Goal: Task Accomplishment & Management: Manage account settings

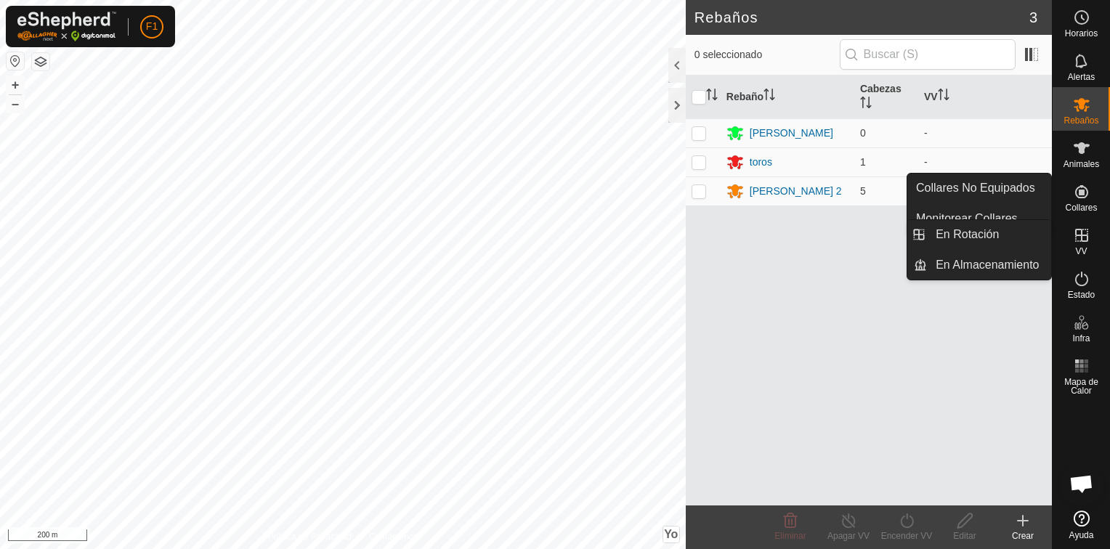
click at [1084, 238] on icon at bounding box center [1081, 235] width 17 height 17
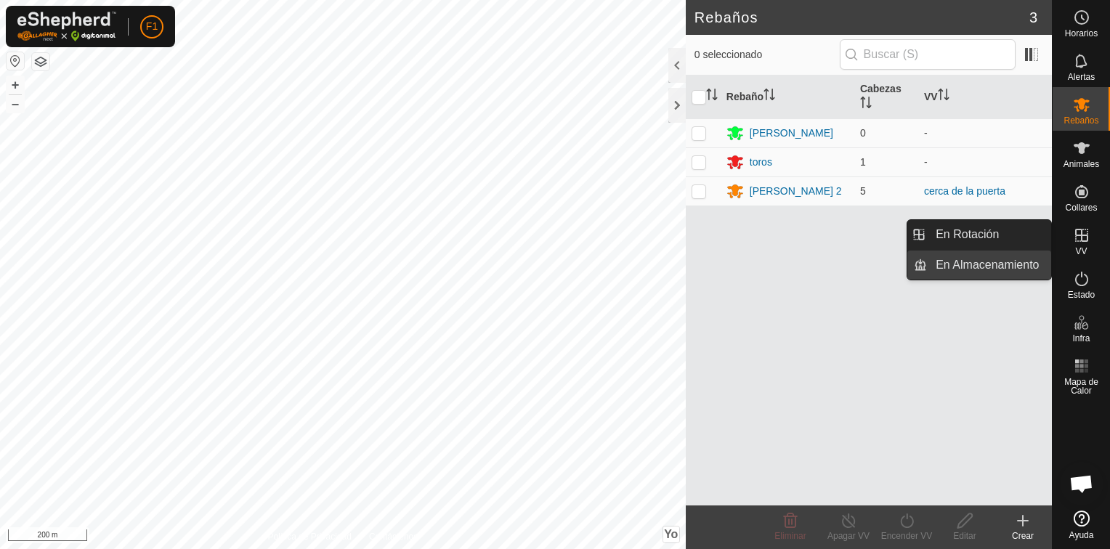
click at [997, 267] on link "En Almacenamiento" at bounding box center [989, 265] width 124 height 29
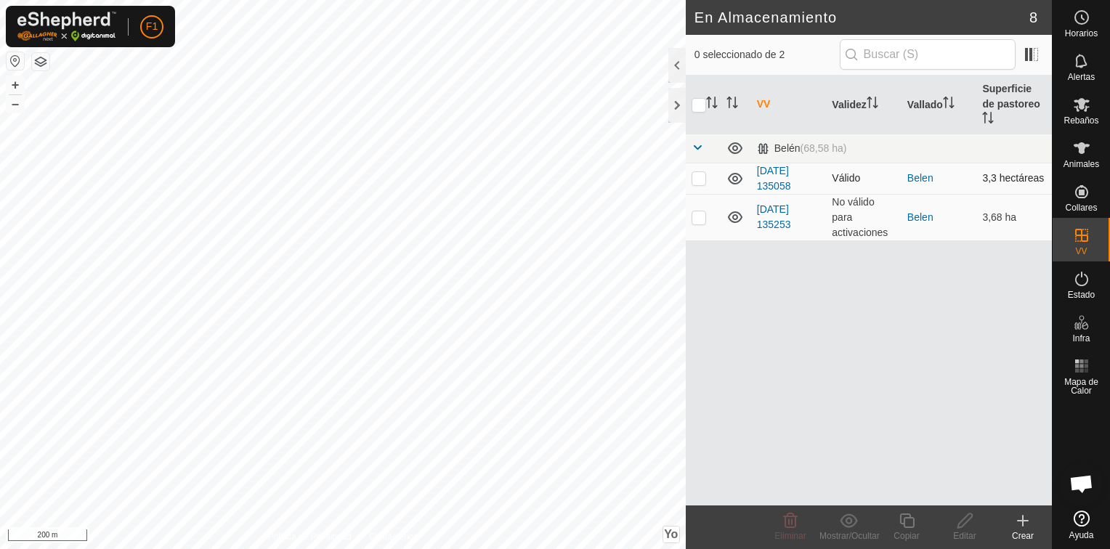
click at [738, 170] on icon at bounding box center [734, 178] width 17 height 17
click at [731, 208] on icon at bounding box center [734, 216] width 17 height 17
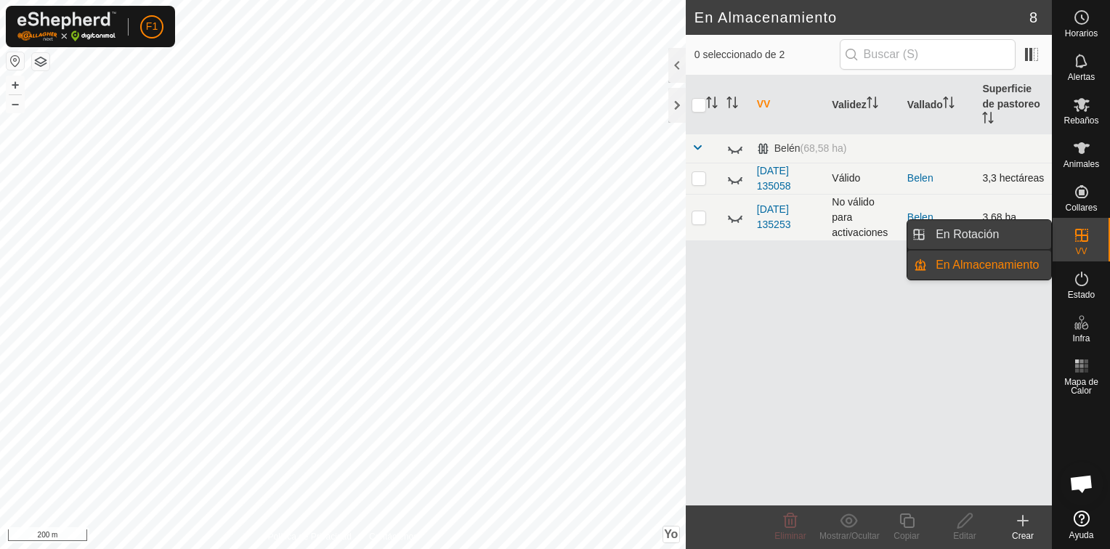
click at [962, 235] on link "En Rotación" at bounding box center [989, 234] width 124 height 29
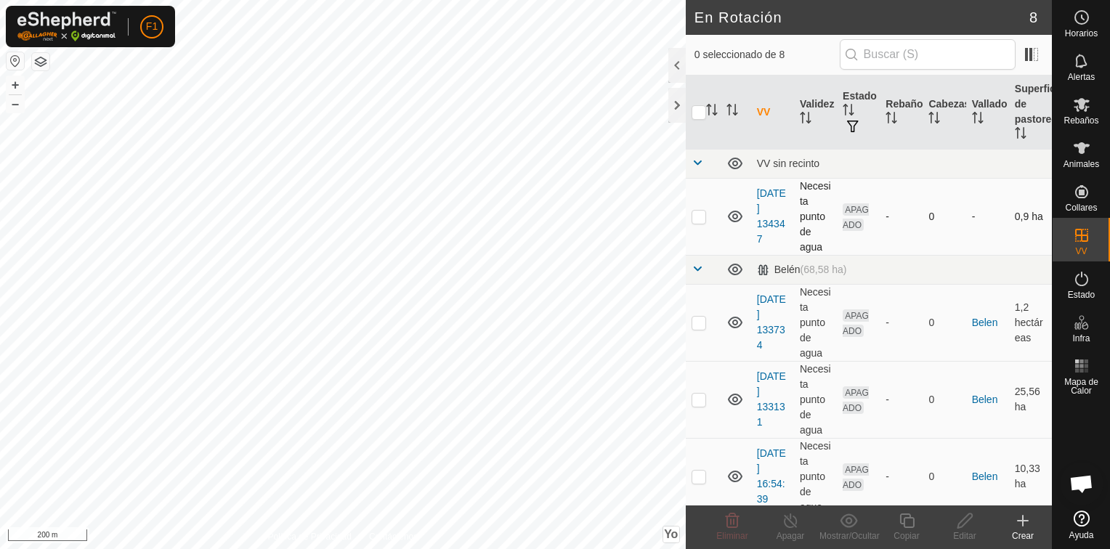
click at [737, 216] on icon at bounding box center [735, 217] width 15 height 12
click at [734, 323] on icon at bounding box center [735, 323] width 15 height 12
click at [735, 394] on icon at bounding box center [734, 399] width 17 height 17
click at [733, 479] on icon at bounding box center [734, 476] width 17 height 17
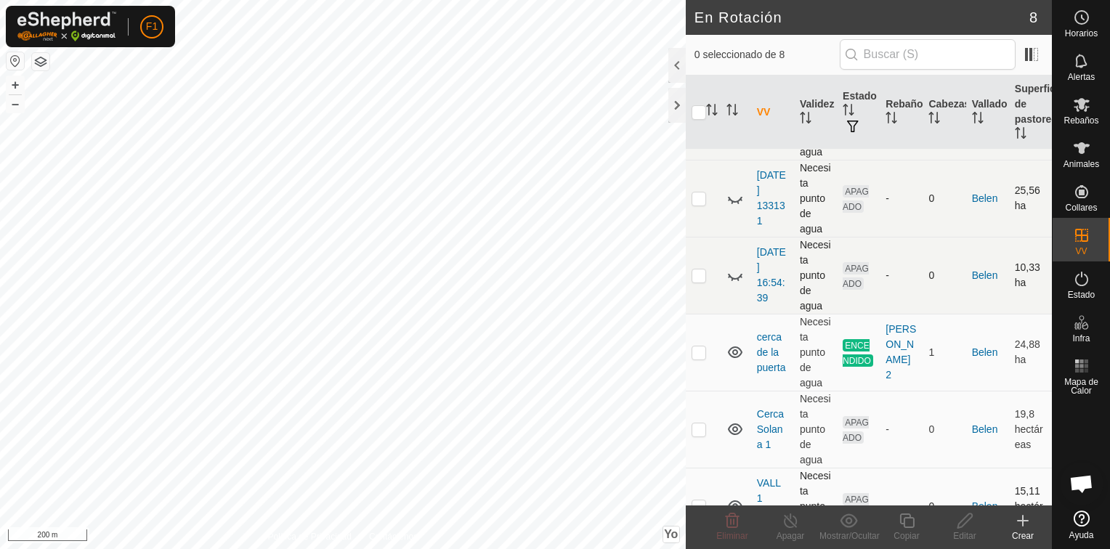
scroll to position [203, 0]
click at [735, 351] on icon at bounding box center [735, 350] width 15 height 12
click at [738, 349] on icon at bounding box center [734, 349] width 17 height 17
click at [734, 426] on icon at bounding box center [734, 426] width 17 height 17
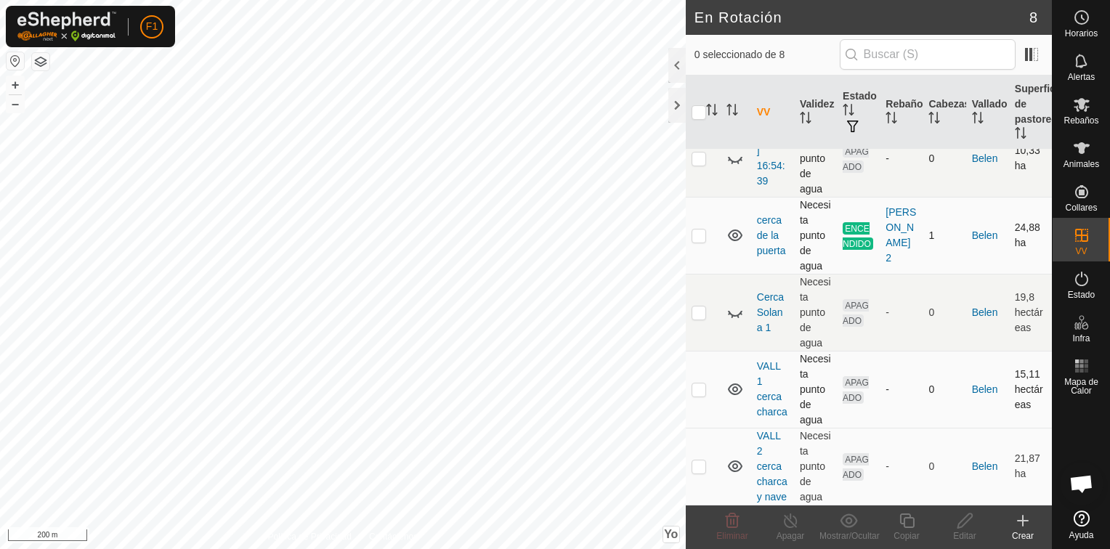
click at [734, 381] on icon at bounding box center [734, 389] width 17 height 17
click at [734, 461] on icon at bounding box center [735, 467] width 15 height 12
click at [1021, 519] on icon at bounding box center [1022, 520] width 17 height 17
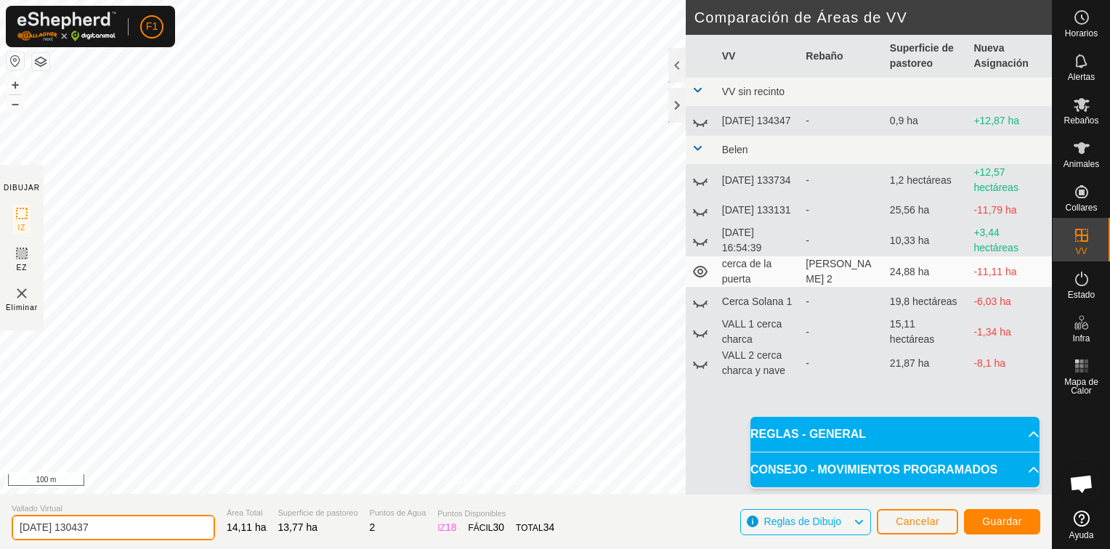
click at [123, 525] on input "[DATE] 130437" at bounding box center [113, 527] width 203 height 25
type input "2"
type input "Agua principal"
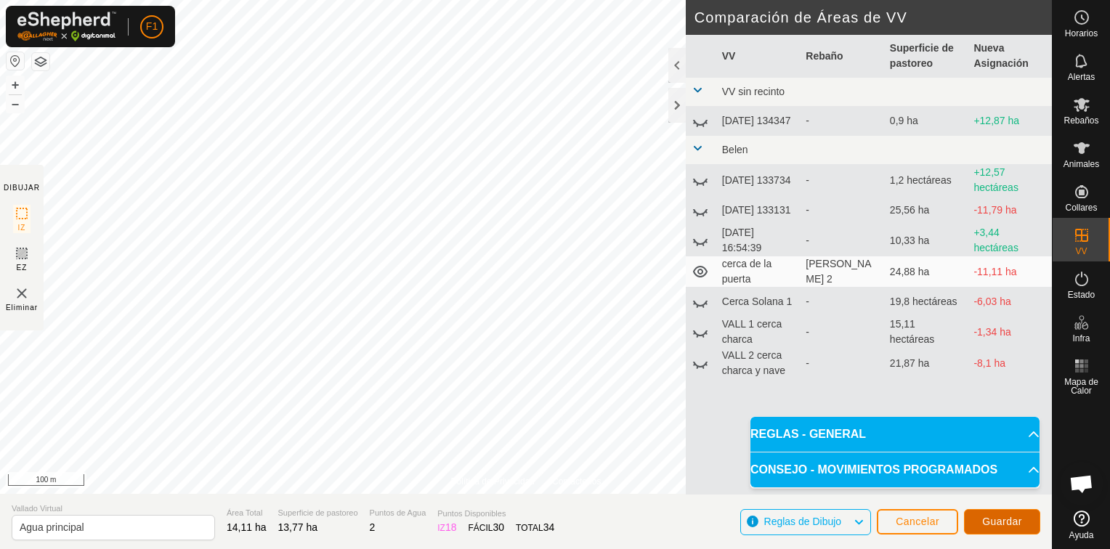
click at [1011, 522] on span "Guardar" at bounding box center [1002, 522] width 40 height 12
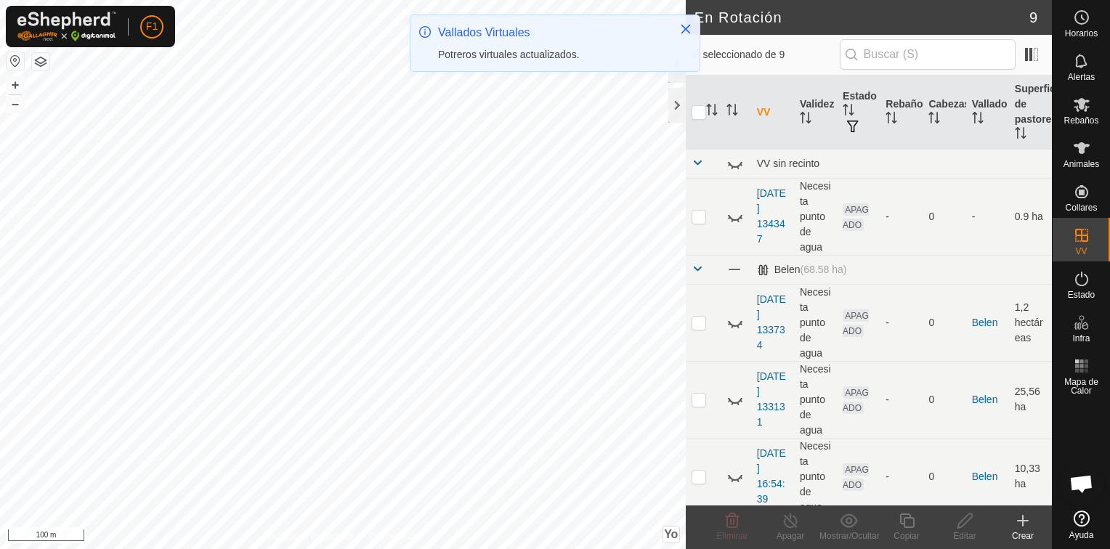
scroll to position [378, 0]
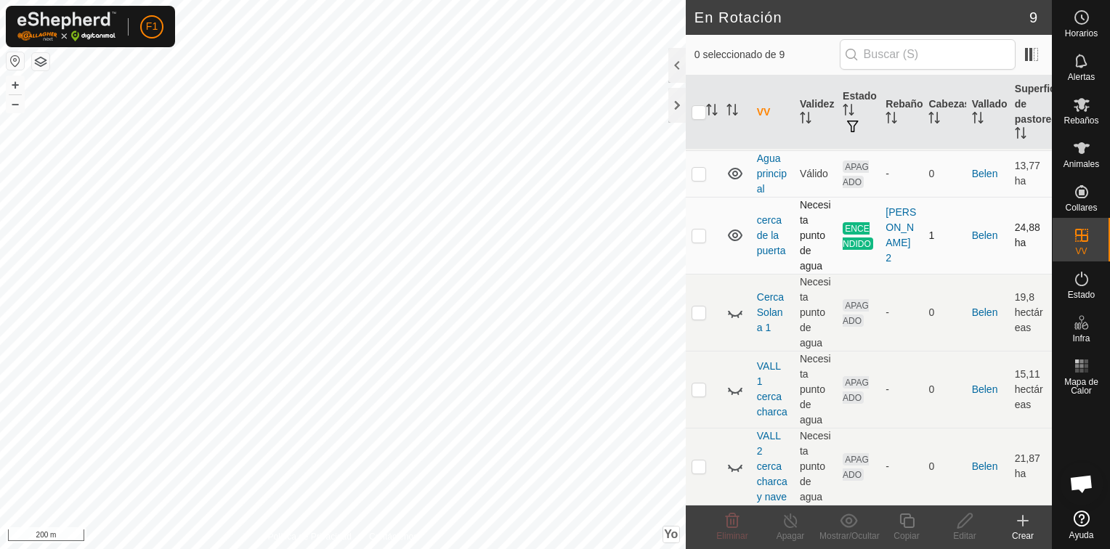
click at [700, 230] on p-checkbox at bounding box center [699, 236] width 15 height 12
checkbox input "true"
click at [792, 530] on div "Apagar" at bounding box center [790, 536] width 58 height 13
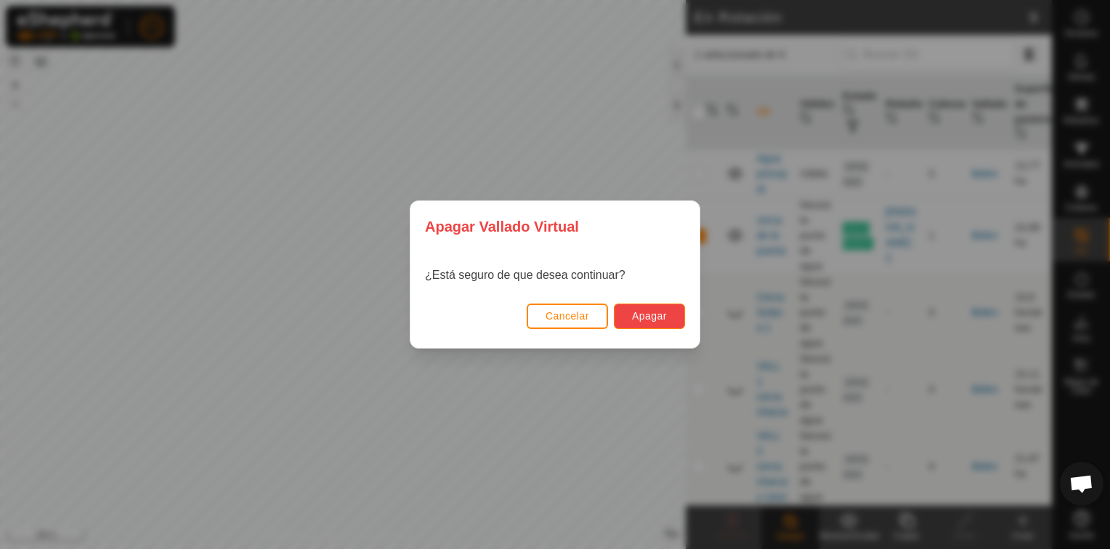
click at [649, 318] on span "Apagar" at bounding box center [649, 316] width 35 height 12
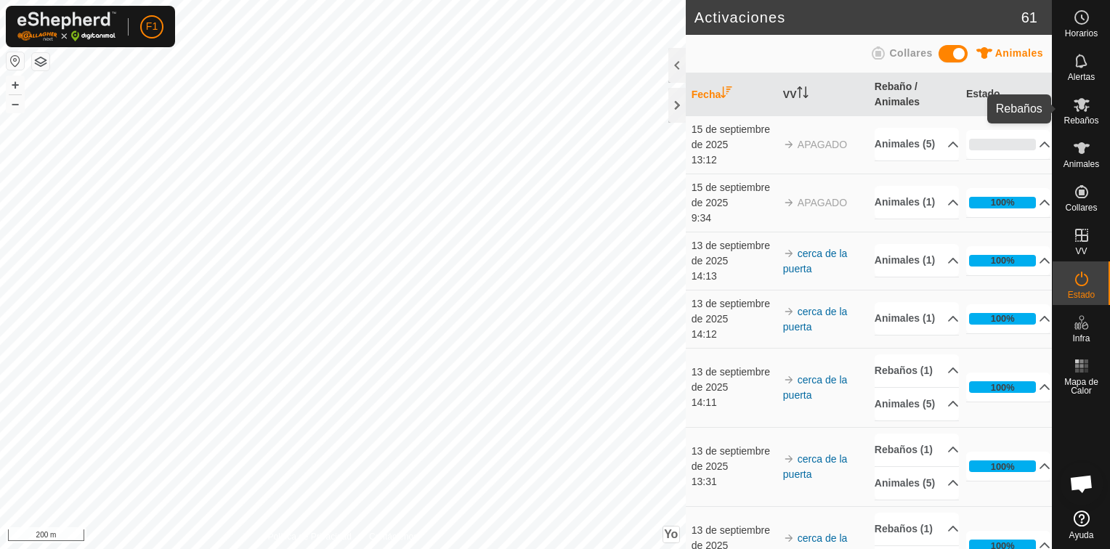
click at [1085, 109] on icon at bounding box center [1082, 105] width 16 height 14
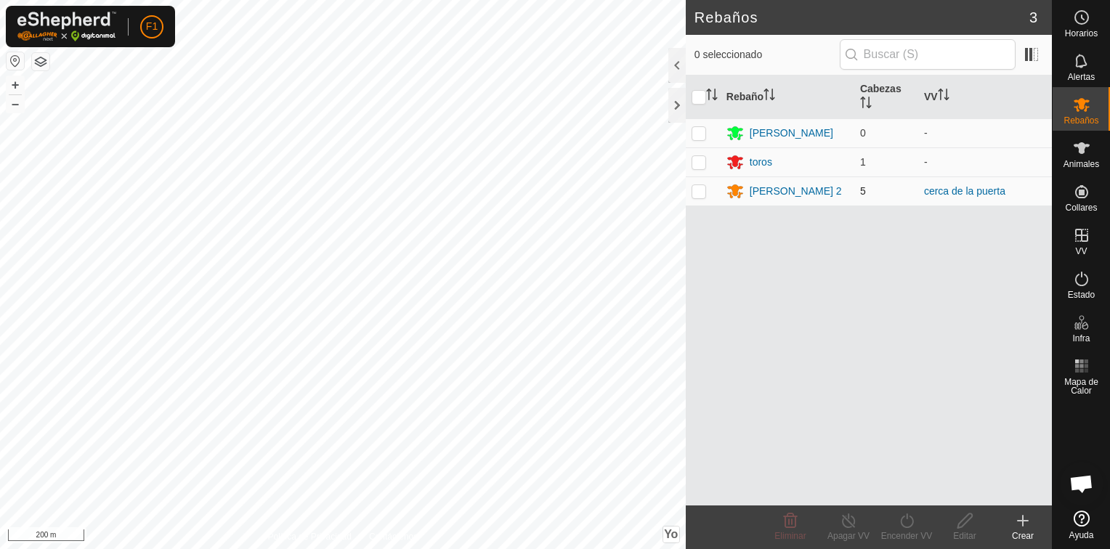
click at [702, 193] on p-checkbox at bounding box center [699, 191] width 15 height 12
checkbox input "true"
click at [849, 530] on div "Apagar VV" at bounding box center [848, 536] width 58 height 13
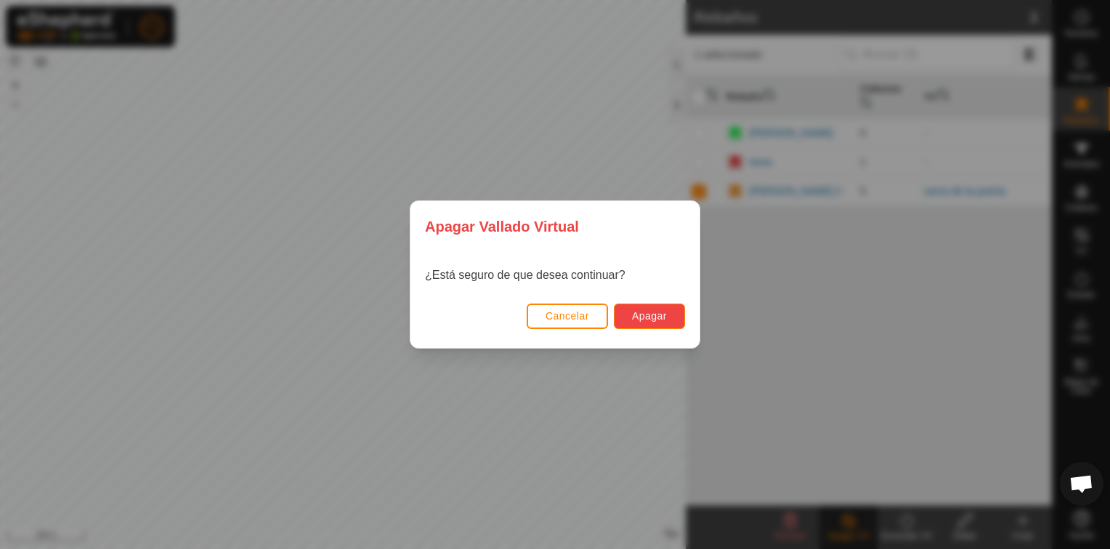
click at [650, 316] on span "Apagar" at bounding box center [649, 316] width 35 height 12
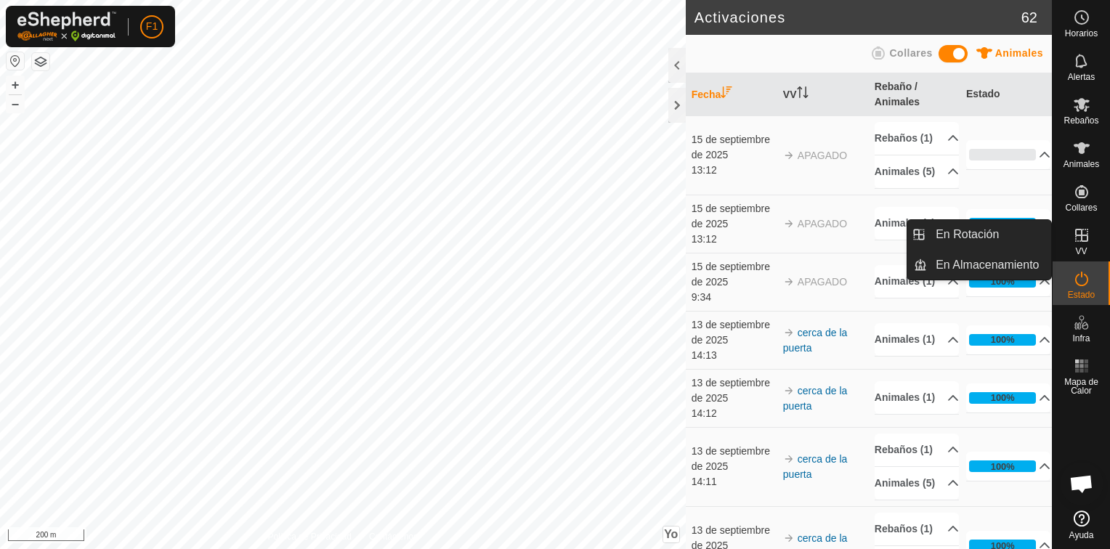
click at [1078, 240] on icon at bounding box center [1081, 235] width 17 height 17
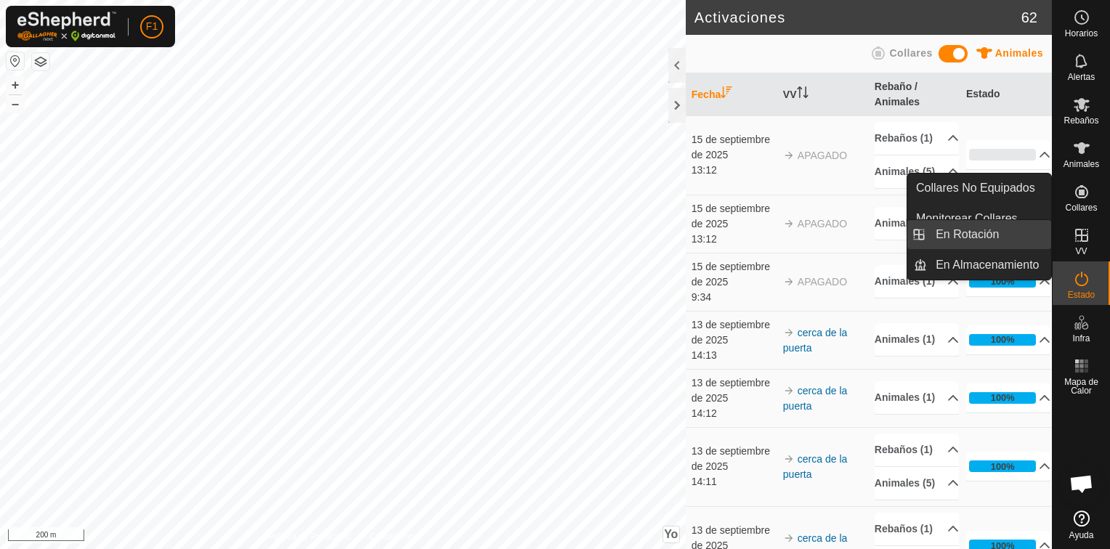
click at [958, 237] on link "En Rotación" at bounding box center [989, 234] width 124 height 29
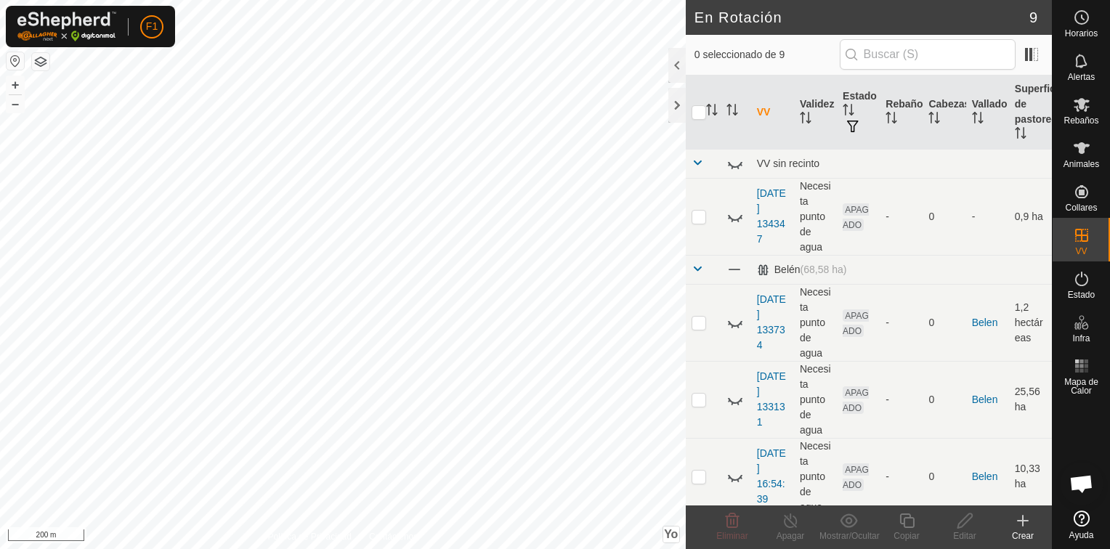
scroll to position [378, 0]
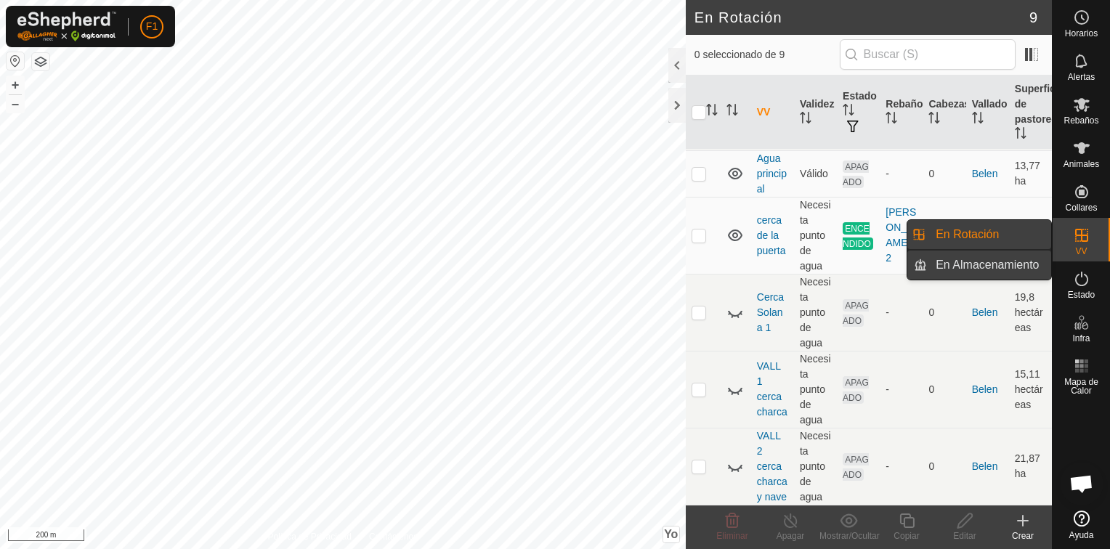
click at [1007, 267] on link "En Almacenamiento" at bounding box center [989, 265] width 124 height 29
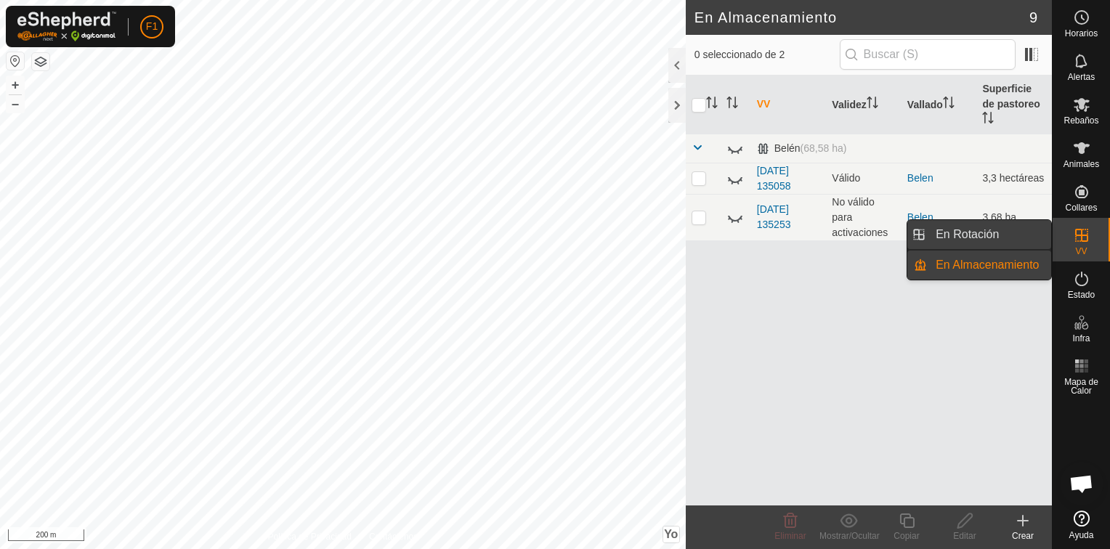
click at [1005, 235] on link "En Rotación" at bounding box center [989, 234] width 124 height 29
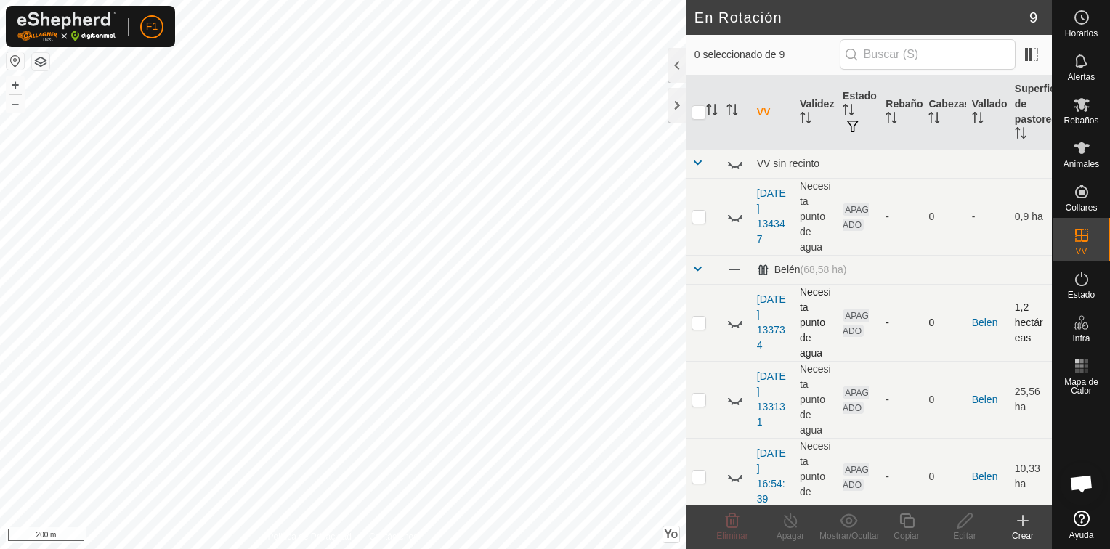
checkbox input "true"
checkbox input "false"
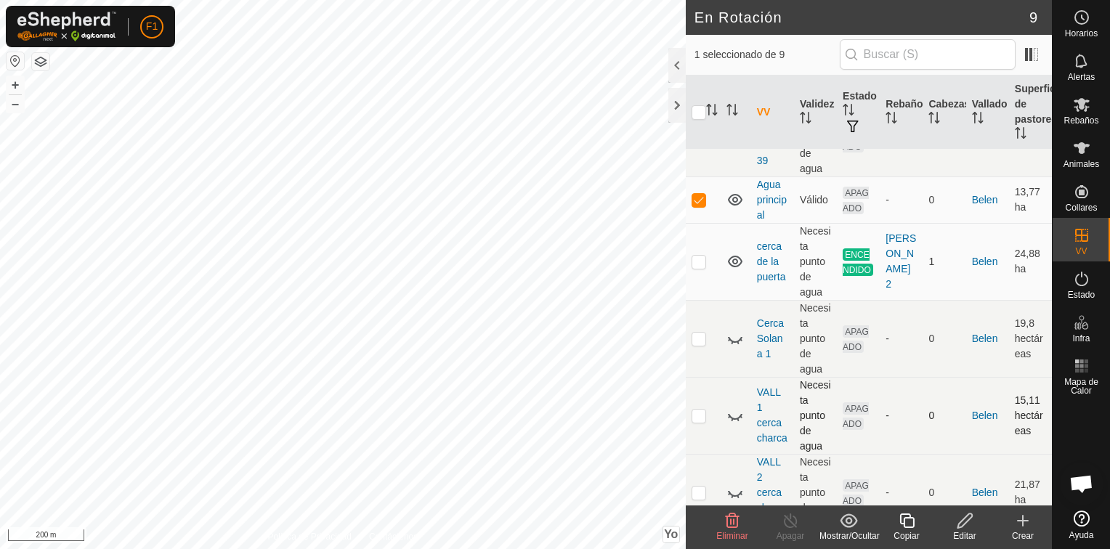
click at [704, 410] on p-checkbox at bounding box center [699, 416] width 15 height 12
checkbox input "true"
click at [764, 426] on link "VALL 1 cerca charca" at bounding box center [772, 414] width 31 height 57
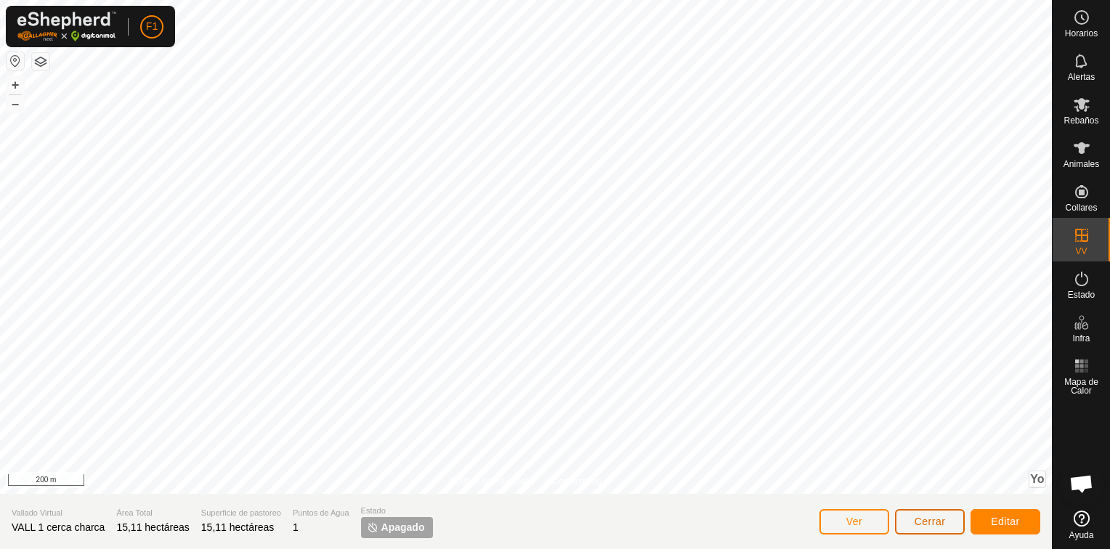
click at [938, 516] on span "Cerrar" at bounding box center [930, 522] width 31 height 12
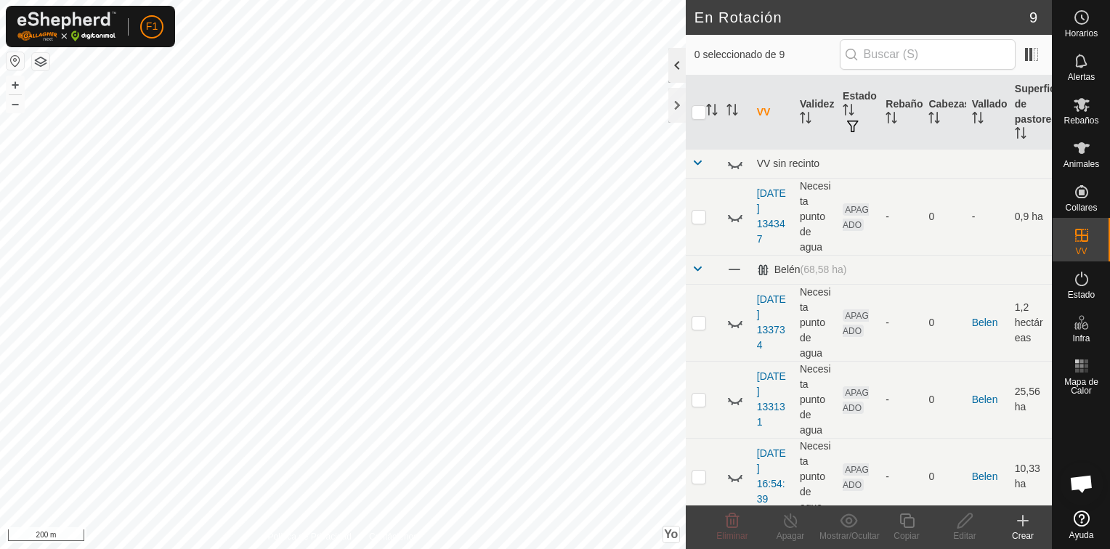
click at [671, 68] on div at bounding box center [676, 65] width 17 height 35
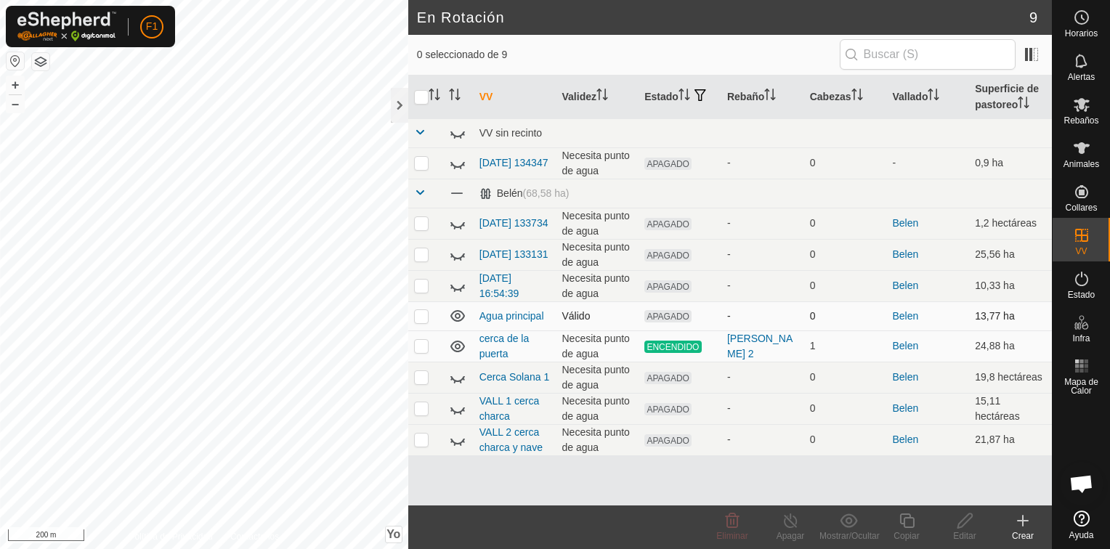
click at [421, 315] on p-checkbox at bounding box center [421, 316] width 15 height 12
checkbox input "true"
click at [421, 347] on p-checkbox at bounding box center [421, 346] width 15 height 12
checkbox input "true"
click at [425, 314] on p-checkbox at bounding box center [421, 316] width 15 height 12
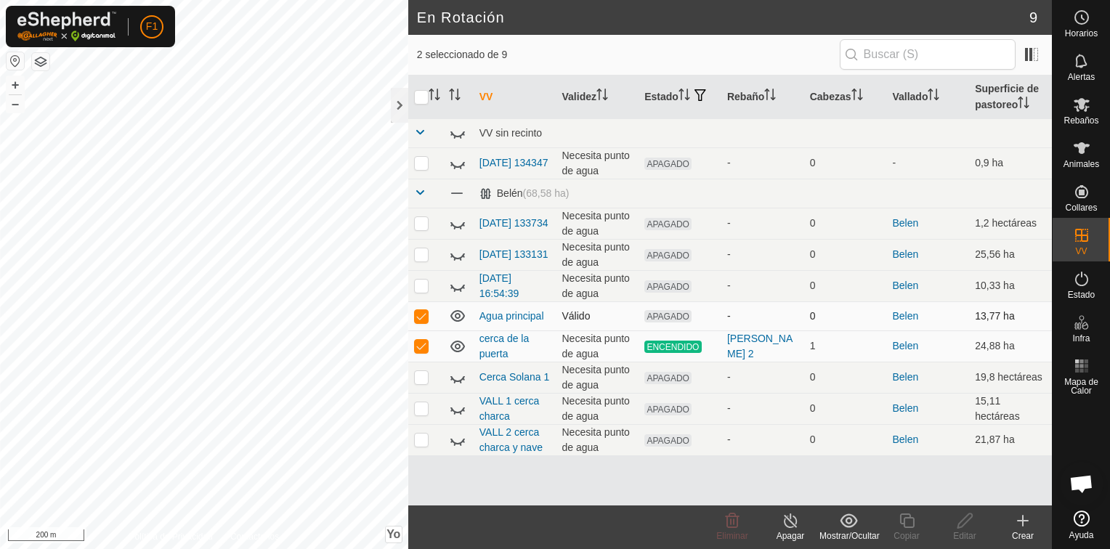
checkbox input "false"
click at [787, 527] on icon at bounding box center [791, 520] width 18 height 17
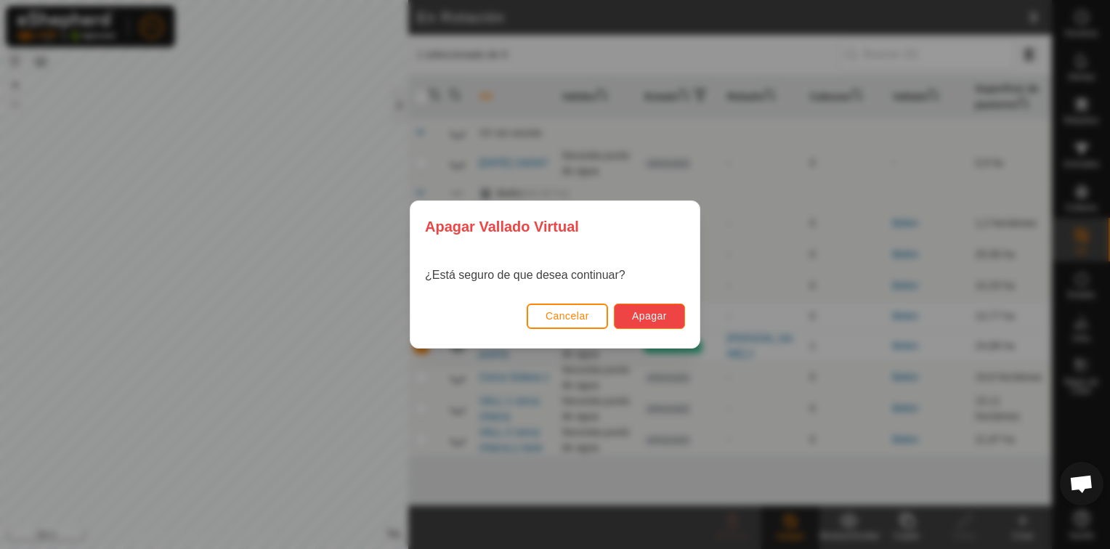
click at [646, 315] on span "Apagar" at bounding box center [649, 316] width 35 height 12
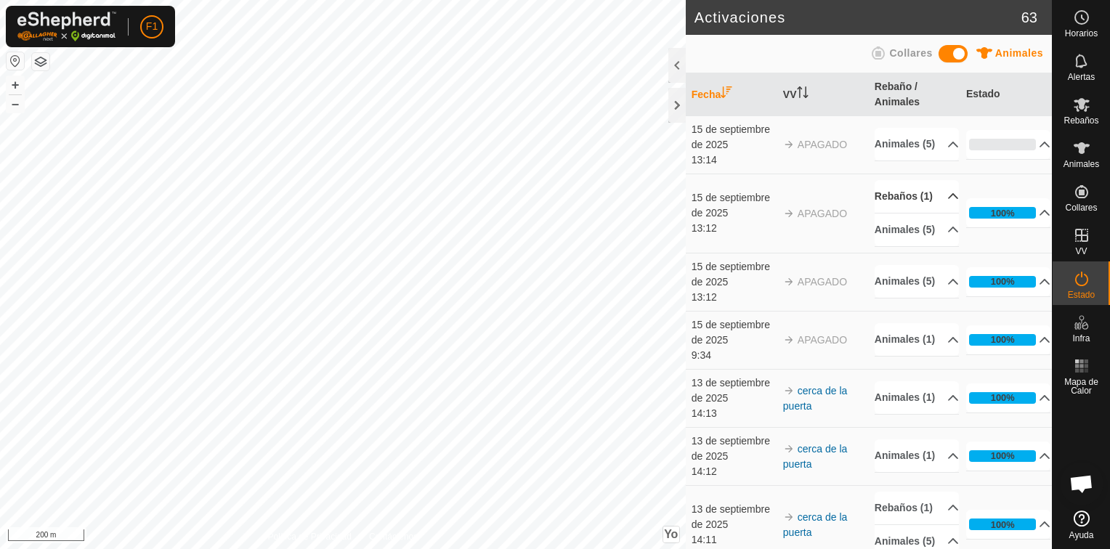
click at [933, 206] on p-accordion-header "Rebaños (1)" at bounding box center [917, 196] width 84 height 33
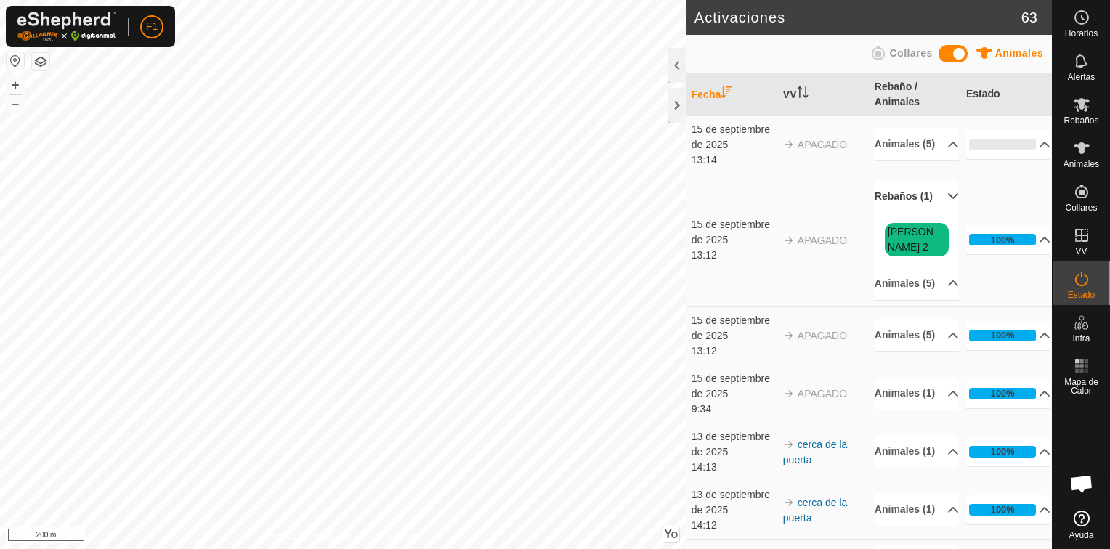
click at [933, 206] on p-accordion-header "Rebaños (1)" at bounding box center [917, 196] width 84 height 33
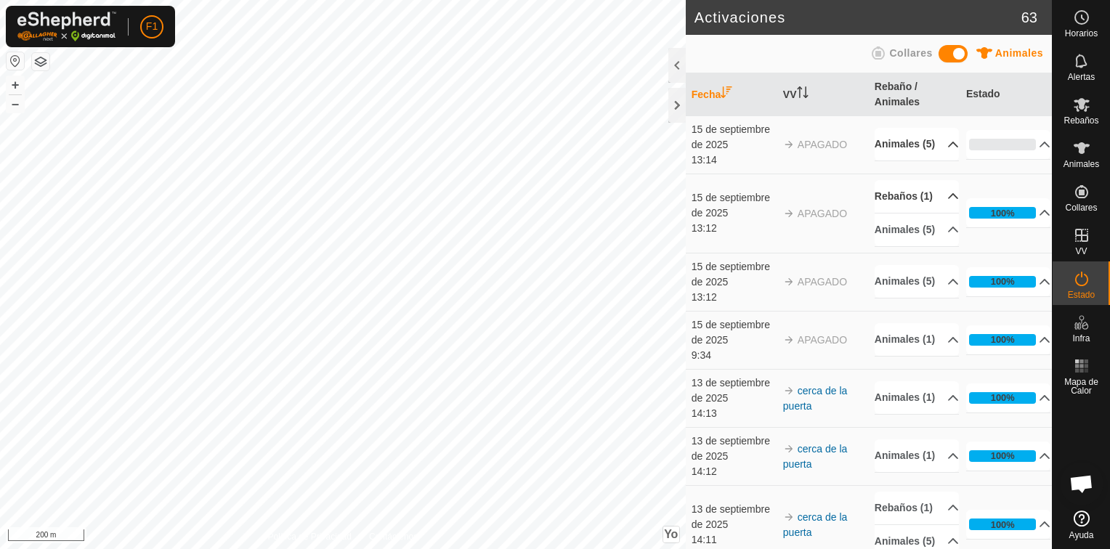
click at [933, 147] on p-accordion-header "Animales (5)" at bounding box center [917, 144] width 84 height 33
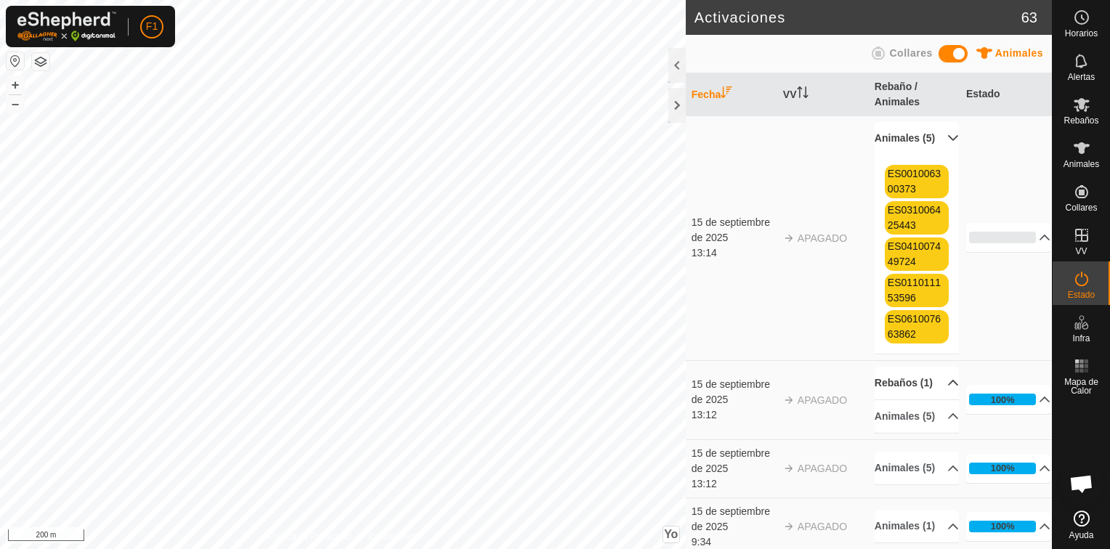
click at [933, 147] on p-accordion-header "Animales (5)" at bounding box center [917, 138] width 84 height 33
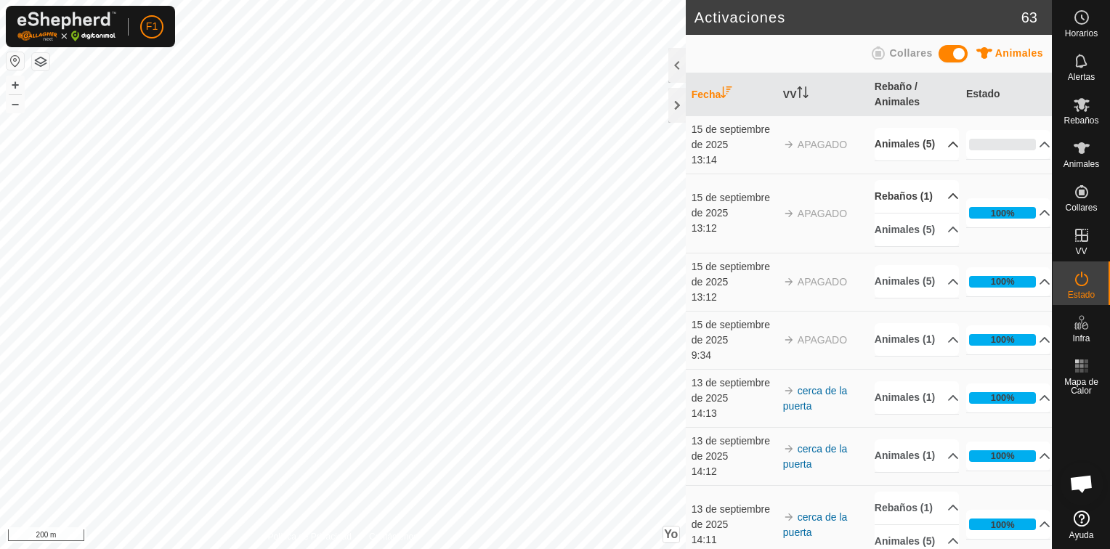
click at [933, 211] on p-accordion-header "Rebaños (1)" at bounding box center [917, 196] width 84 height 33
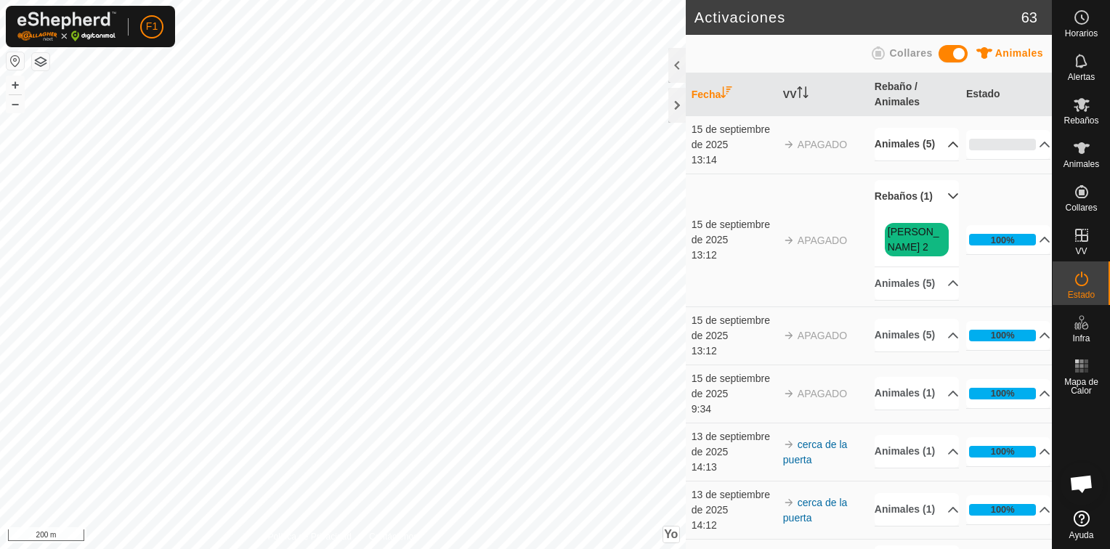
click at [933, 211] on p-accordion-header "Rebaños (1)" at bounding box center [917, 196] width 84 height 33
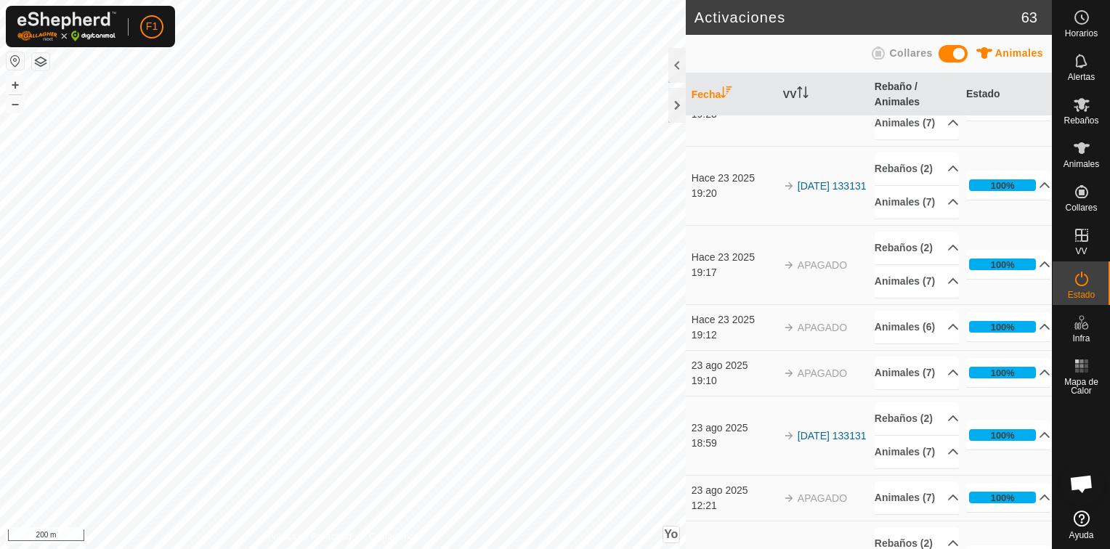
scroll to position [4068, 0]
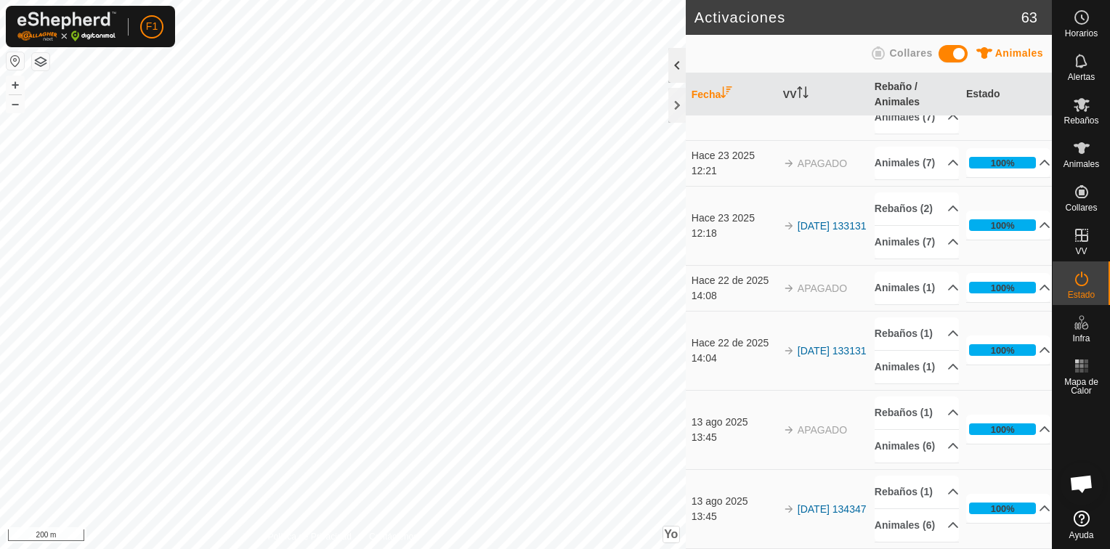
click at [682, 62] on div at bounding box center [676, 65] width 17 height 35
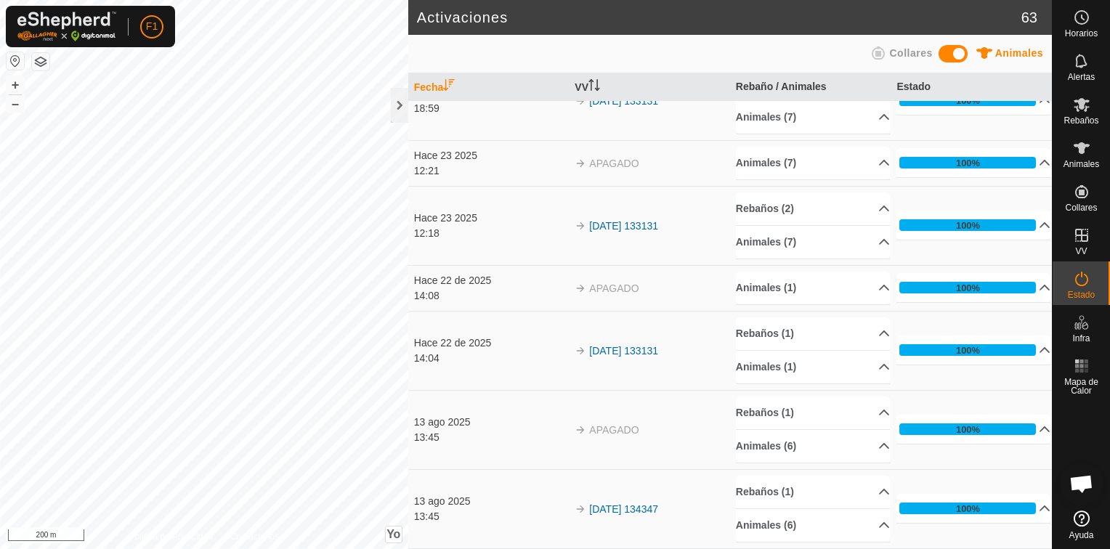
scroll to position [2969, 0]
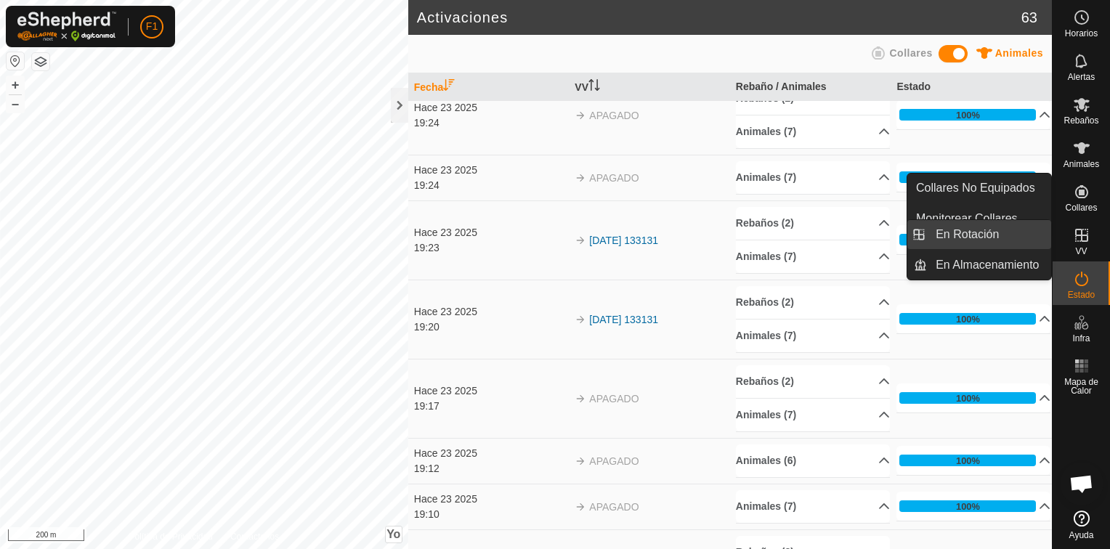
click at [993, 230] on link "En Rotación" at bounding box center [989, 234] width 124 height 29
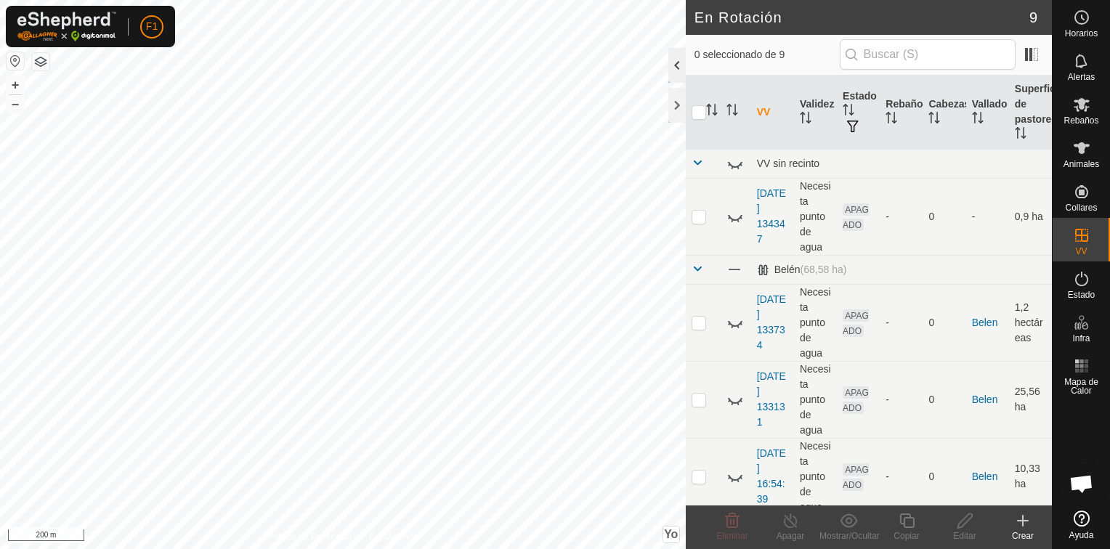
click at [682, 65] on div at bounding box center [676, 65] width 17 height 35
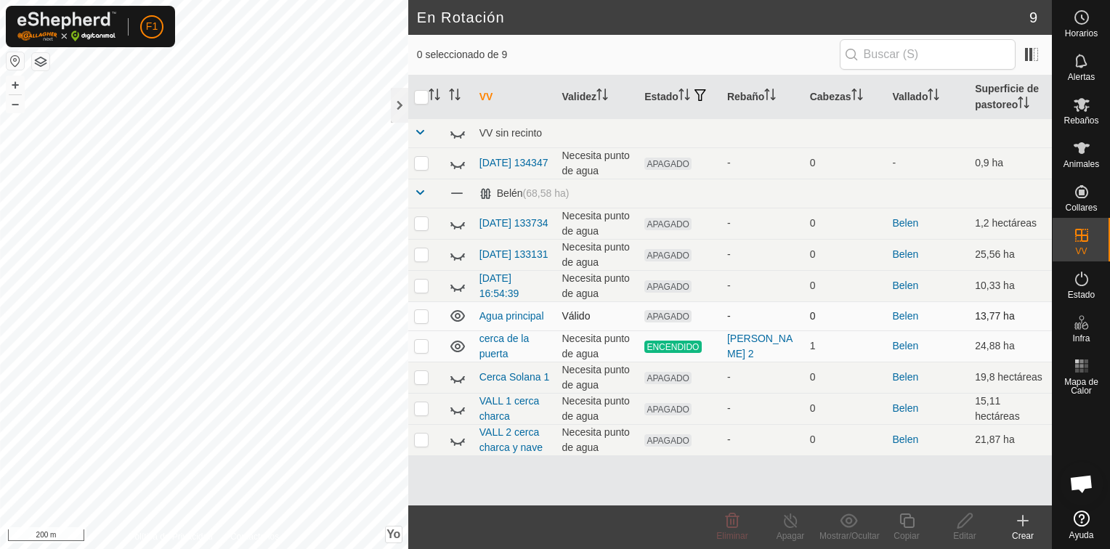
click at [421, 315] on p-checkbox at bounding box center [421, 316] width 15 height 12
checkbox input "false"
click at [424, 347] on p-checkbox at bounding box center [421, 346] width 15 height 12
checkbox input "true"
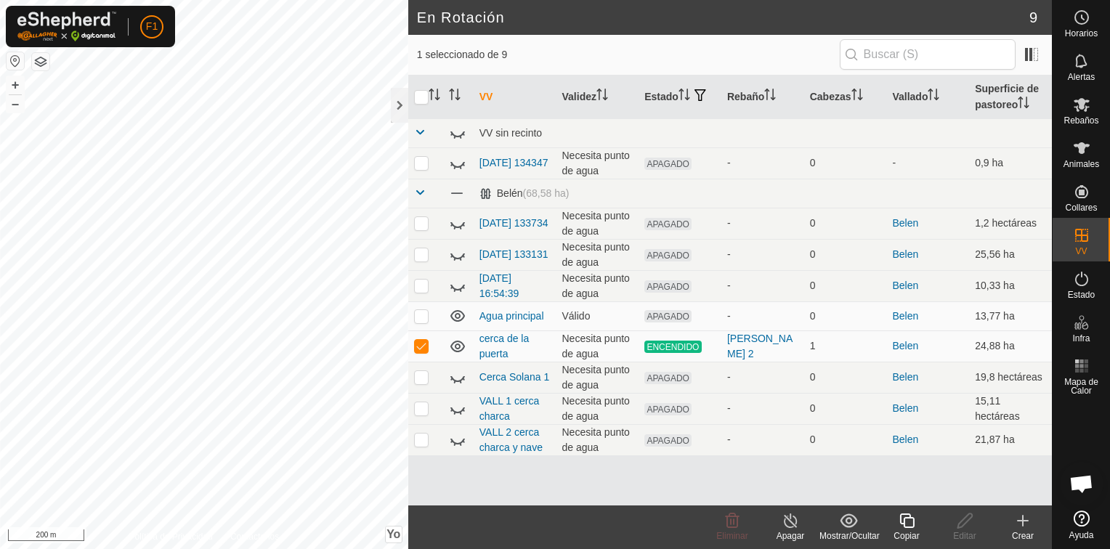
click at [790, 530] on div "Apagar" at bounding box center [790, 536] width 58 height 13
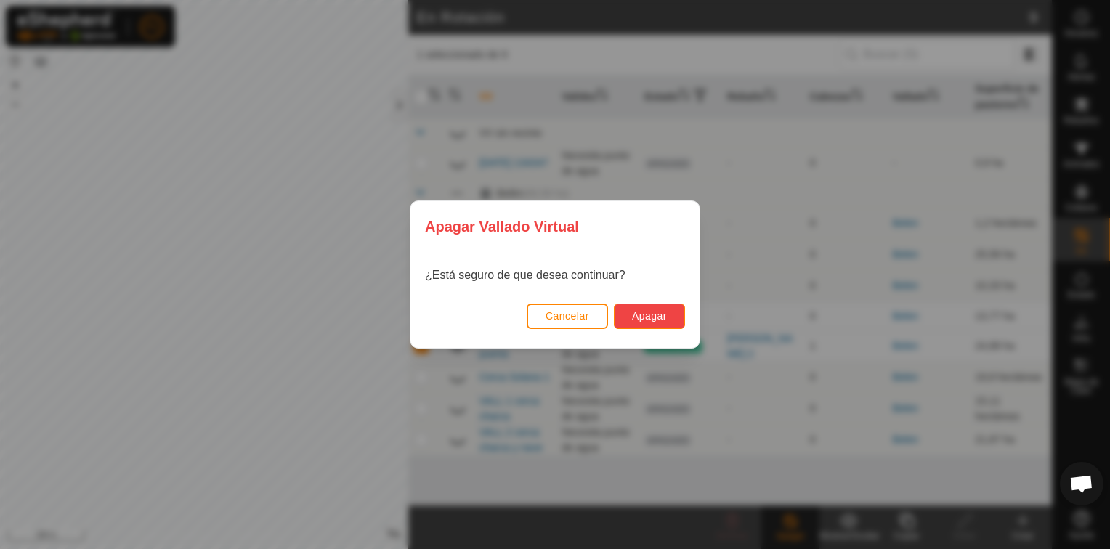
click at [639, 313] on span "Apagar" at bounding box center [649, 316] width 35 height 12
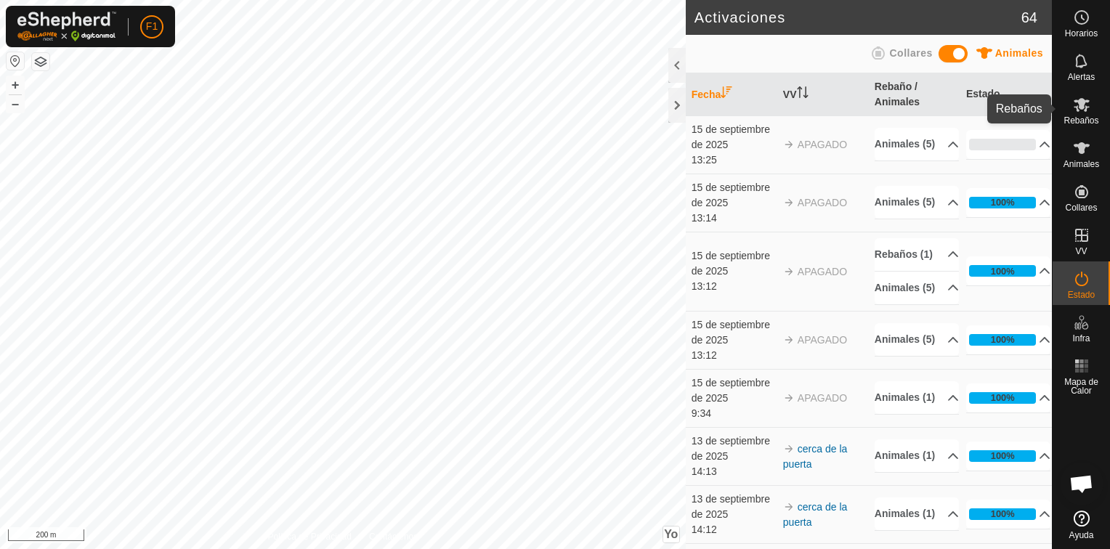
click at [1075, 114] on es-mob-svg-icon at bounding box center [1082, 104] width 26 height 23
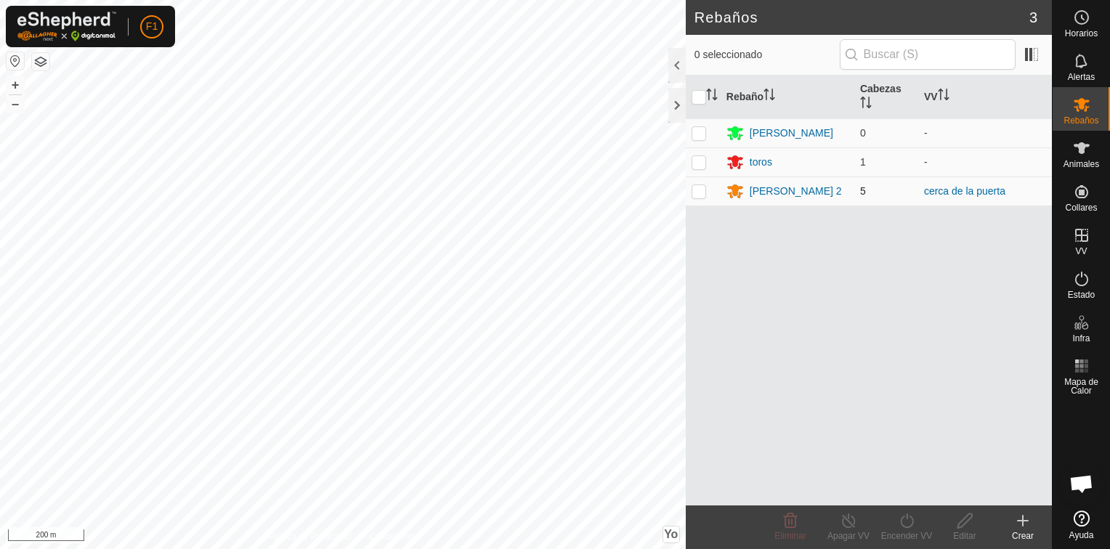
click at [697, 192] on p-checkbox at bounding box center [699, 191] width 15 height 12
checkbox input "true"
click at [672, 104] on div at bounding box center [676, 105] width 17 height 35
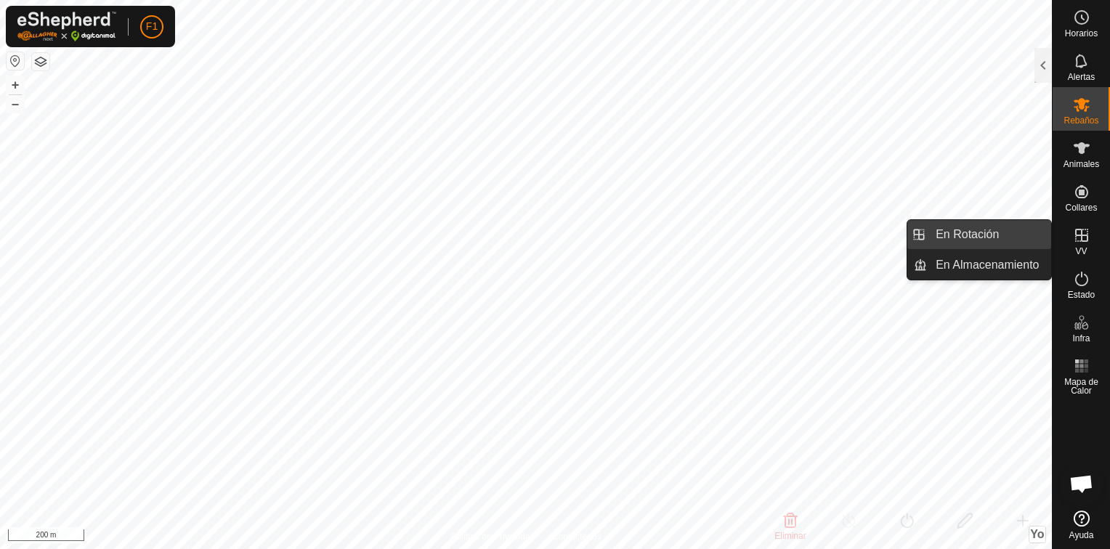
click at [1004, 236] on link "En Rotación" at bounding box center [989, 234] width 124 height 29
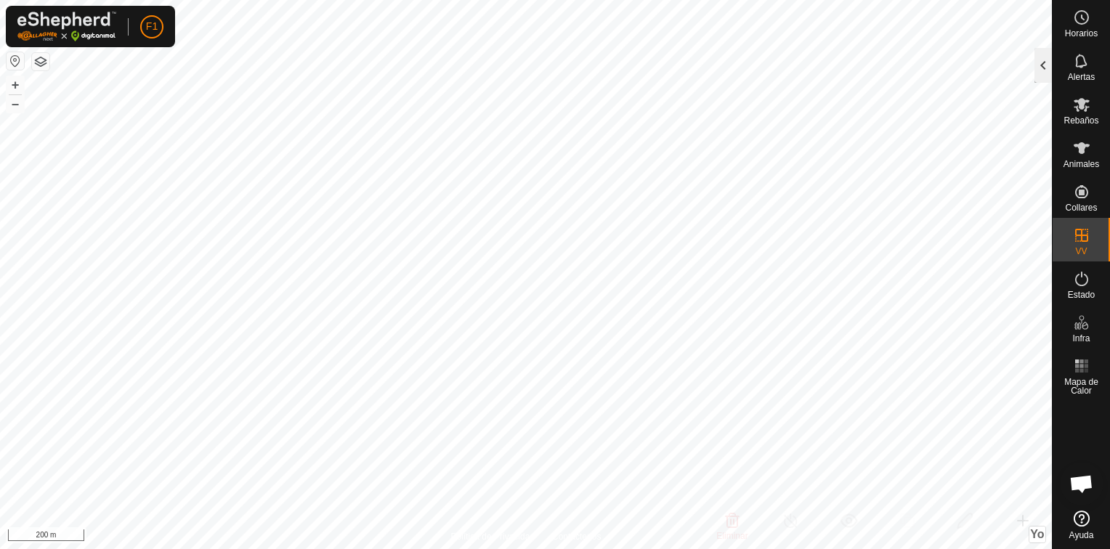
click at [1047, 60] on div at bounding box center [1042, 65] width 17 height 35
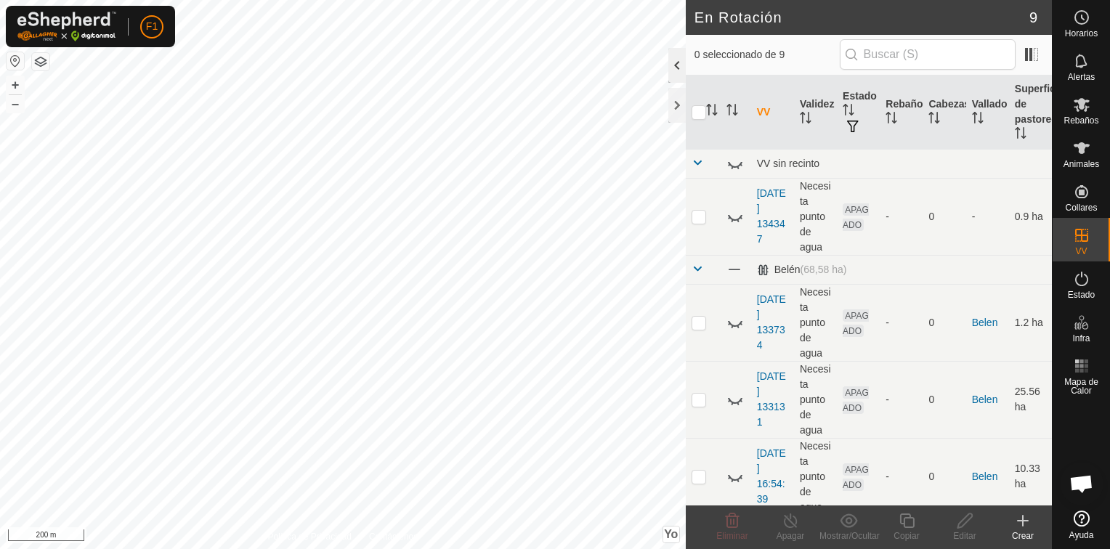
click at [674, 71] on div at bounding box center [676, 65] width 17 height 35
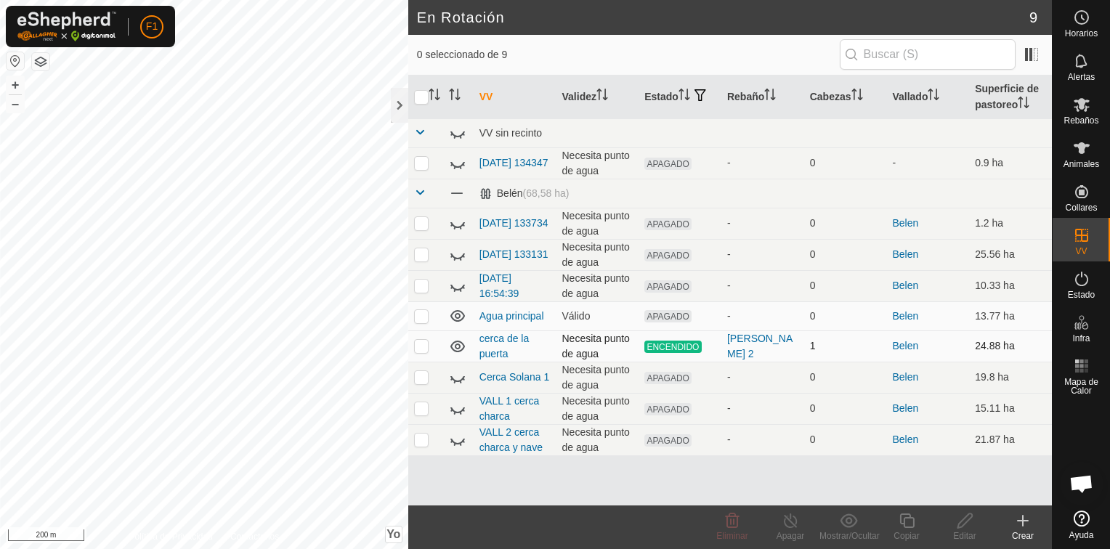
click at [419, 341] on p-checkbox at bounding box center [421, 346] width 15 height 12
checkbox input "true"
click at [790, 524] on icon at bounding box center [791, 520] width 18 height 17
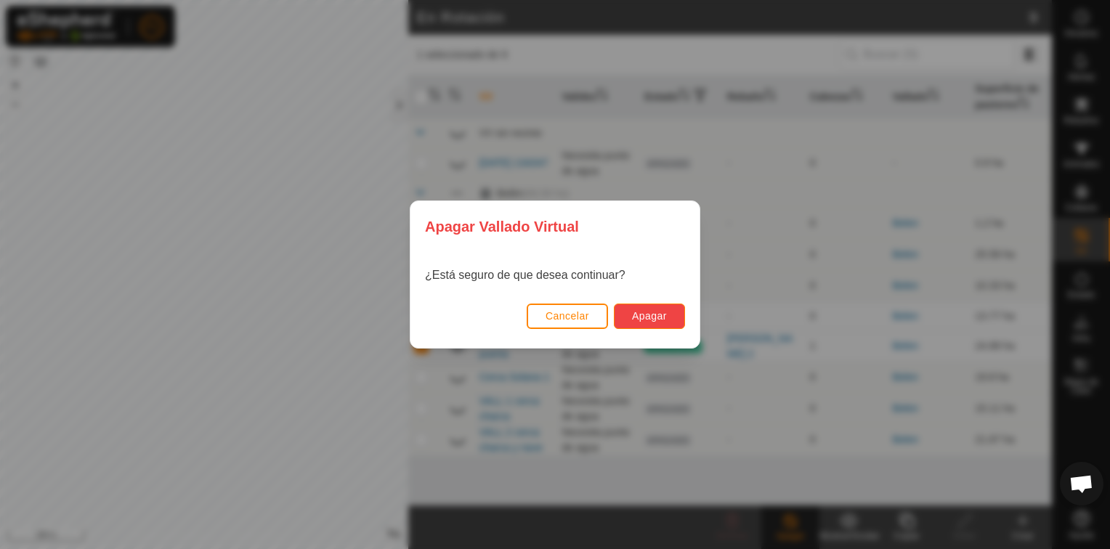
click at [655, 320] on span "Apagar" at bounding box center [649, 316] width 35 height 12
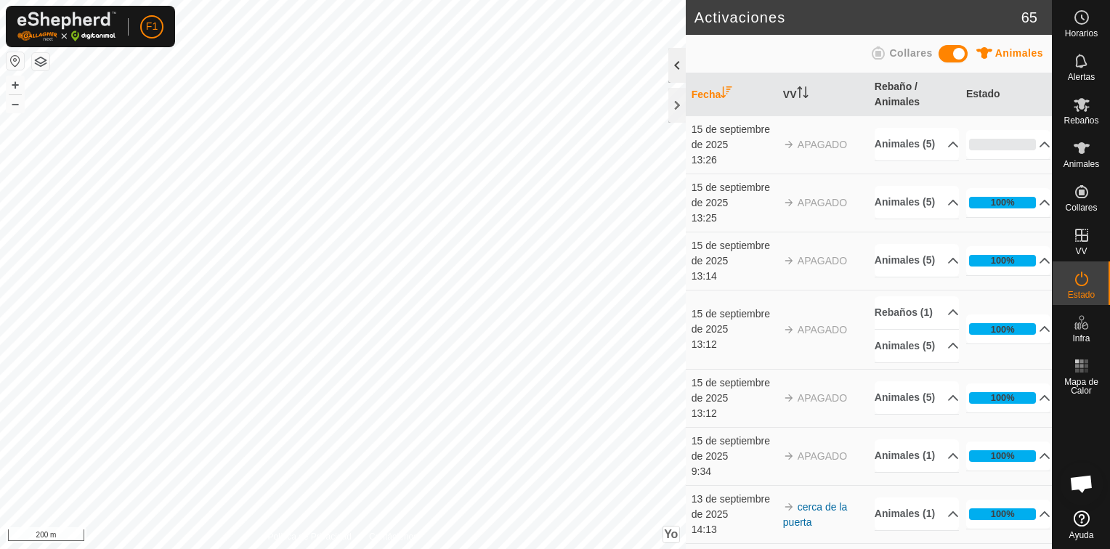
click at [673, 74] on div at bounding box center [676, 65] width 17 height 35
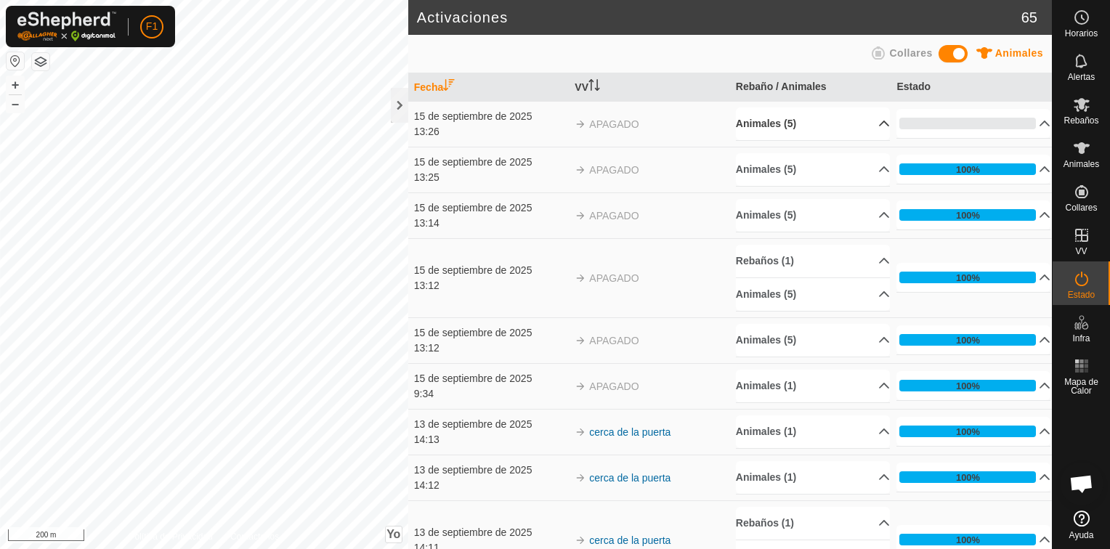
click at [866, 121] on p-accordion-header "Animales (5)" at bounding box center [813, 124] width 154 height 33
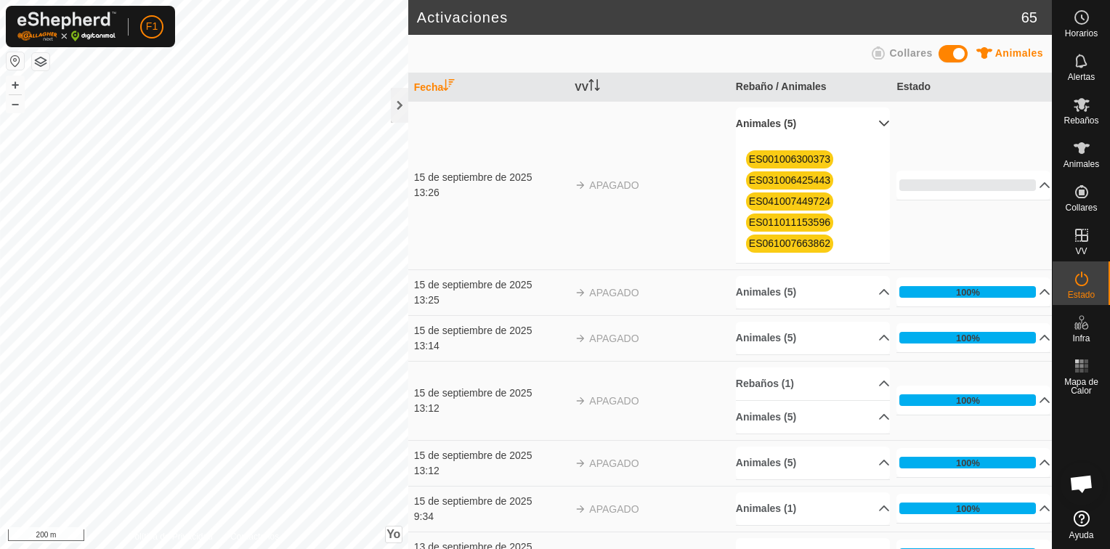
click at [866, 121] on p-accordion-header "Animales (5)" at bounding box center [813, 124] width 154 height 33
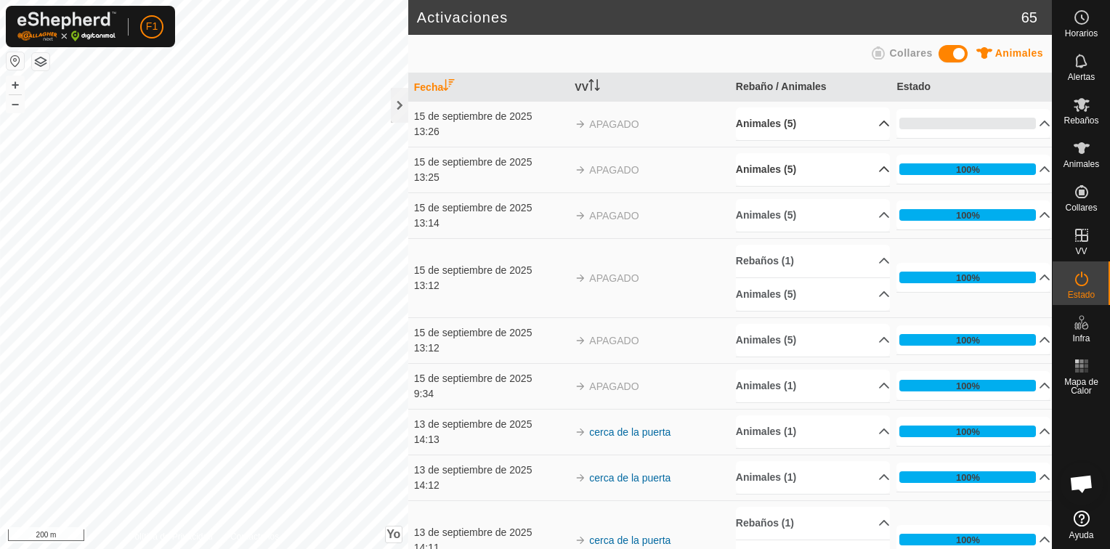
click at [864, 171] on p-accordion-header "Animales (5)" at bounding box center [813, 169] width 154 height 33
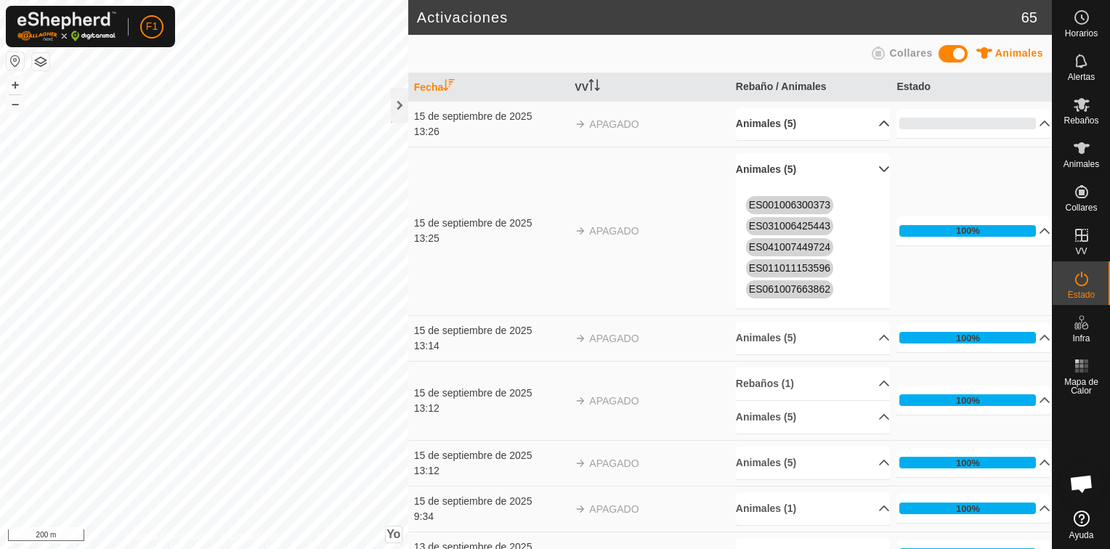
click at [862, 121] on p-accordion-header "Animales (5)" at bounding box center [813, 124] width 154 height 33
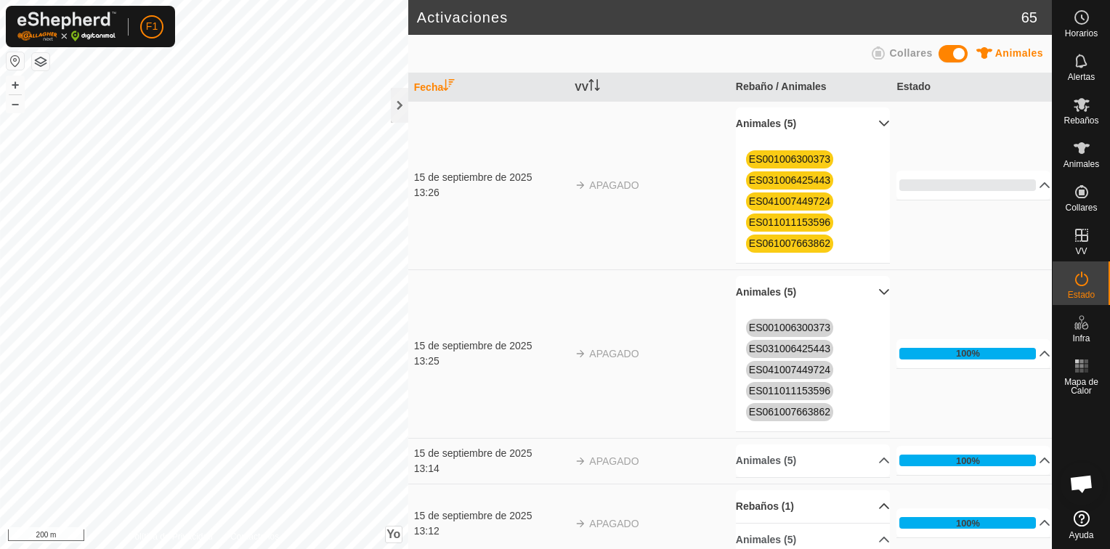
click at [863, 503] on p-accordion-header "Rebaños (1)" at bounding box center [813, 506] width 154 height 33
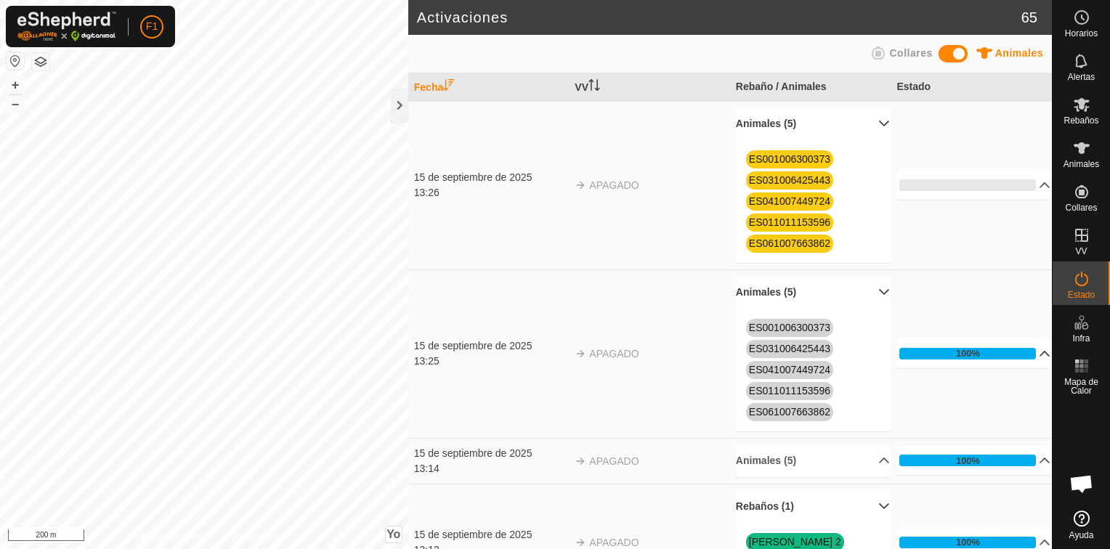
click at [1025, 351] on p-accordion-header "100%" at bounding box center [973, 353] width 154 height 29
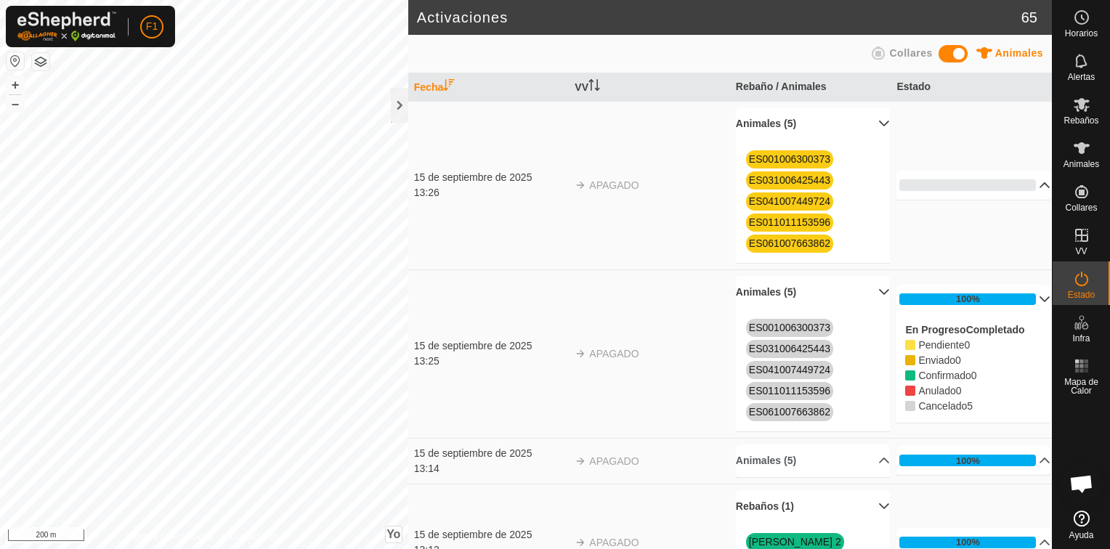
click at [1023, 183] on p-accordion-header "0%" at bounding box center [973, 185] width 154 height 29
click at [397, 107] on div at bounding box center [399, 105] width 17 height 35
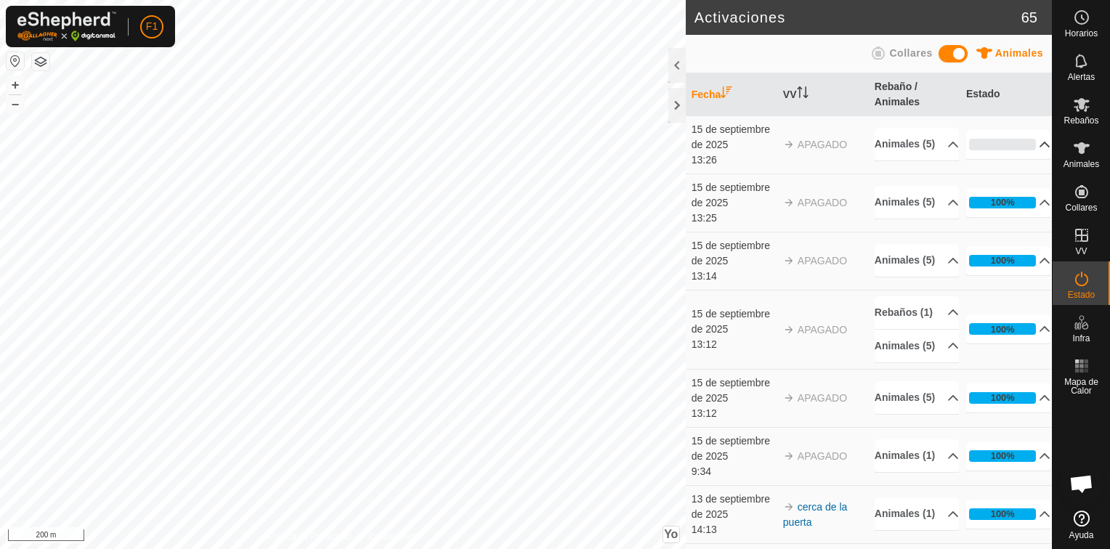
click at [1025, 145] on p-accordion-header "0%" at bounding box center [1008, 144] width 85 height 29
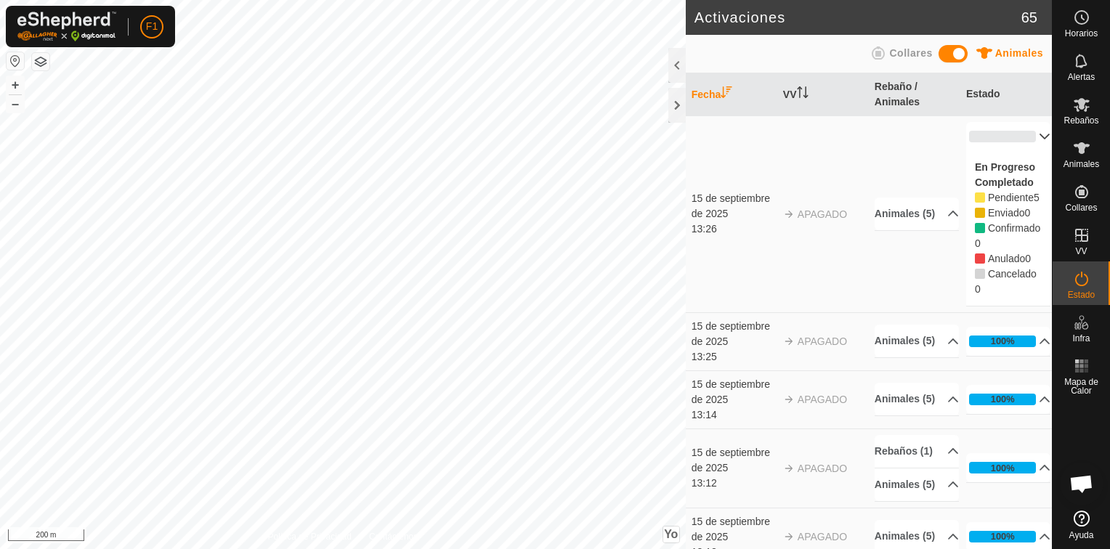
click at [1024, 136] on p-accordion-header "0%" at bounding box center [1008, 136] width 85 height 29
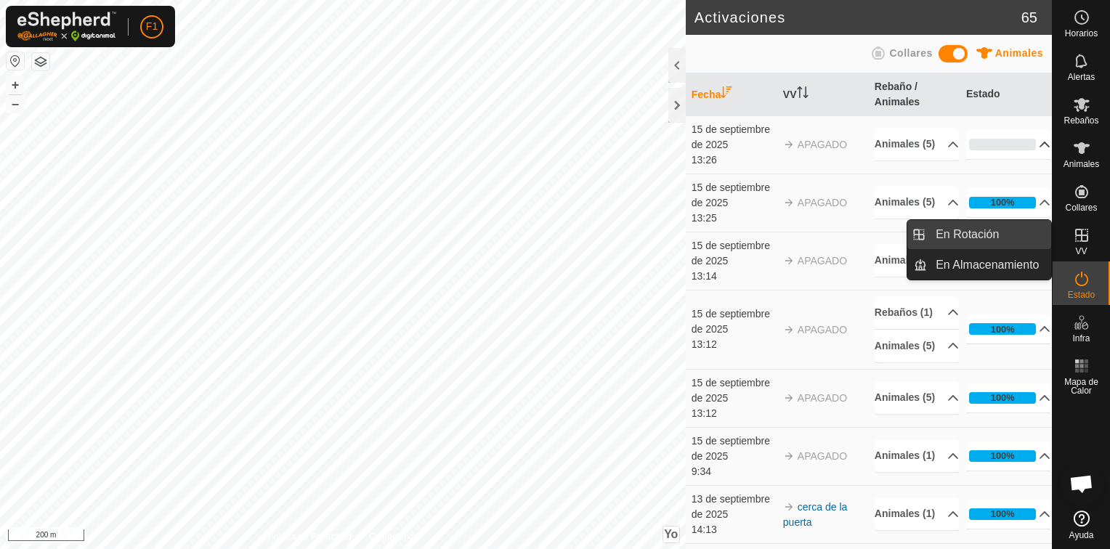
click at [930, 232] on link "En Rotación" at bounding box center [989, 234] width 124 height 29
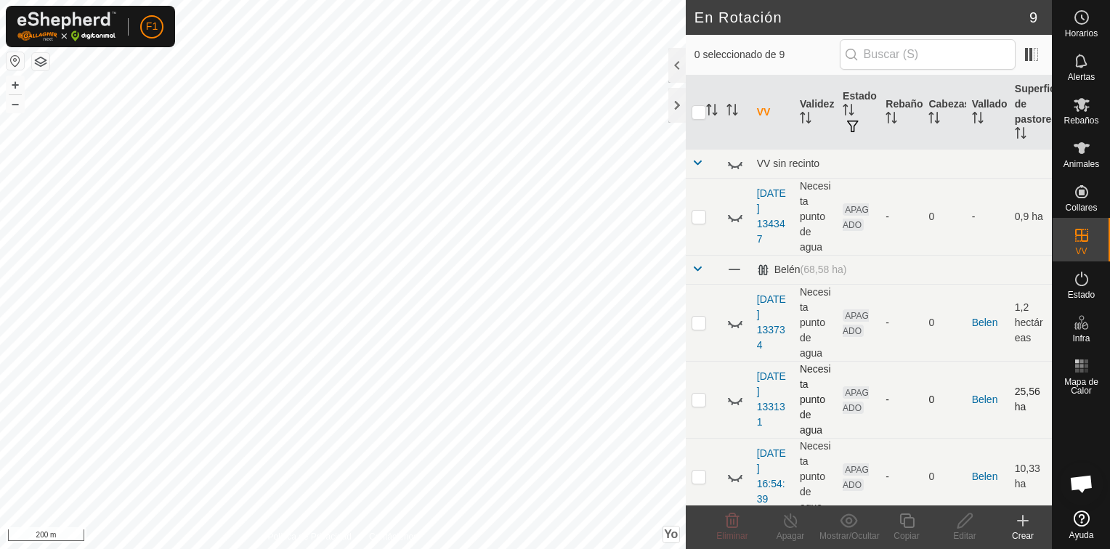
scroll to position [378, 0]
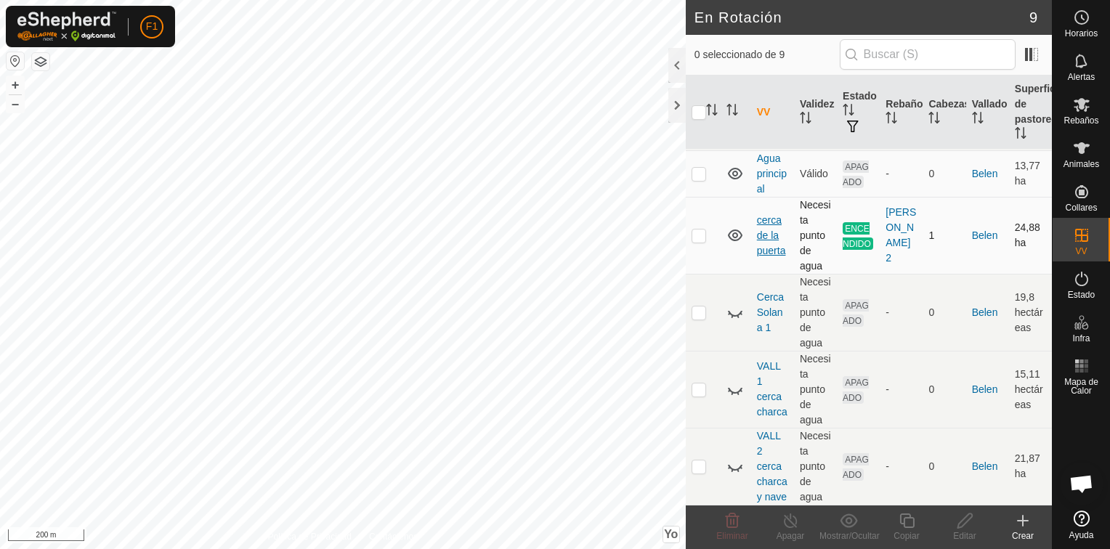
click at [771, 216] on link "cerca de la puerta" at bounding box center [771, 235] width 29 height 42
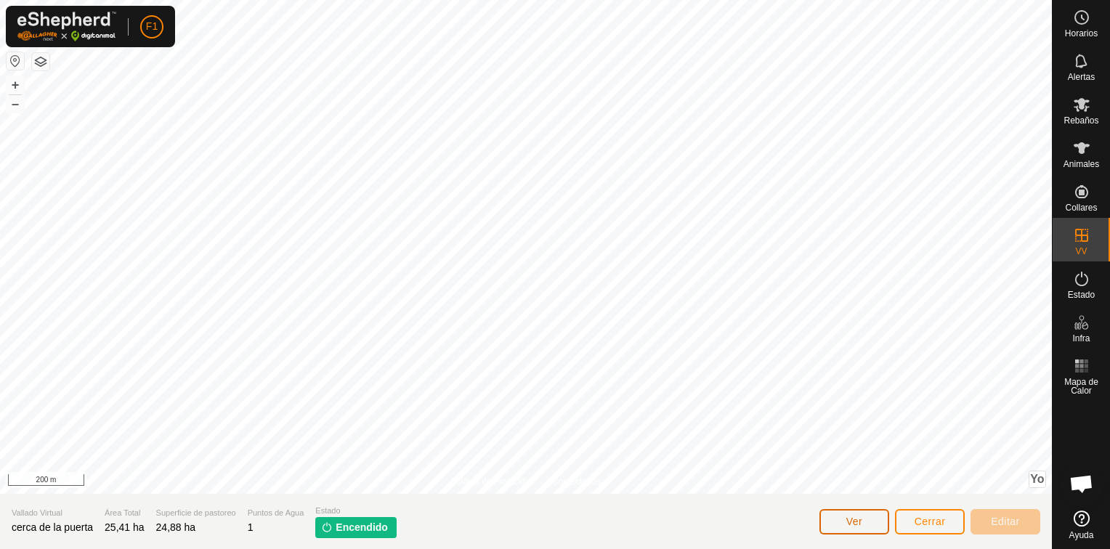
click at [851, 520] on span "Ver" at bounding box center [854, 522] width 17 height 12
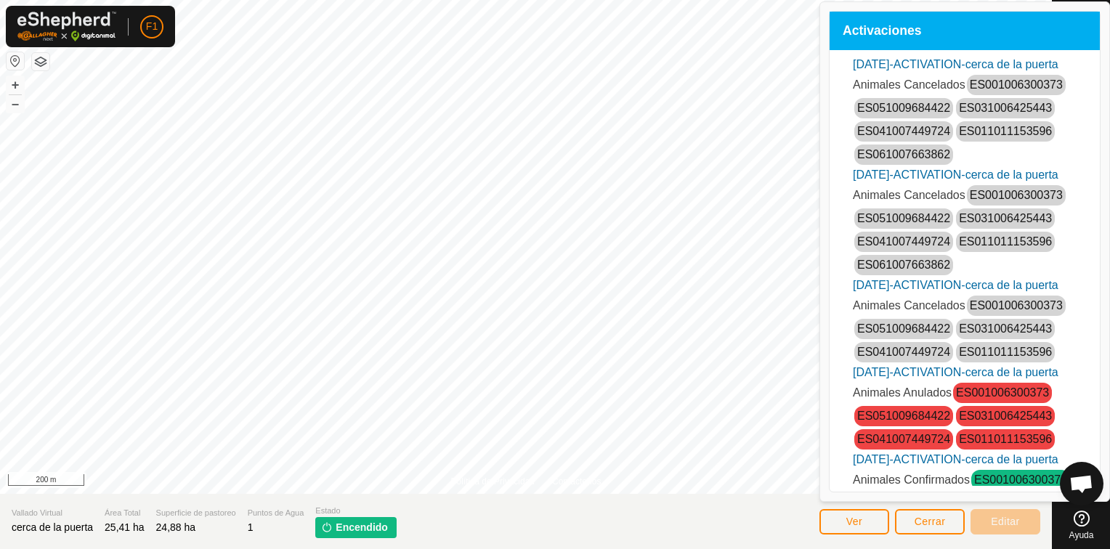
click at [325, 524] on img at bounding box center [327, 528] width 12 height 12
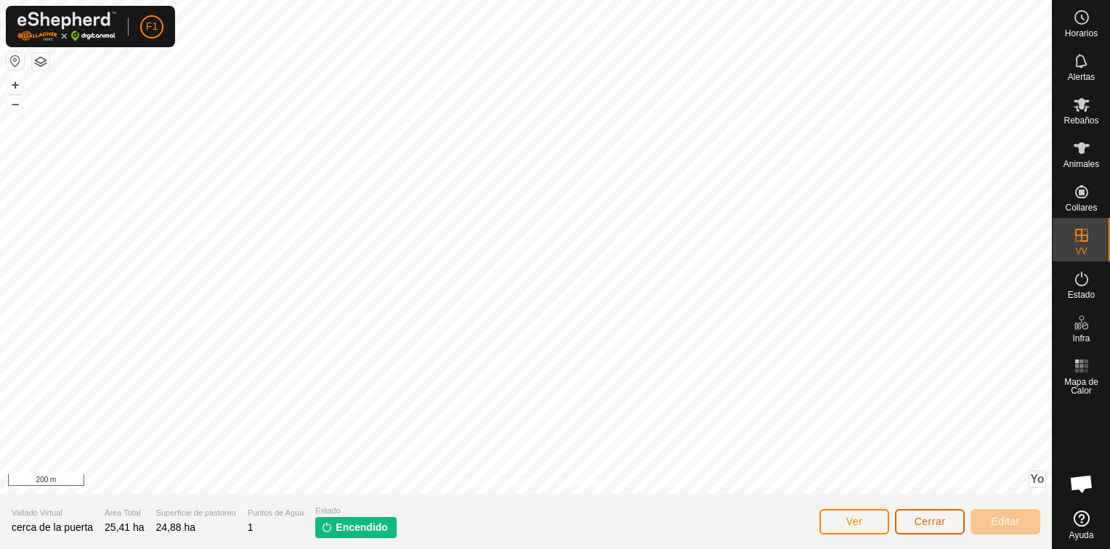
click at [936, 524] on span "Cerrar" at bounding box center [930, 522] width 31 height 12
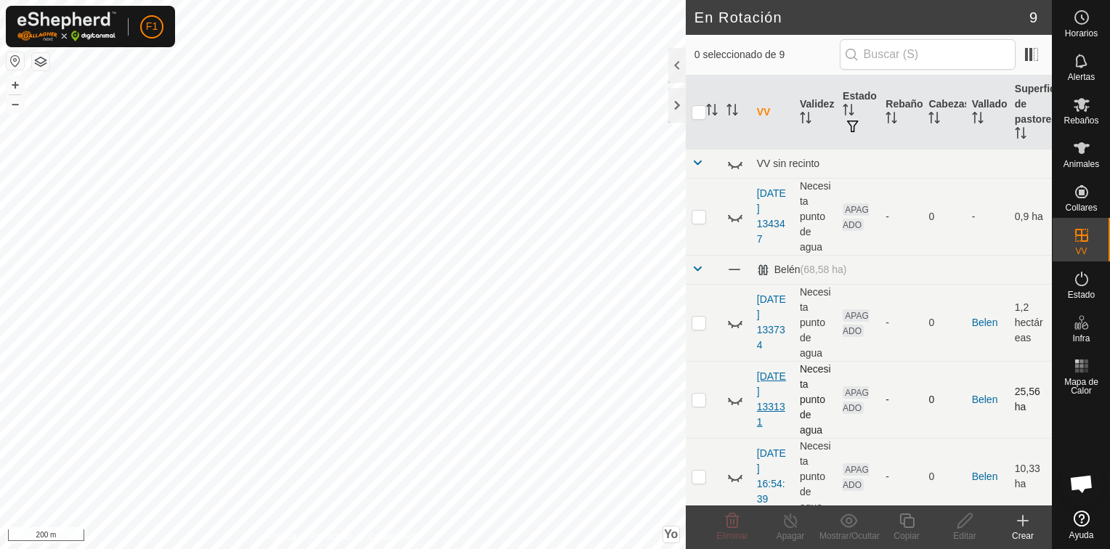
scroll to position [378, 0]
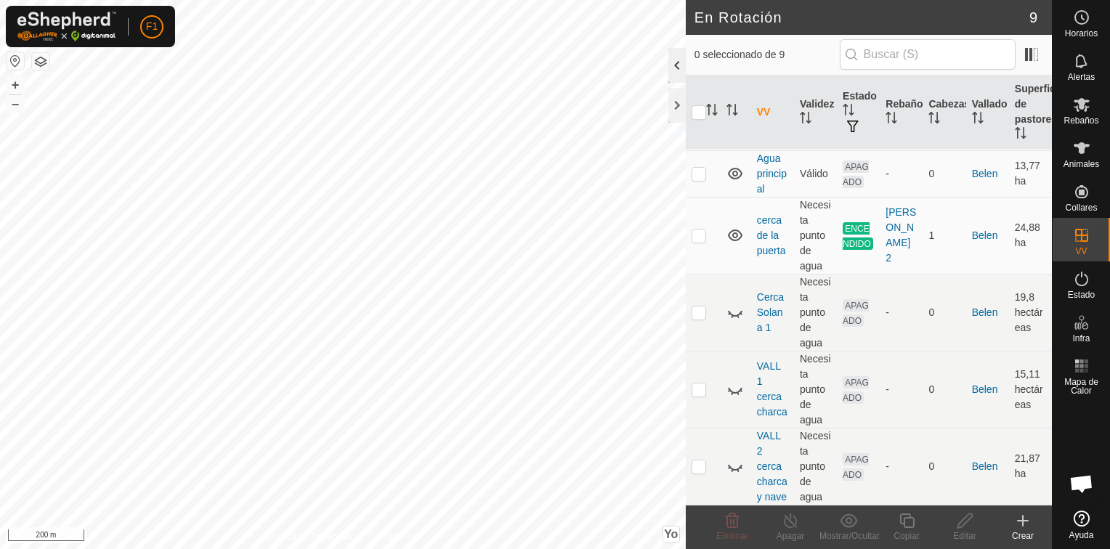
drag, startPoint x: 678, startPoint y: 68, endPoint x: 673, endPoint y: 84, distance: 15.9
click at [677, 68] on div at bounding box center [676, 65] width 17 height 35
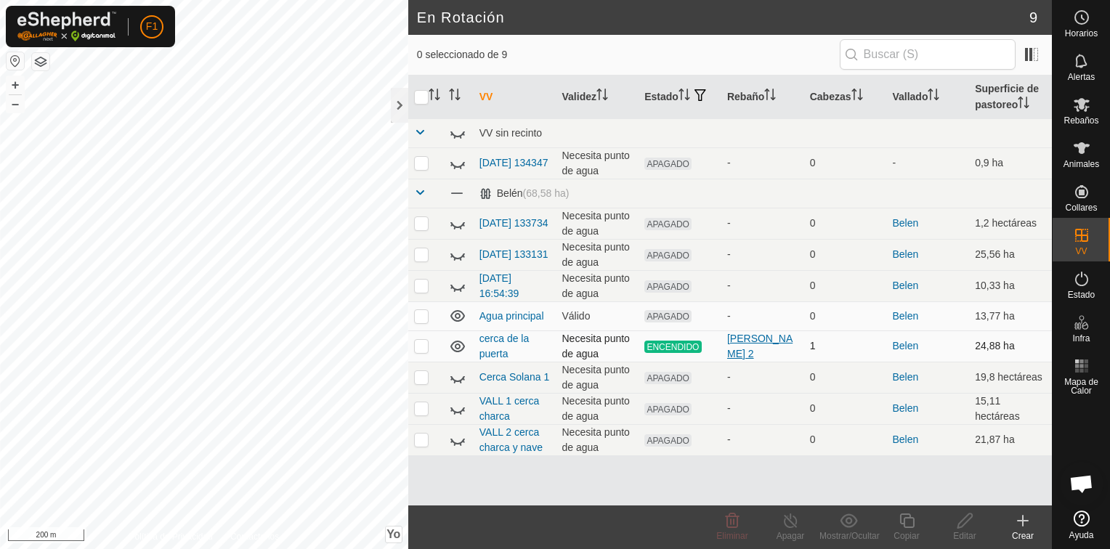
click at [756, 335] on div "[PERSON_NAME] 2" at bounding box center [762, 346] width 71 height 31
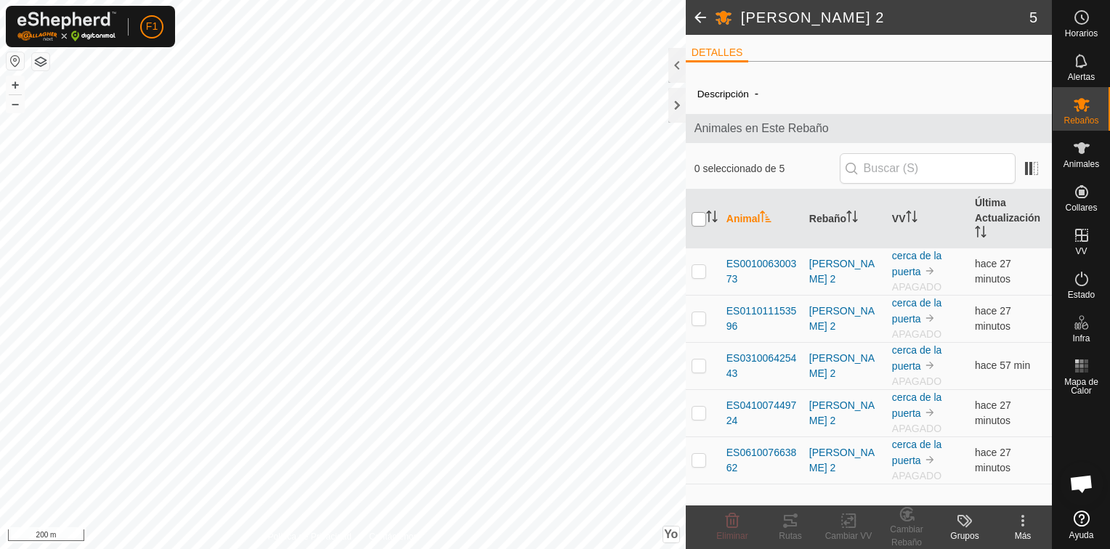
click at [701, 218] on input "checkbox" at bounding box center [699, 219] width 15 height 15
checkbox input "true"
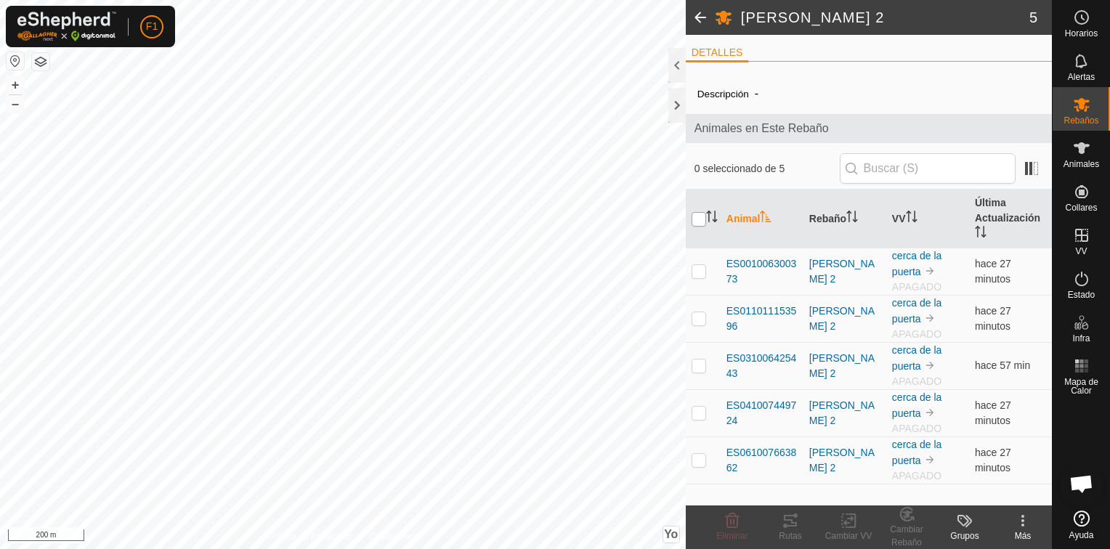
checkbox input "true"
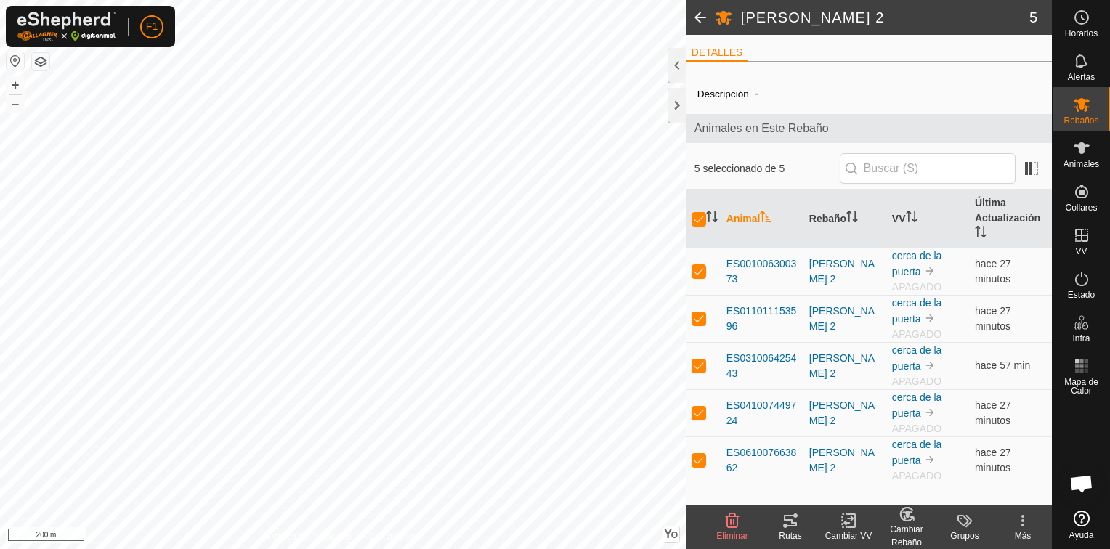
click at [845, 530] on div "Cambiar VV" at bounding box center [848, 536] width 58 height 13
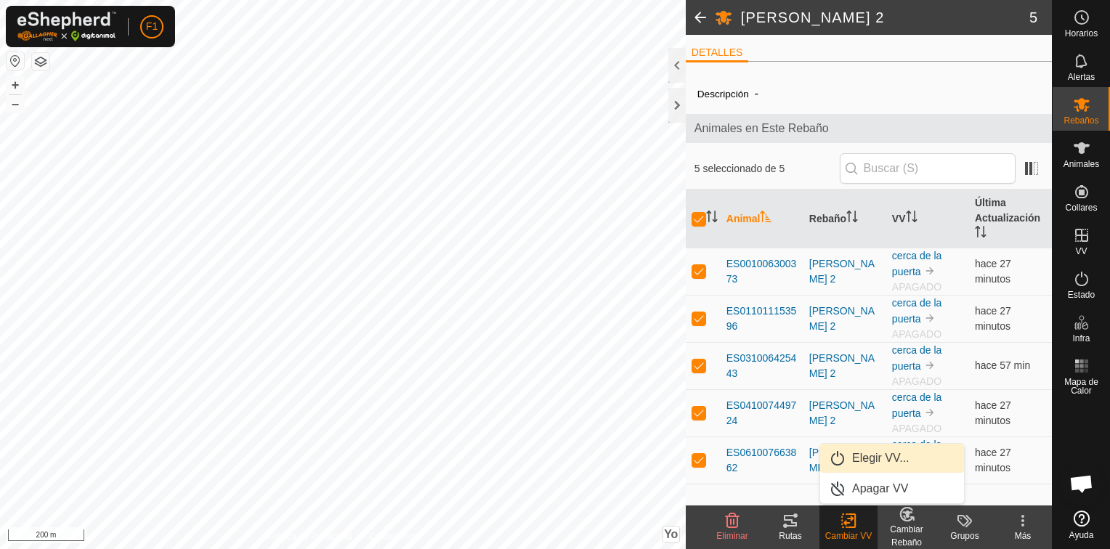
click at [860, 461] on link "Elegir VV..." at bounding box center [892, 458] width 144 height 29
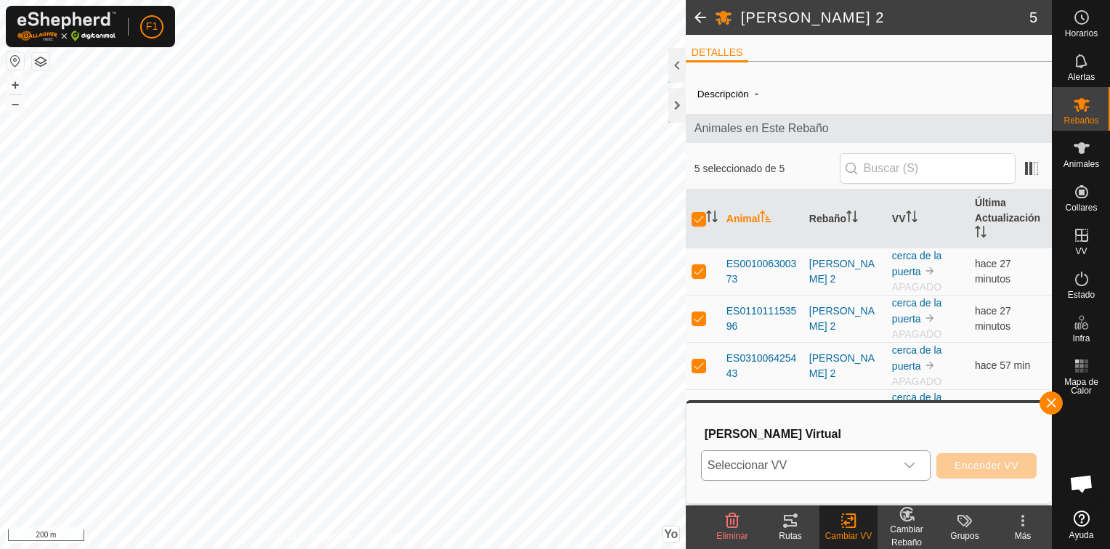
click at [912, 465] on icon "Disparador desplegable" at bounding box center [910, 466] width 12 height 12
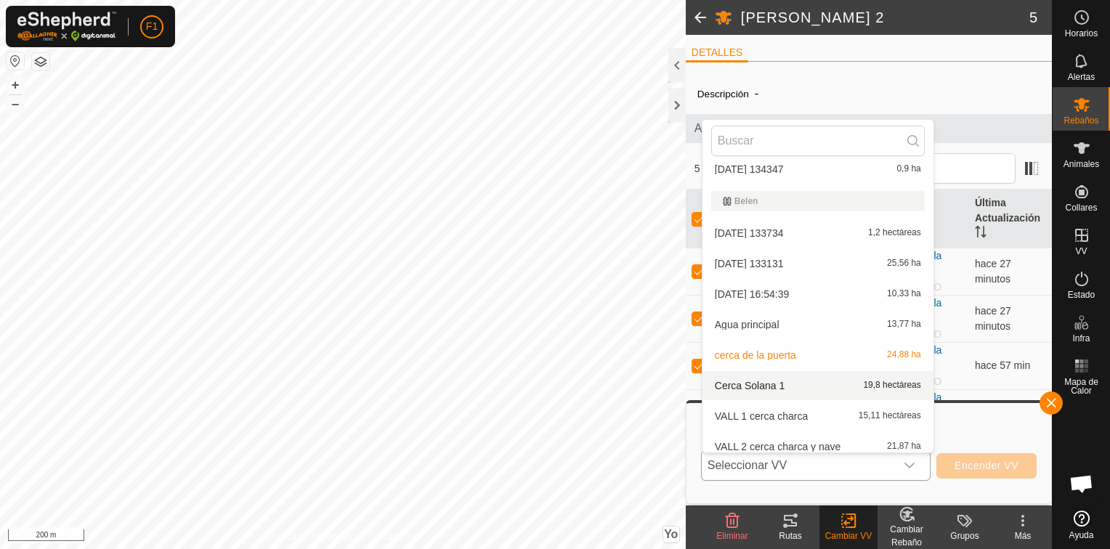
scroll to position [49, 0]
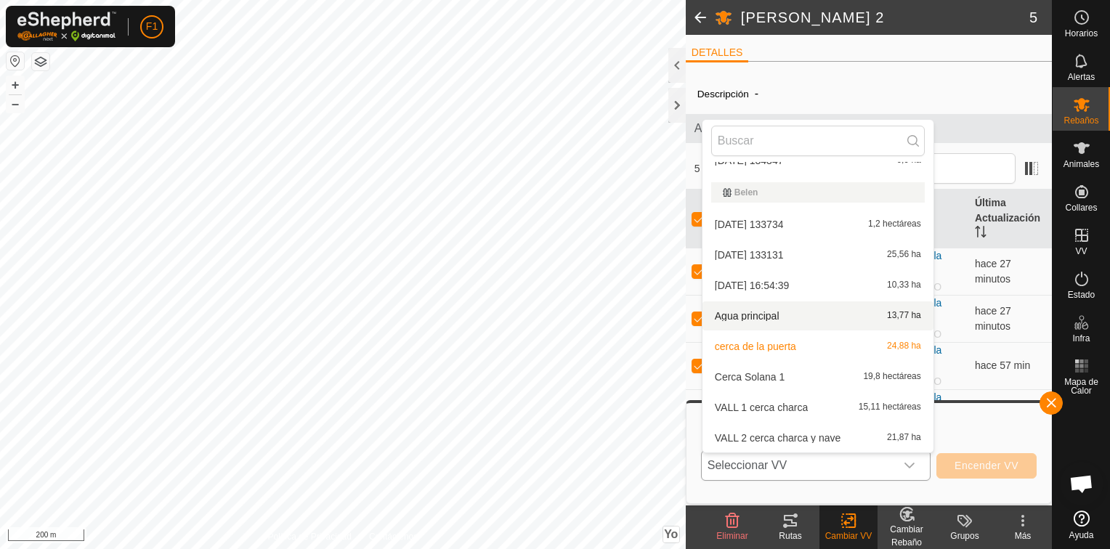
click at [749, 318] on li "Agua principal 13,77 ha" at bounding box center [817, 315] width 231 height 29
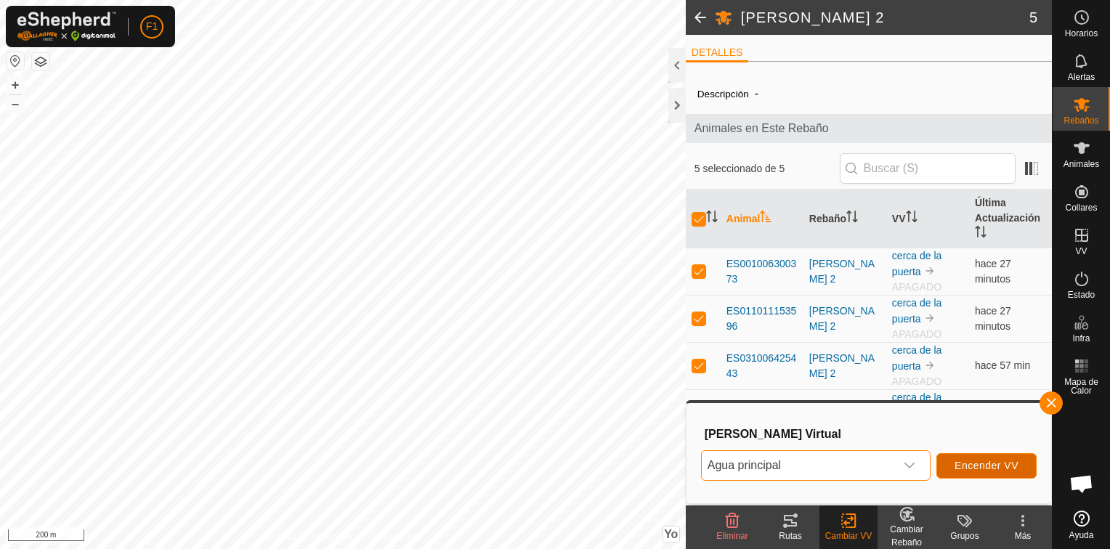
click at [980, 465] on span "Encender VV" at bounding box center [986, 466] width 64 height 12
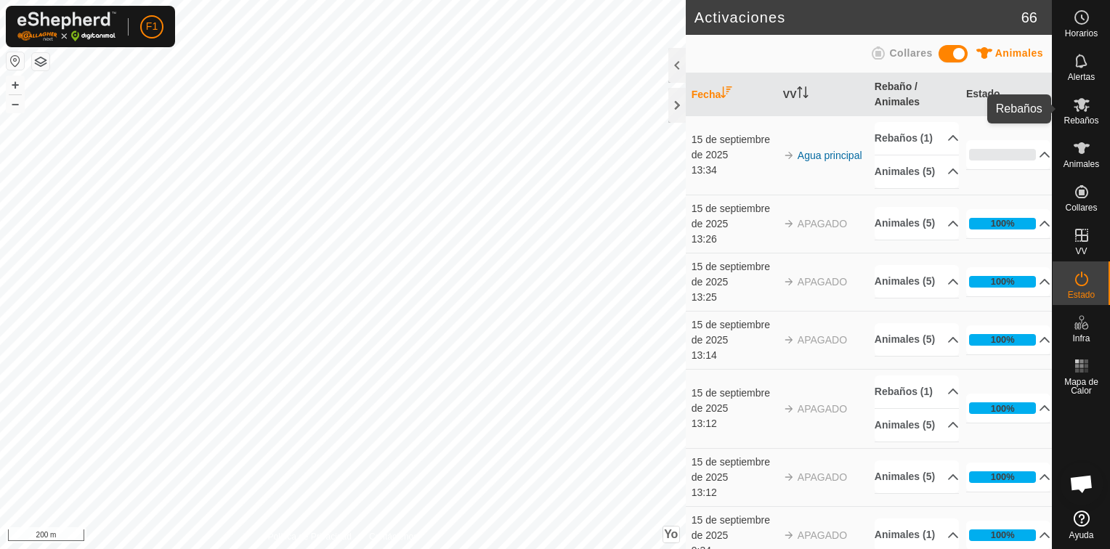
click at [1080, 116] on span "Rebaños" at bounding box center [1080, 120] width 35 height 9
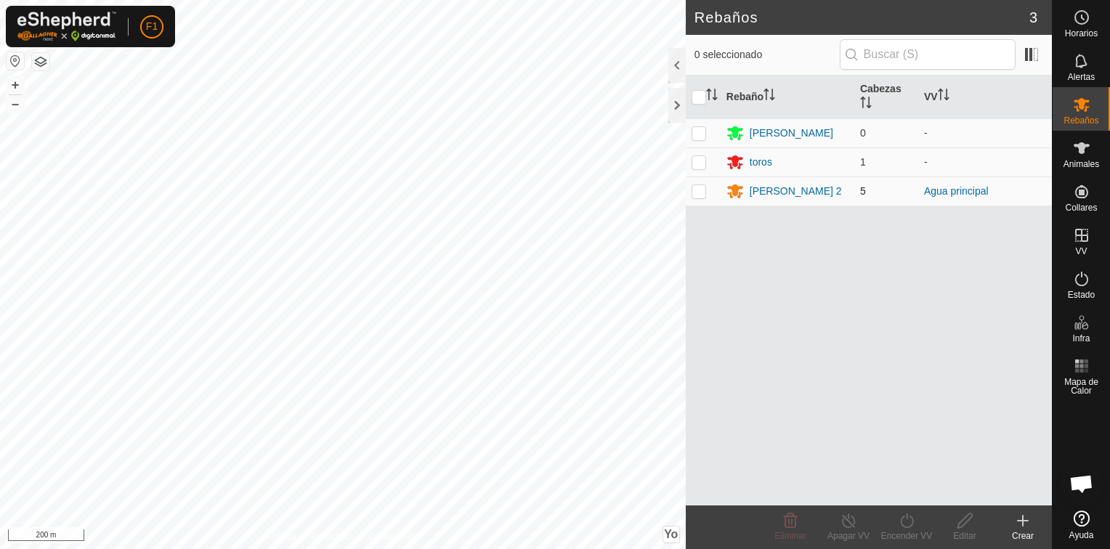
click at [701, 187] on p-checkbox at bounding box center [699, 191] width 15 height 12
click at [703, 192] on p-checkbox at bounding box center [699, 191] width 15 height 12
checkbox input "false"
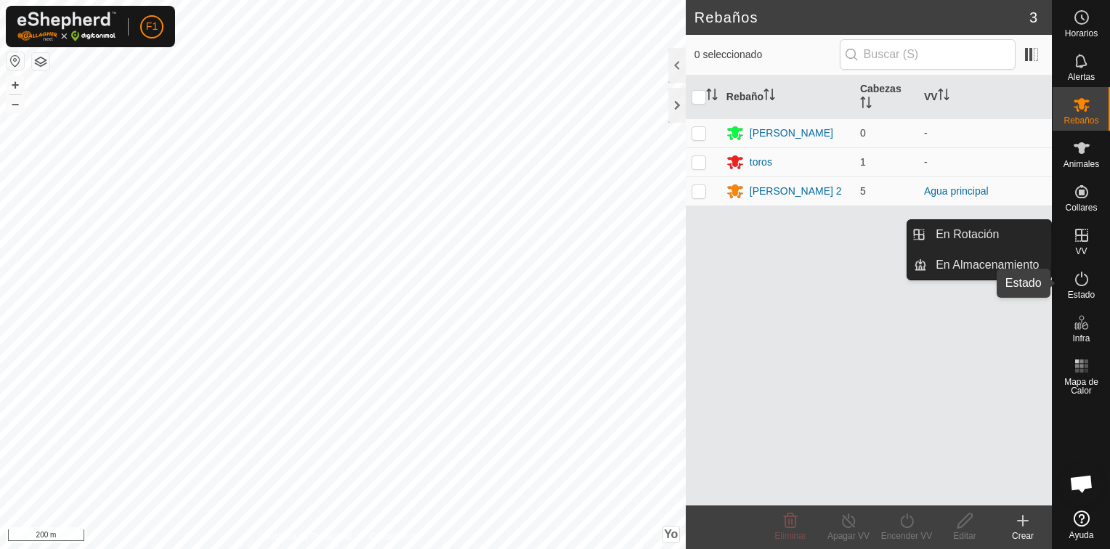
click at [1078, 284] on icon at bounding box center [1081, 279] width 13 height 15
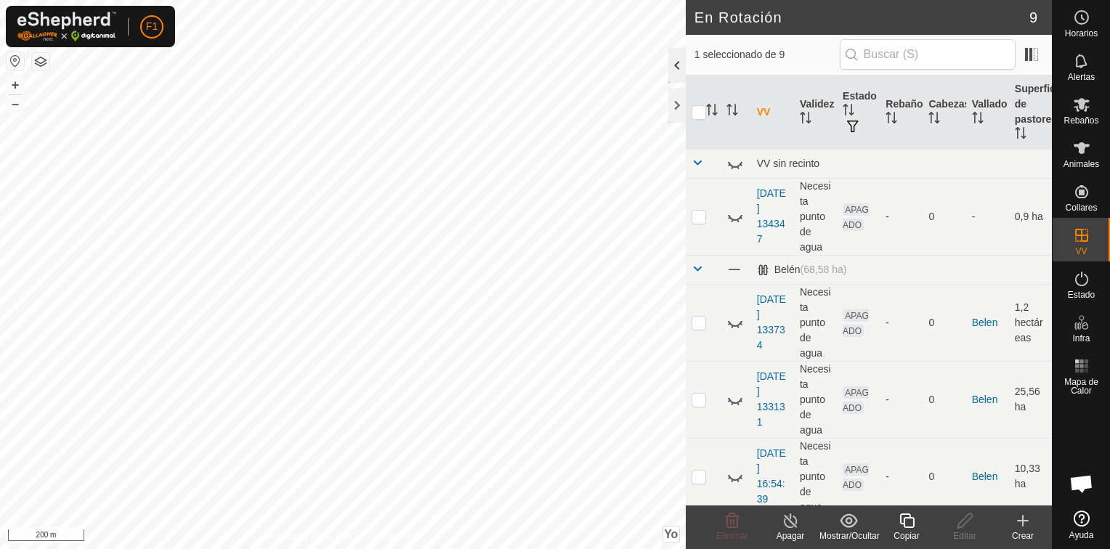
click at [678, 65] on div at bounding box center [676, 65] width 17 height 35
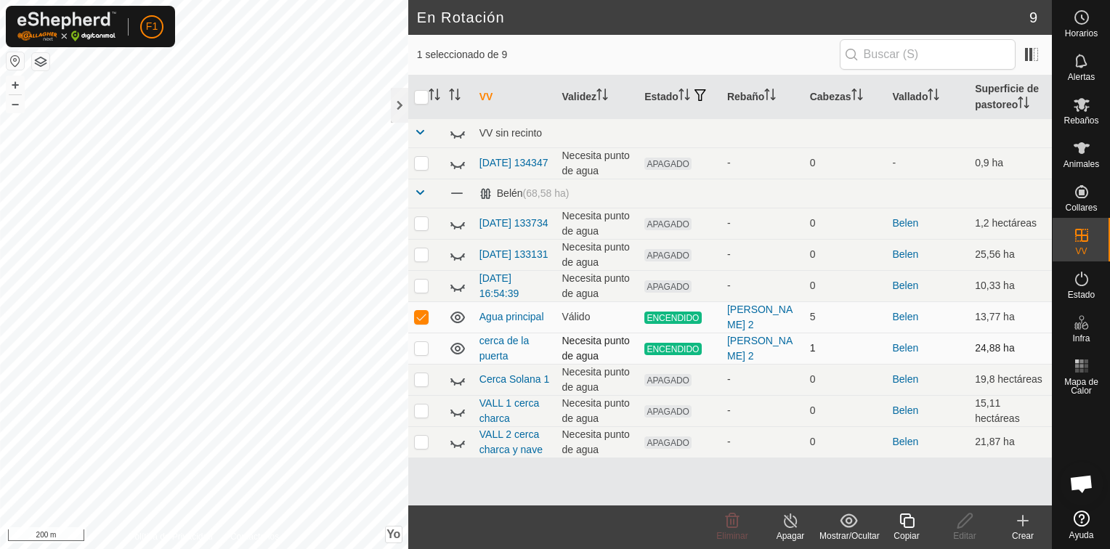
click at [418, 347] on p-checkbox at bounding box center [421, 348] width 15 height 12
checkbox input "true"
click at [792, 522] on line at bounding box center [791, 522] width 12 height 12
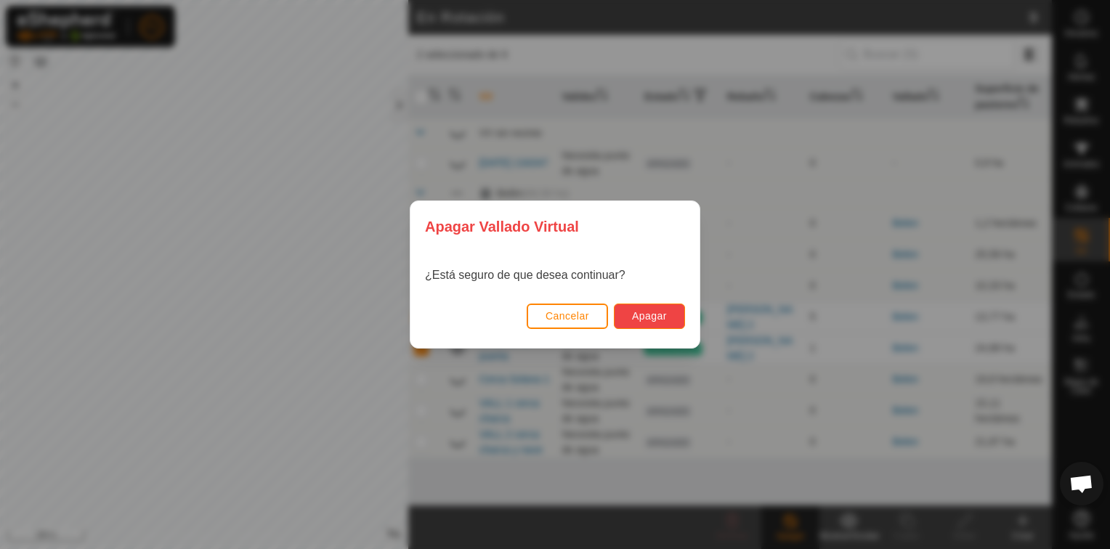
click at [654, 308] on button "Apagar" at bounding box center [649, 316] width 71 height 25
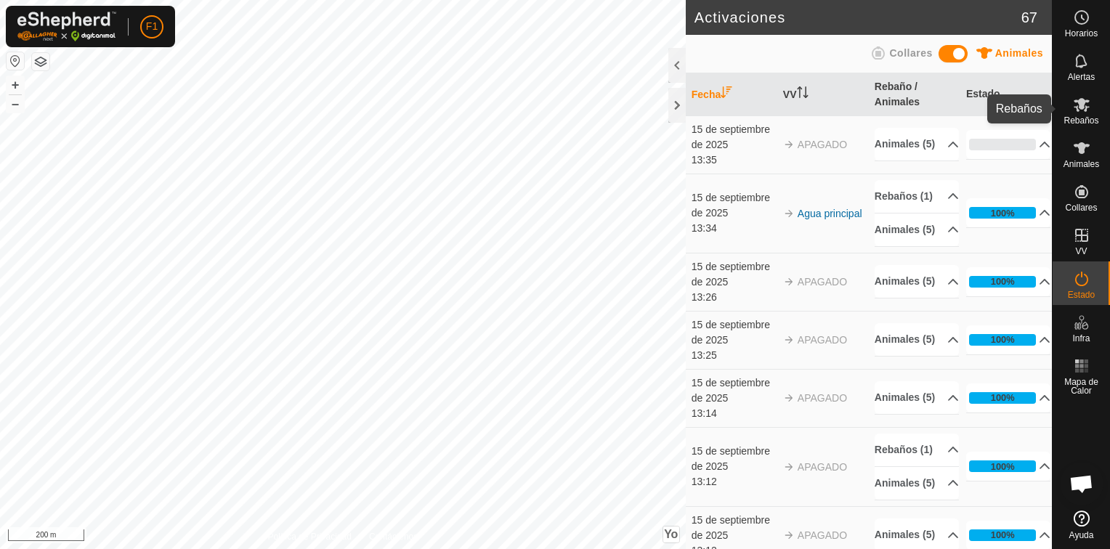
click at [1073, 116] on span "Rebaños" at bounding box center [1080, 120] width 35 height 9
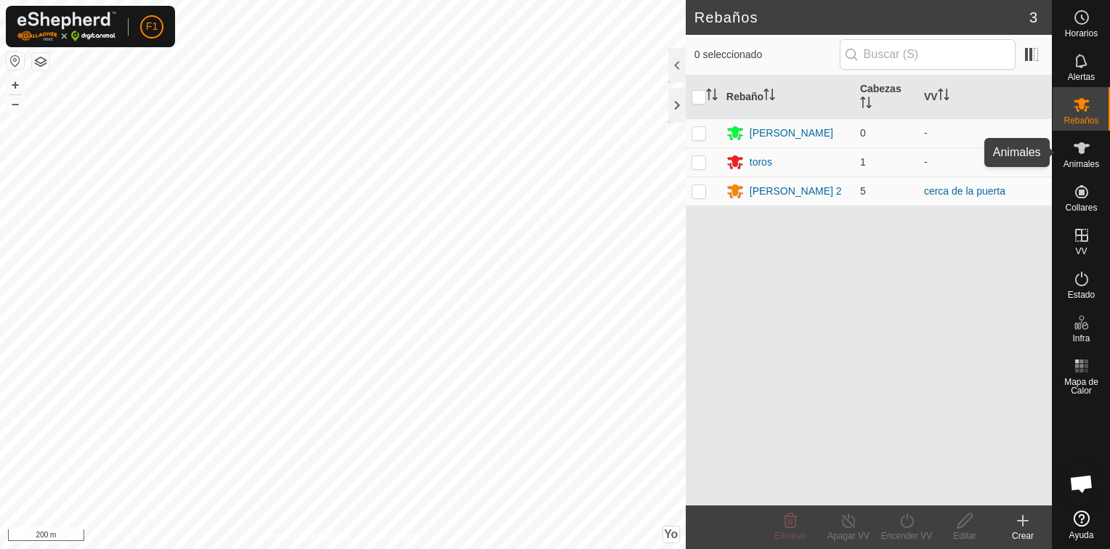
click at [1082, 147] on icon at bounding box center [1082, 148] width 16 height 12
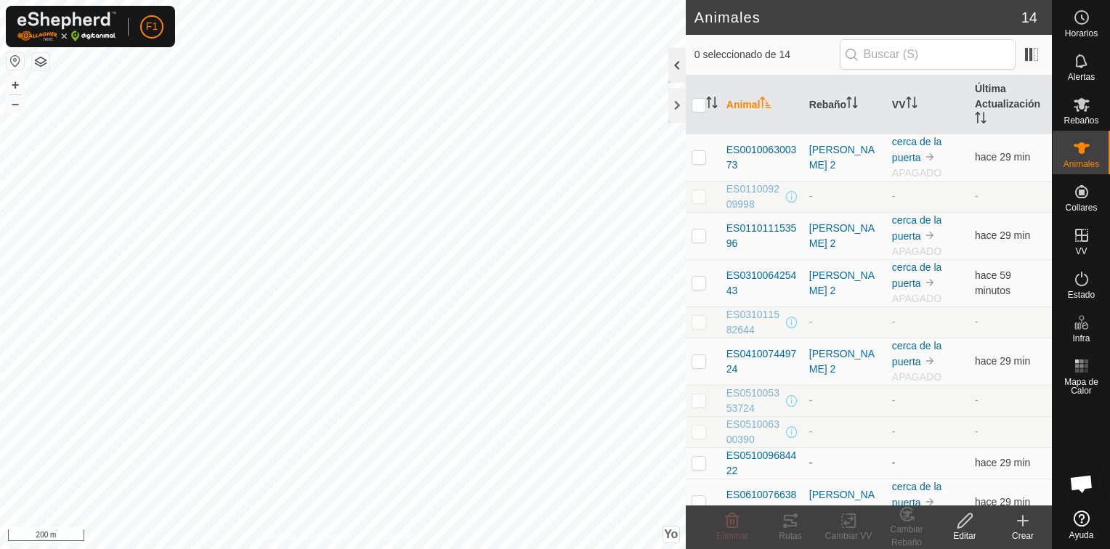
click at [679, 65] on div at bounding box center [676, 65] width 17 height 35
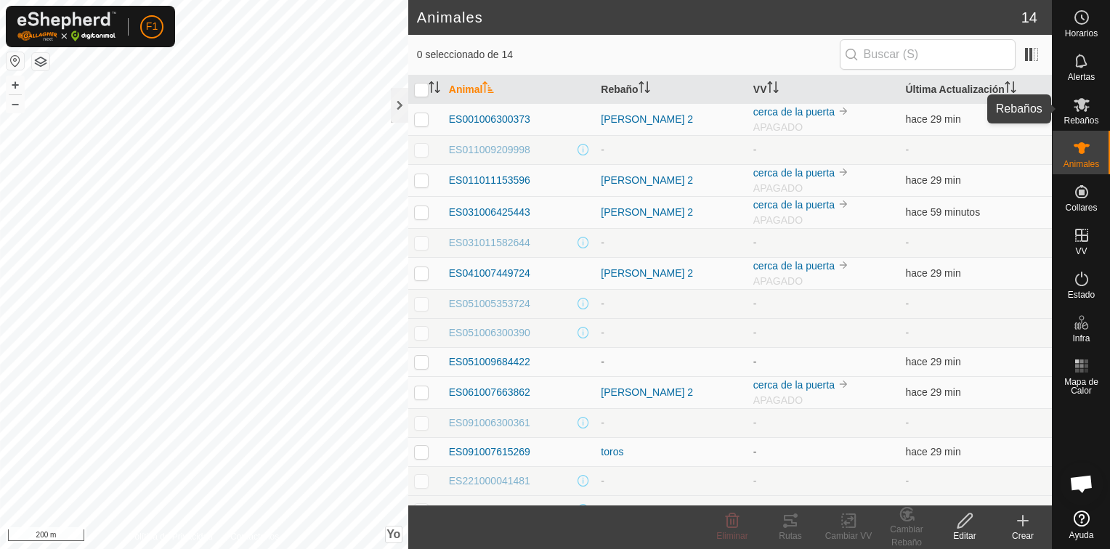
click at [1076, 118] on span "Rebaños" at bounding box center [1080, 120] width 35 height 9
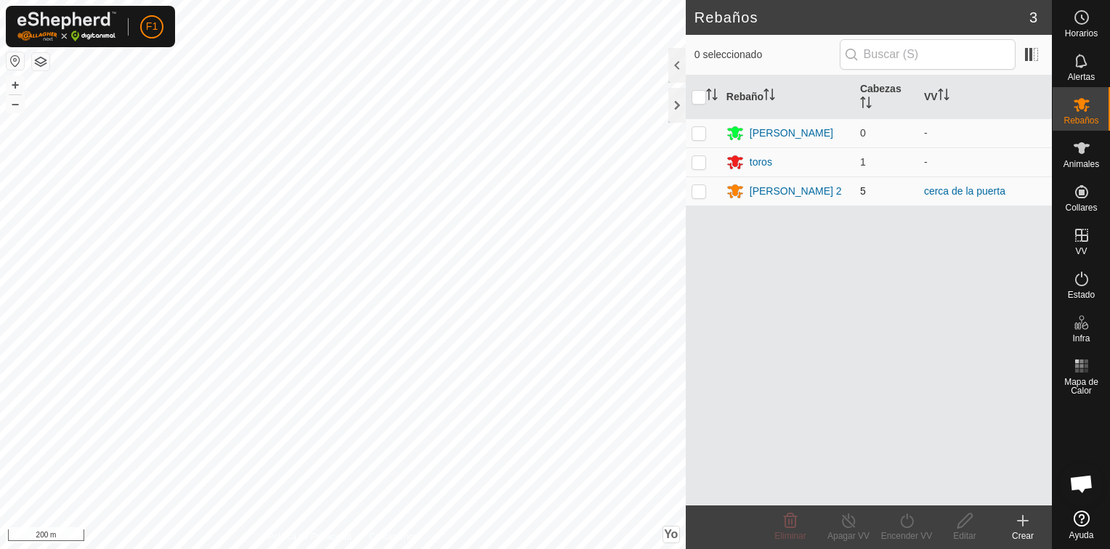
click at [694, 191] on p-checkbox at bounding box center [699, 191] width 15 height 12
checkbox input "true"
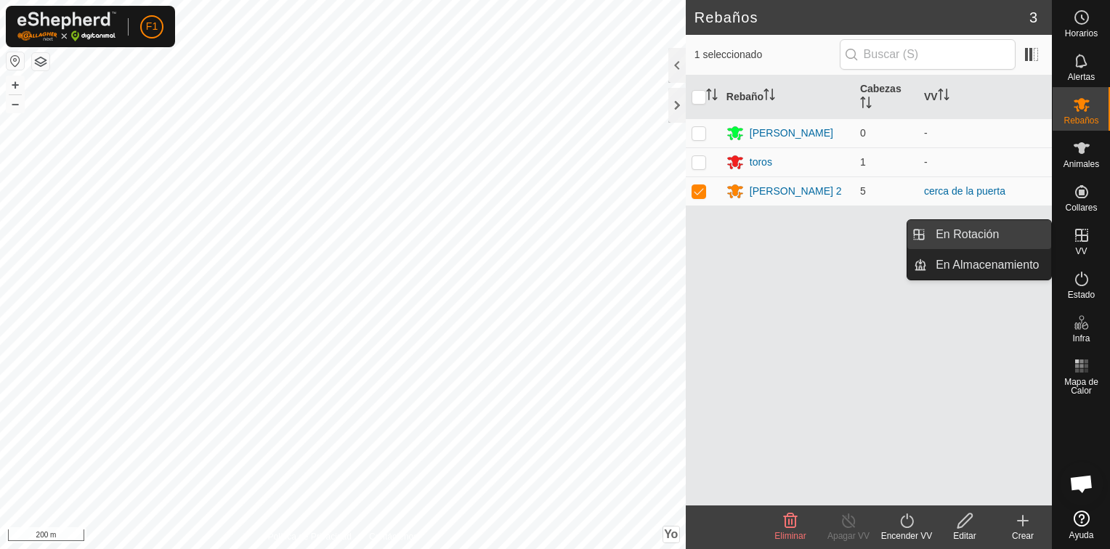
click at [970, 232] on link "En Rotación" at bounding box center [989, 234] width 124 height 29
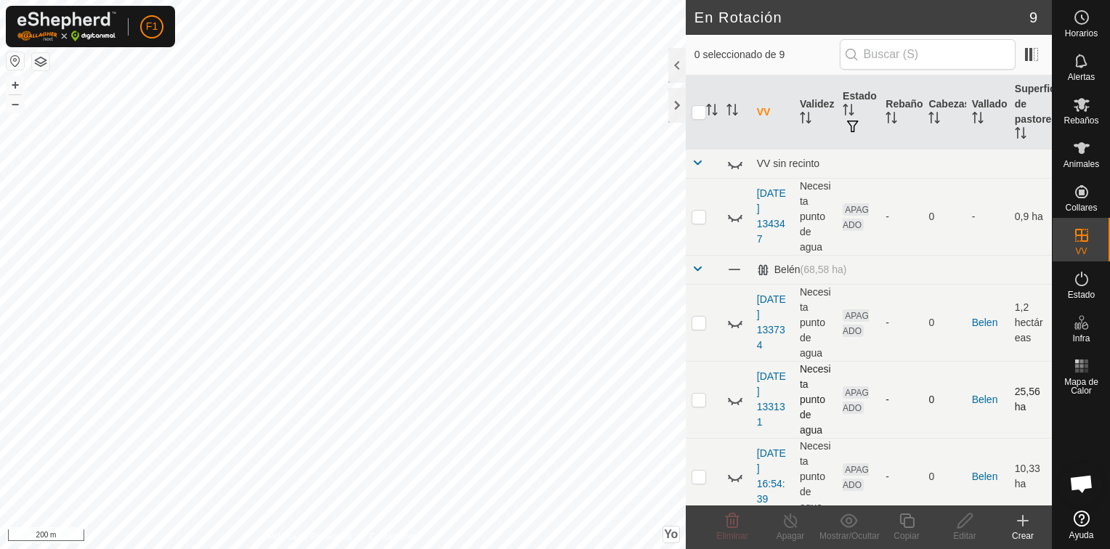
scroll to position [338, 0]
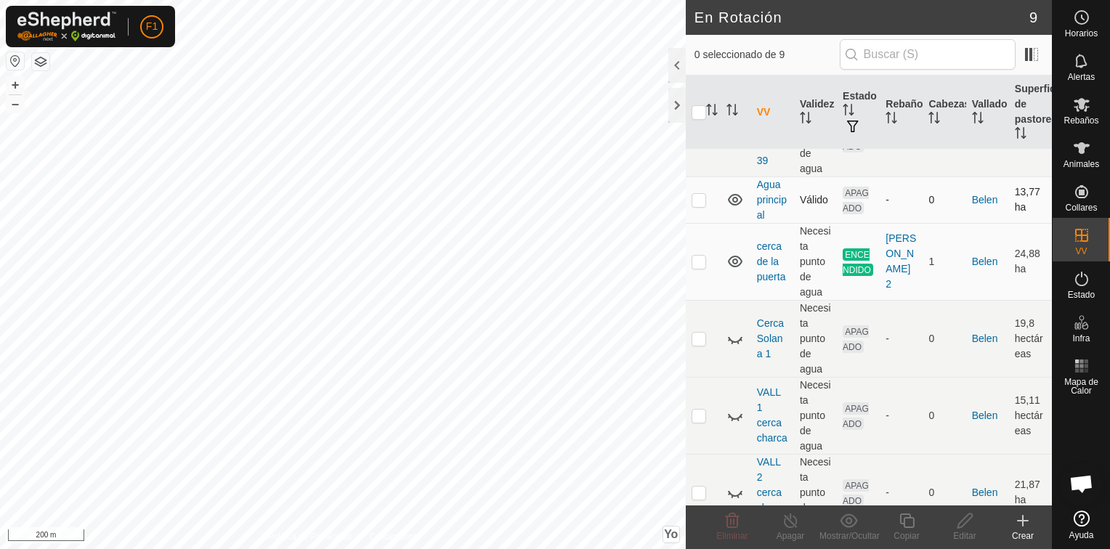
click at [694, 199] on p-checkbox at bounding box center [699, 200] width 15 height 12
checkbox input "true"
click at [697, 259] on p-checkbox at bounding box center [699, 262] width 15 height 12
checkbox input "true"
click at [702, 198] on p-checkbox at bounding box center [699, 200] width 15 height 12
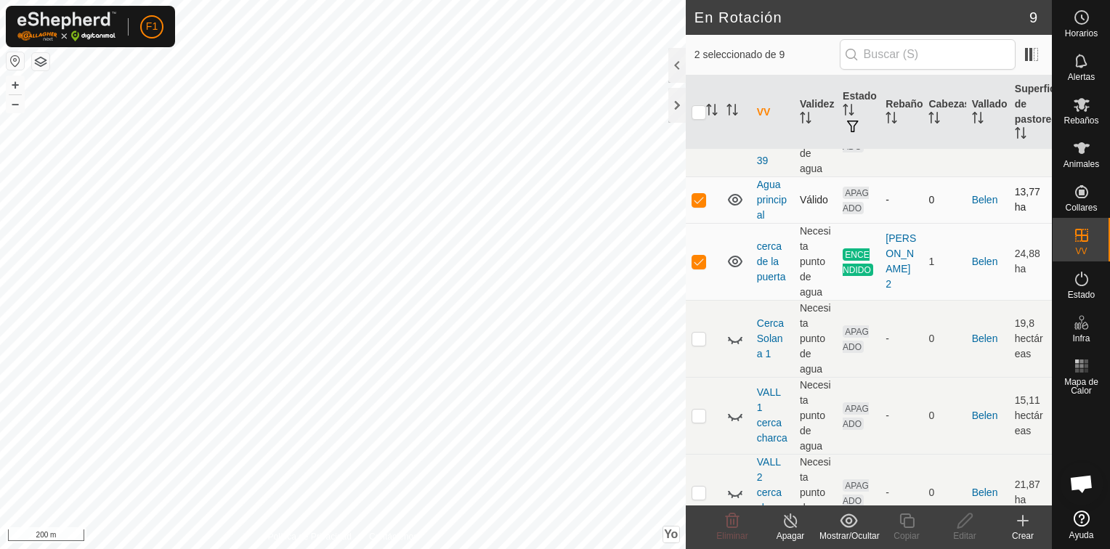
checkbox input "false"
click at [697, 259] on p-checkbox at bounding box center [699, 262] width 15 height 12
checkbox input "false"
click at [1080, 283] on icon at bounding box center [1081, 278] width 17 height 17
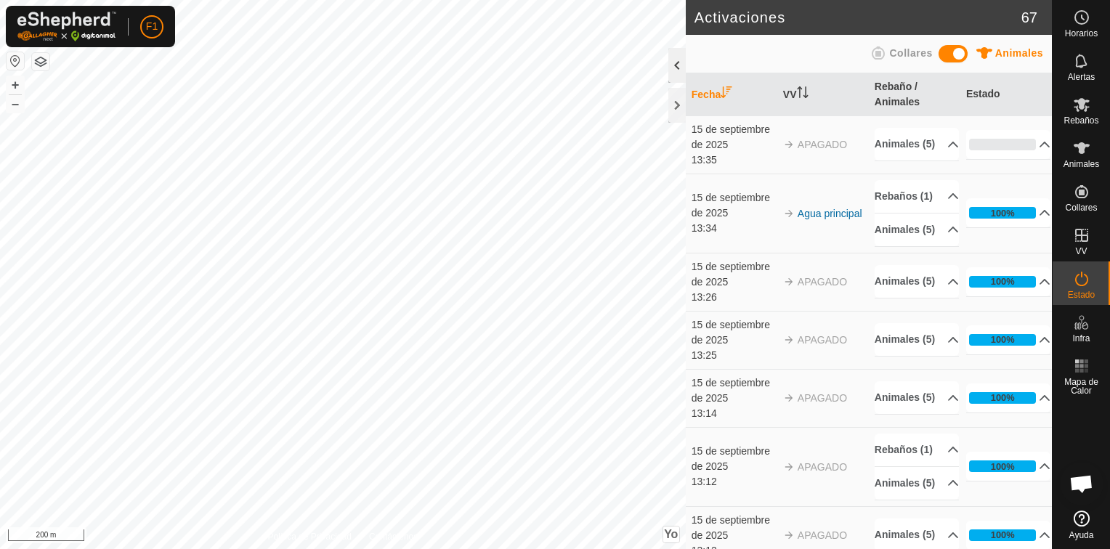
click at [677, 67] on div at bounding box center [676, 65] width 17 height 35
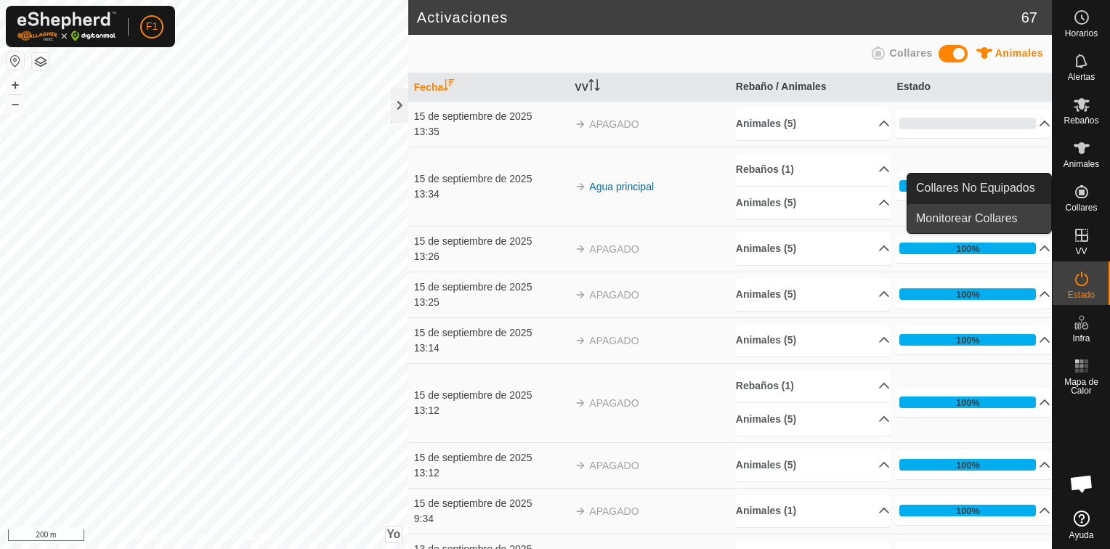
click at [957, 216] on link "Monitorear Collares" at bounding box center [979, 218] width 144 height 29
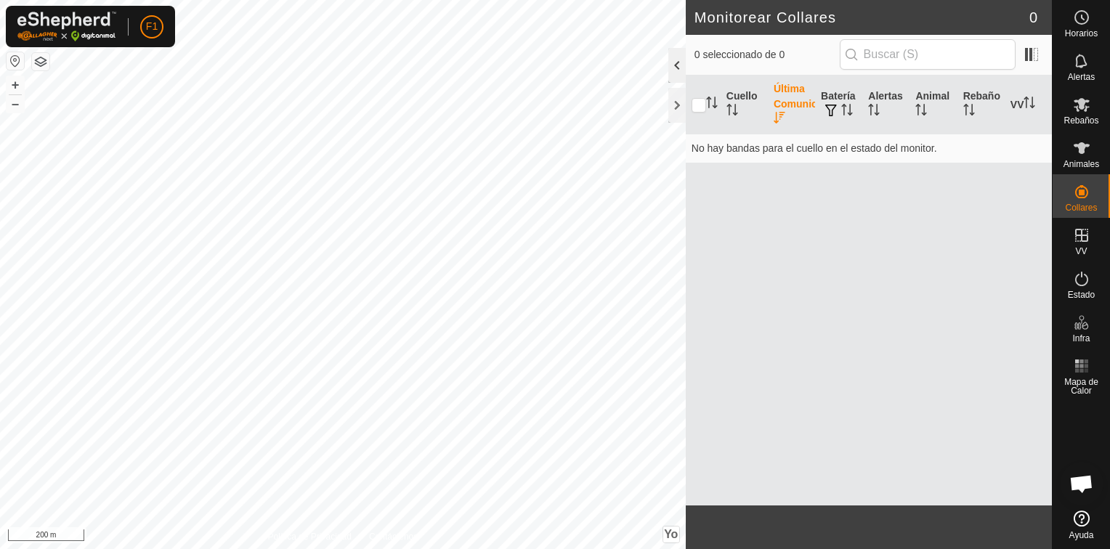
click at [680, 65] on div at bounding box center [676, 65] width 17 height 35
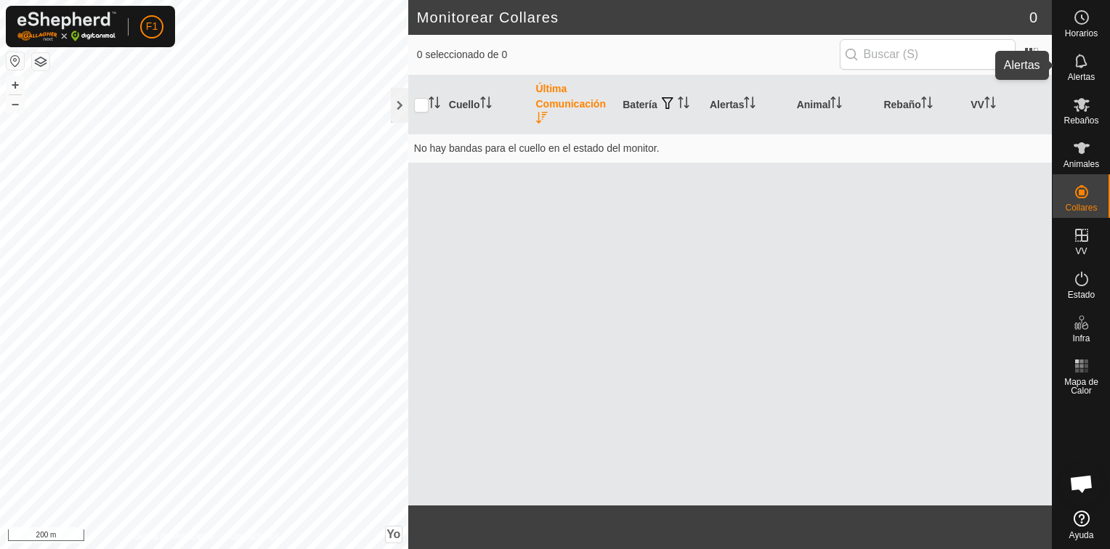
click at [1082, 70] on es-notification-svg-icon at bounding box center [1082, 60] width 26 height 23
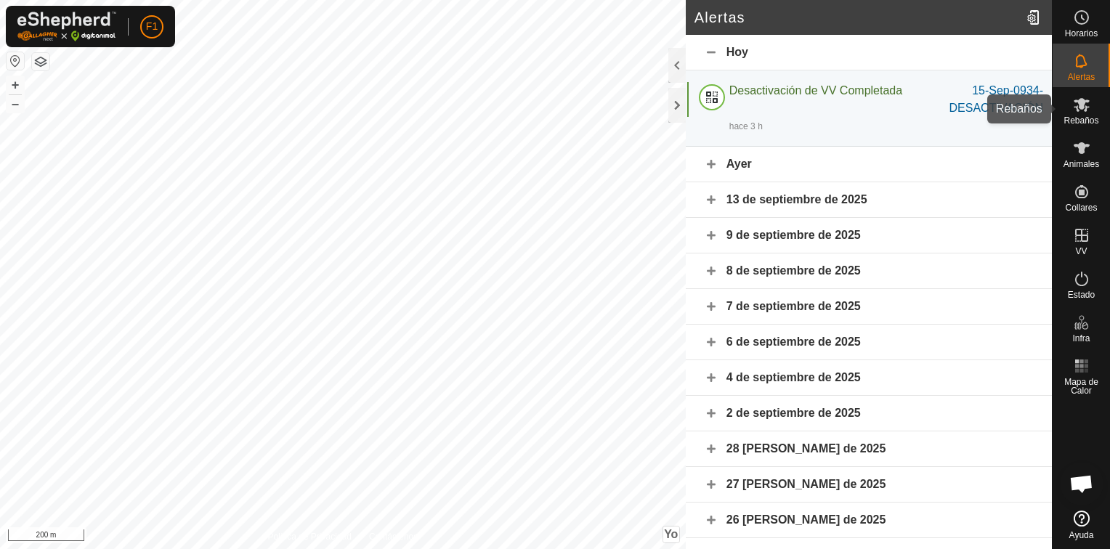
click at [1083, 116] on span "Rebaños" at bounding box center [1080, 120] width 35 height 9
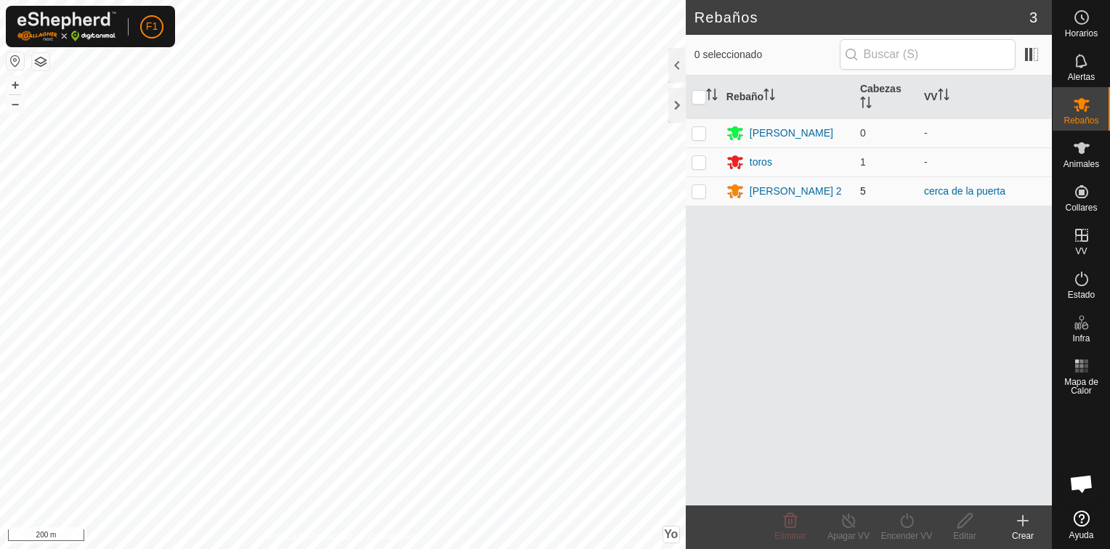
click at [703, 190] on p-checkbox at bounding box center [699, 191] width 15 height 12
checkbox input "true"
click at [904, 530] on div "Encender VV" at bounding box center [906, 536] width 58 height 13
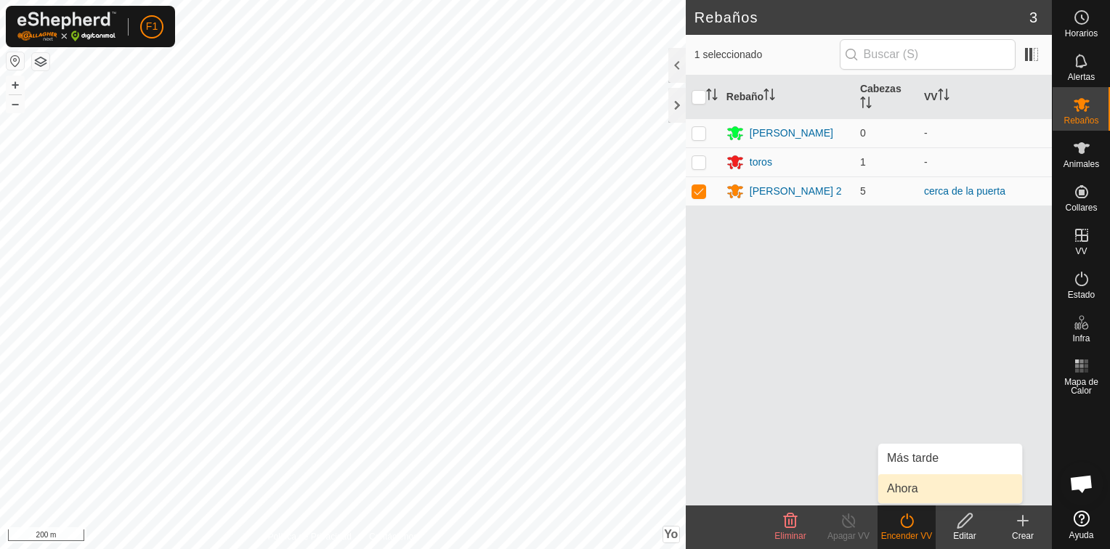
click at [904, 487] on link "Ahora" at bounding box center [950, 488] width 144 height 29
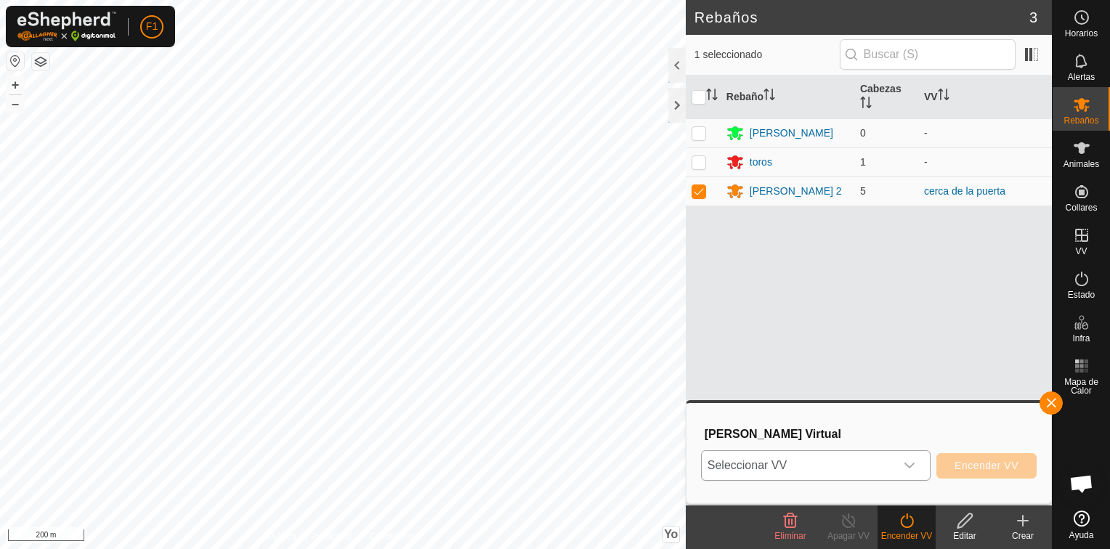
click at [912, 465] on icon "Disparador desplegable" at bounding box center [910, 466] width 12 height 12
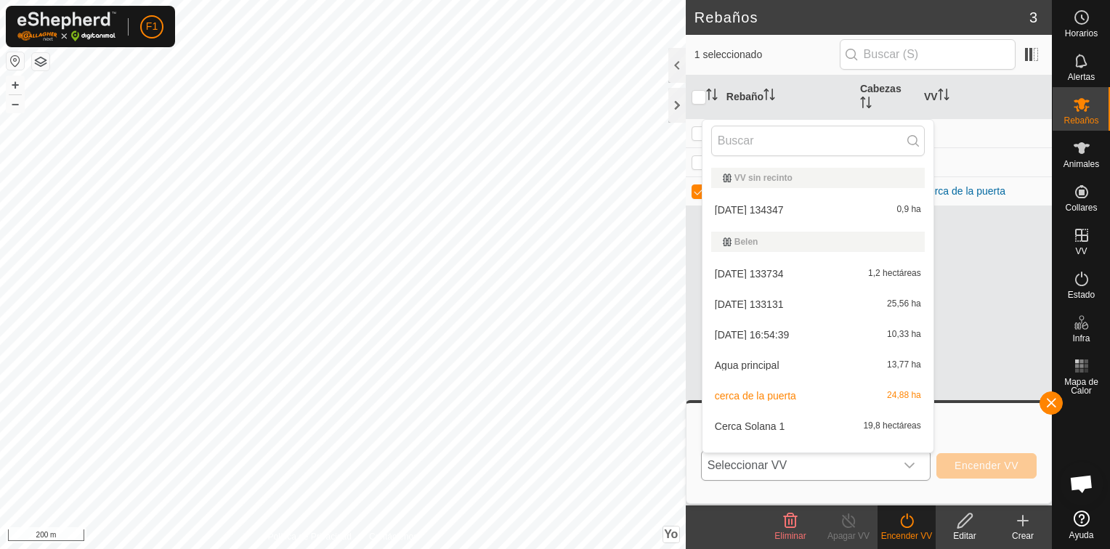
scroll to position [19, 0]
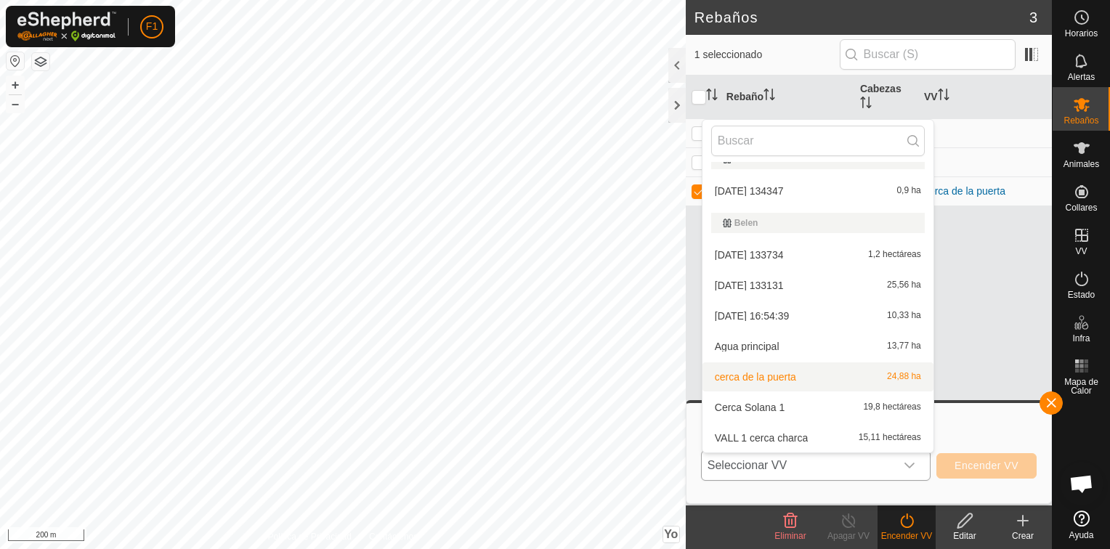
click at [791, 377] on li "cerca de la puerta 24,88 ha" at bounding box center [817, 376] width 231 height 29
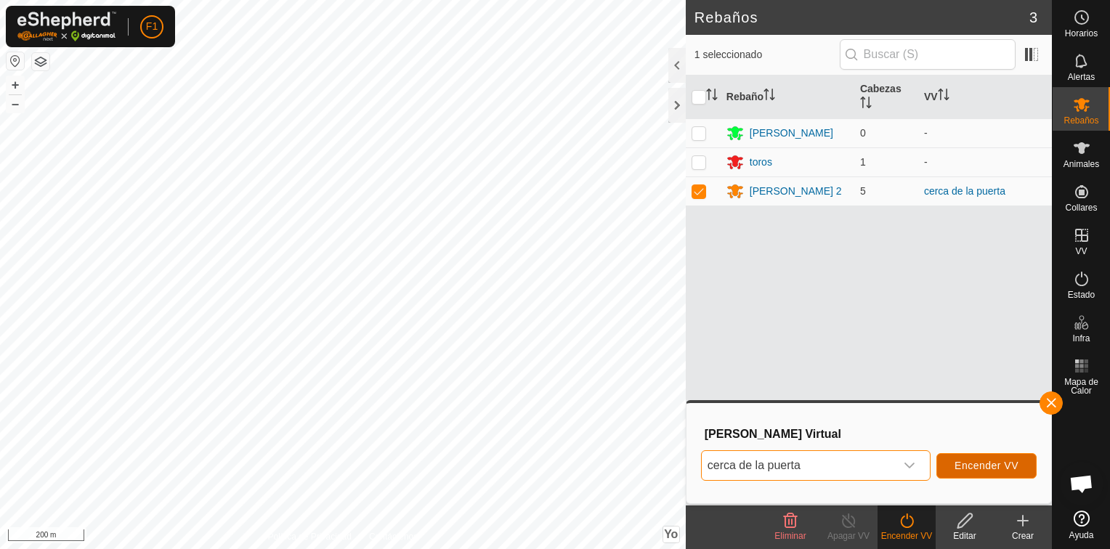
click at [992, 463] on span "Encender VV" at bounding box center [986, 466] width 64 height 12
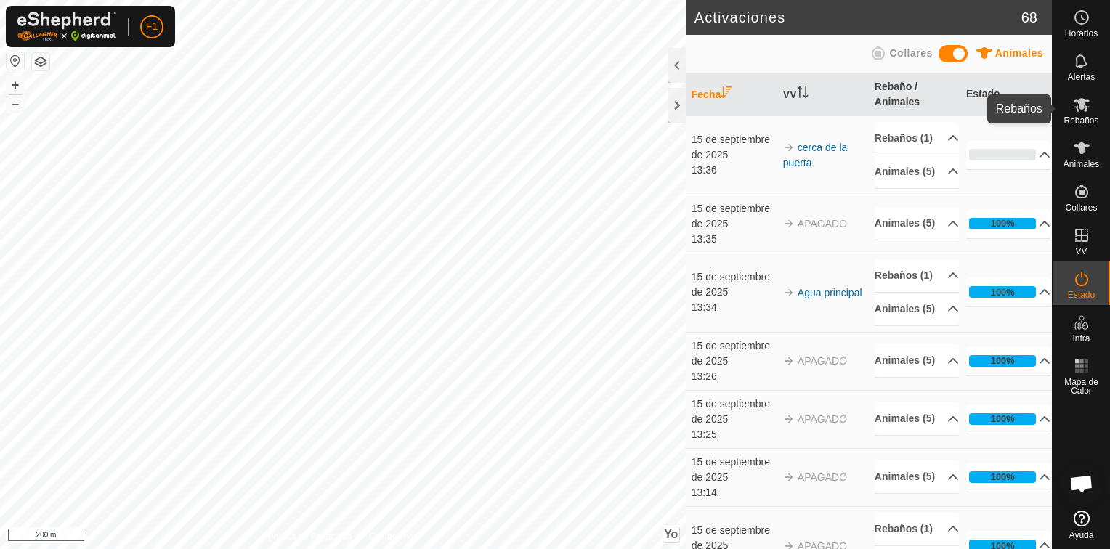
click at [1081, 116] on span "Rebaños" at bounding box center [1080, 120] width 35 height 9
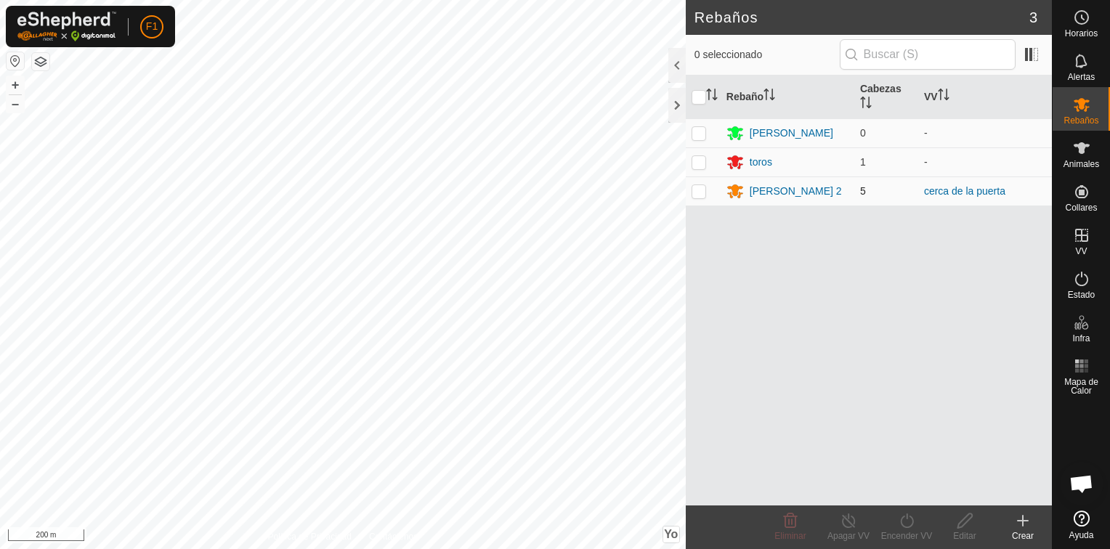
click at [702, 188] on p-checkbox at bounding box center [699, 191] width 15 height 12
checkbox input "true"
click at [905, 527] on icon at bounding box center [907, 520] width 18 height 17
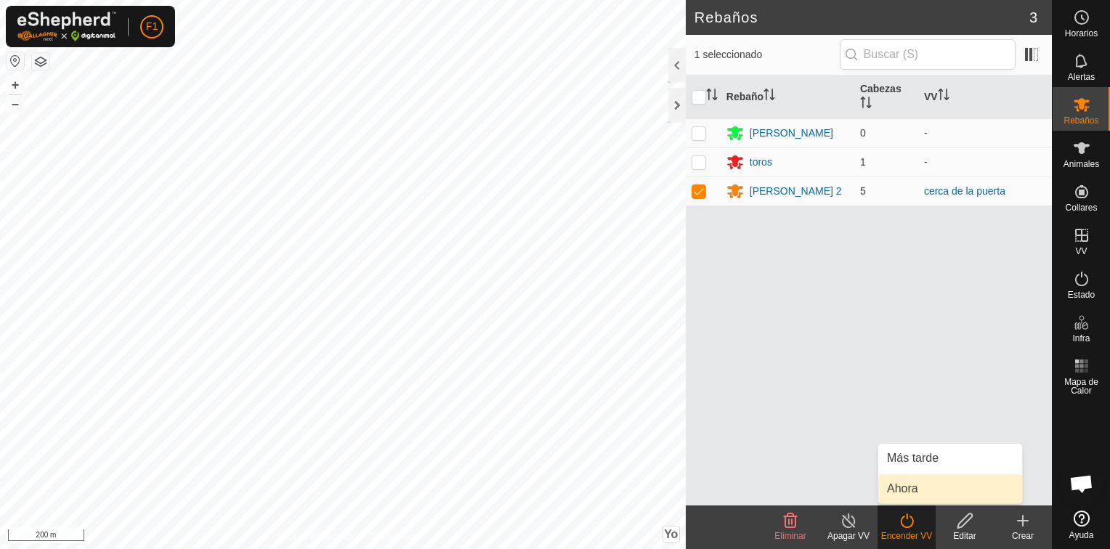
click at [901, 485] on link "Ahora" at bounding box center [950, 488] width 144 height 29
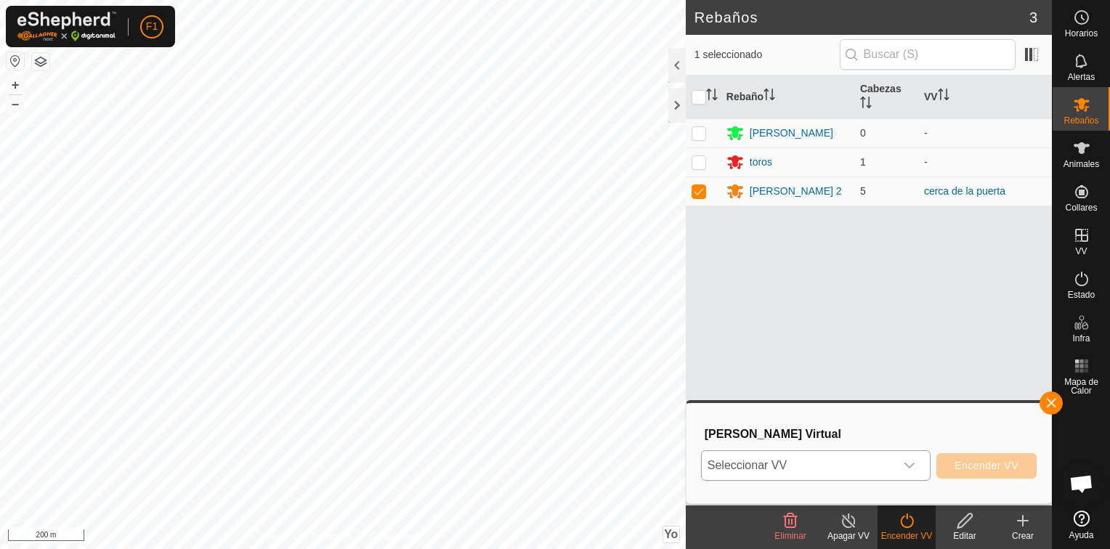
click at [909, 469] on icon "Disparador desplegable" at bounding box center [910, 466] width 12 height 12
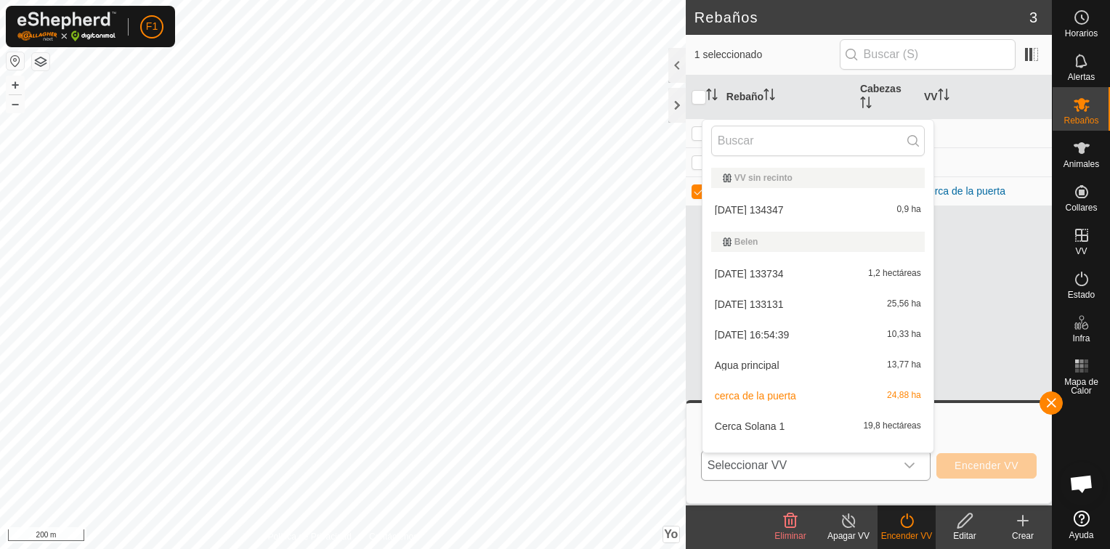
scroll to position [19, 0]
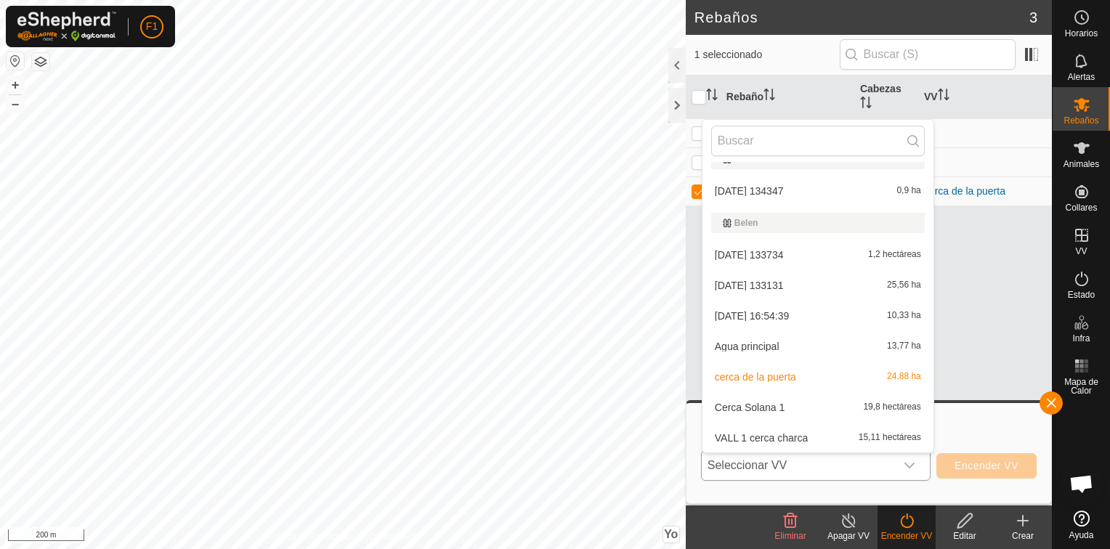
click at [793, 343] on li "Agua principal 13,77 ha" at bounding box center [817, 346] width 231 height 29
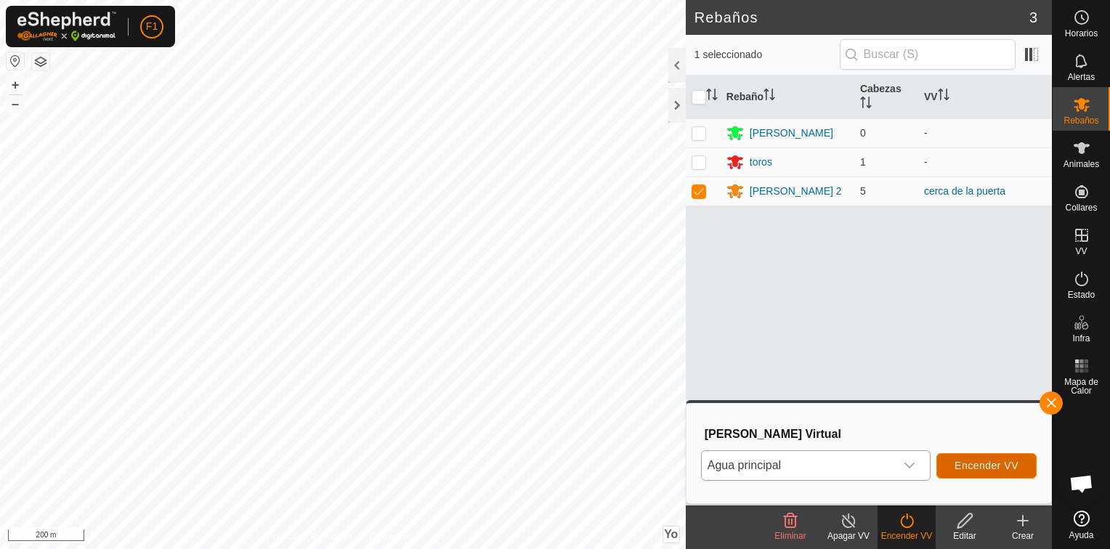
click at [985, 469] on span "Encender VV" at bounding box center [986, 466] width 64 height 12
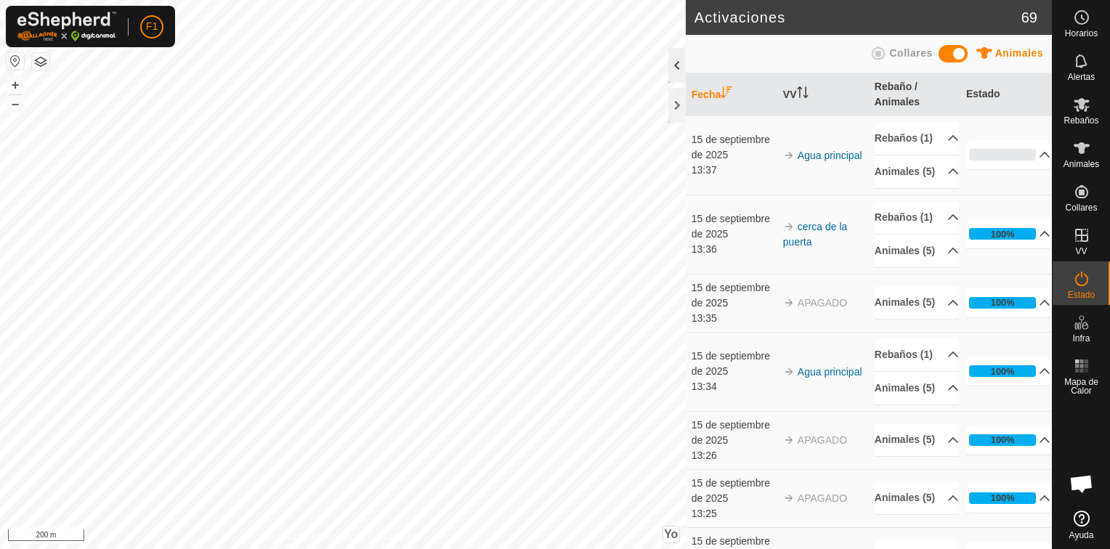
click at [681, 65] on div at bounding box center [676, 65] width 17 height 35
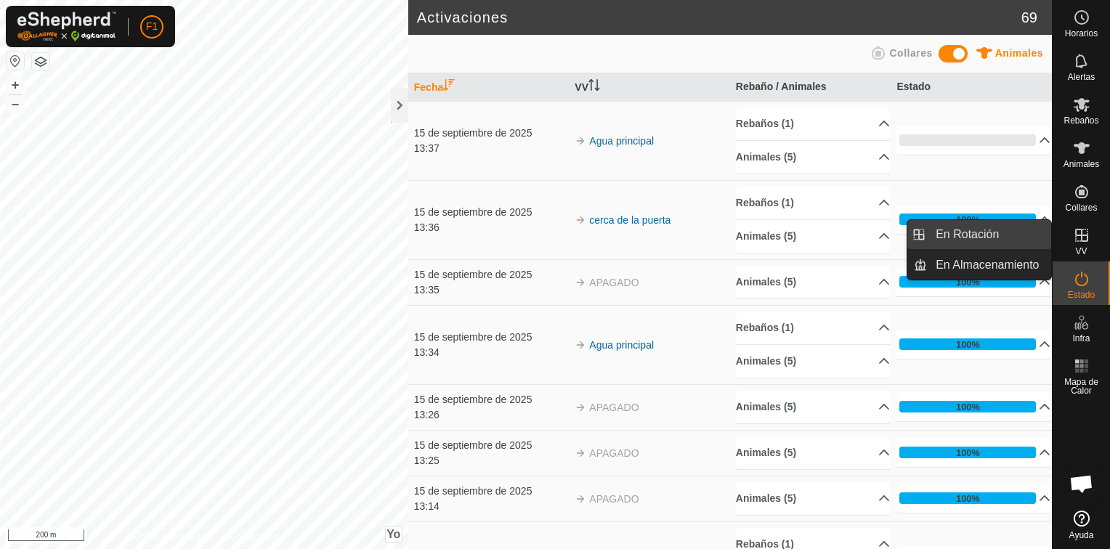
click at [1014, 228] on link "En Rotación" at bounding box center [989, 234] width 124 height 29
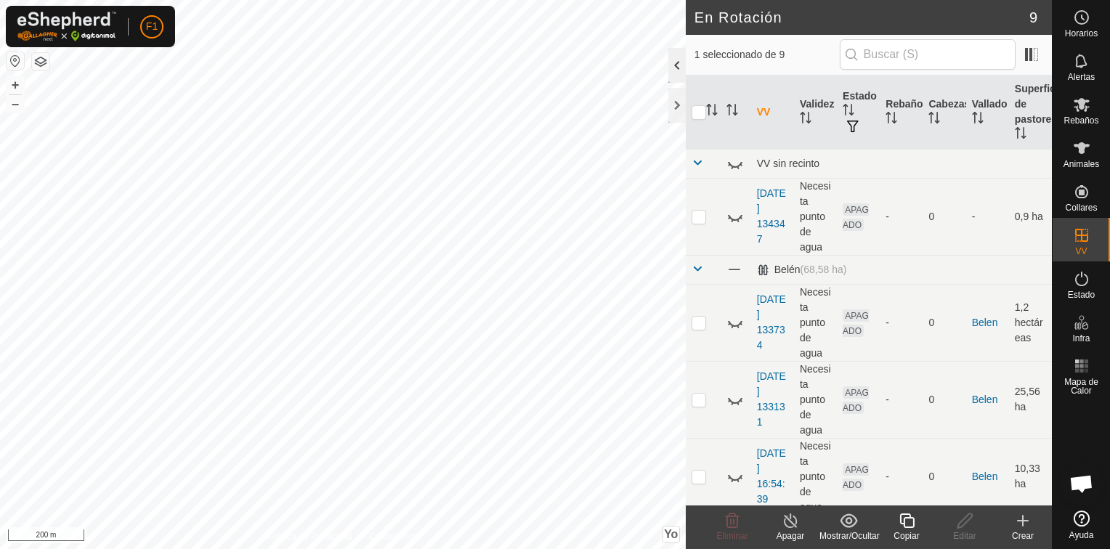
click at [677, 69] on div at bounding box center [676, 65] width 17 height 35
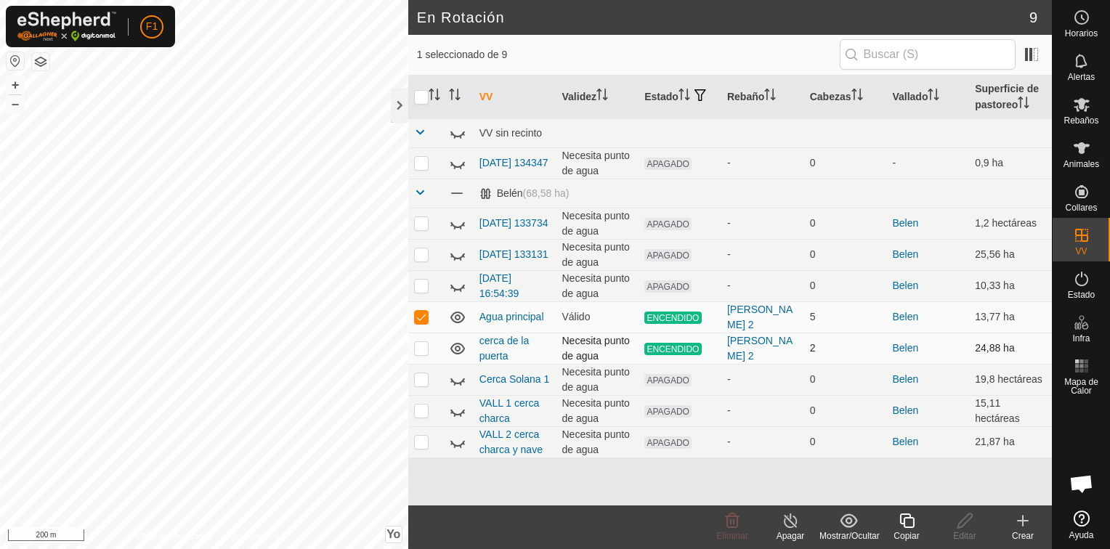
click at [422, 347] on p-checkbox at bounding box center [421, 348] width 15 height 12
checkbox input "true"
click at [423, 315] on p-checkbox at bounding box center [421, 317] width 15 height 12
checkbox input "false"
click at [789, 520] on line at bounding box center [791, 522] width 12 height 12
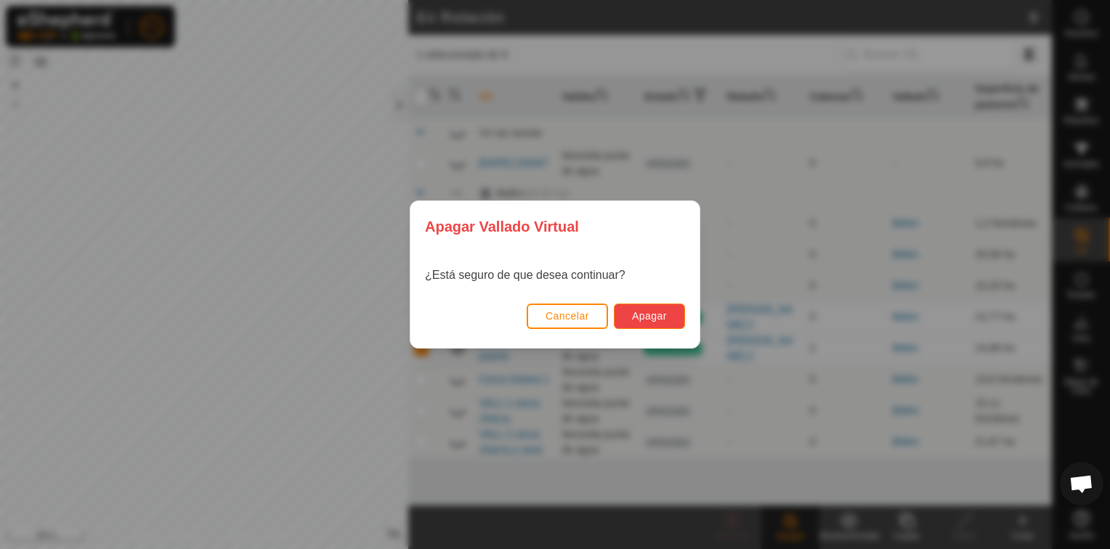
click at [637, 315] on span "Apagar" at bounding box center [649, 316] width 35 height 12
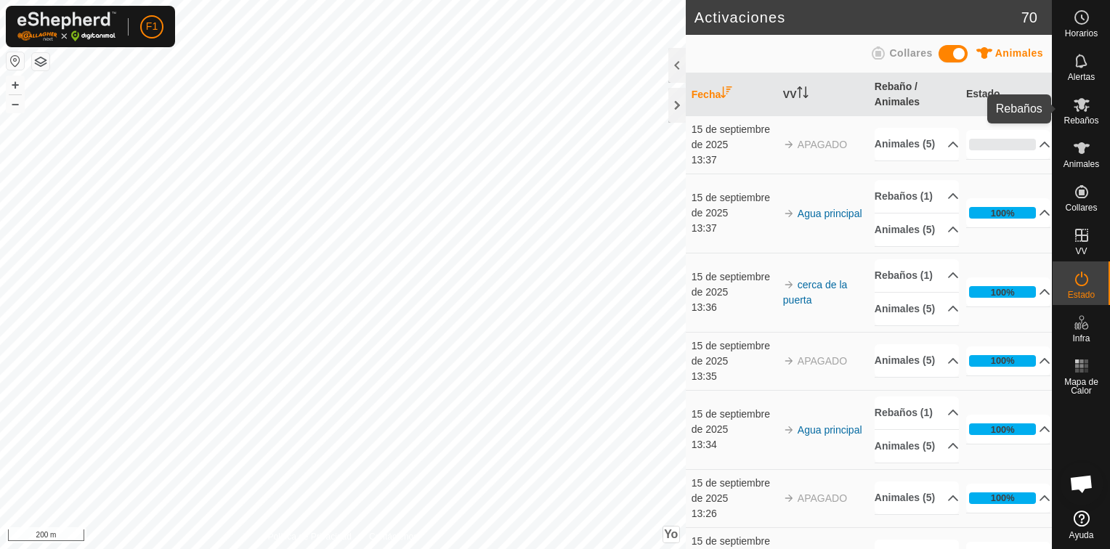
click at [1087, 110] on icon at bounding box center [1081, 104] width 17 height 17
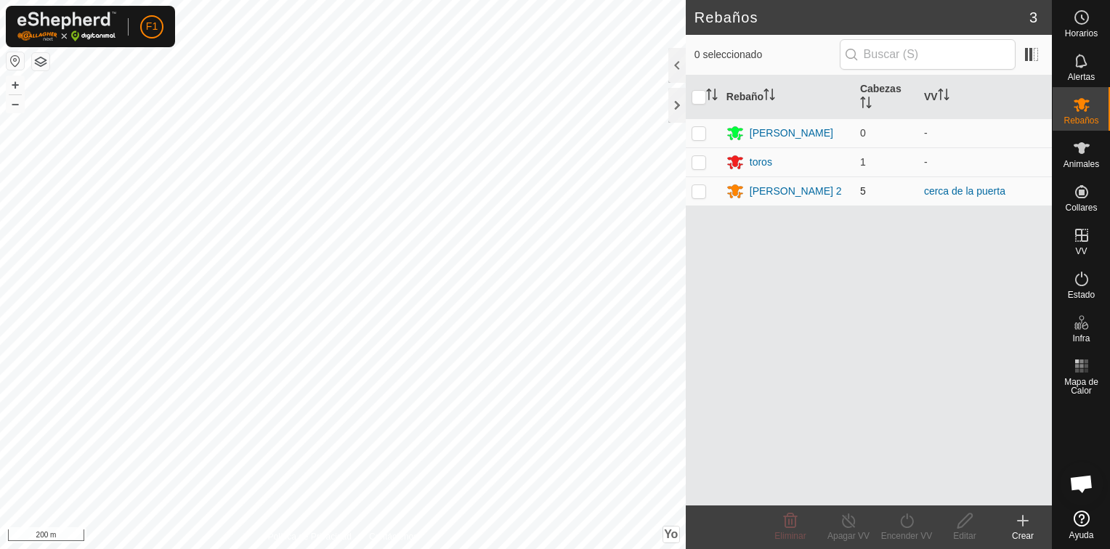
click at [698, 192] on p-checkbox at bounding box center [699, 191] width 15 height 12
checkbox input "true"
click at [907, 533] on div "Encender VV" at bounding box center [906, 536] width 58 height 13
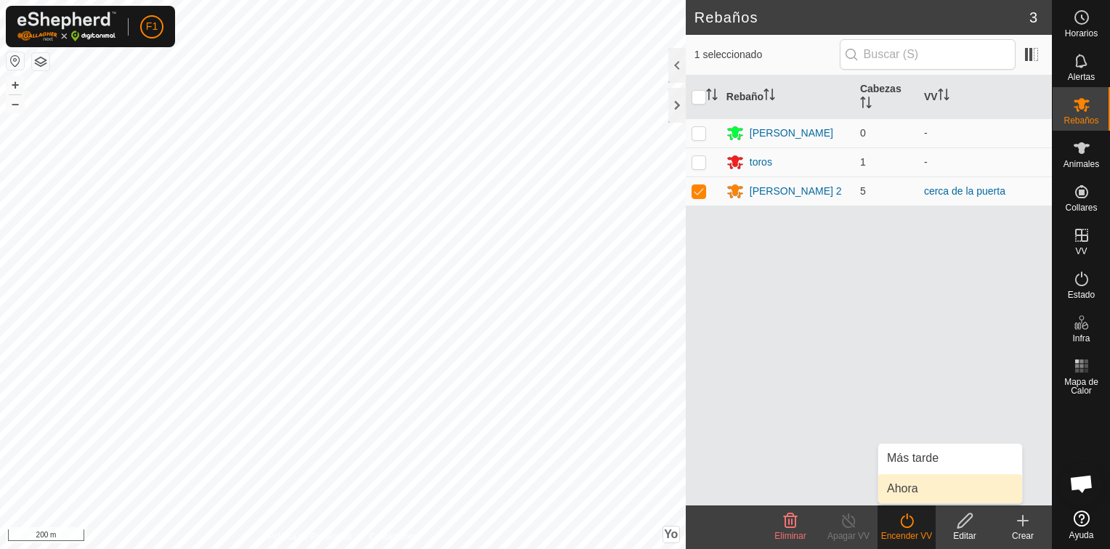
click at [904, 484] on link "Ahora" at bounding box center [950, 488] width 144 height 29
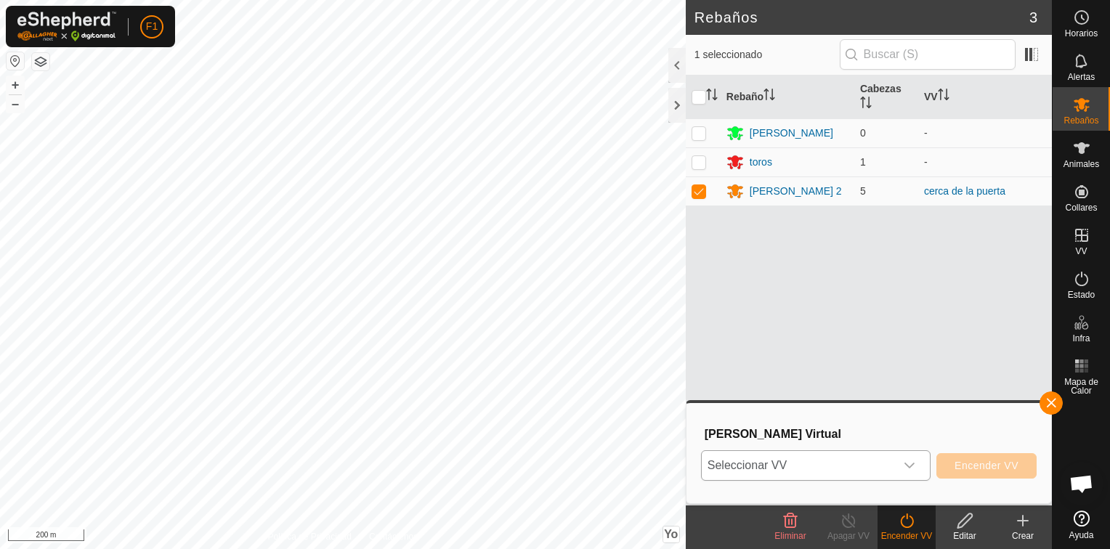
click at [820, 469] on span "Seleccionar VV" at bounding box center [798, 465] width 193 height 29
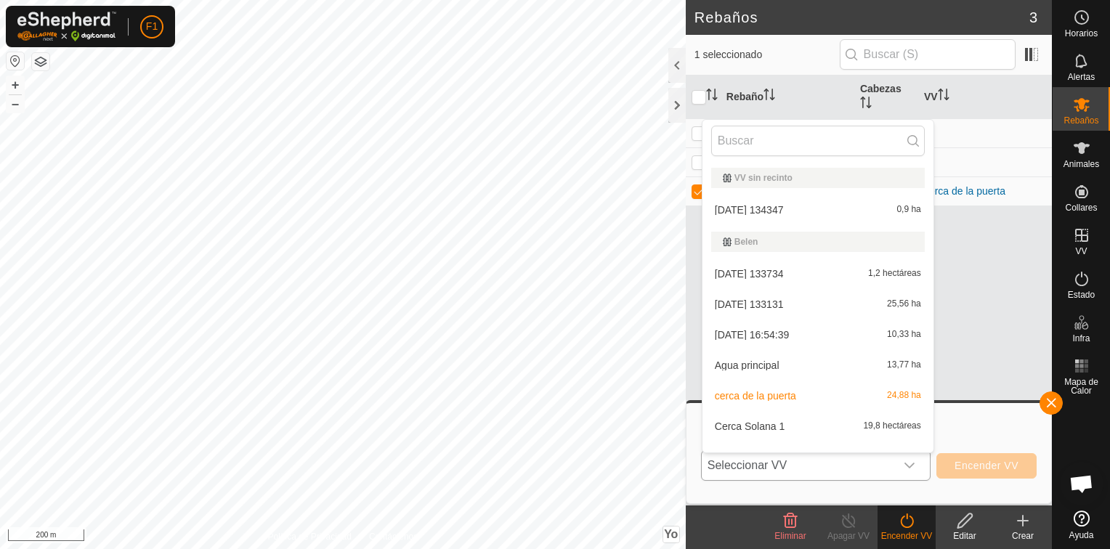
scroll to position [19, 0]
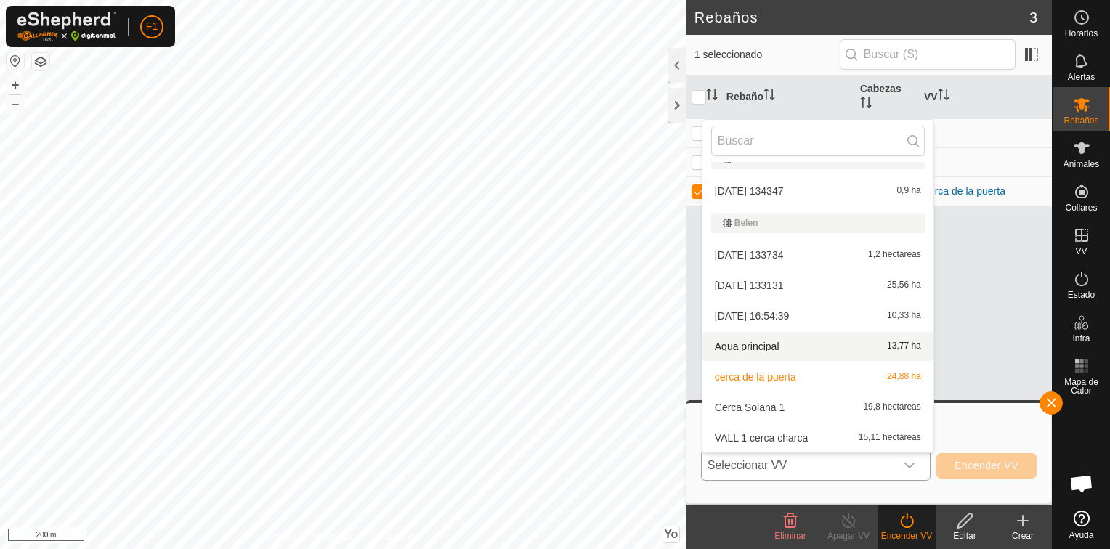
click at [756, 341] on li "Agua principal 13,77 ha" at bounding box center [817, 346] width 231 height 29
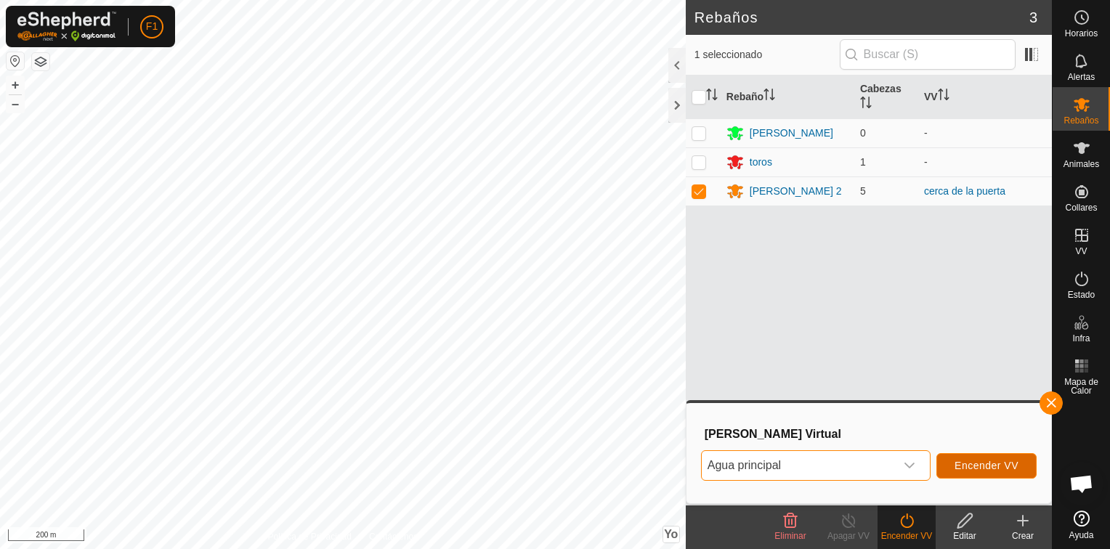
click at [985, 463] on span "Encender VV" at bounding box center [986, 466] width 64 height 12
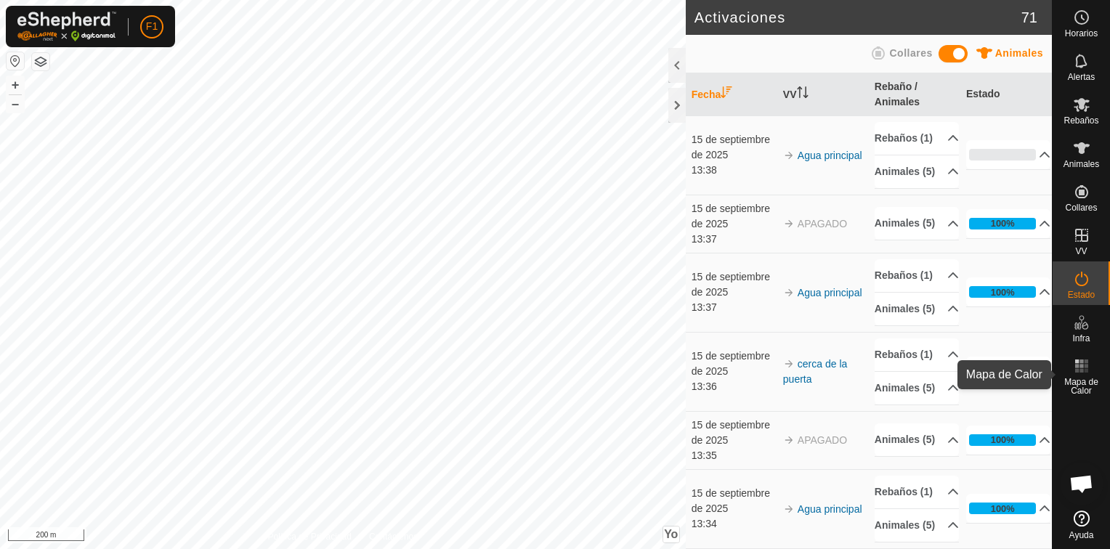
click at [1082, 372] on rect at bounding box center [1081, 371] width 4 height 4
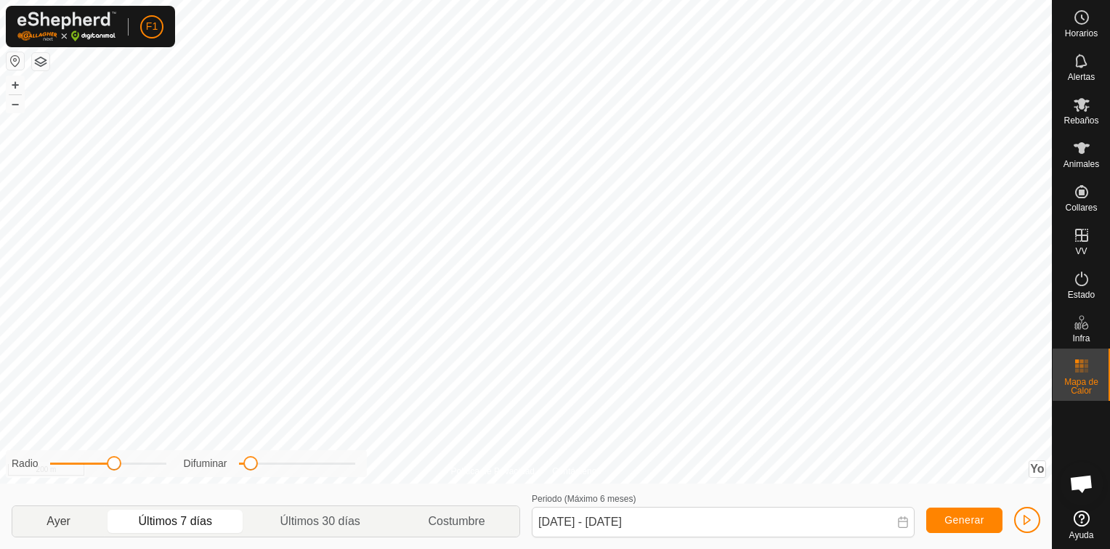
click at [53, 516] on p-togglebutton "Ayer" at bounding box center [58, 521] width 92 height 31
click at [953, 522] on span "Generar" at bounding box center [964, 520] width 40 height 12
click at [186, 522] on p-togglebutton "Últimos 7 días" at bounding box center [176, 521] width 142 height 31
type input "08 Sep, 2025 - 14 Sep, 2025"
click at [960, 513] on button "Generar" at bounding box center [964, 520] width 76 height 25
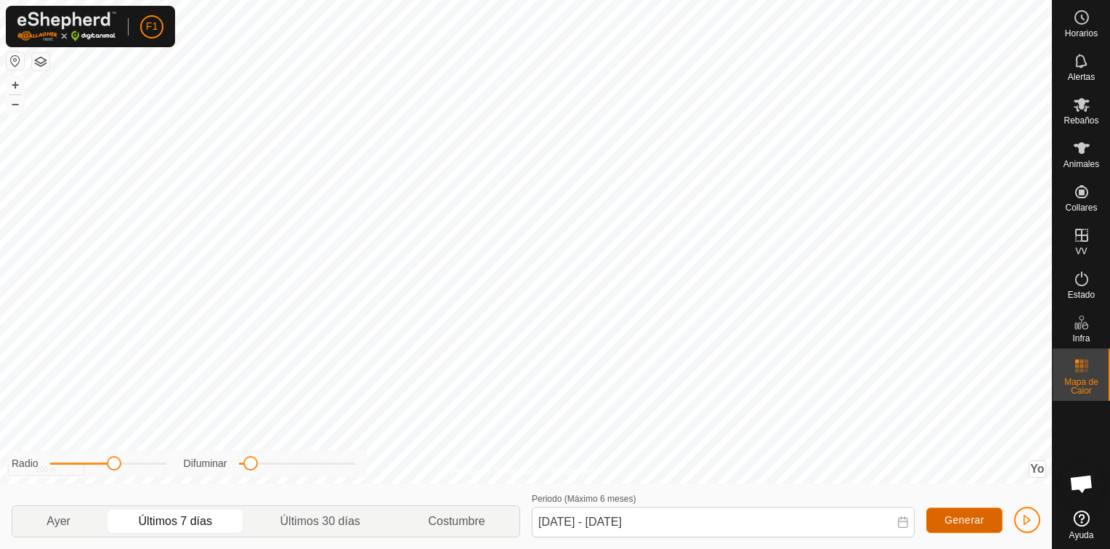
click at [974, 519] on span "Generar" at bounding box center [964, 520] width 40 height 12
click at [1073, 25] on icon at bounding box center [1081, 17] width 17 height 17
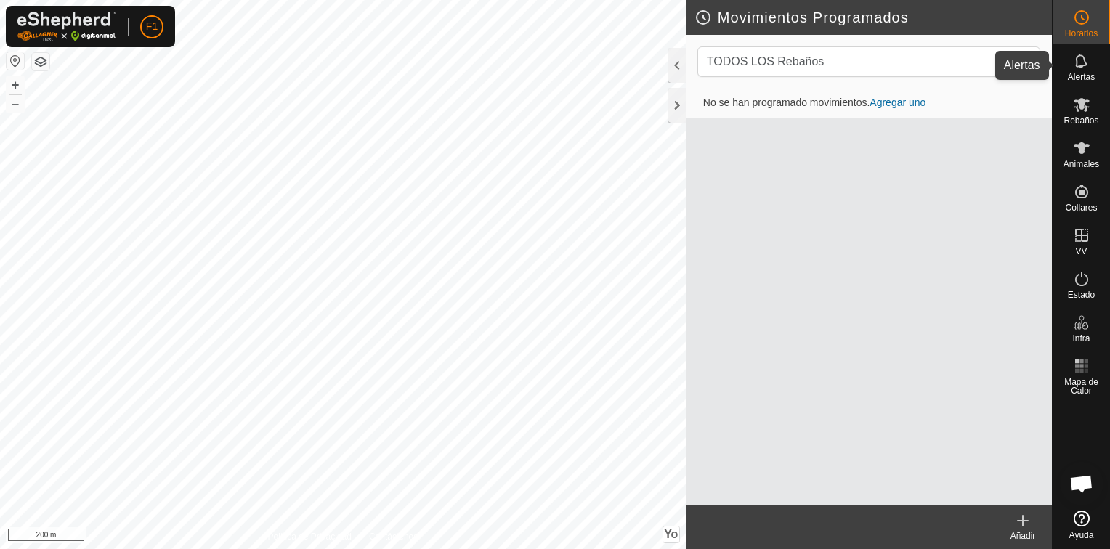
click at [1081, 73] on span "Alertas" at bounding box center [1081, 77] width 27 height 9
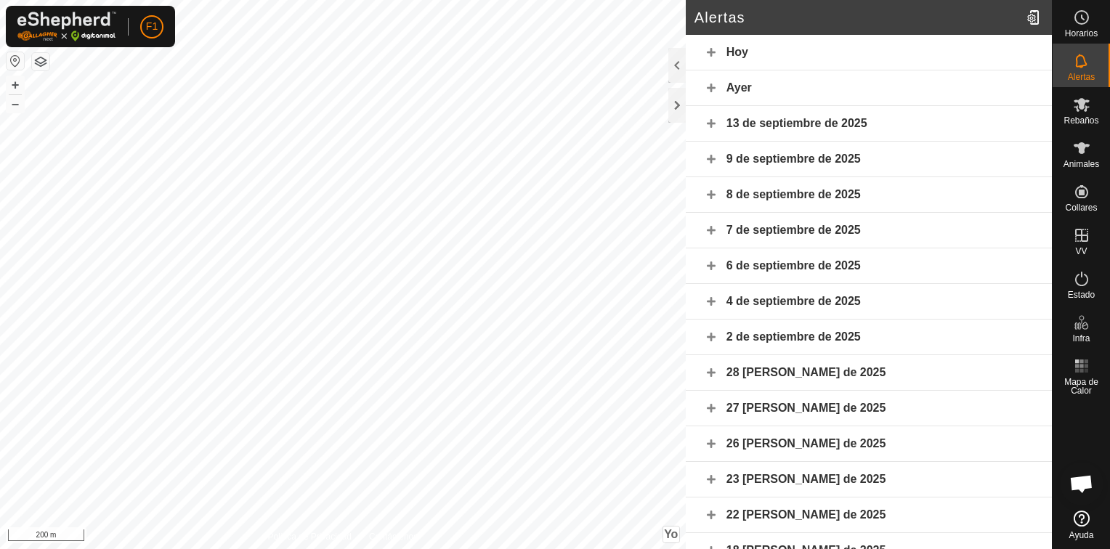
click at [747, 48] on div "Hoy" at bounding box center [869, 53] width 366 height 36
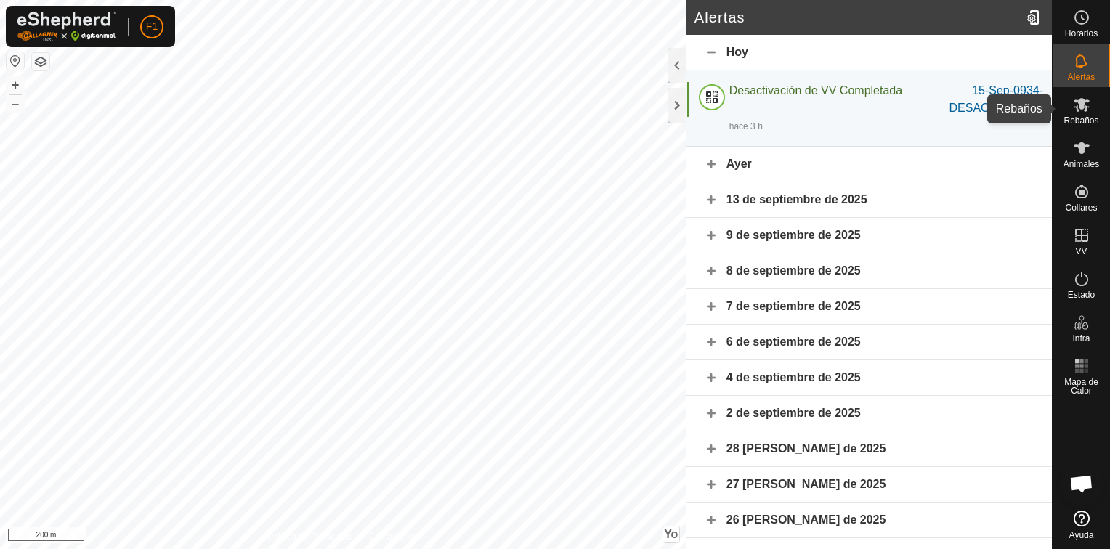
click at [1075, 116] on span "Rebaños" at bounding box center [1080, 120] width 35 height 9
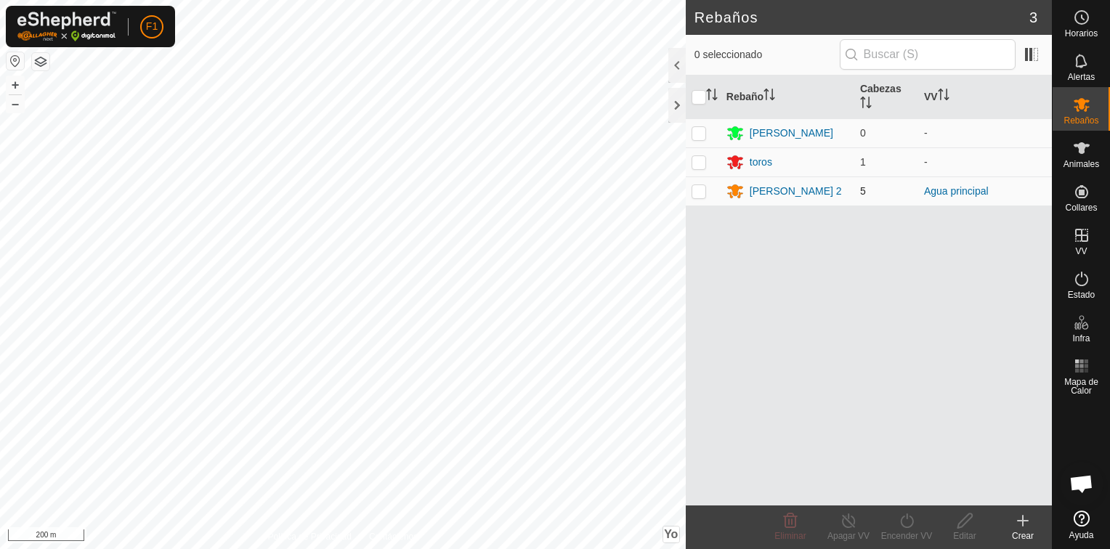
click at [697, 195] on p-checkbox at bounding box center [699, 191] width 15 height 12
click at [698, 192] on p-checkbox at bounding box center [699, 191] width 15 height 12
checkbox input "false"
click at [1081, 161] on span "Animales" at bounding box center [1081, 164] width 36 height 9
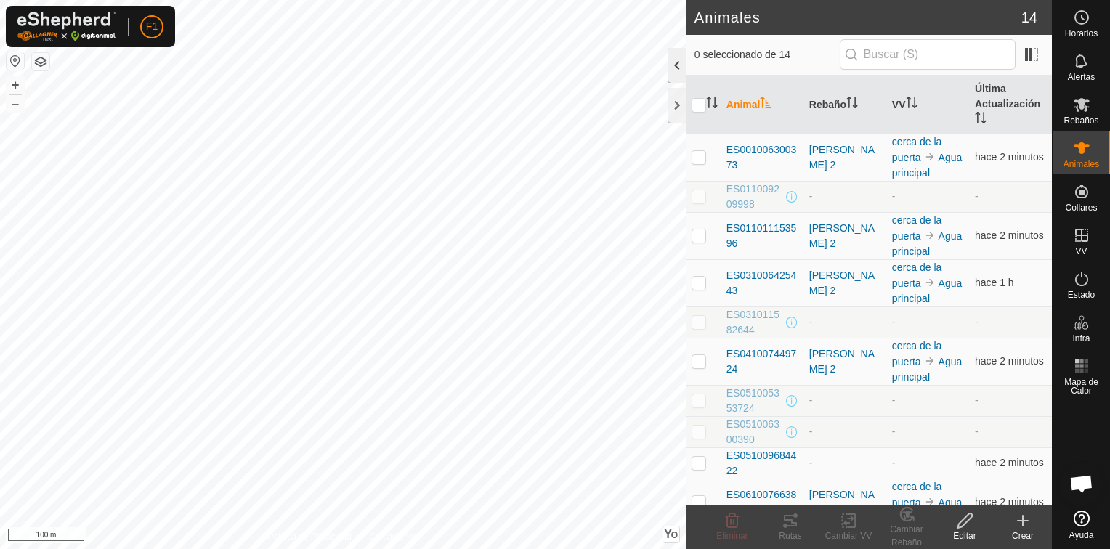
click at [671, 67] on div at bounding box center [676, 65] width 17 height 35
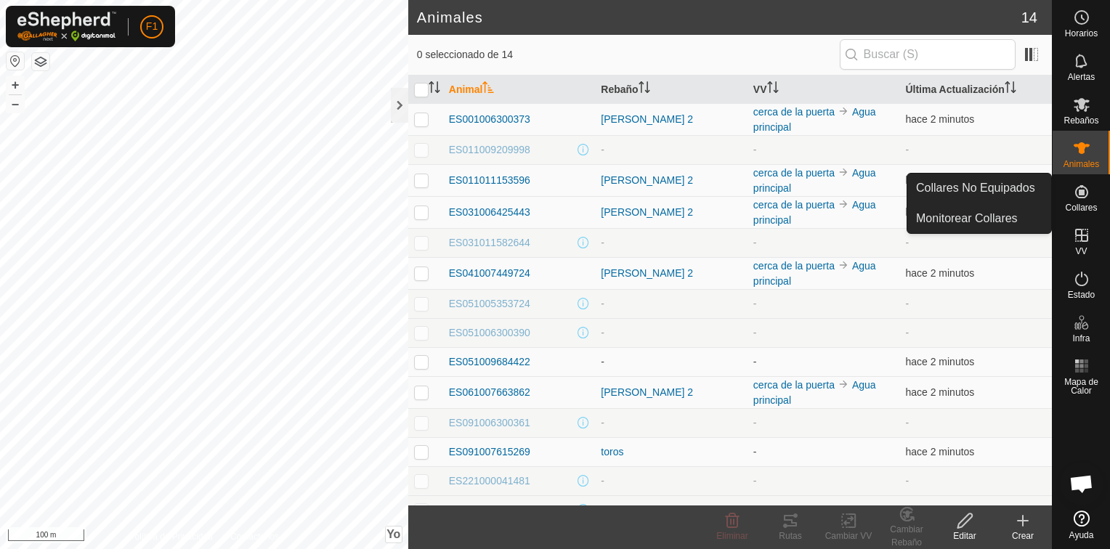
click at [1077, 199] on icon at bounding box center [1081, 191] width 17 height 17
click at [1023, 215] on link "Monitorear Collares" at bounding box center [979, 218] width 144 height 29
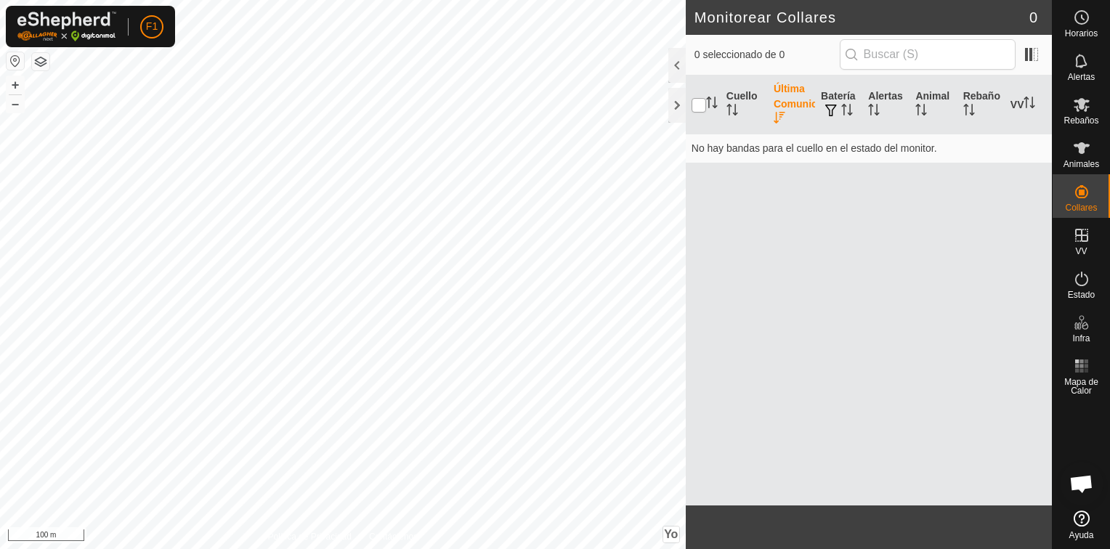
click at [697, 104] on input "checkbox" at bounding box center [699, 105] width 15 height 15
click at [677, 70] on div at bounding box center [676, 65] width 17 height 35
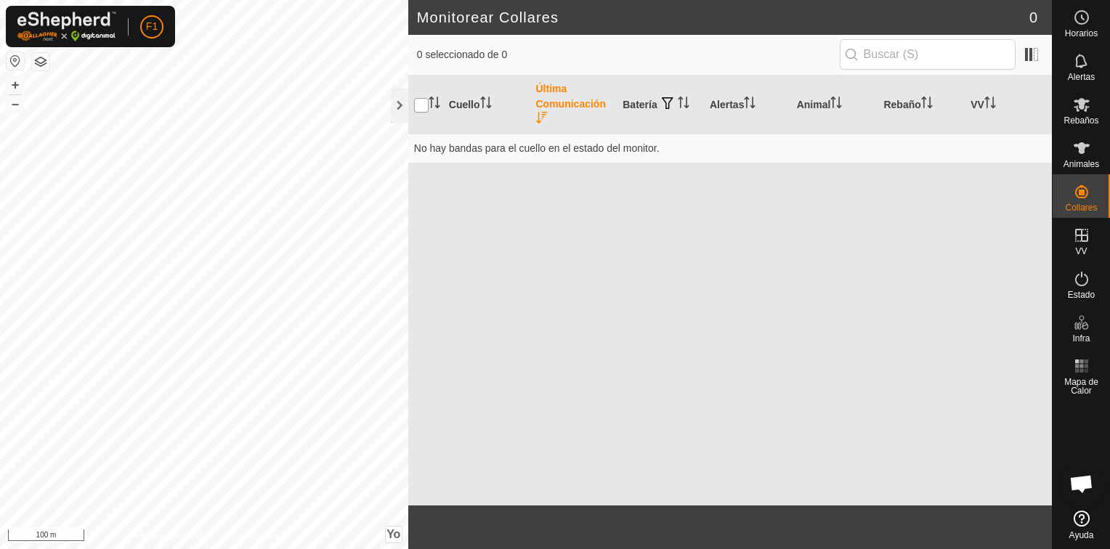
click at [421, 100] on input "checkbox" at bounding box center [421, 105] width 15 height 15
checkbox input "false"
click at [404, 105] on div at bounding box center [399, 105] width 17 height 35
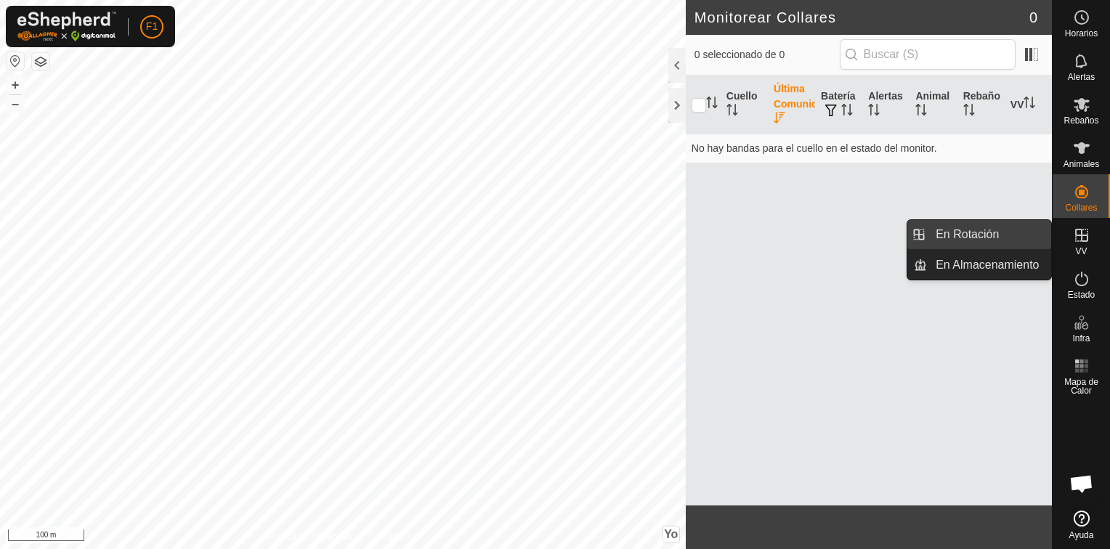
click at [952, 233] on link "En Rotación" at bounding box center [989, 234] width 124 height 29
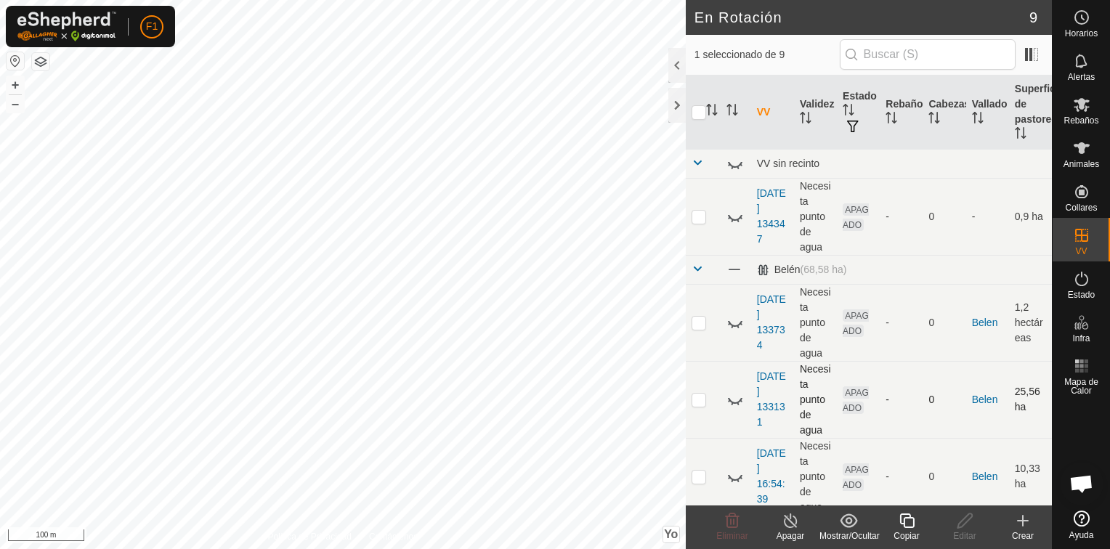
scroll to position [338, 0]
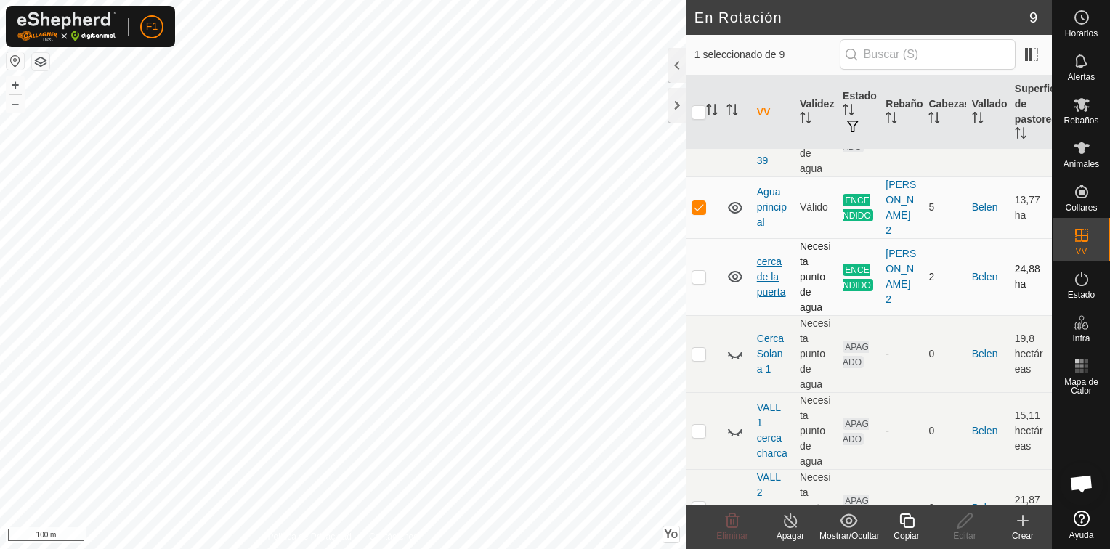
click at [766, 275] on link "cerca de la puerta" at bounding box center [771, 277] width 29 height 42
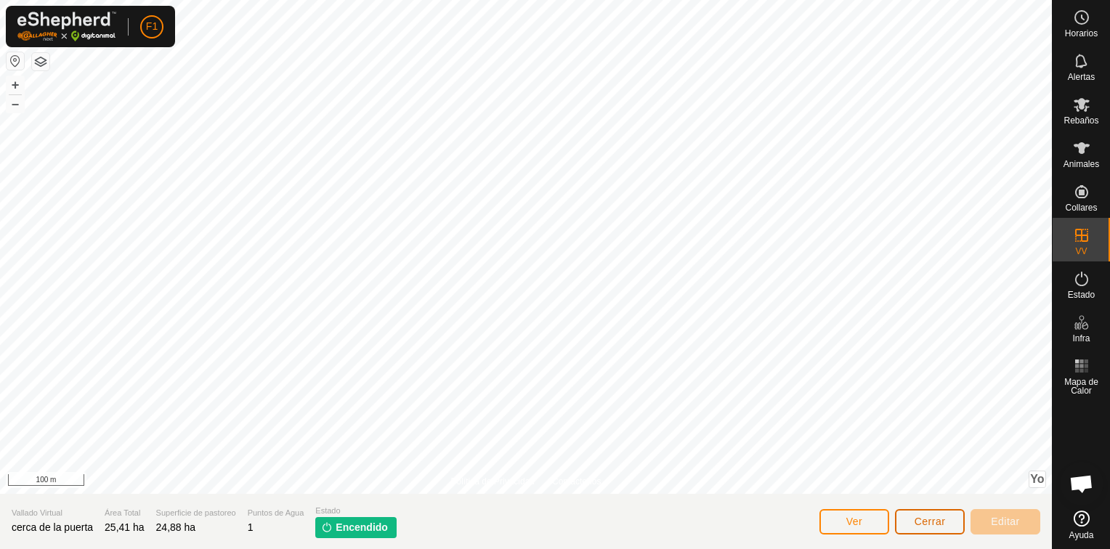
click at [938, 518] on span "Cerrar" at bounding box center [930, 522] width 31 height 12
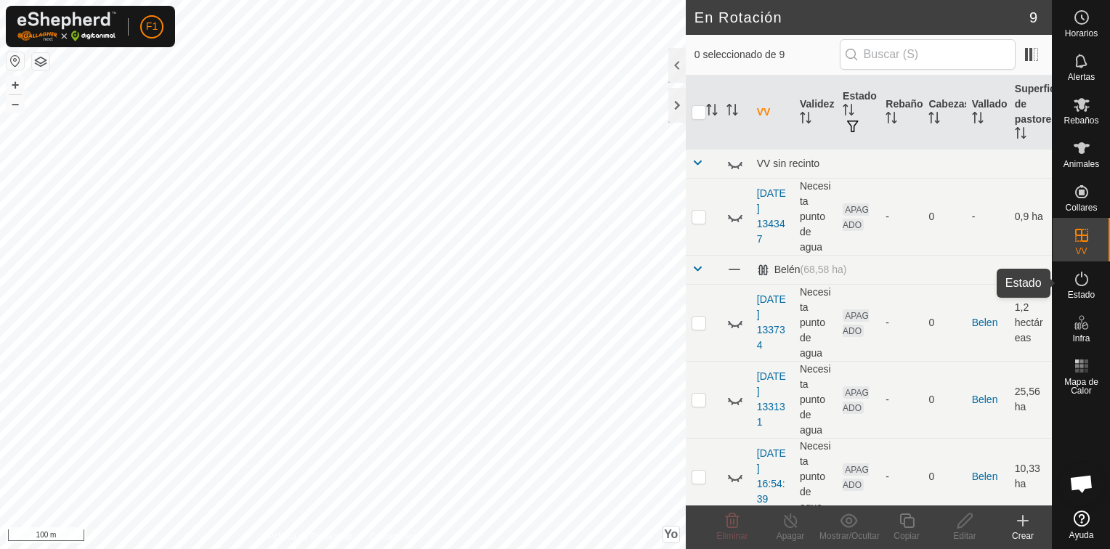
click at [1085, 287] on icon at bounding box center [1081, 278] width 17 height 17
click at [1076, 285] on icon at bounding box center [1081, 278] width 17 height 17
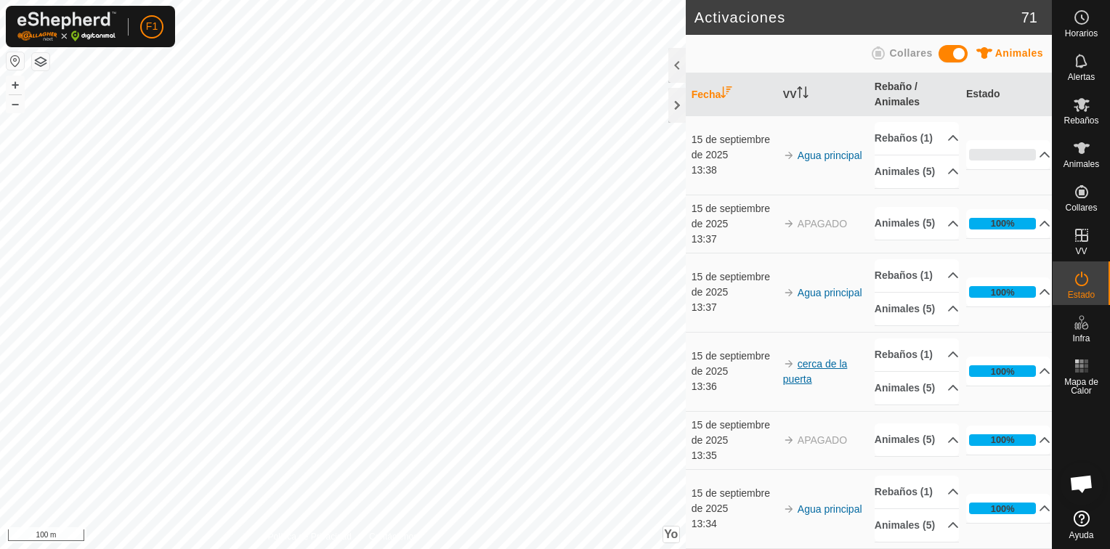
click at [811, 385] on link "cerca de la puerta" at bounding box center [815, 371] width 64 height 27
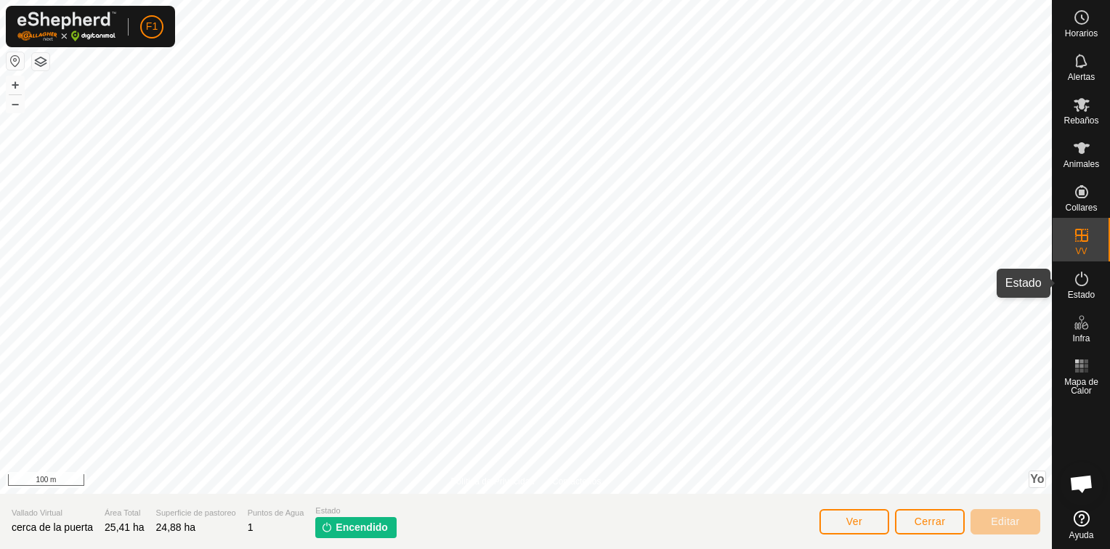
click at [1069, 288] on es-activation-svg-icon at bounding box center [1082, 278] width 26 height 23
click at [1074, 280] on icon at bounding box center [1081, 278] width 17 height 17
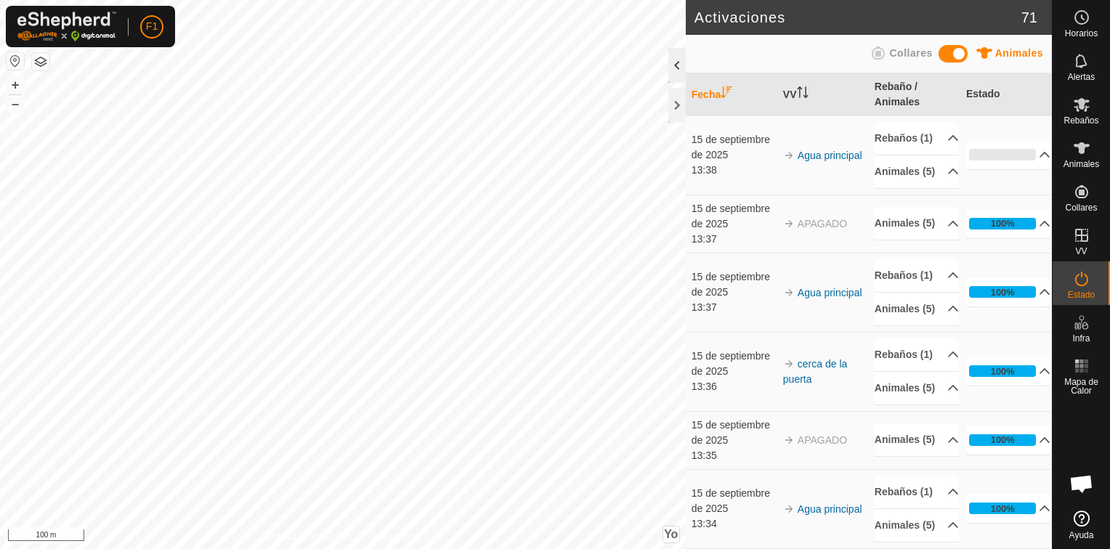
click at [676, 66] on div at bounding box center [676, 65] width 17 height 35
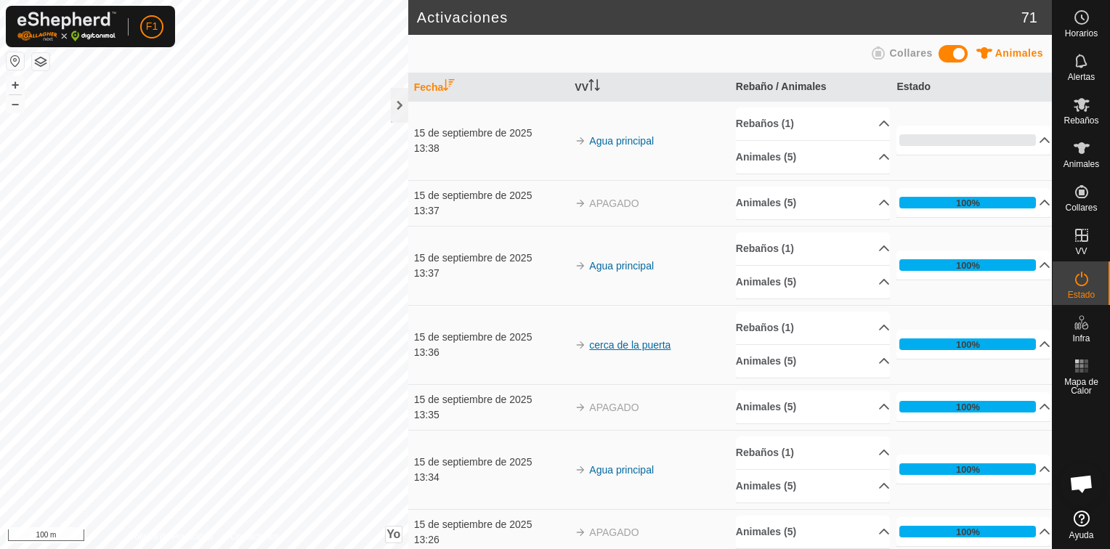
click at [644, 341] on link "cerca de la puerta" at bounding box center [629, 345] width 81 height 12
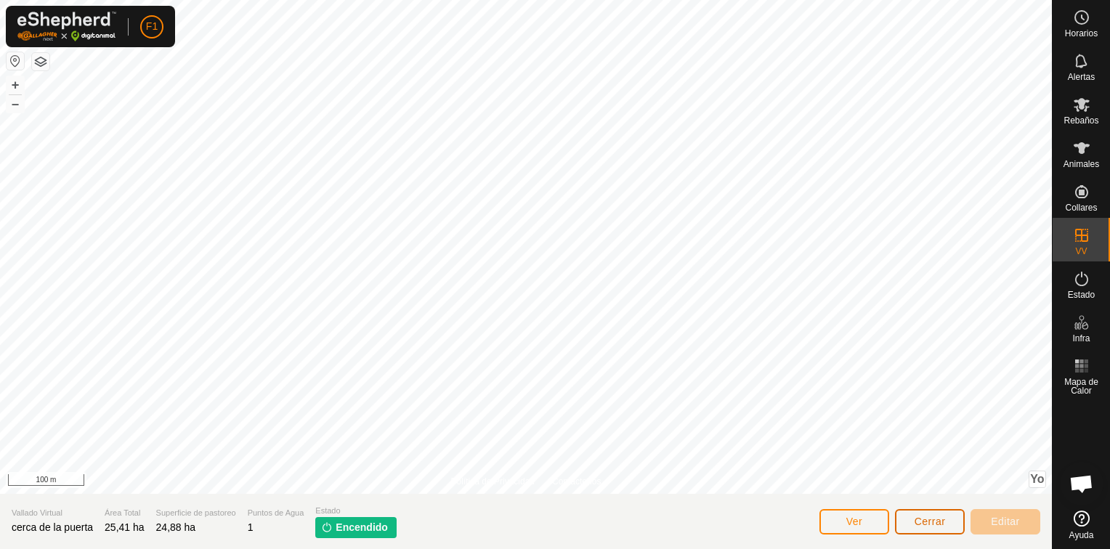
click at [947, 522] on button "Cerrar" at bounding box center [930, 521] width 70 height 25
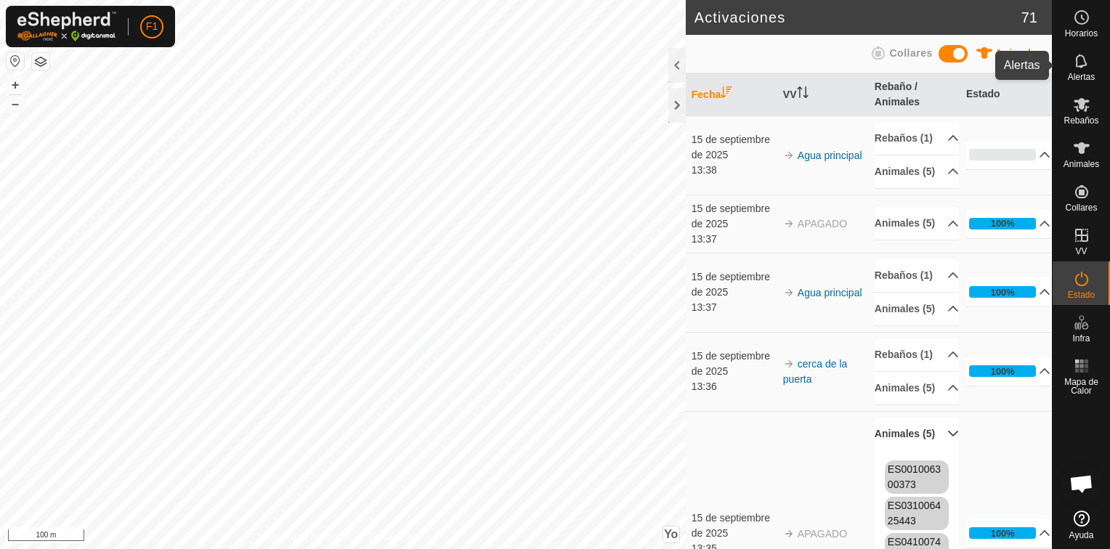
click at [1080, 68] on icon at bounding box center [1081, 60] width 17 height 17
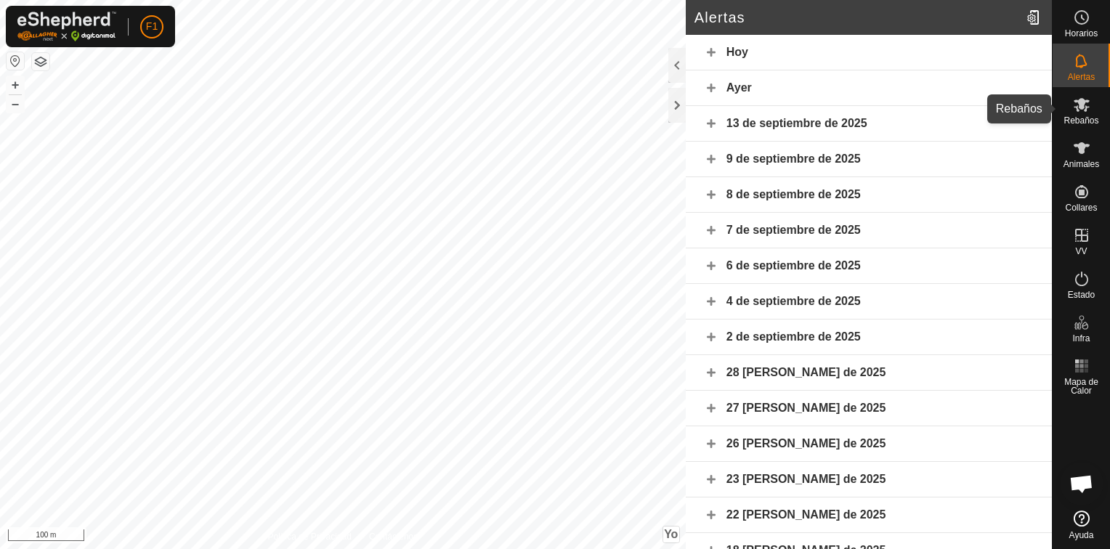
click at [1077, 106] on icon at bounding box center [1082, 105] width 16 height 14
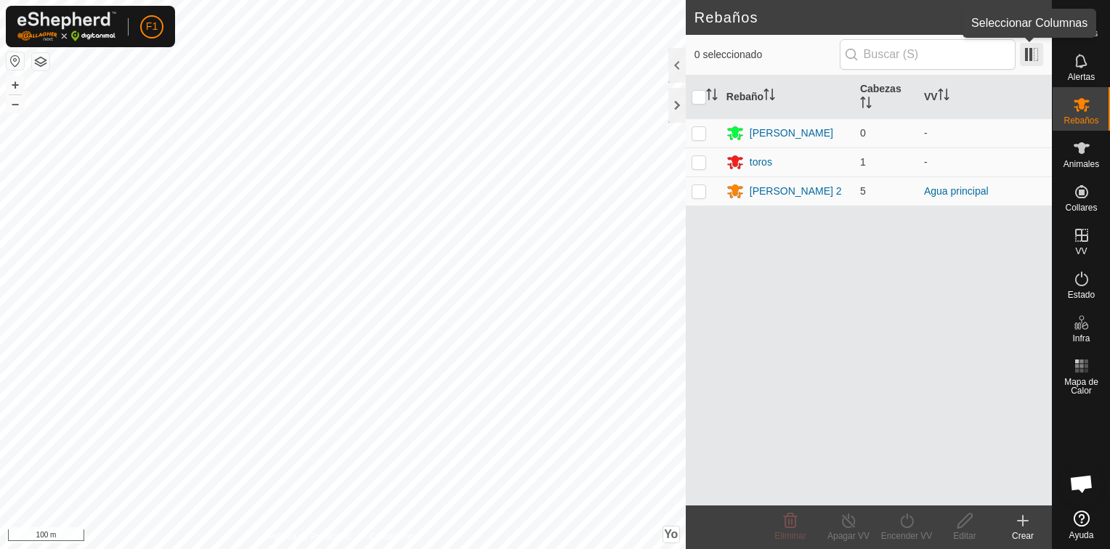
click at [1026, 57] on span at bounding box center [1031, 54] width 23 height 23
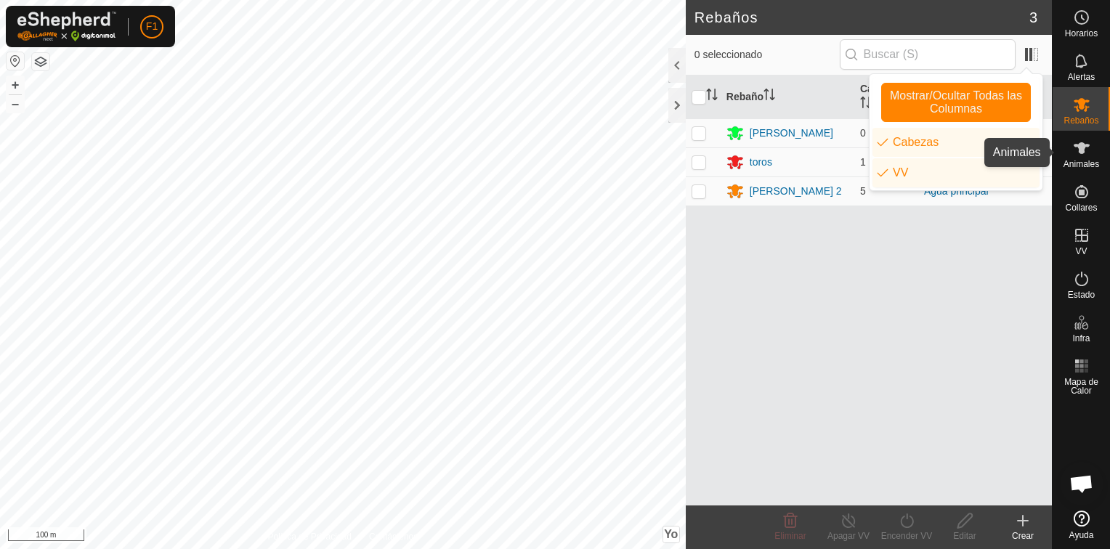
click at [1083, 147] on icon at bounding box center [1082, 148] width 16 height 12
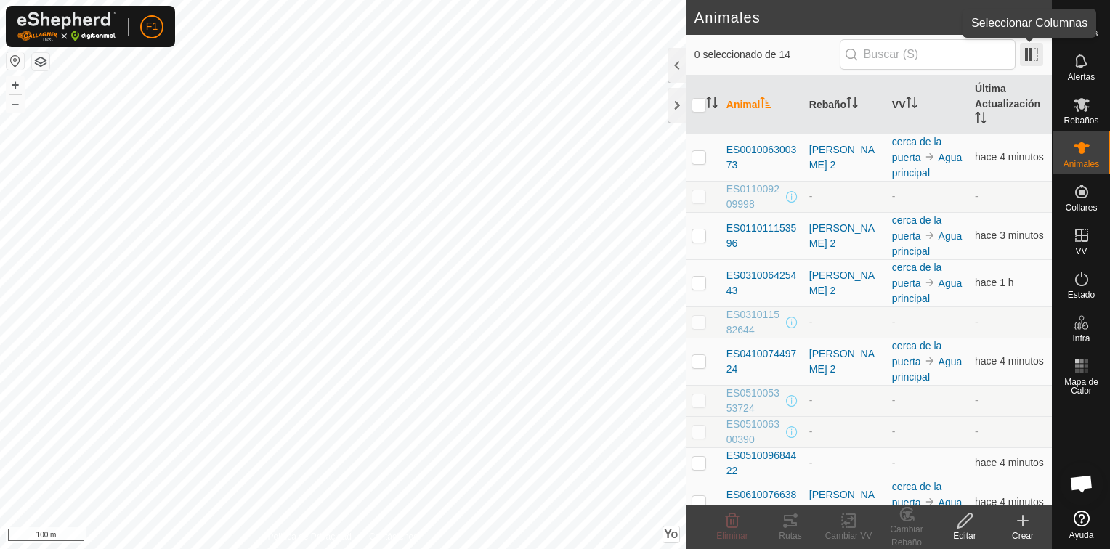
click at [1031, 53] on span at bounding box center [1031, 54] width 23 height 23
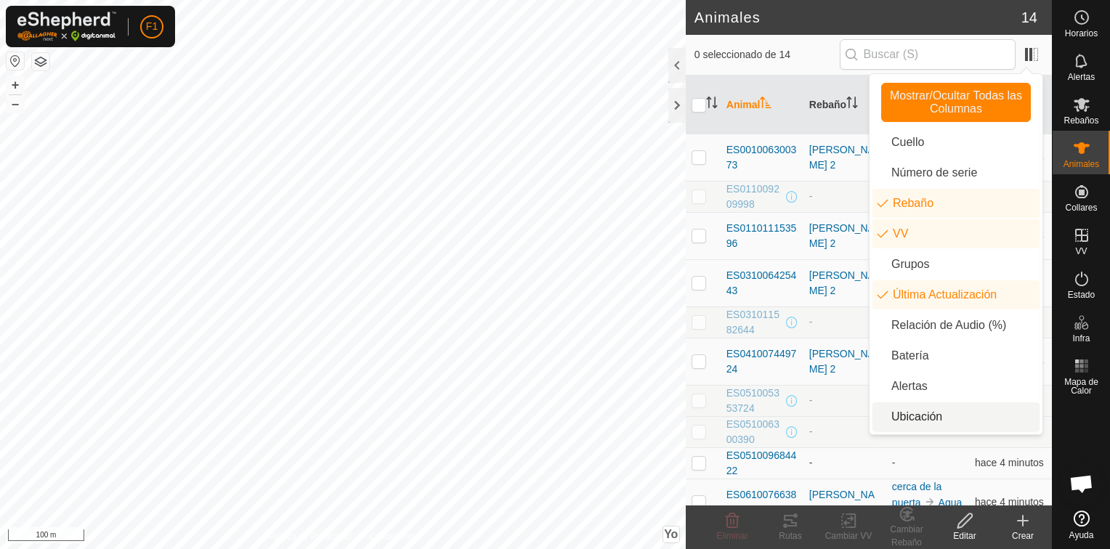
click at [938, 421] on li "Ubicación" at bounding box center [955, 416] width 167 height 29
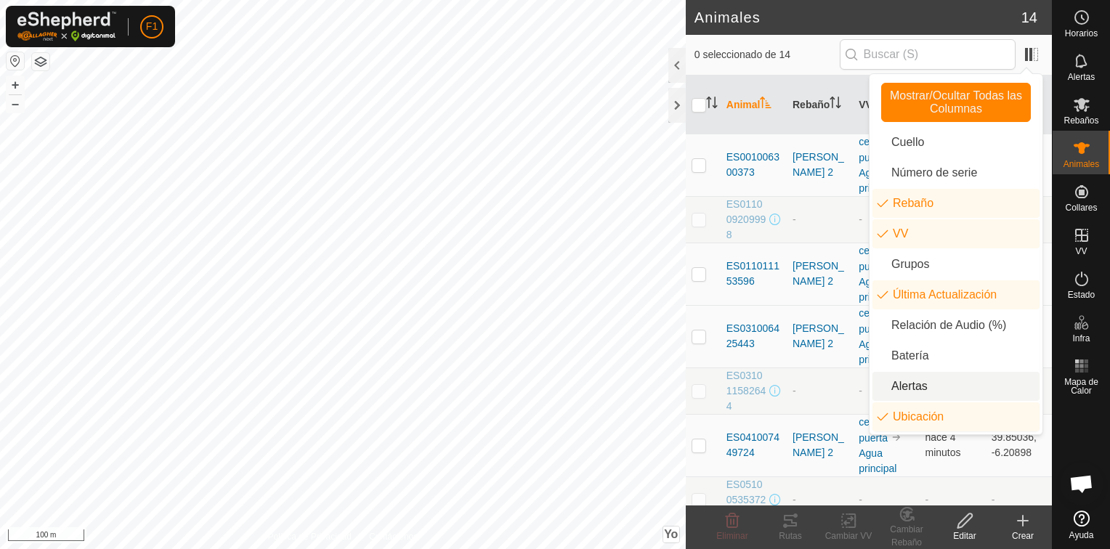
click at [909, 388] on li "Alertas" at bounding box center [955, 386] width 167 height 29
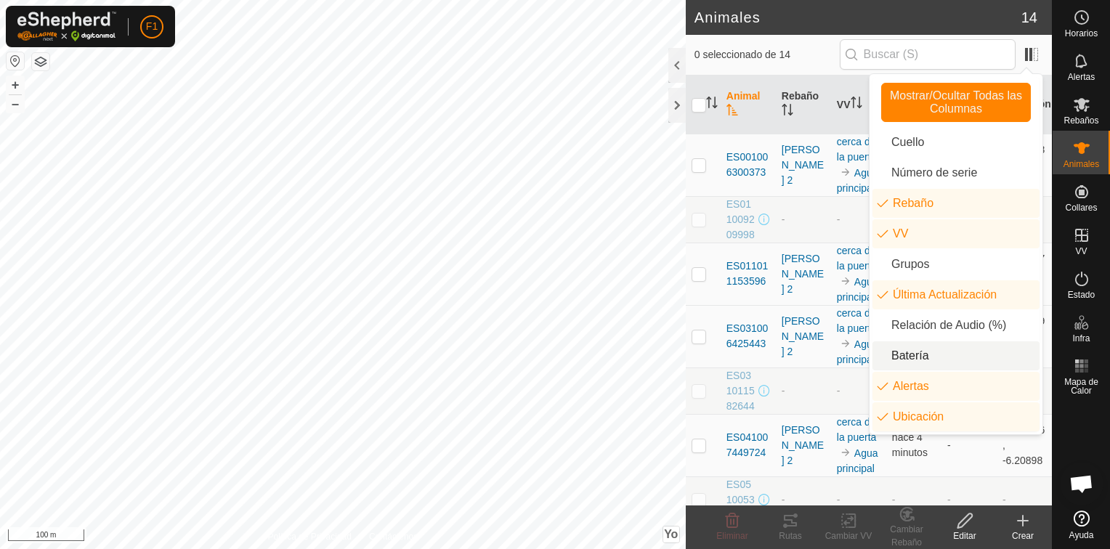
click at [901, 360] on li "Batería" at bounding box center [955, 355] width 167 height 29
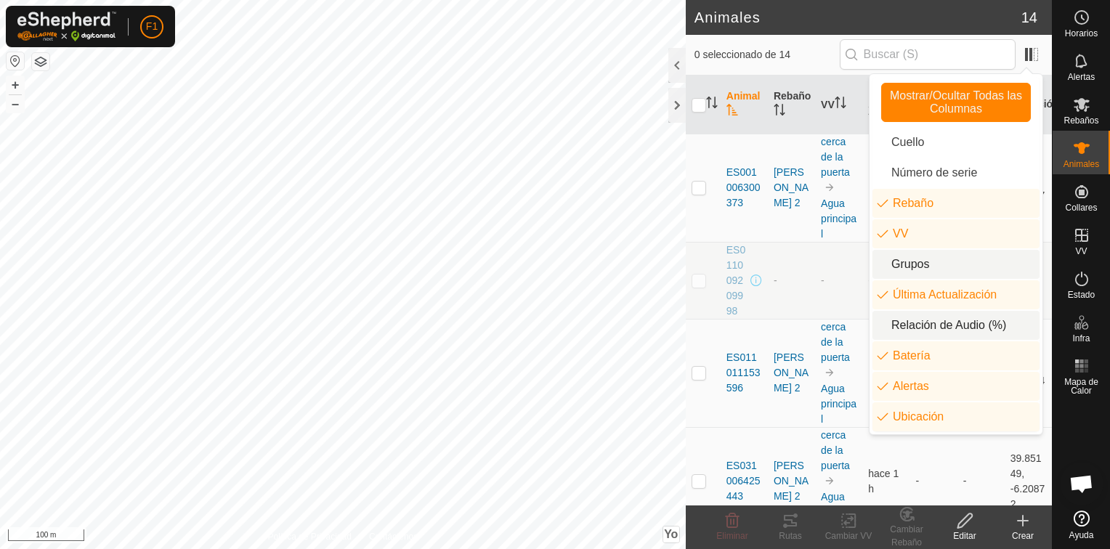
drag, startPoint x: 899, startPoint y: 327, endPoint x: 894, endPoint y: 270, distance: 56.9
click at [899, 325] on li "Relación de Audio (%)" at bounding box center [955, 325] width 167 height 29
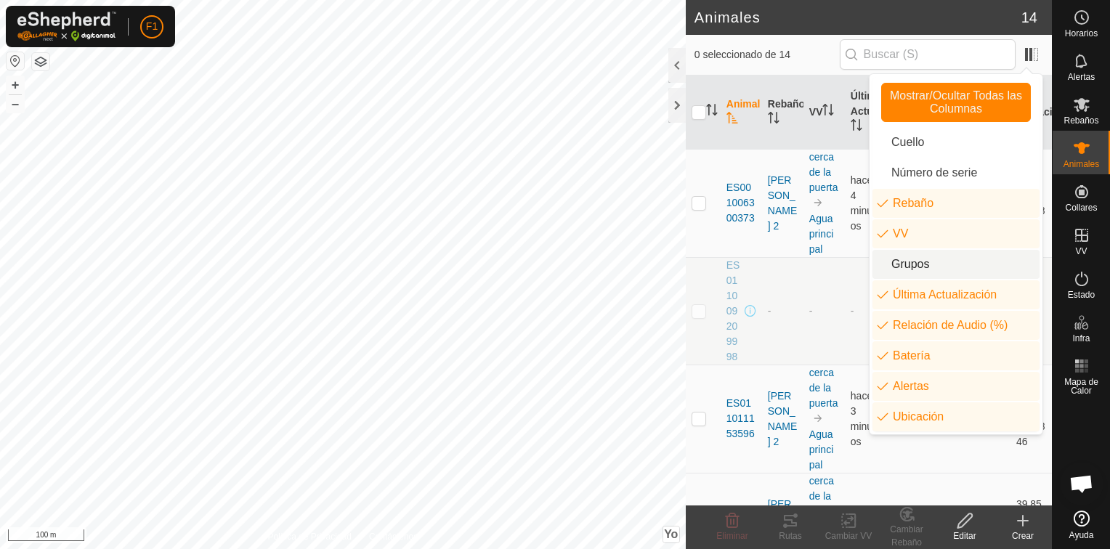
drag, startPoint x: 894, startPoint y: 267, endPoint x: 886, endPoint y: 231, distance: 37.2
click at [894, 262] on li "Grupos" at bounding box center [955, 264] width 167 height 29
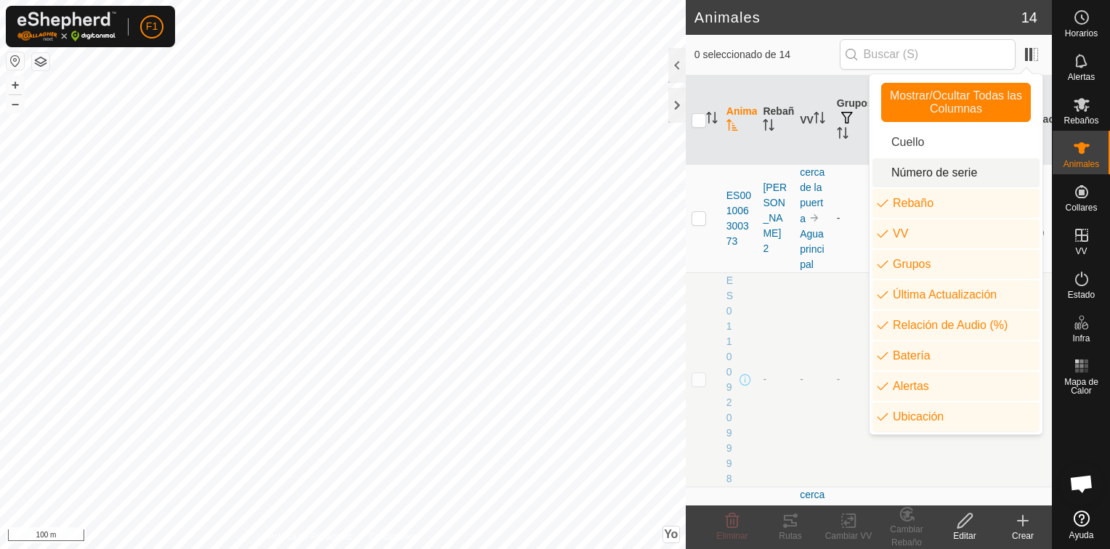
click at [886, 174] on li "Número de serie" at bounding box center [955, 172] width 167 height 29
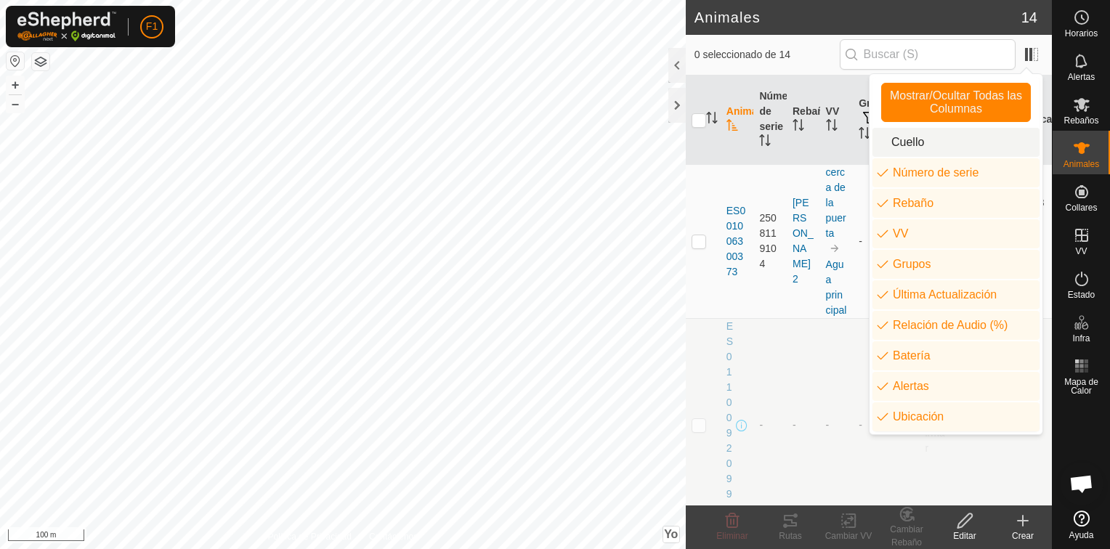
click at [891, 143] on li "Cuello" at bounding box center [955, 142] width 167 height 29
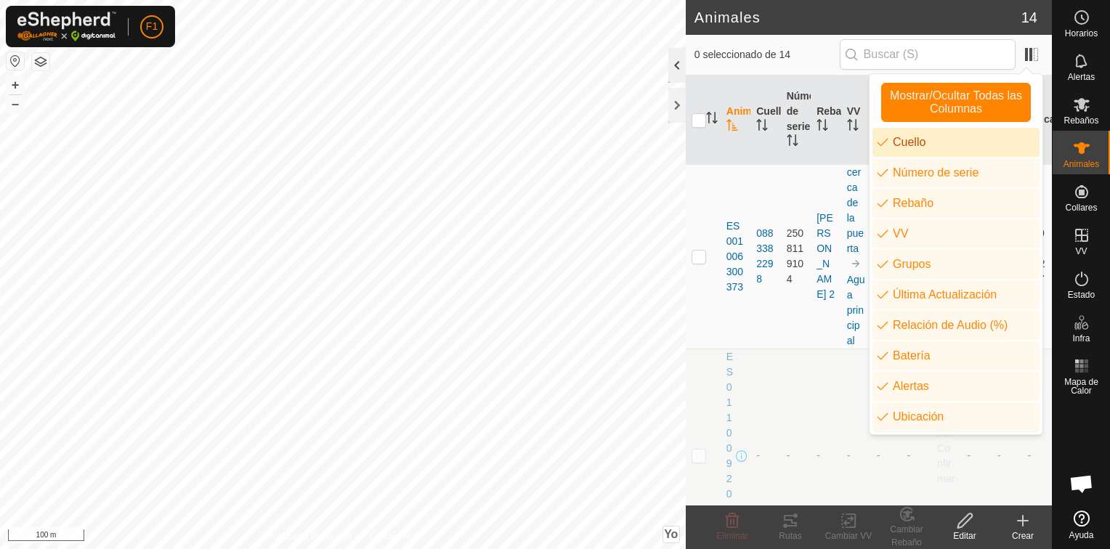
click at [679, 68] on div at bounding box center [676, 65] width 17 height 35
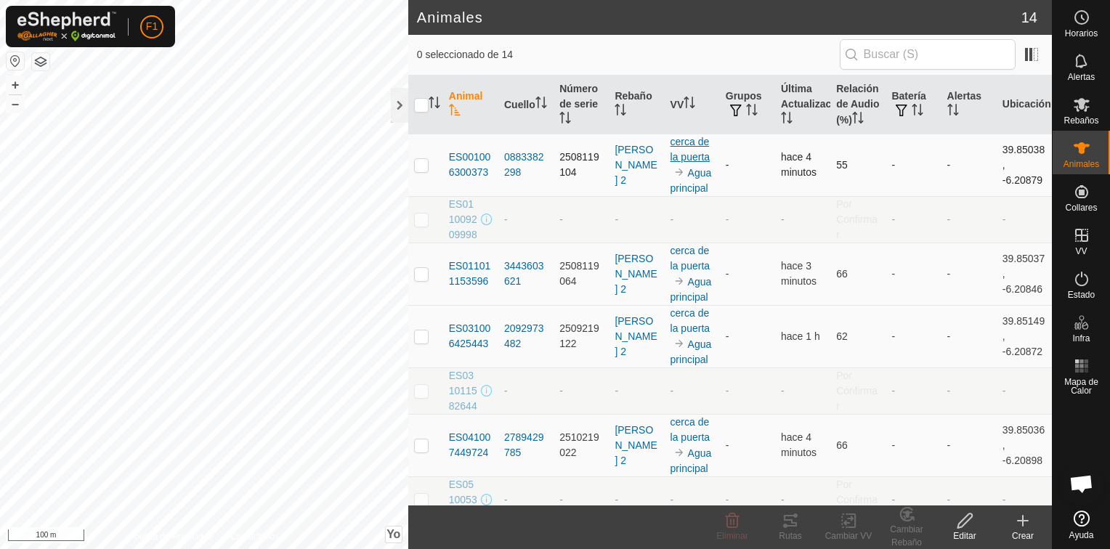
click at [689, 150] on link "cerca de la puerta" at bounding box center [689, 149] width 39 height 27
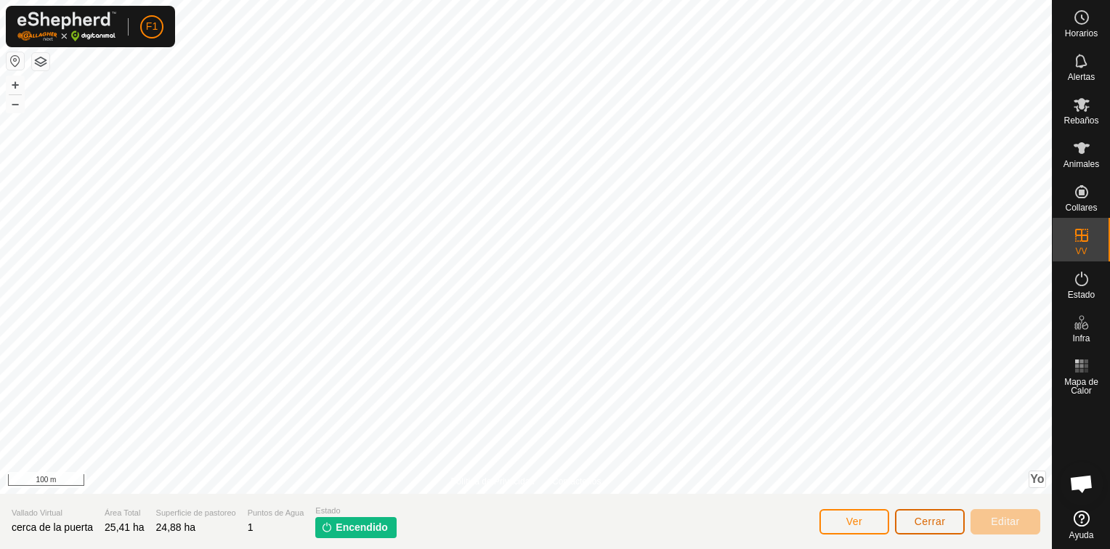
click at [931, 527] on span "Cerrar" at bounding box center [930, 522] width 31 height 12
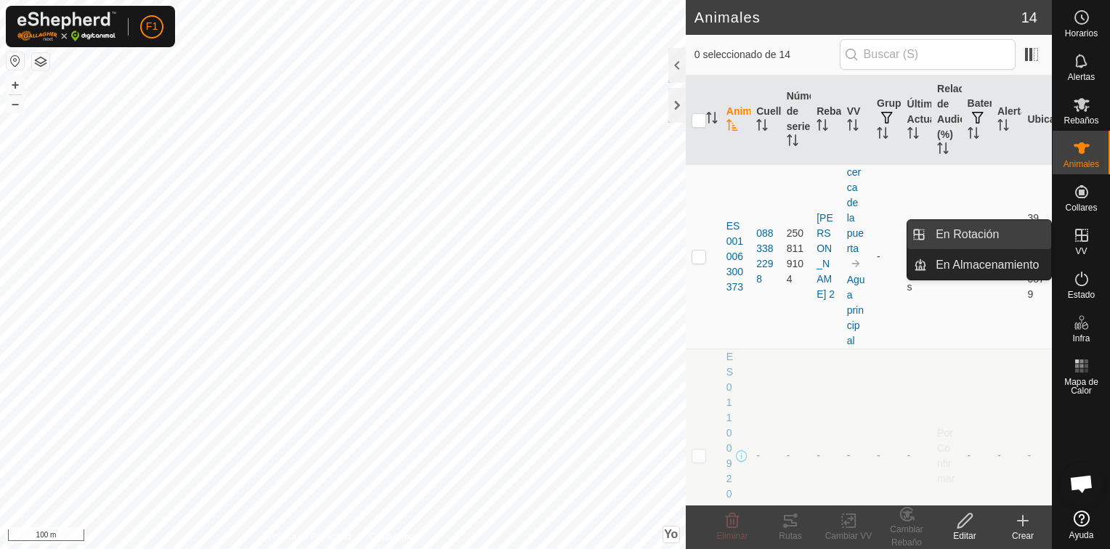
click at [995, 240] on link "En Rotación" at bounding box center [989, 234] width 124 height 29
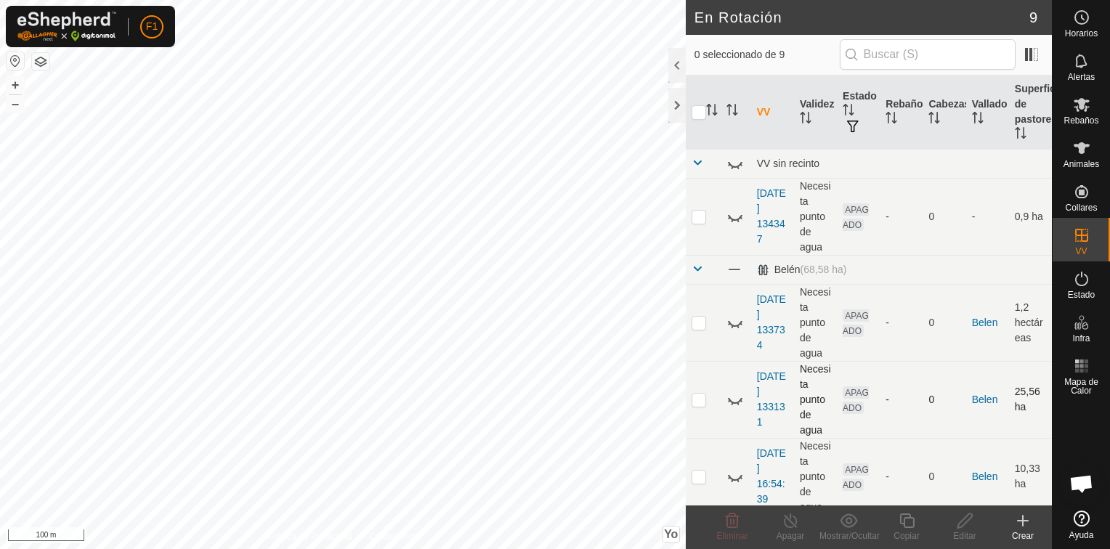
scroll to position [338, 0]
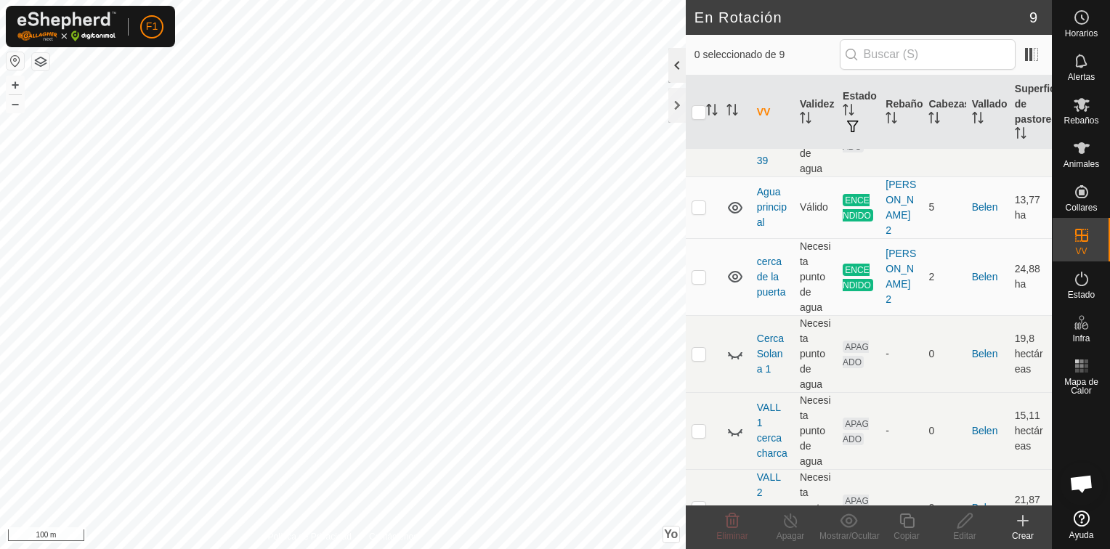
click at [673, 74] on div at bounding box center [676, 65] width 17 height 35
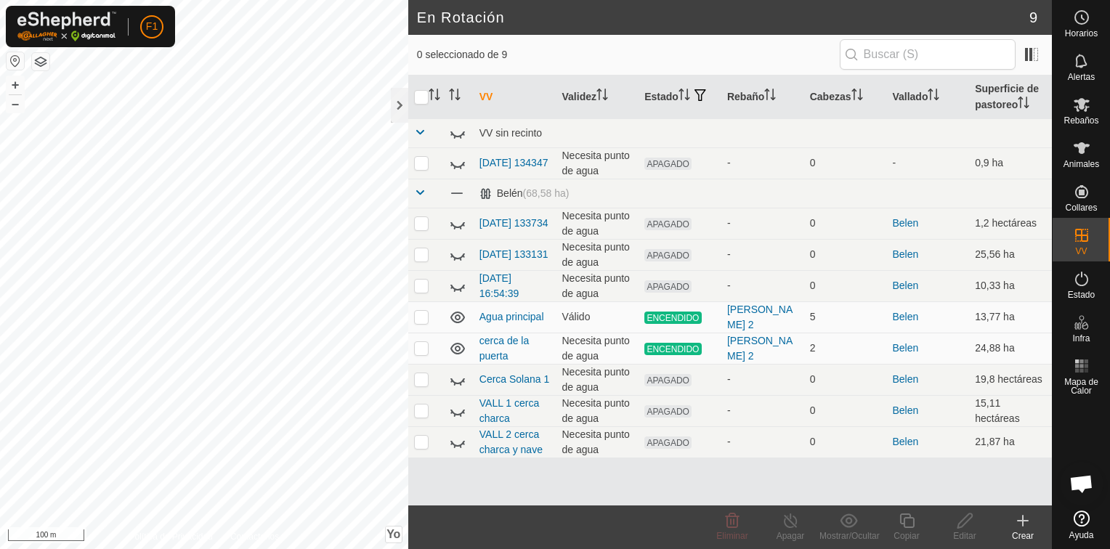
scroll to position [0, 0]
click at [422, 347] on p-checkbox at bounding box center [421, 348] width 15 height 12
checkbox input "true"
click at [783, 523] on icon at bounding box center [791, 520] width 18 height 17
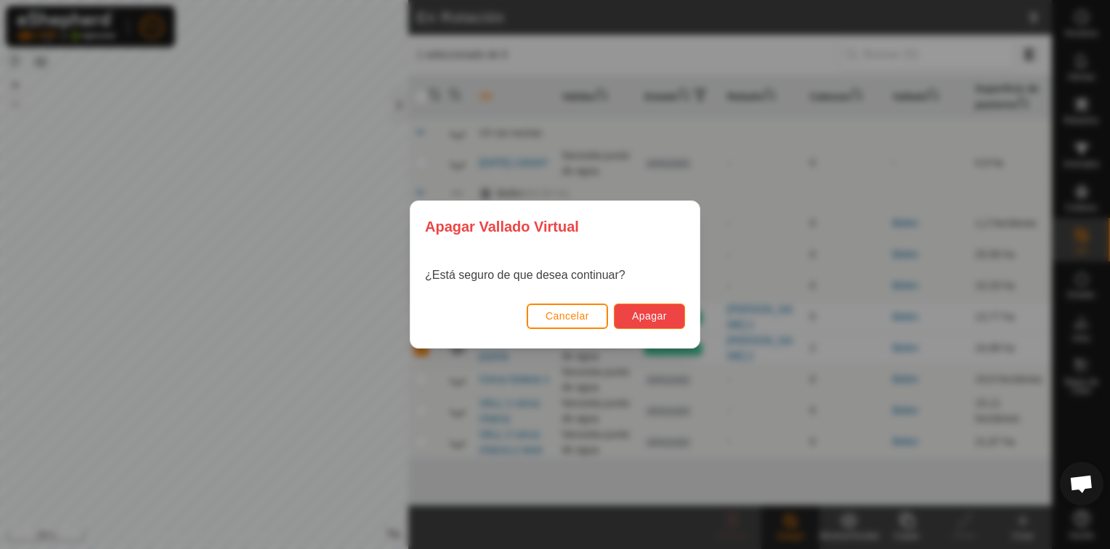
click at [654, 312] on span "Apagar" at bounding box center [649, 316] width 35 height 12
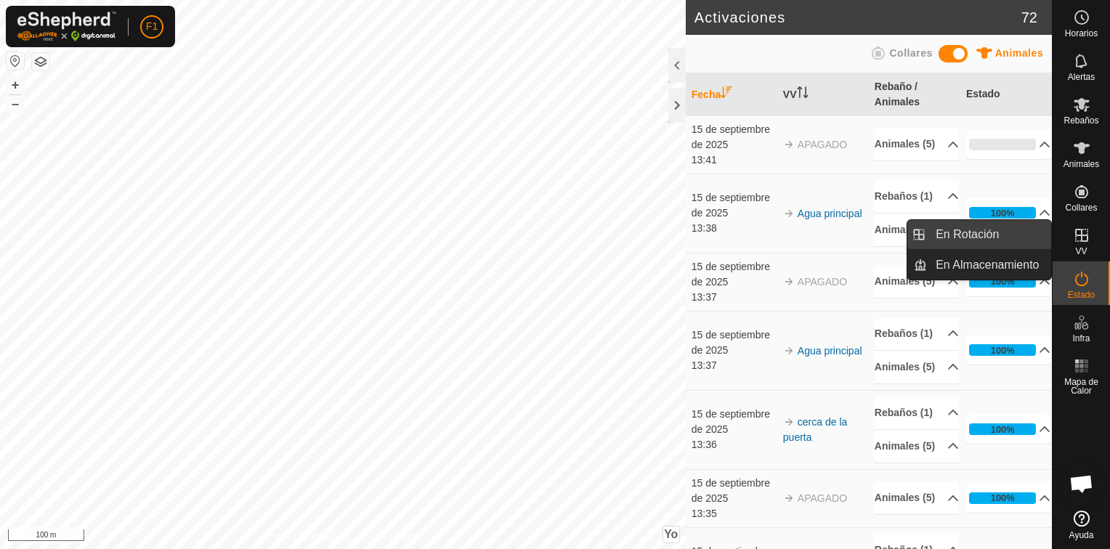
click at [955, 237] on link "En Rotación" at bounding box center [989, 234] width 124 height 29
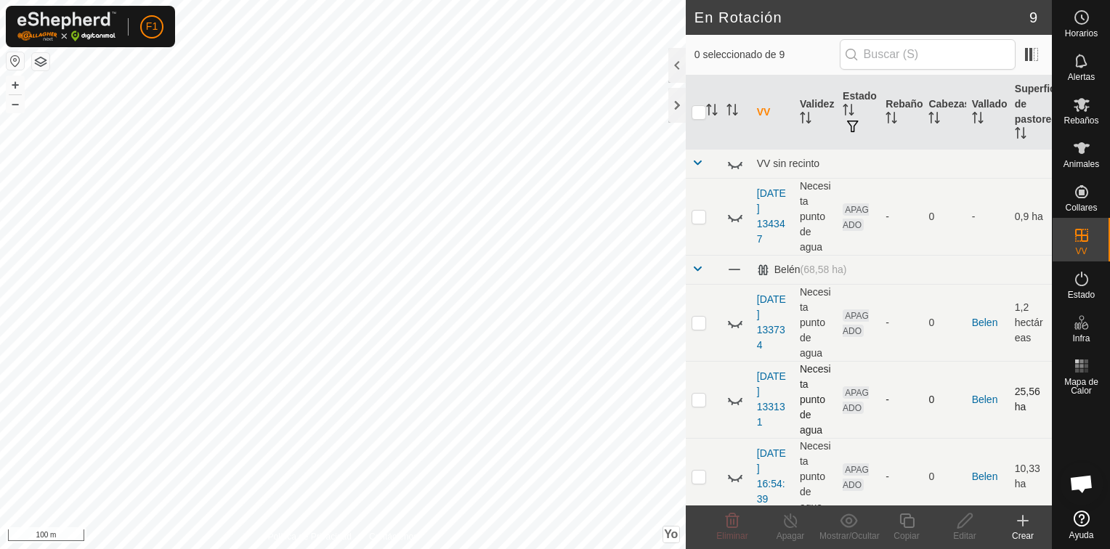
scroll to position [378, 0]
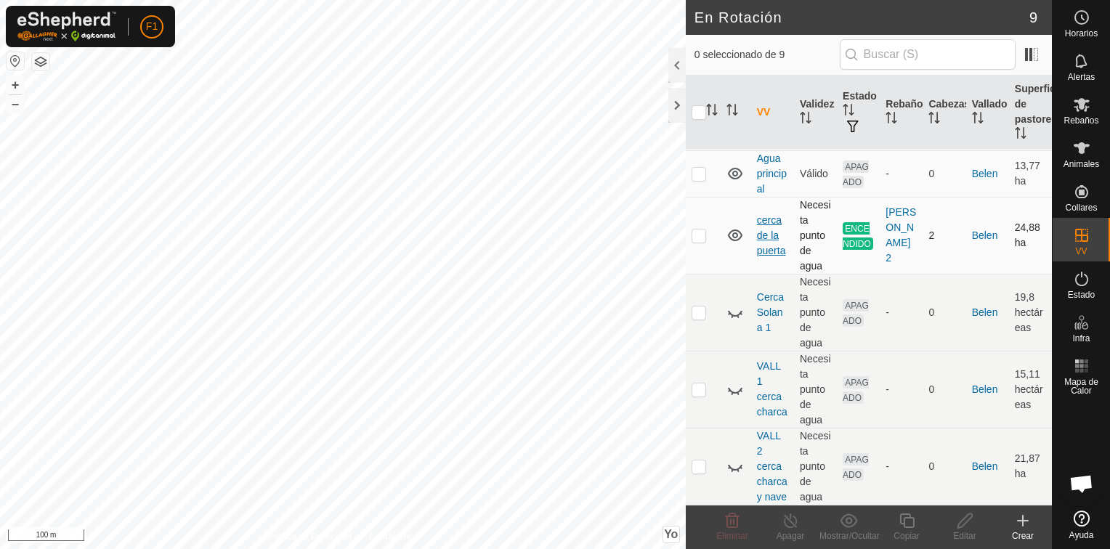
click at [771, 231] on link "cerca de la puerta" at bounding box center [771, 235] width 29 height 42
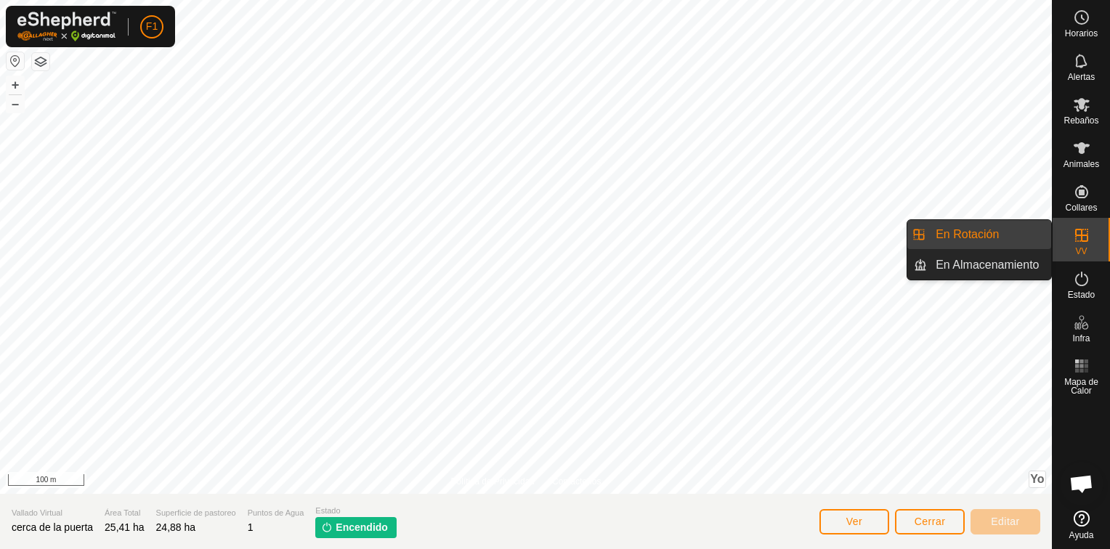
click at [1002, 237] on link "En Rotación" at bounding box center [989, 234] width 124 height 29
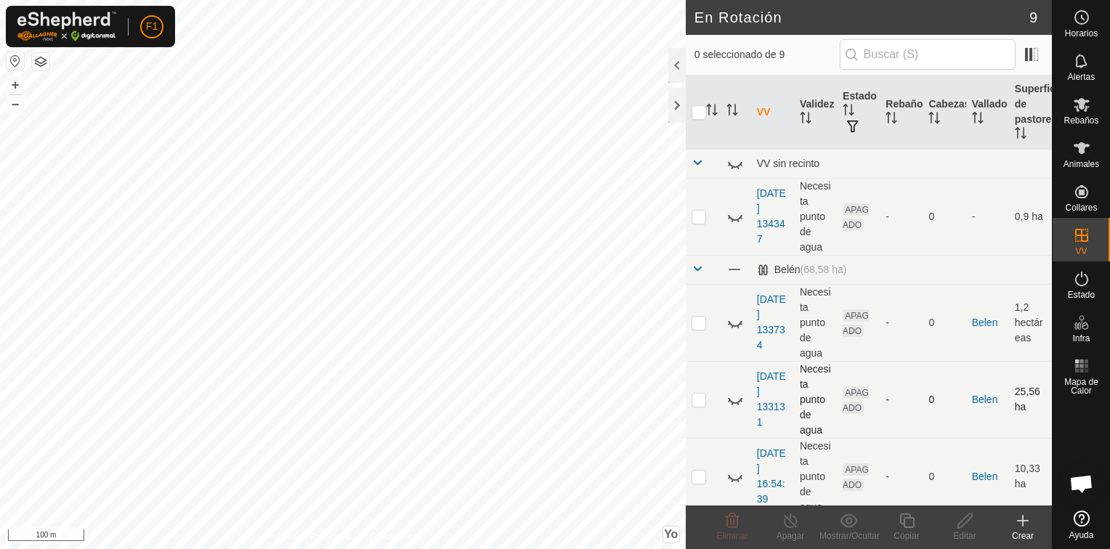
scroll to position [378, 0]
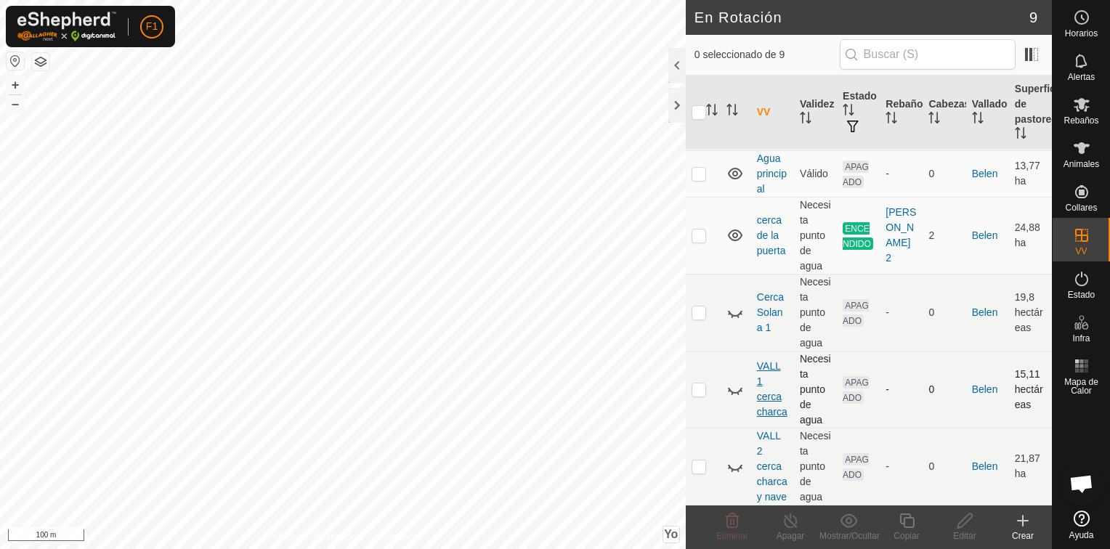
click at [773, 388] on link "VALL 1 cerca charca" at bounding box center [772, 388] width 31 height 57
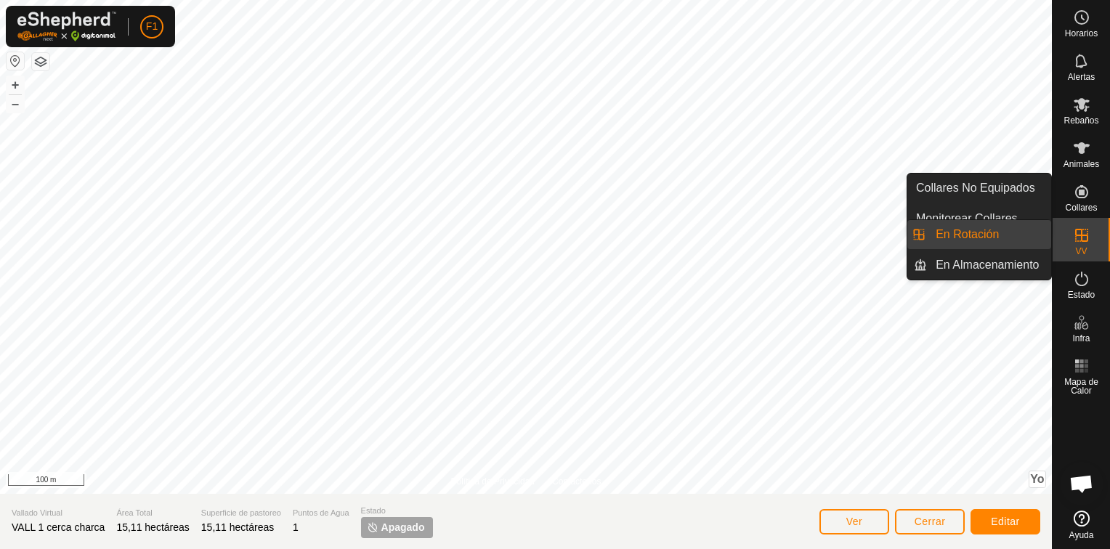
drag, startPoint x: 1074, startPoint y: 222, endPoint x: 1077, endPoint y: 235, distance: 12.9
click at [1077, 235] on icon at bounding box center [1081, 235] width 13 height 13
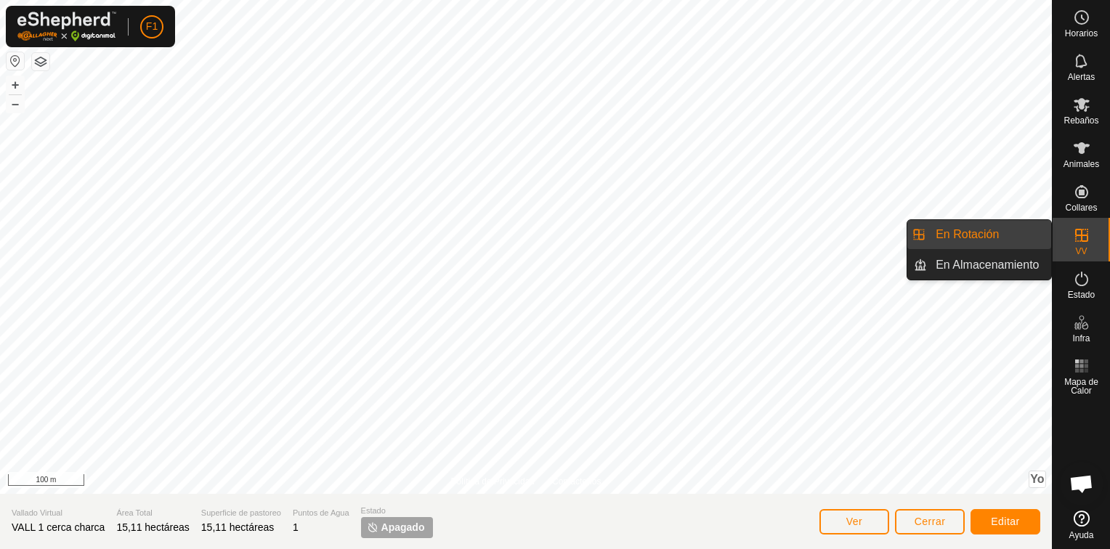
click at [1023, 235] on link "En Rotación" at bounding box center [989, 234] width 124 height 29
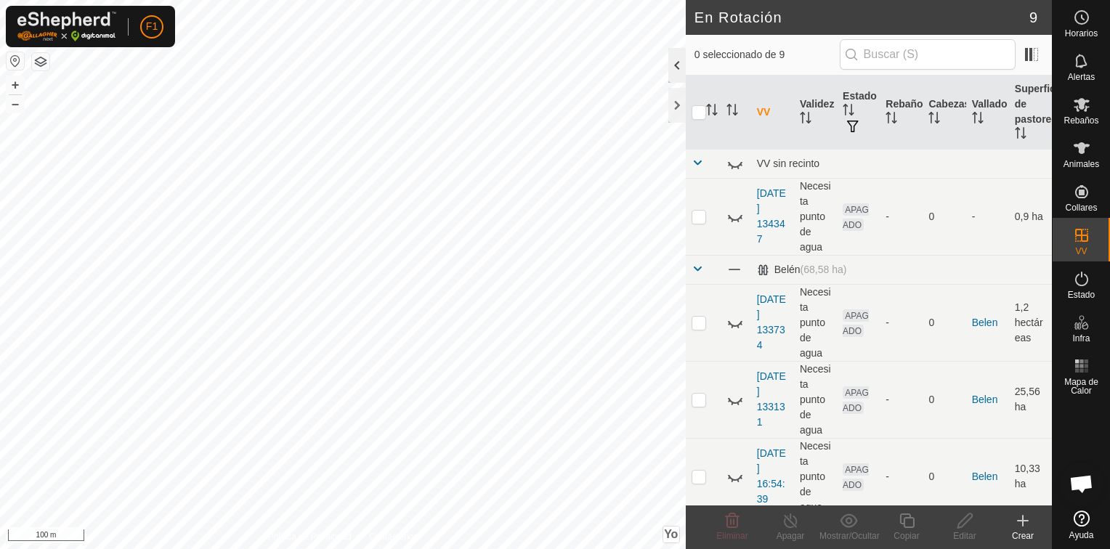
click at [674, 65] on div at bounding box center [676, 65] width 17 height 35
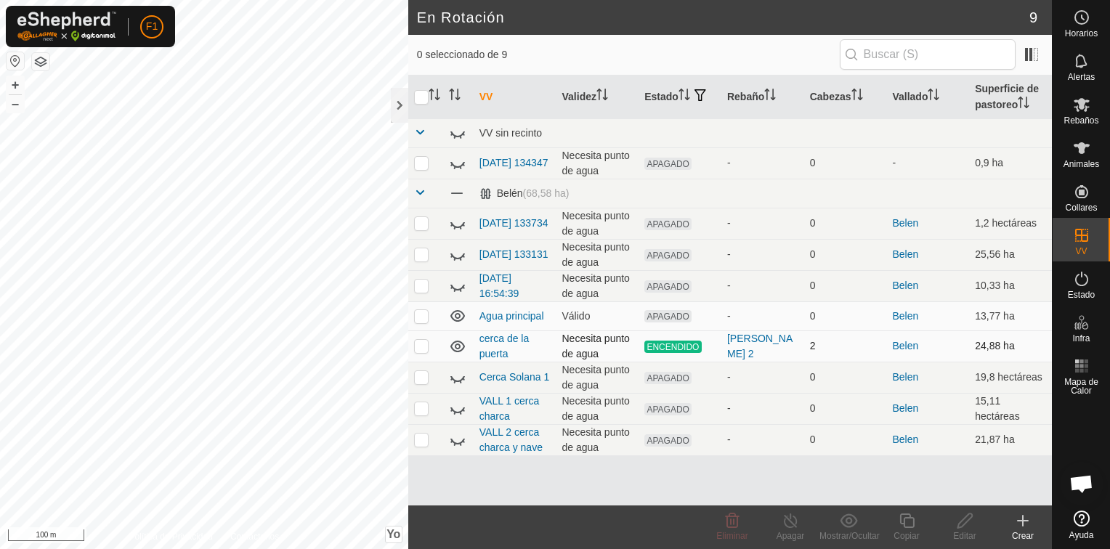
click at [423, 344] on p-checkbox at bounding box center [421, 346] width 15 height 12
checkbox input "true"
click at [792, 530] on div "Apagar" at bounding box center [790, 536] width 58 height 13
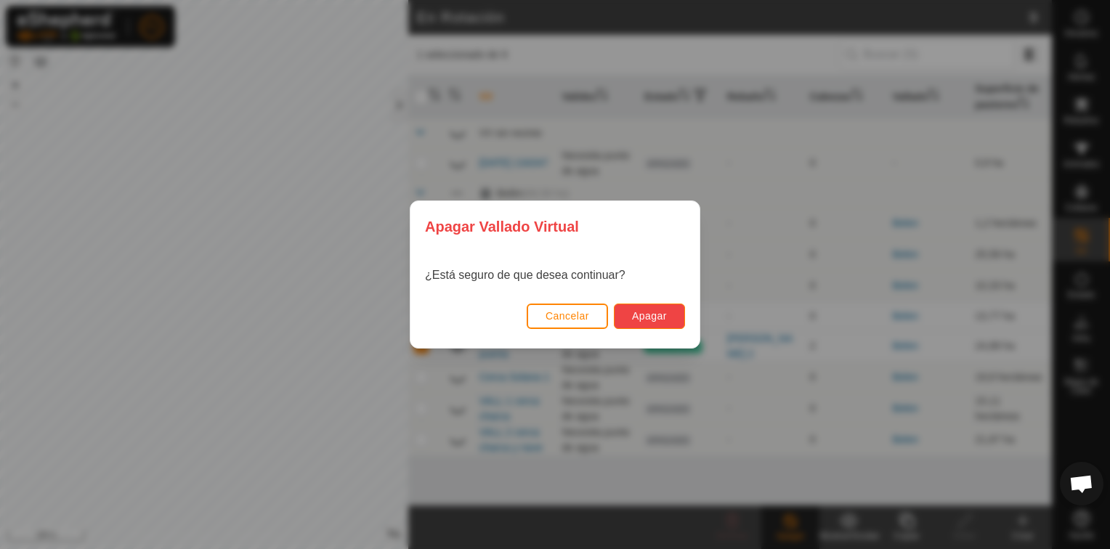
click at [658, 314] on span "Apagar" at bounding box center [649, 316] width 35 height 12
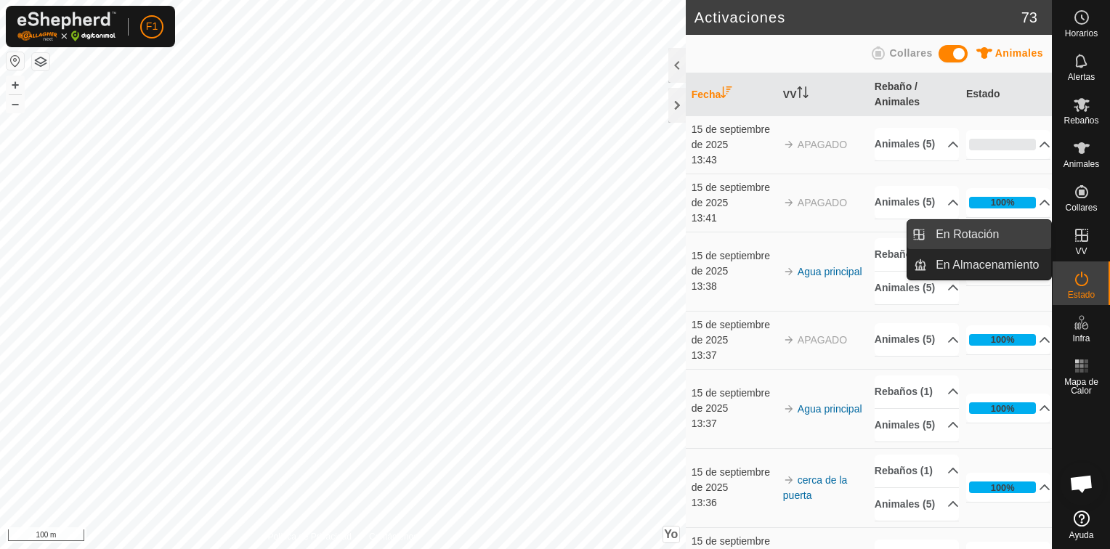
click at [1008, 238] on link "En Rotación" at bounding box center [989, 234] width 124 height 29
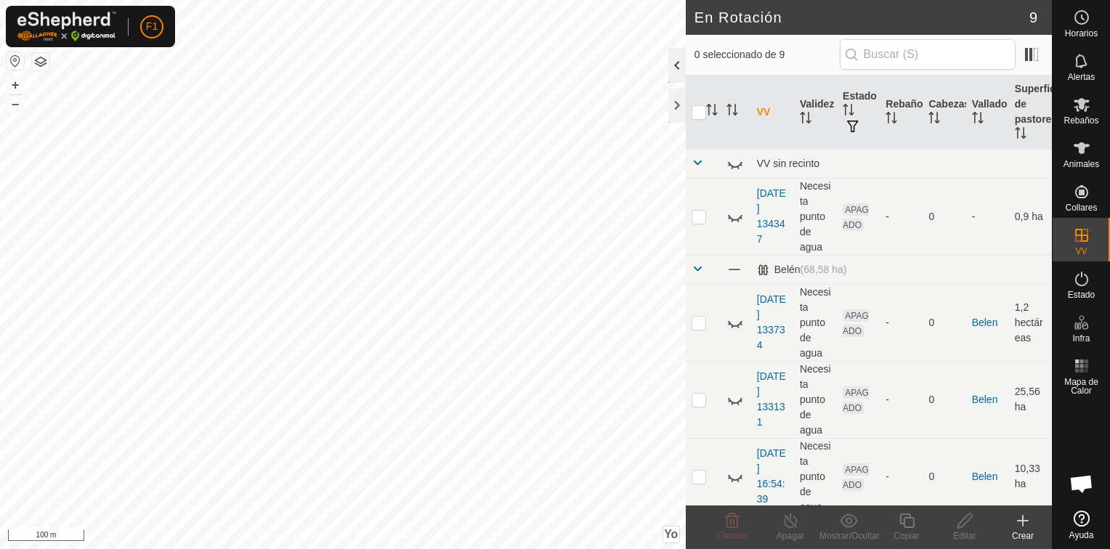
click at [678, 71] on div at bounding box center [676, 65] width 17 height 35
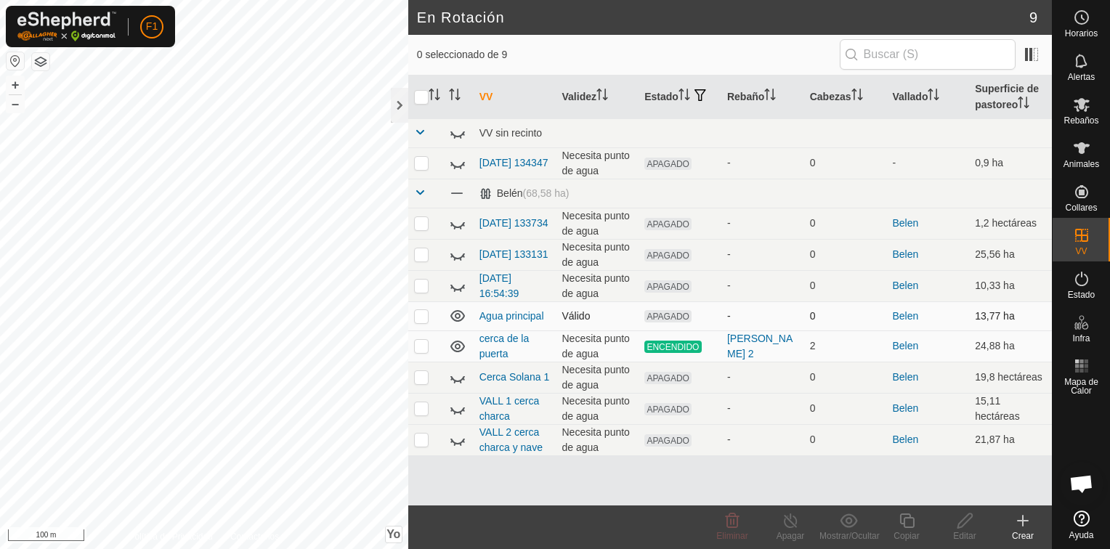
click at [421, 316] on p-checkbox at bounding box center [421, 316] width 15 height 12
click at [424, 315] on p-checkbox at bounding box center [421, 316] width 15 height 12
checkbox input "false"
click at [1081, 118] on span "Rebaños" at bounding box center [1080, 120] width 35 height 9
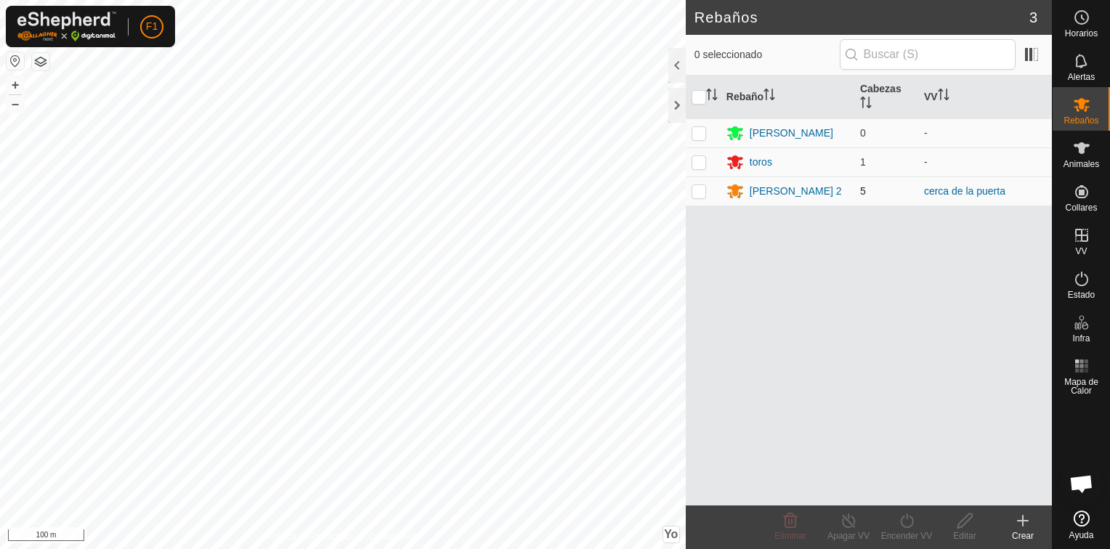
click at [697, 192] on p-checkbox at bounding box center [699, 191] width 15 height 12
checkbox input "true"
click at [907, 522] on icon at bounding box center [907, 520] width 18 height 17
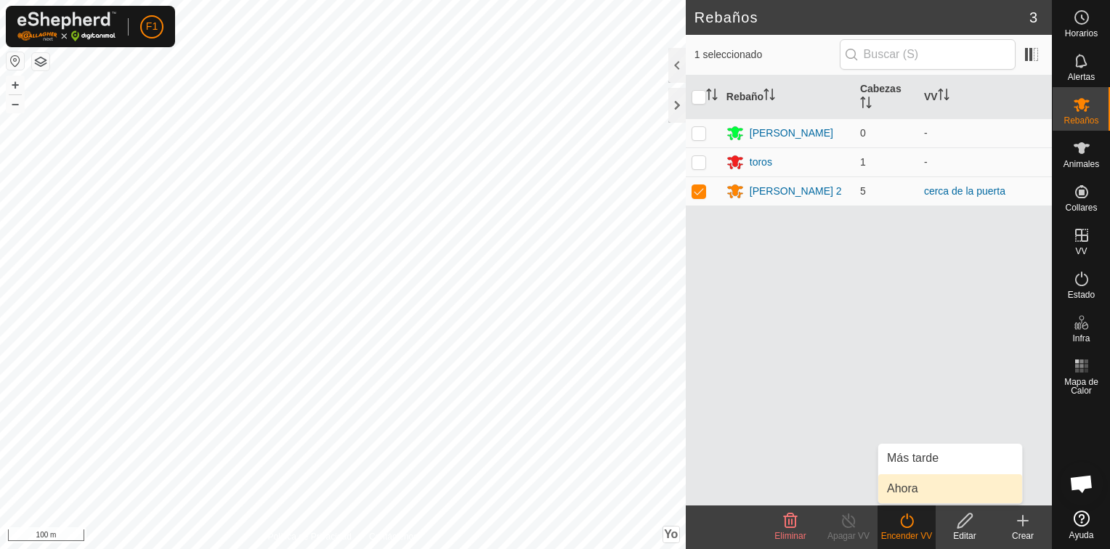
click at [910, 488] on link "Ahora" at bounding box center [950, 488] width 144 height 29
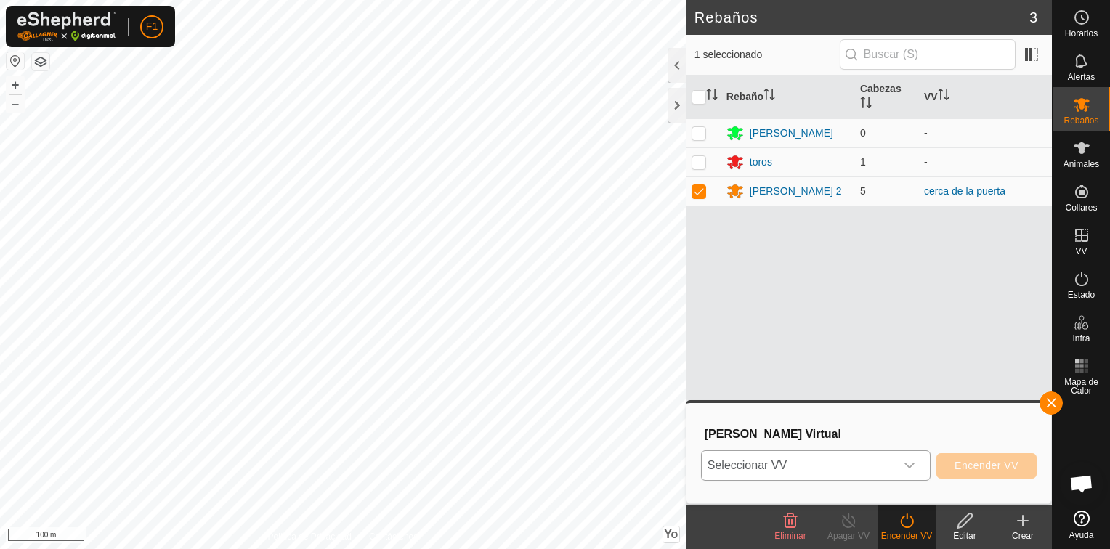
click at [915, 463] on icon "Disparador desplegable" at bounding box center [909, 466] width 10 height 6
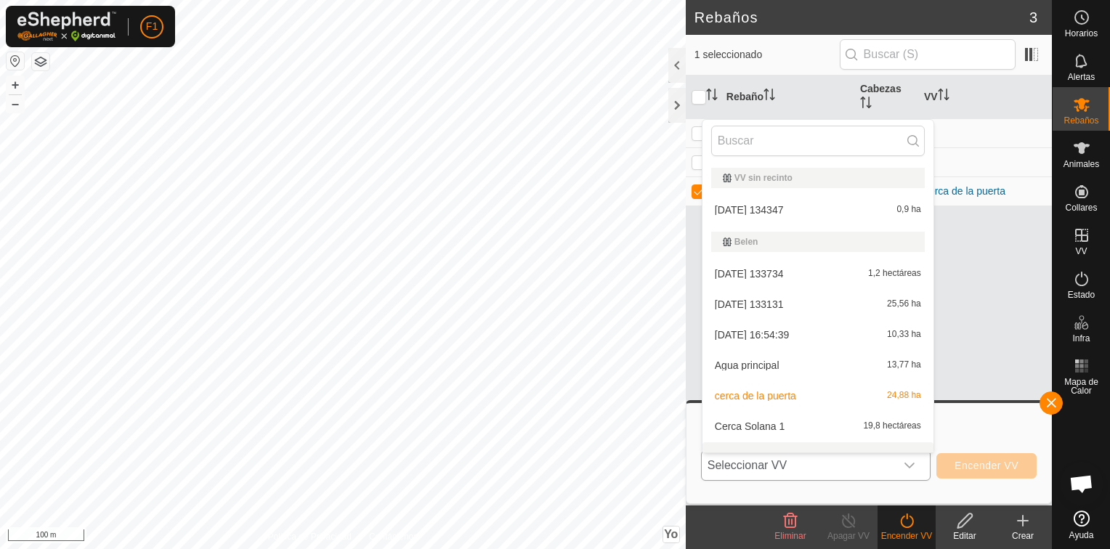
scroll to position [19, 0]
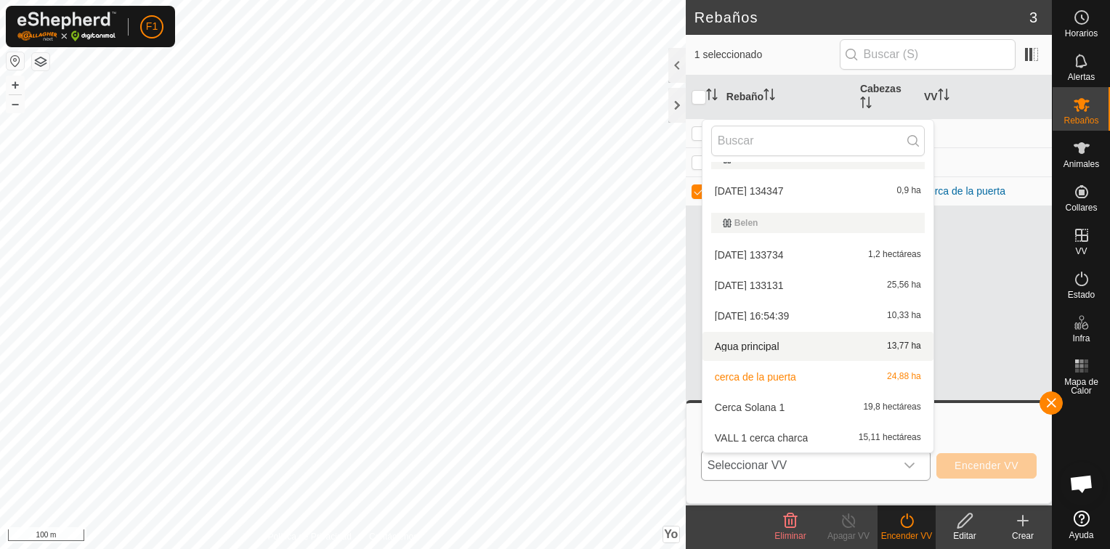
click at [761, 344] on li "Agua principal 13,77 ha" at bounding box center [817, 346] width 231 height 29
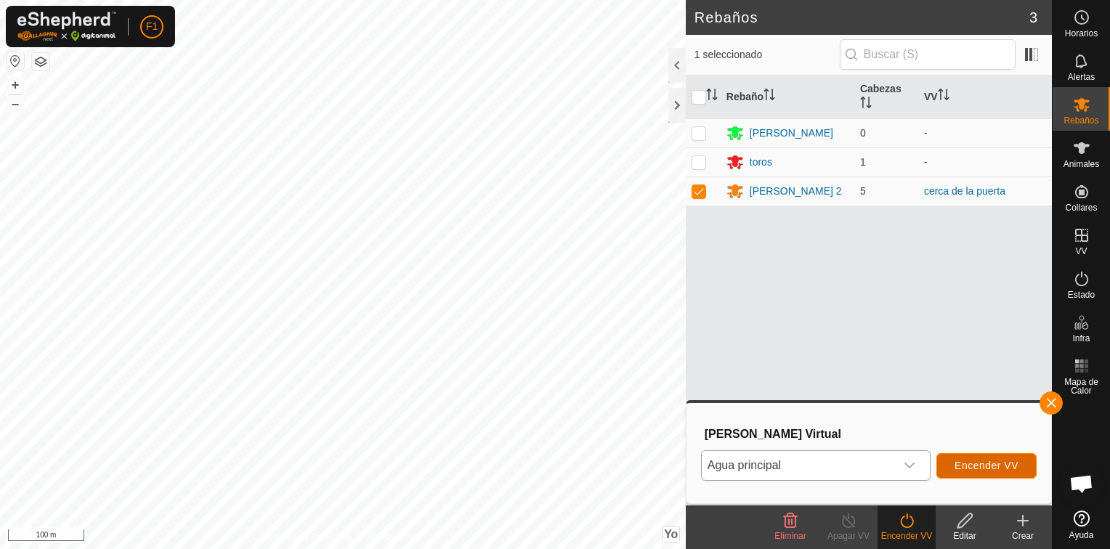
click at [968, 469] on span "Encender VV" at bounding box center [986, 466] width 64 height 12
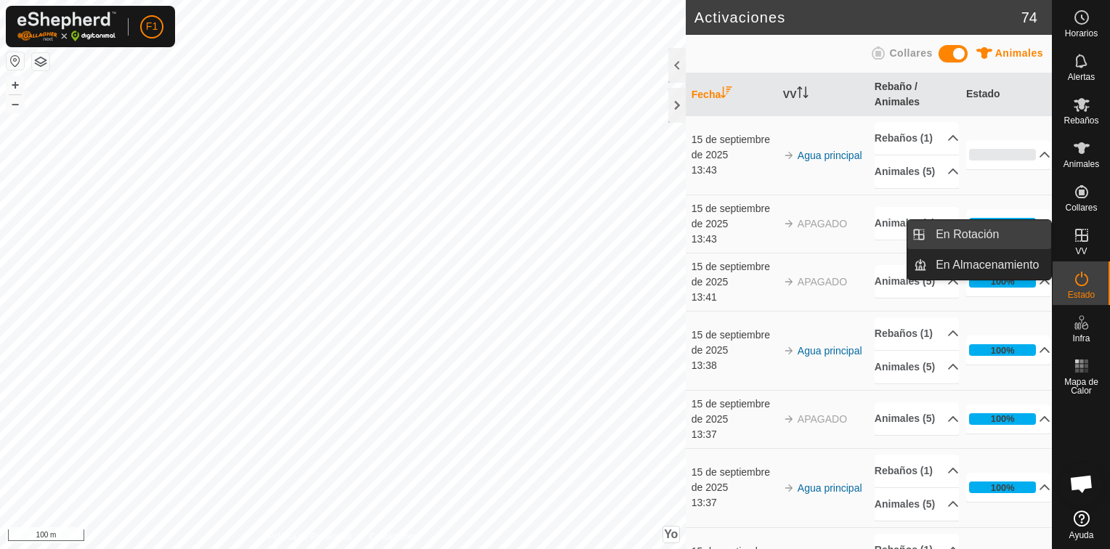
click at [959, 232] on link "En Rotación" at bounding box center [989, 234] width 124 height 29
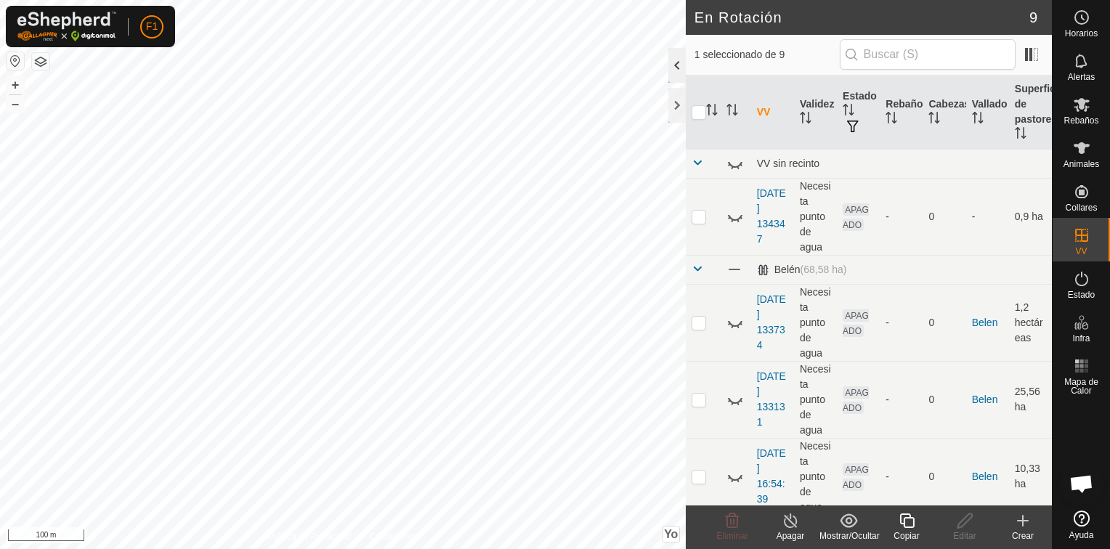
click at [677, 73] on div at bounding box center [676, 65] width 17 height 35
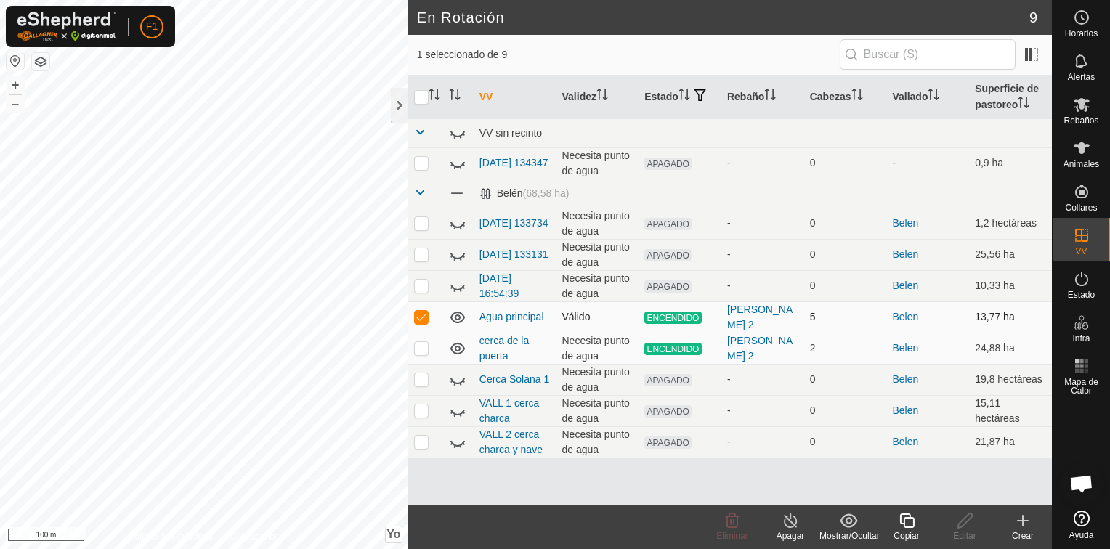
click at [422, 320] on p-checkbox at bounding box center [421, 317] width 15 height 12
checkbox input "false"
click at [420, 344] on p-checkbox at bounding box center [421, 348] width 15 height 12
checkbox input "true"
click at [782, 524] on icon at bounding box center [791, 520] width 18 height 17
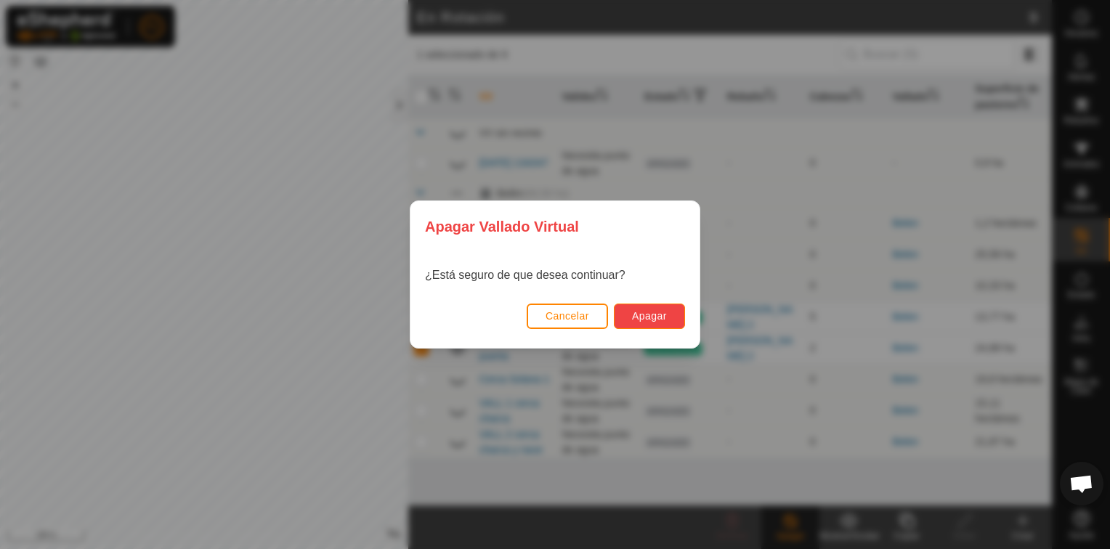
click at [660, 316] on span "Apagar" at bounding box center [649, 316] width 35 height 12
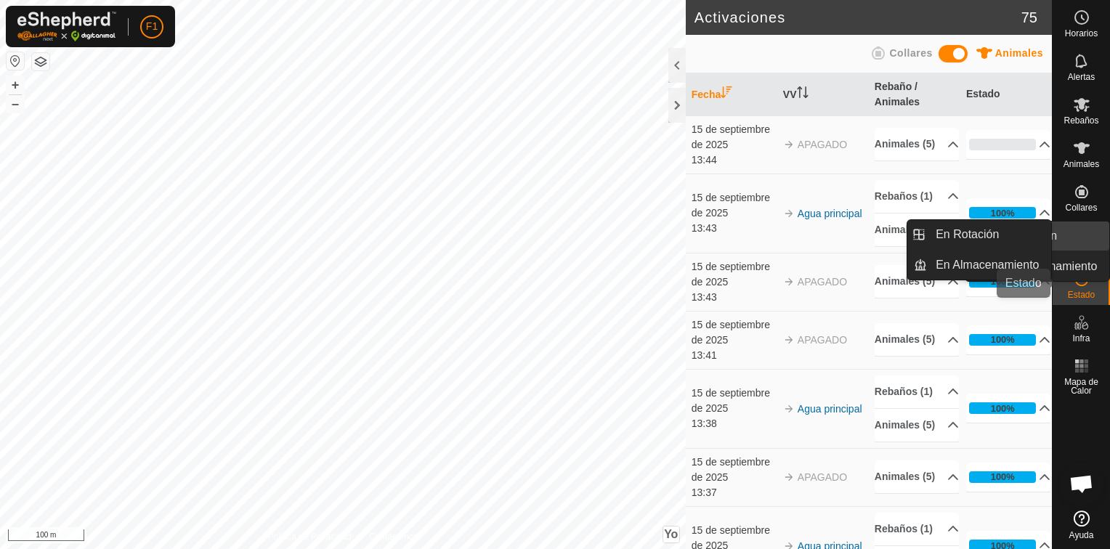
click at [1084, 240] on icon at bounding box center [1081, 235] width 17 height 17
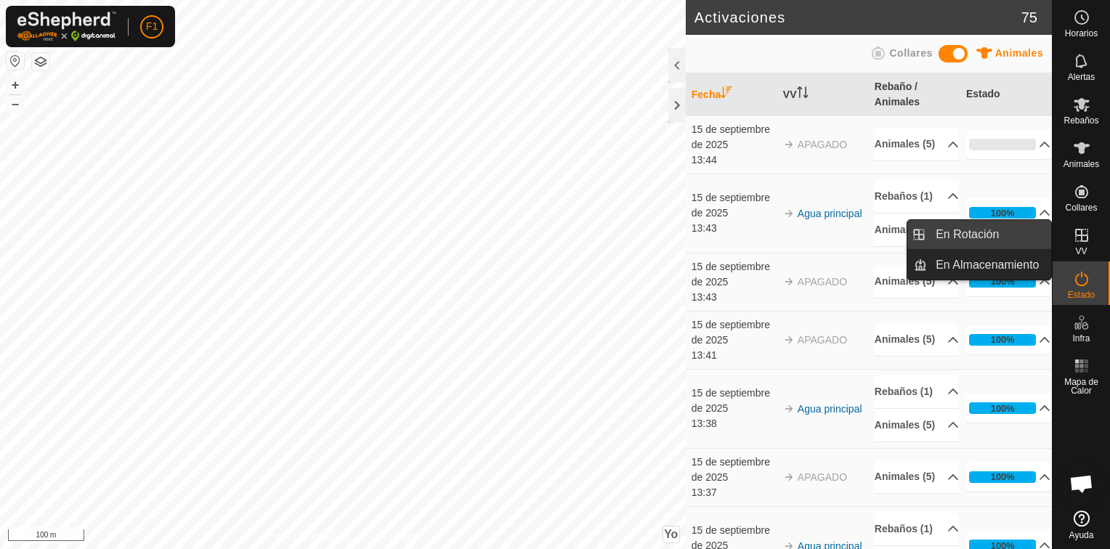
click at [1010, 237] on link "En Rotación" at bounding box center [989, 234] width 124 height 29
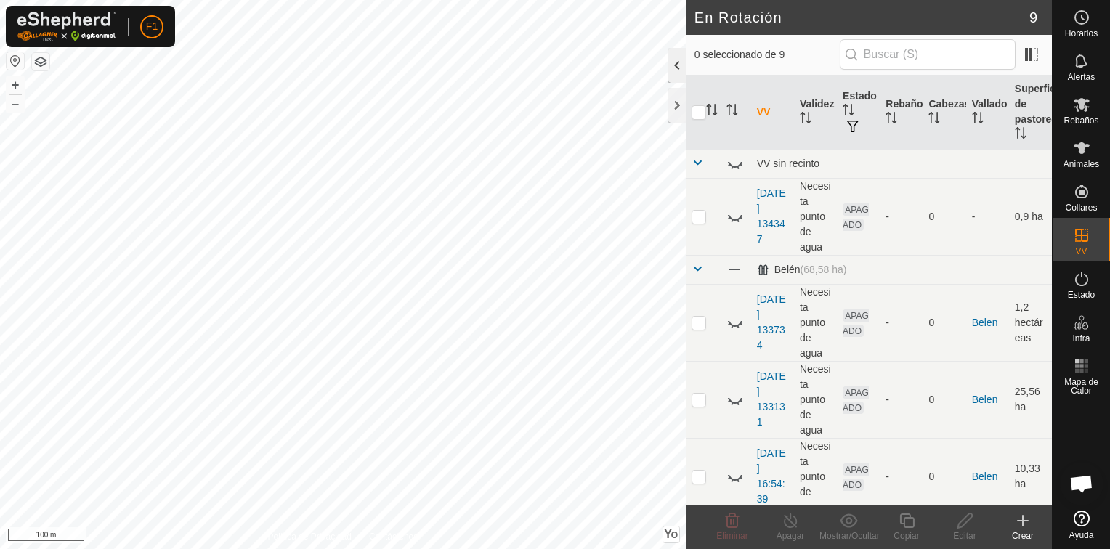
click at [675, 71] on div at bounding box center [676, 65] width 17 height 35
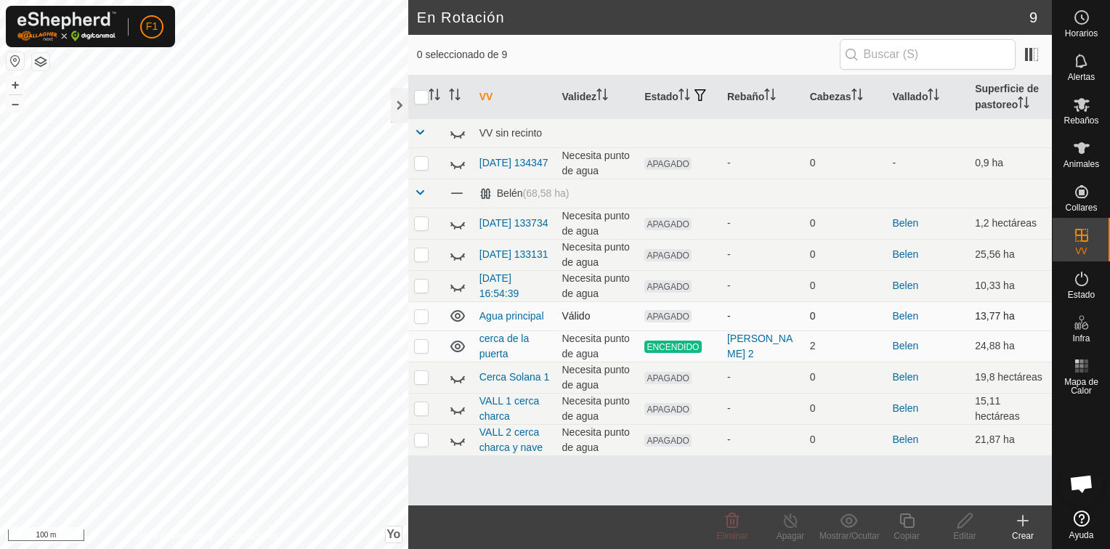
click at [426, 317] on p-checkbox at bounding box center [421, 316] width 15 height 12
click at [421, 312] on p-checkbox at bounding box center [421, 316] width 15 height 12
checkbox input "false"
click at [418, 344] on p-checkbox at bounding box center [421, 346] width 15 height 12
checkbox input "true"
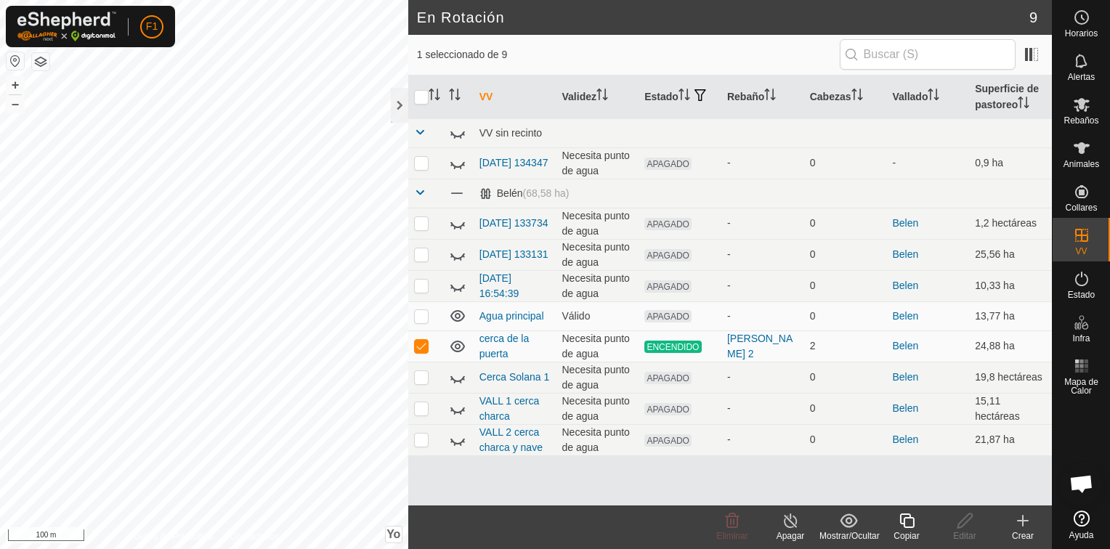
click at [787, 524] on icon at bounding box center [791, 520] width 18 height 17
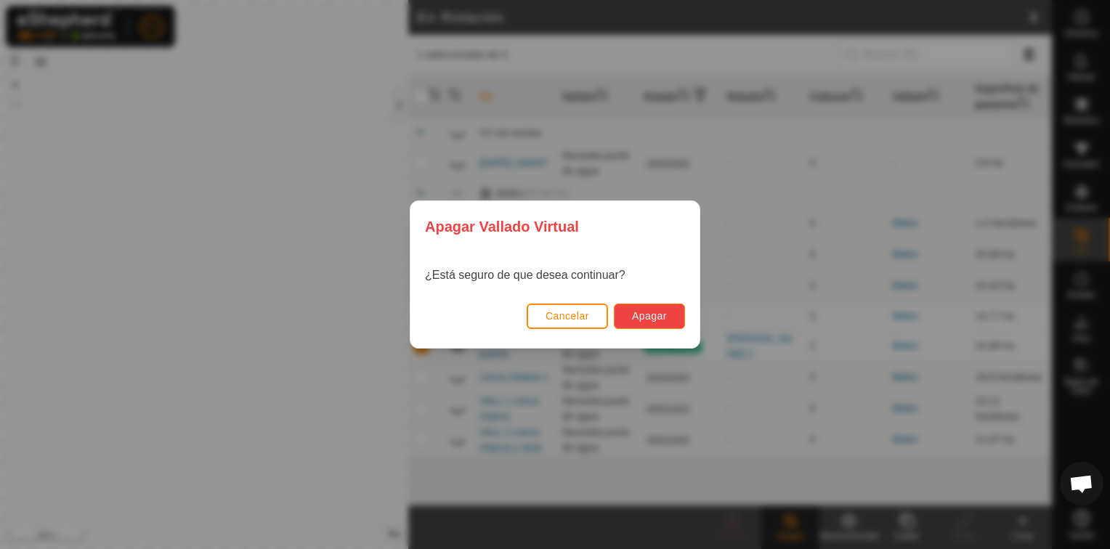
click at [653, 308] on button "Apagar" at bounding box center [649, 316] width 71 height 25
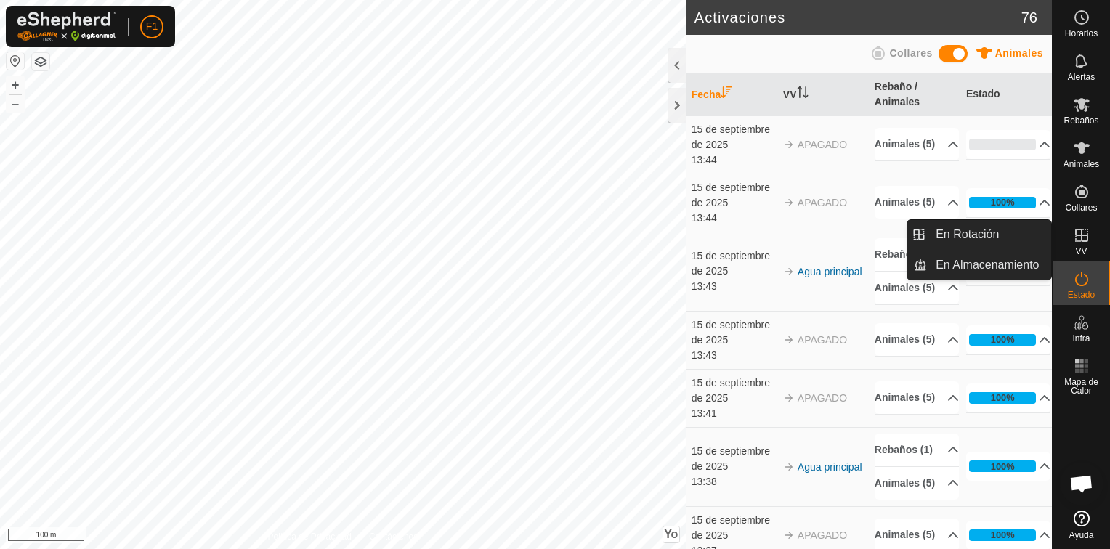
click at [1081, 240] on icon at bounding box center [1081, 235] width 13 height 13
click at [965, 240] on link "En Rotación" at bounding box center [989, 234] width 124 height 29
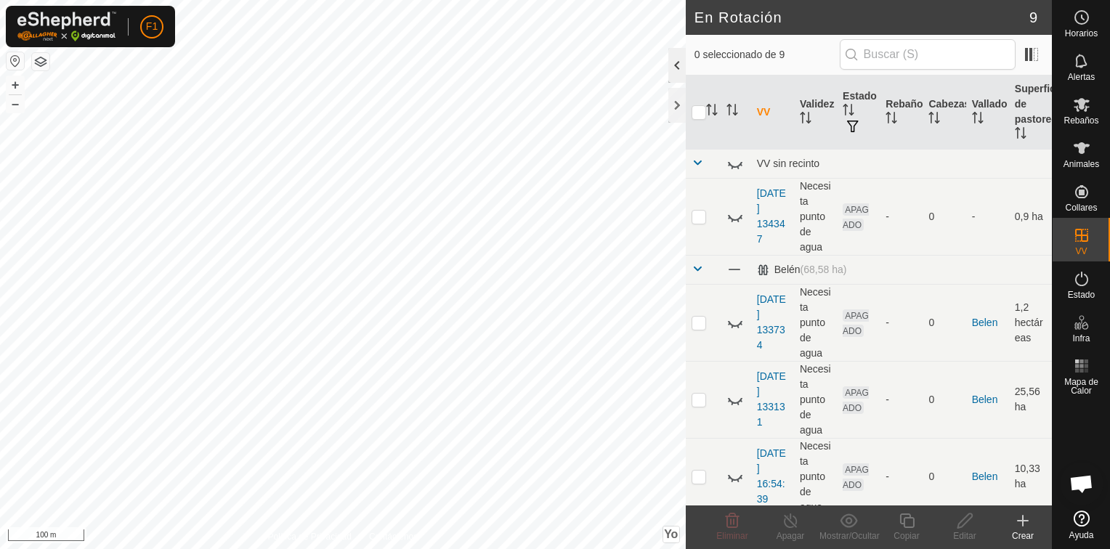
click at [678, 62] on div at bounding box center [676, 65] width 17 height 35
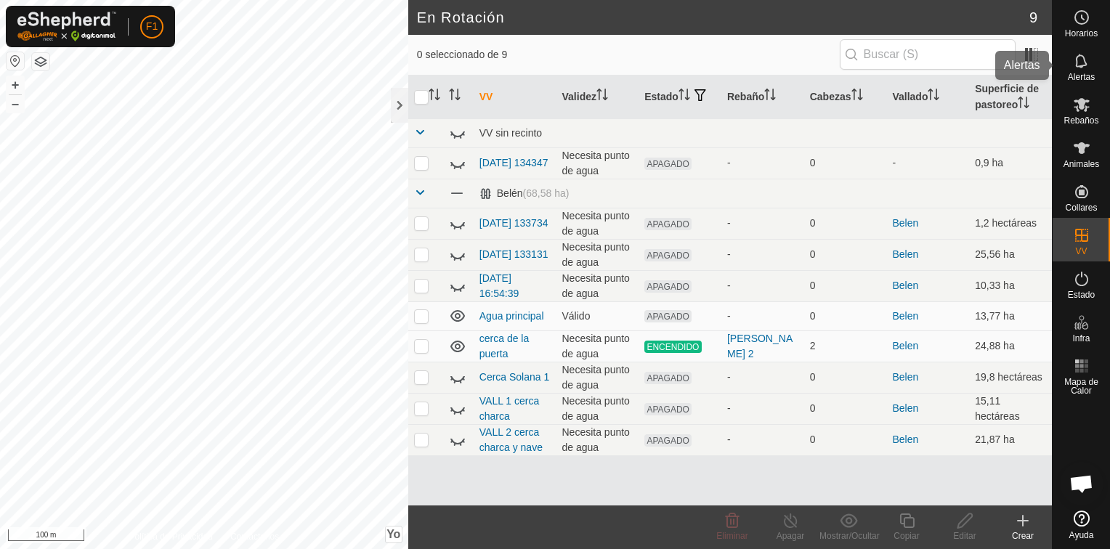
click at [1081, 65] on icon at bounding box center [1081, 61] width 12 height 14
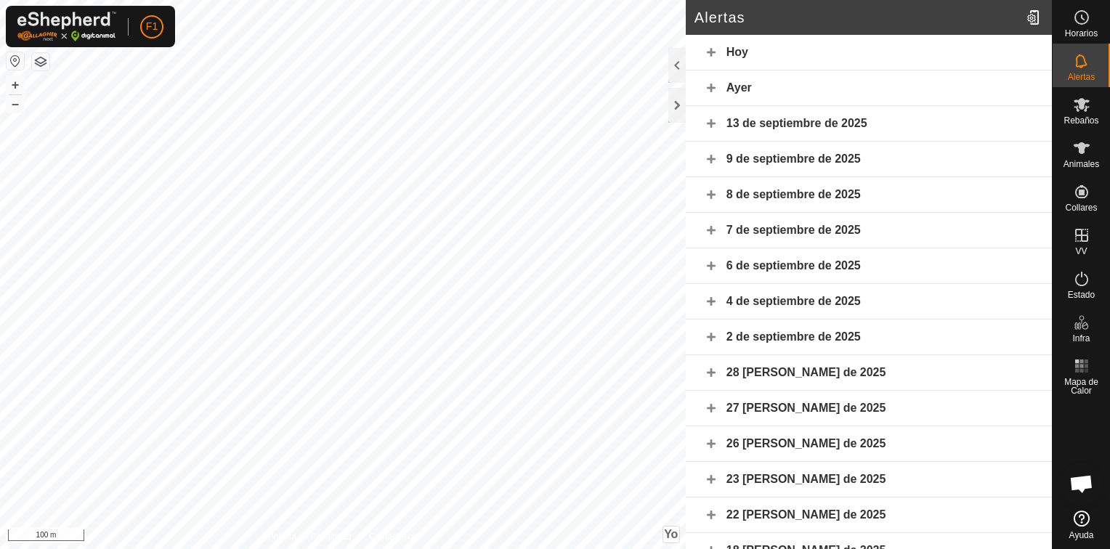
click at [746, 57] on div "Hoy" at bounding box center [869, 53] width 366 height 36
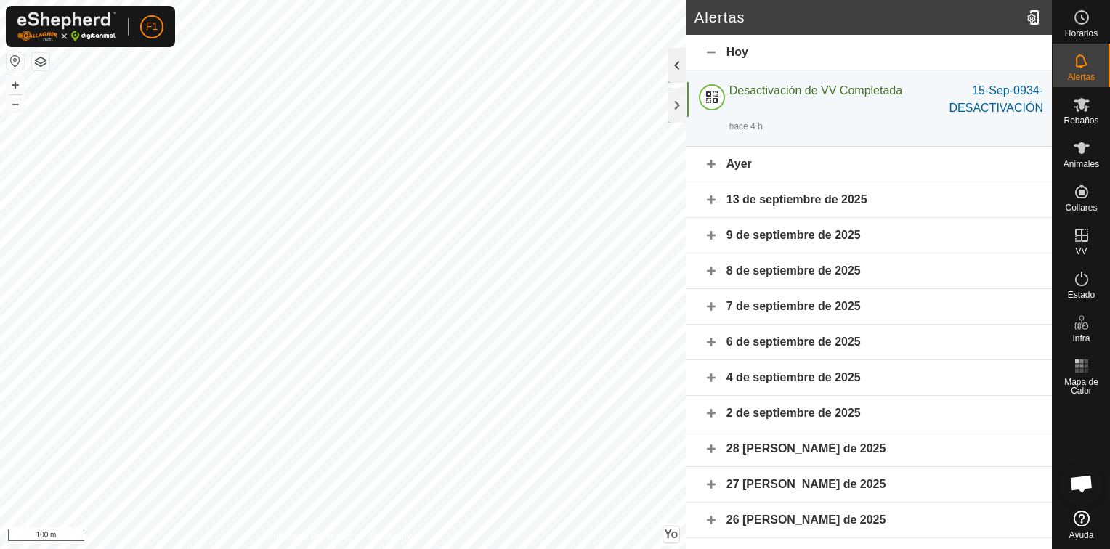
click at [683, 64] on div at bounding box center [676, 65] width 17 height 35
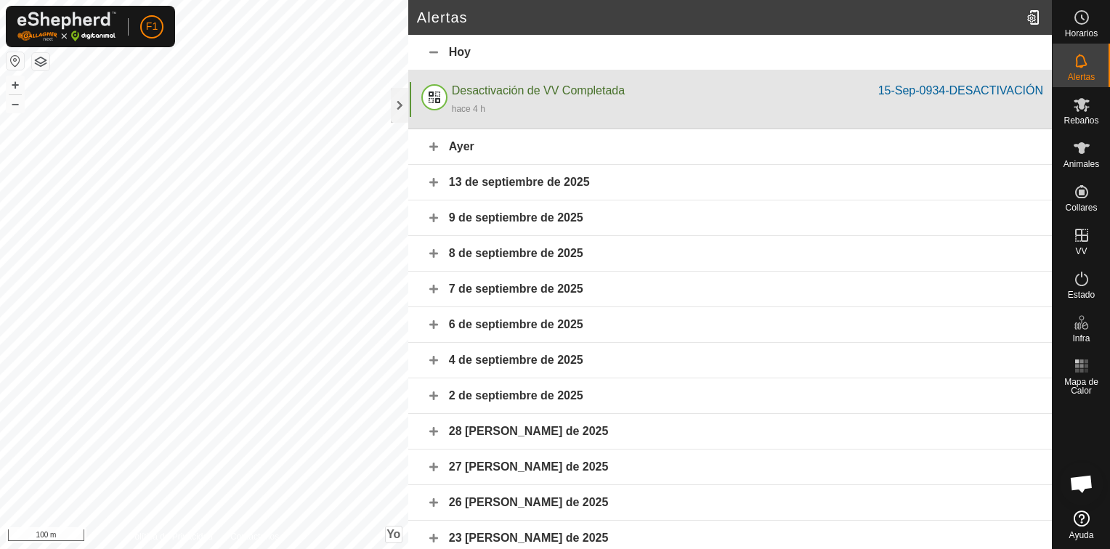
click at [490, 109] on div "hace 4 h" at bounding box center [747, 108] width 591 height 17
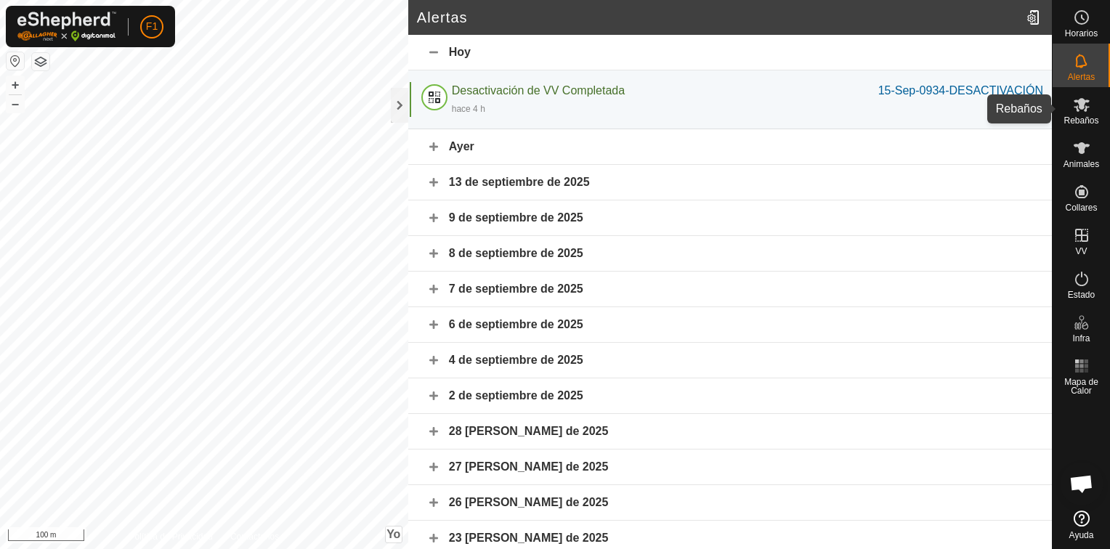
click at [1082, 119] on span "Rebaños" at bounding box center [1080, 120] width 35 height 9
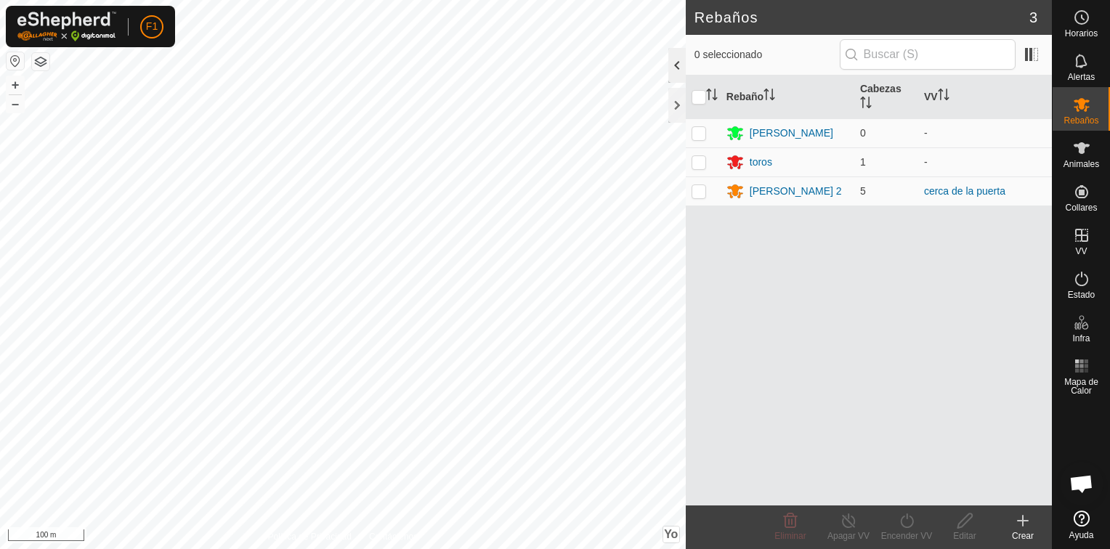
click at [674, 66] on div at bounding box center [676, 65] width 17 height 35
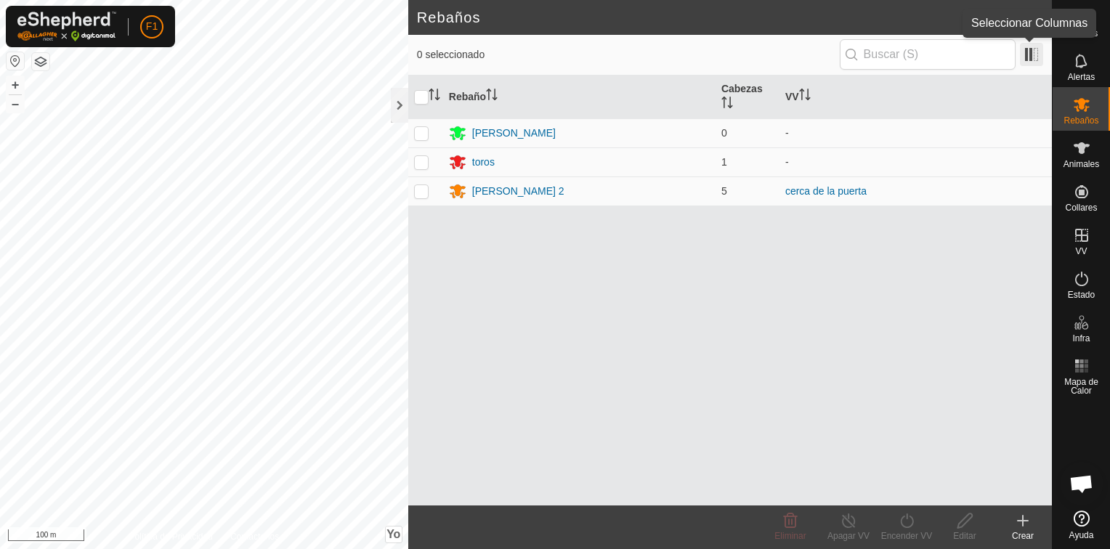
click at [1031, 56] on span at bounding box center [1031, 54] width 23 height 23
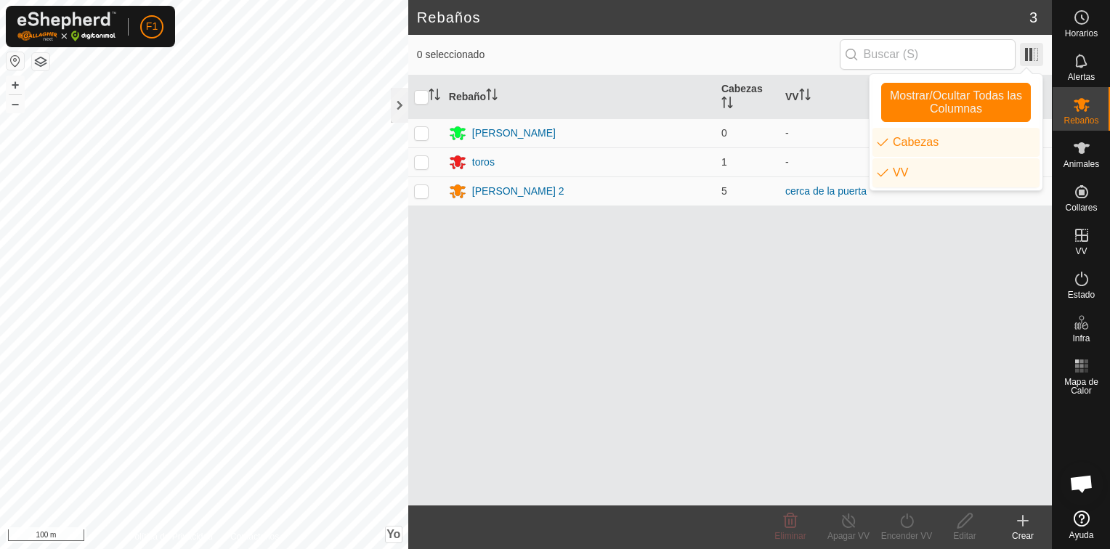
click at [1031, 56] on span at bounding box center [1031, 54] width 23 height 23
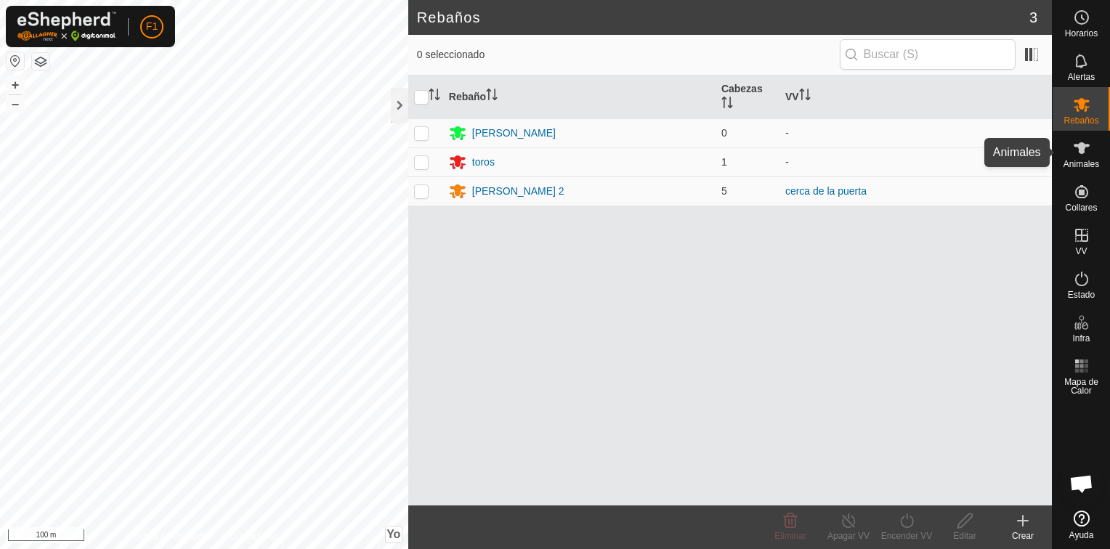
click at [1083, 154] on icon at bounding box center [1081, 147] width 17 height 17
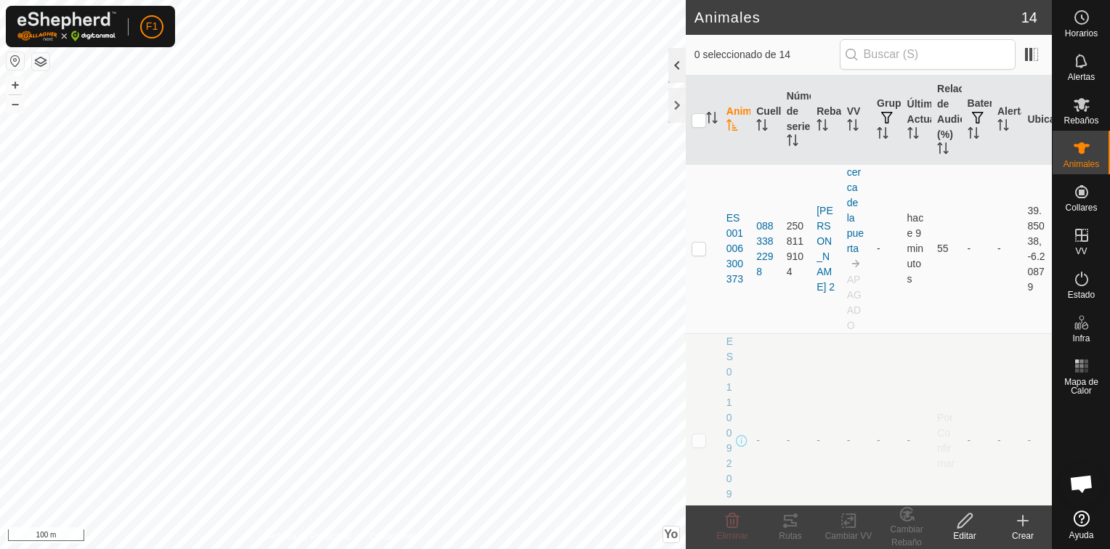
click at [673, 68] on div at bounding box center [676, 65] width 17 height 35
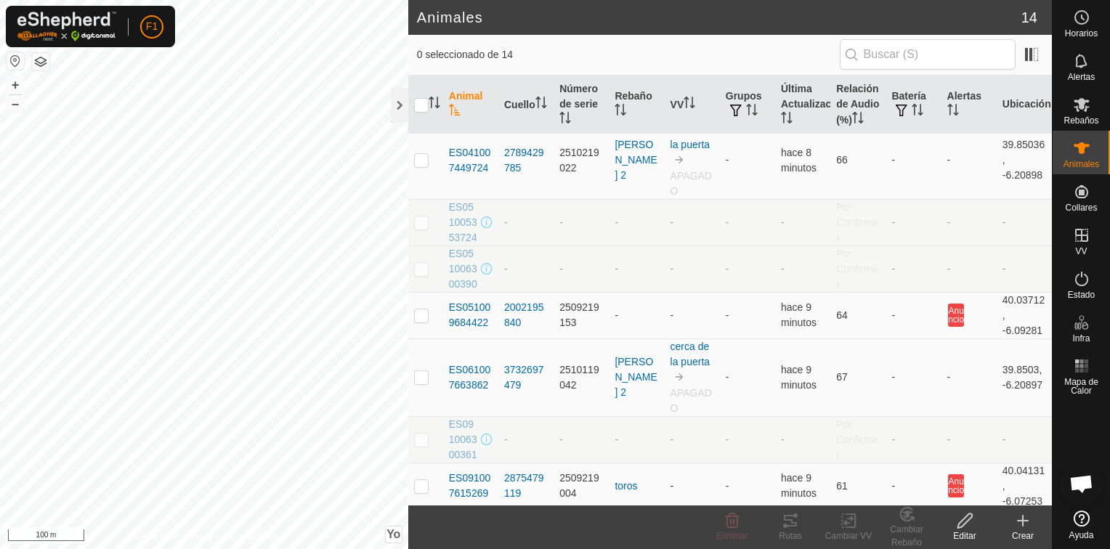
scroll to position [523, 0]
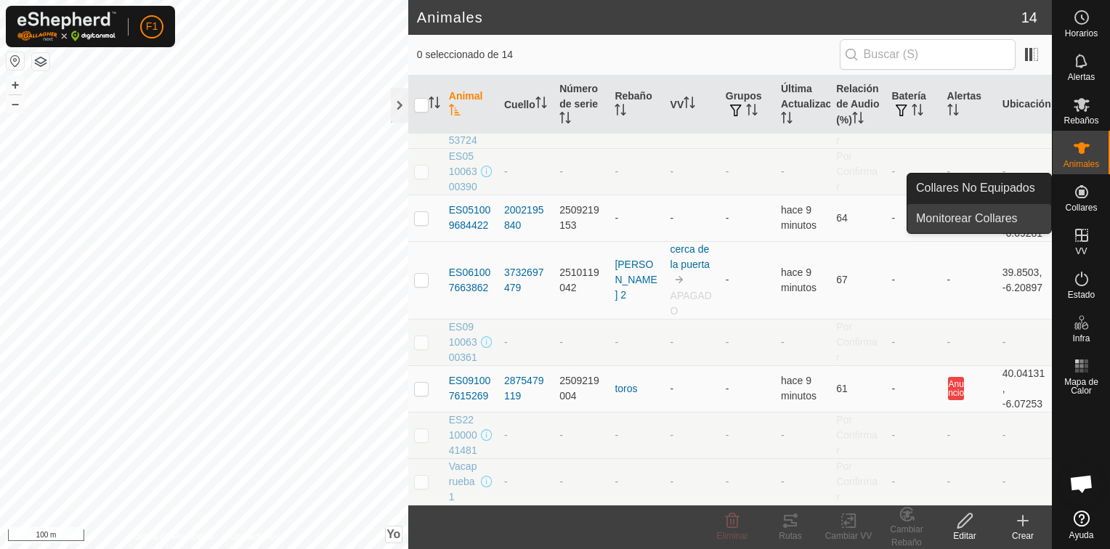
click at [1005, 220] on link "Monitorear Collares" at bounding box center [979, 218] width 144 height 29
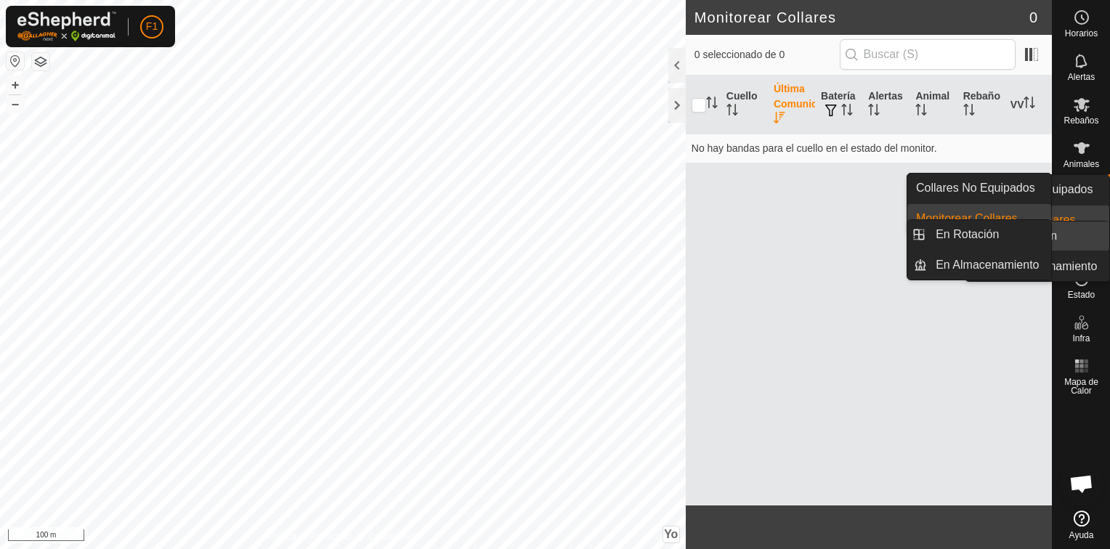
click at [1084, 237] on icon at bounding box center [1081, 235] width 17 height 17
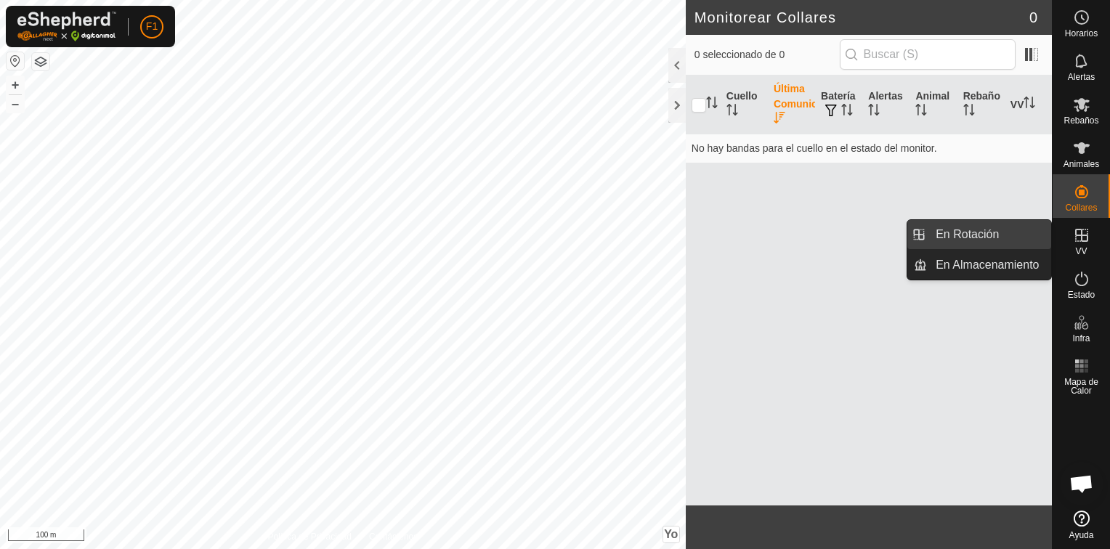
click at [1012, 236] on link "En Rotación" at bounding box center [989, 234] width 124 height 29
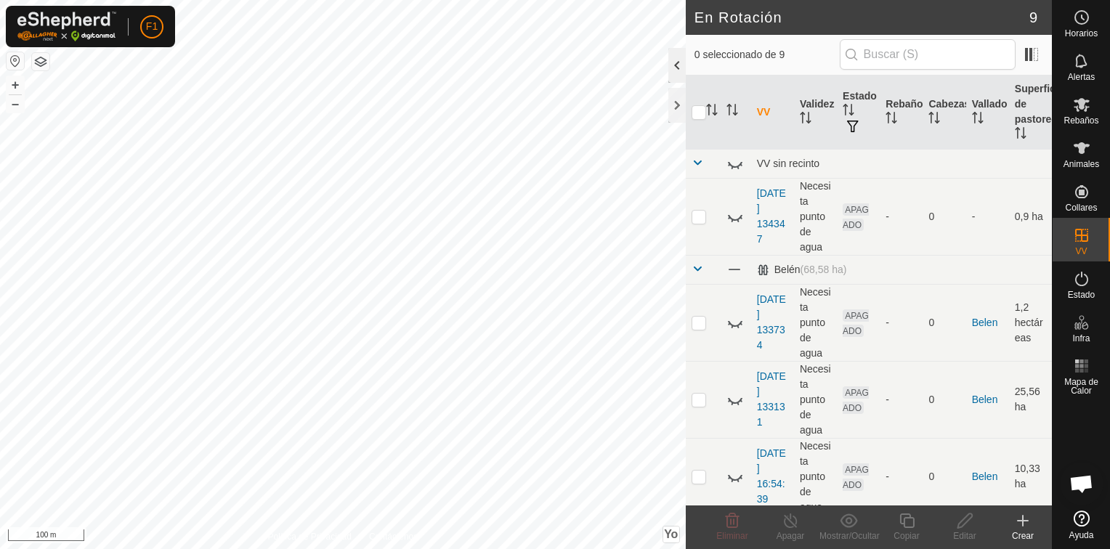
click at [674, 67] on div at bounding box center [676, 65] width 17 height 35
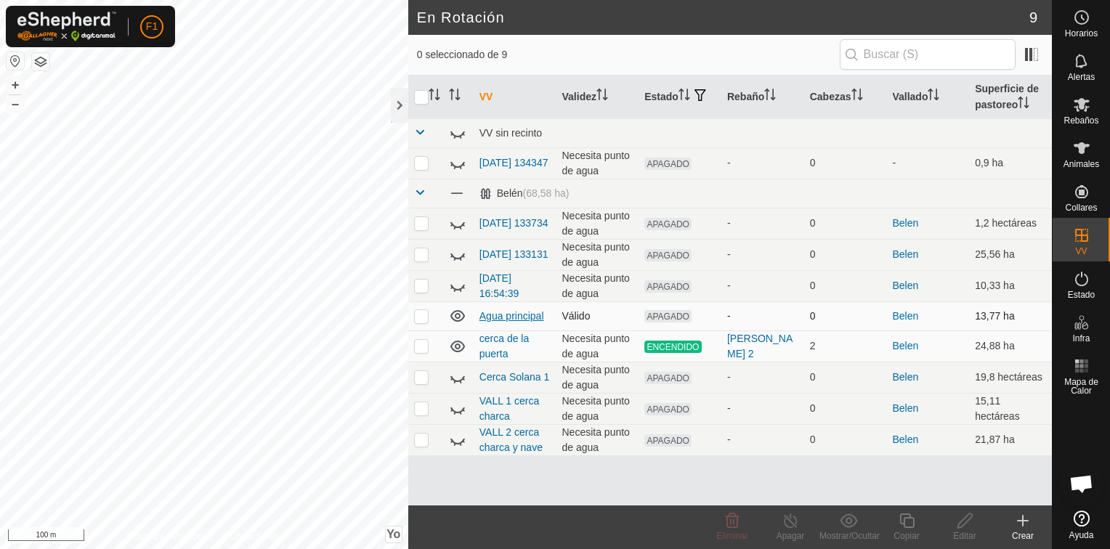
click at [514, 312] on link "Agua principal" at bounding box center [511, 316] width 65 height 12
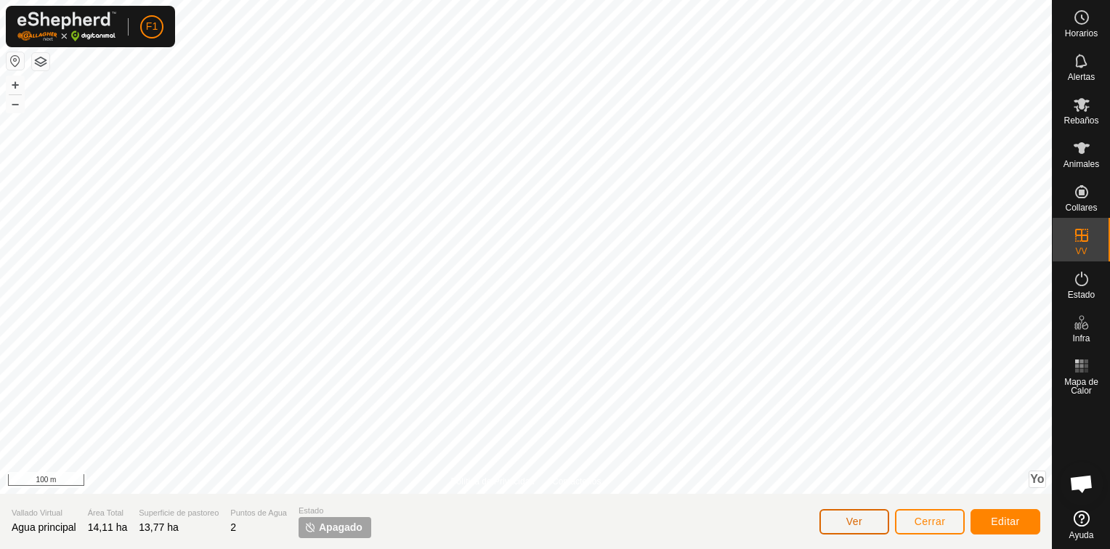
click at [857, 524] on span "Ver" at bounding box center [854, 522] width 17 height 12
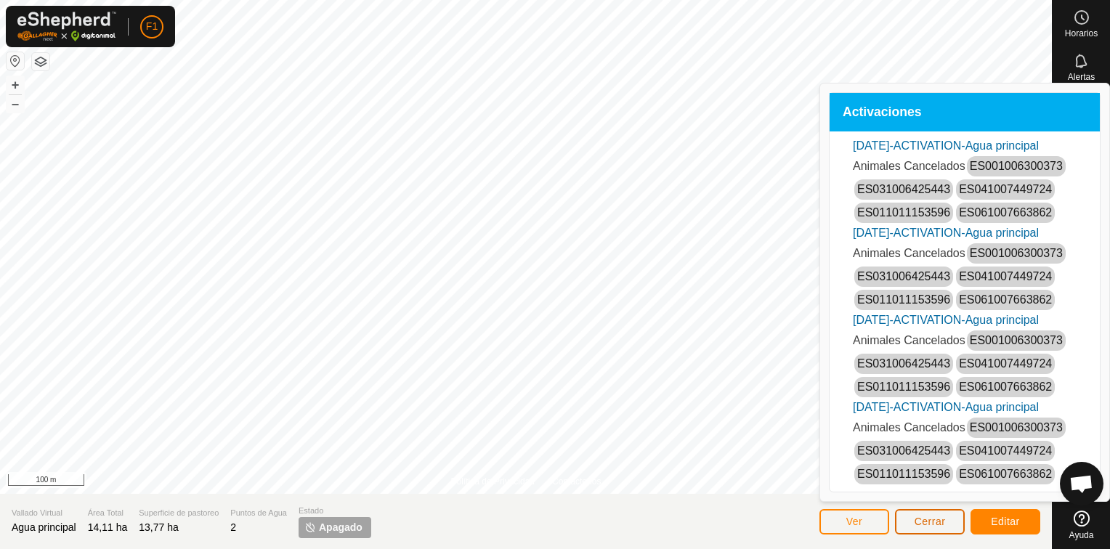
click at [921, 519] on span "Cerrar" at bounding box center [930, 522] width 31 height 12
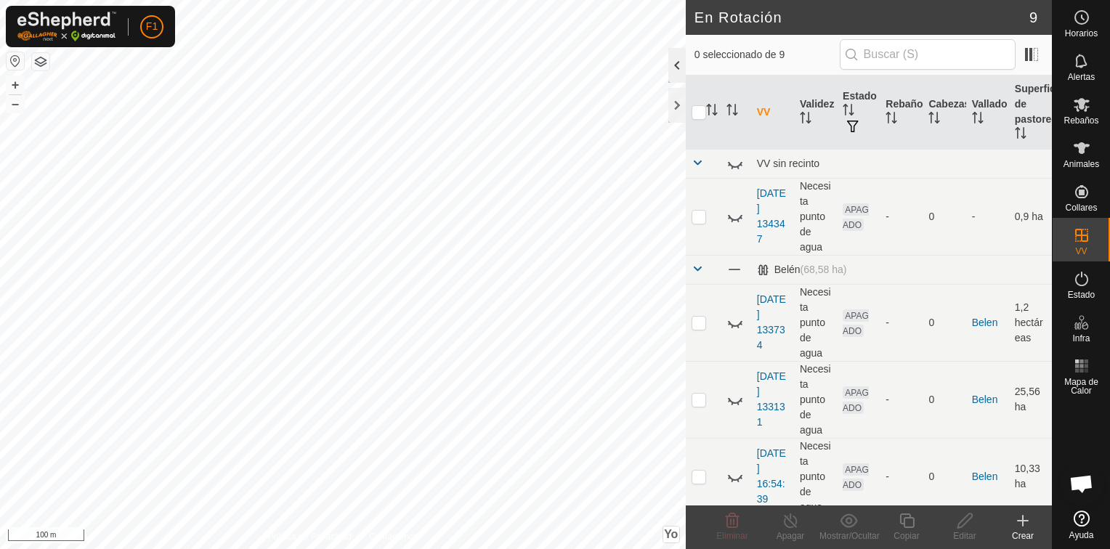
click at [675, 66] on div at bounding box center [676, 65] width 17 height 35
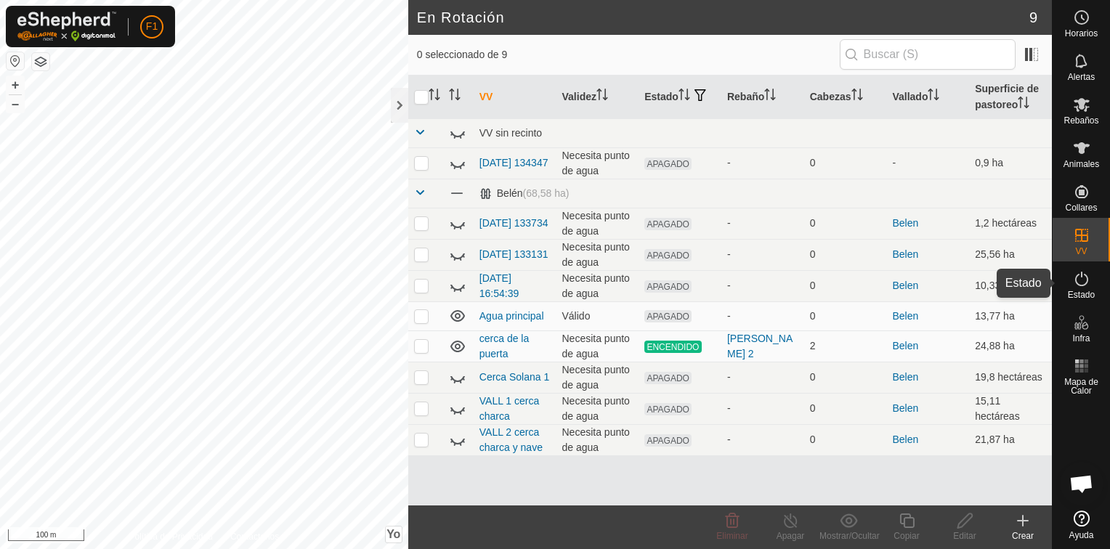
click at [1080, 291] on span "Estado" at bounding box center [1081, 295] width 27 height 9
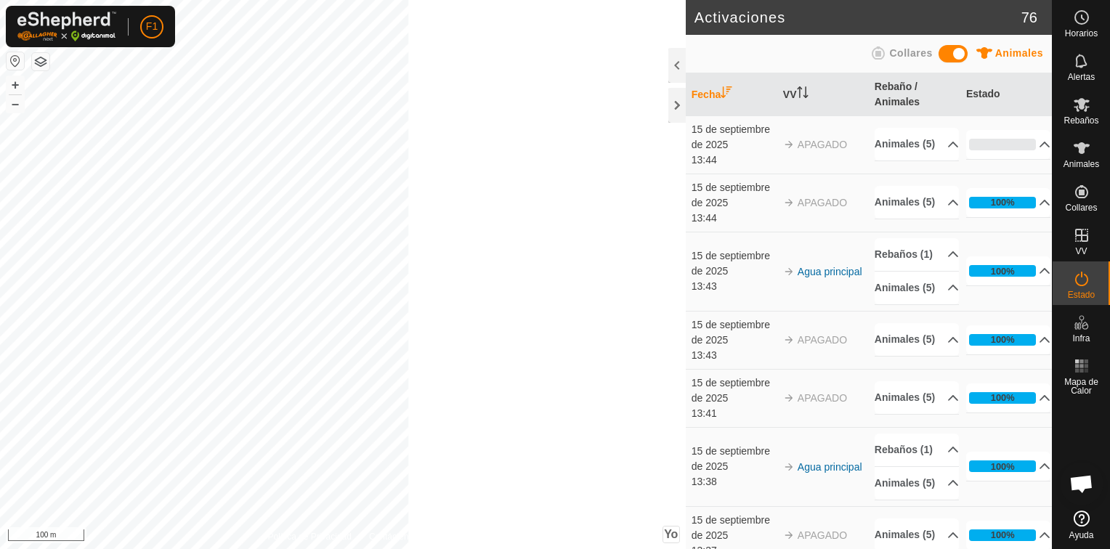
click at [1080, 291] on span "Estado" at bounding box center [1081, 295] width 27 height 9
click at [675, 68] on div at bounding box center [676, 65] width 17 height 35
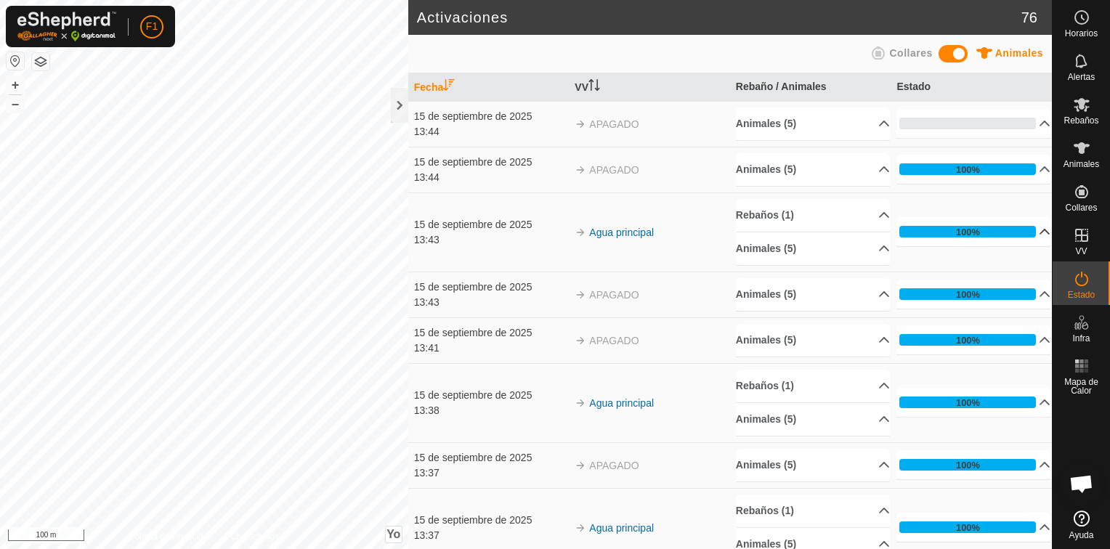
click at [1023, 231] on p-accordion-header "100%" at bounding box center [973, 231] width 154 height 29
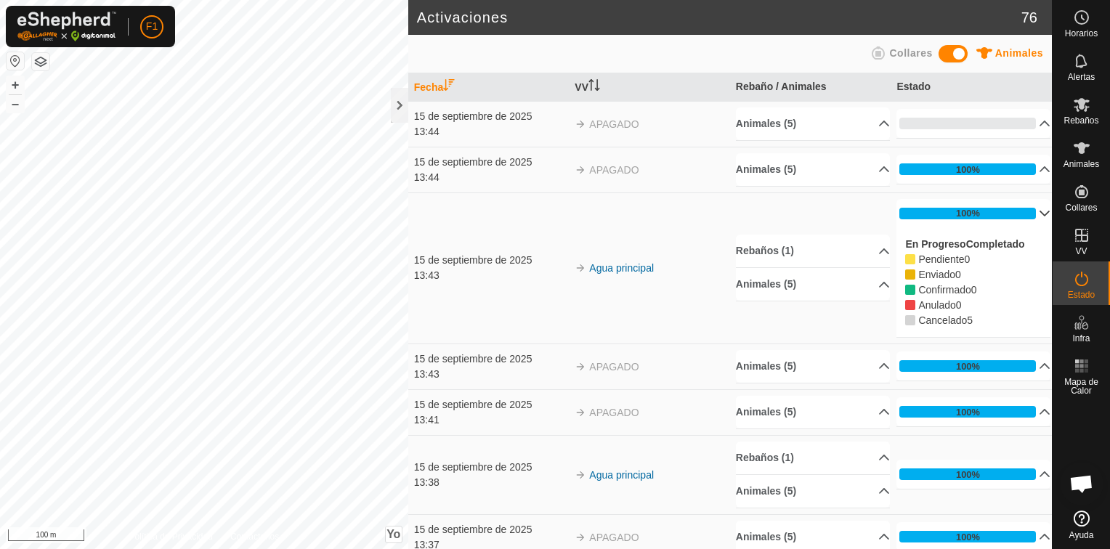
click at [1023, 211] on p-accordion-header "100%" at bounding box center [973, 213] width 154 height 29
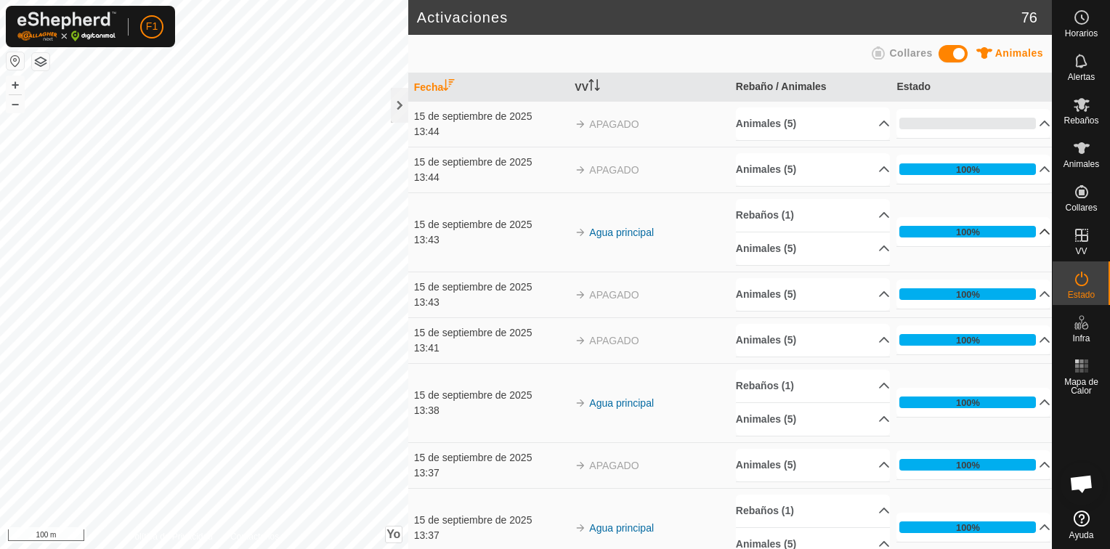
click at [958, 54] on span at bounding box center [952, 53] width 29 height 17
click at [949, 57] on span at bounding box center [952, 53] width 29 height 17
click at [961, 57] on span at bounding box center [952, 53] width 29 height 17
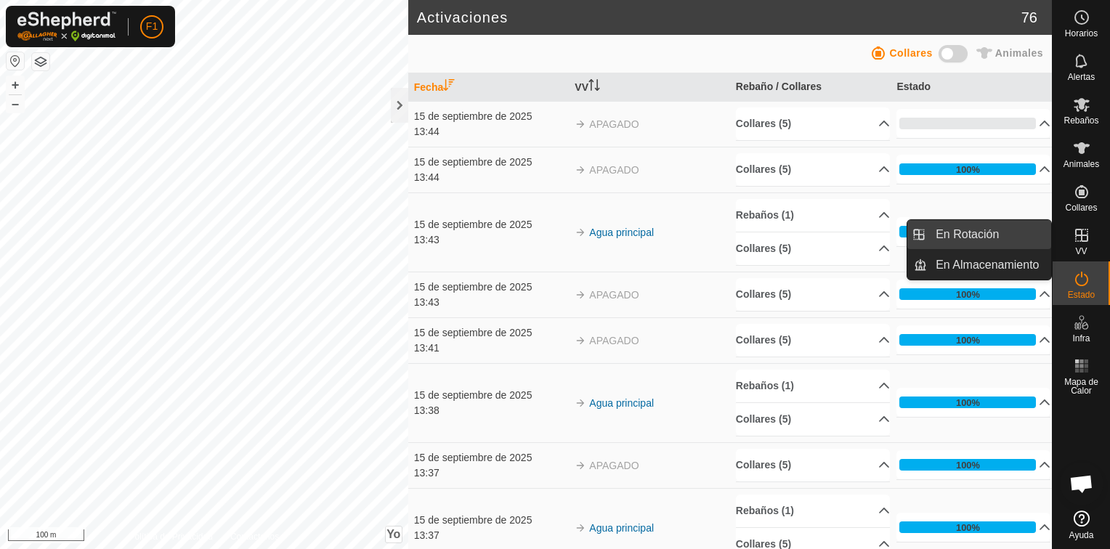
click at [1010, 239] on link "En Rotación" at bounding box center [989, 234] width 124 height 29
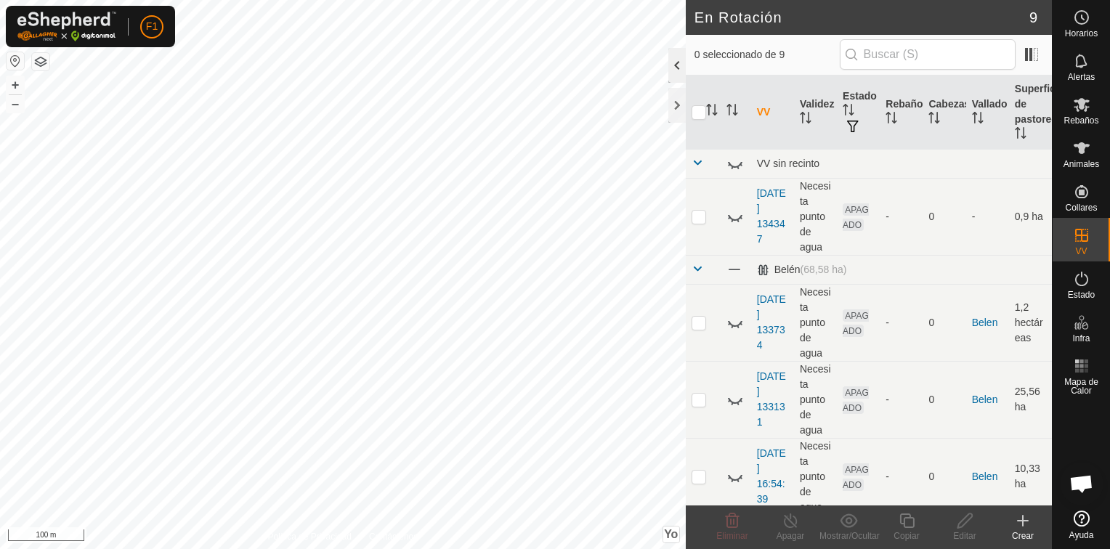
click at [675, 68] on div at bounding box center [676, 65] width 17 height 35
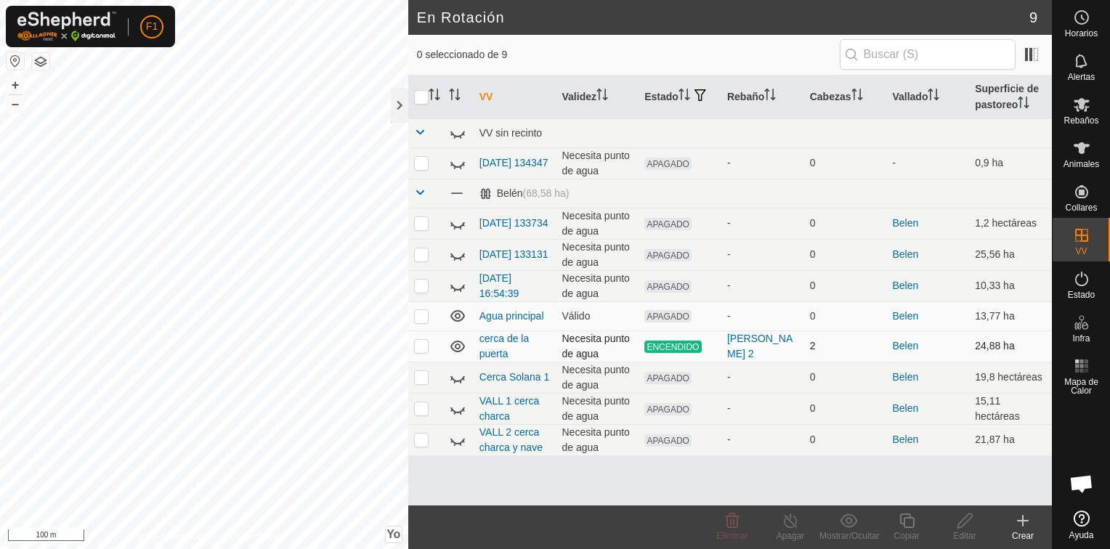
click at [420, 346] on p-checkbox at bounding box center [421, 346] width 15 height 12
checkbox input "true"
click at [791, 523] on line at bounding box center [791, 522] width 12 height 12
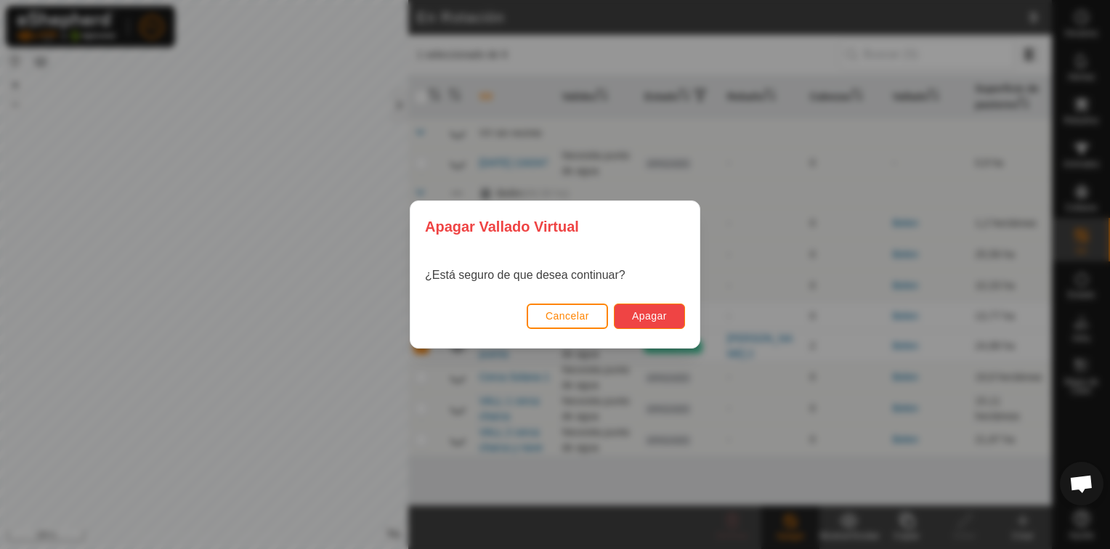
click at [646, 308] on button "Apagar" at bounding box center [649, 316] width 71 height 25
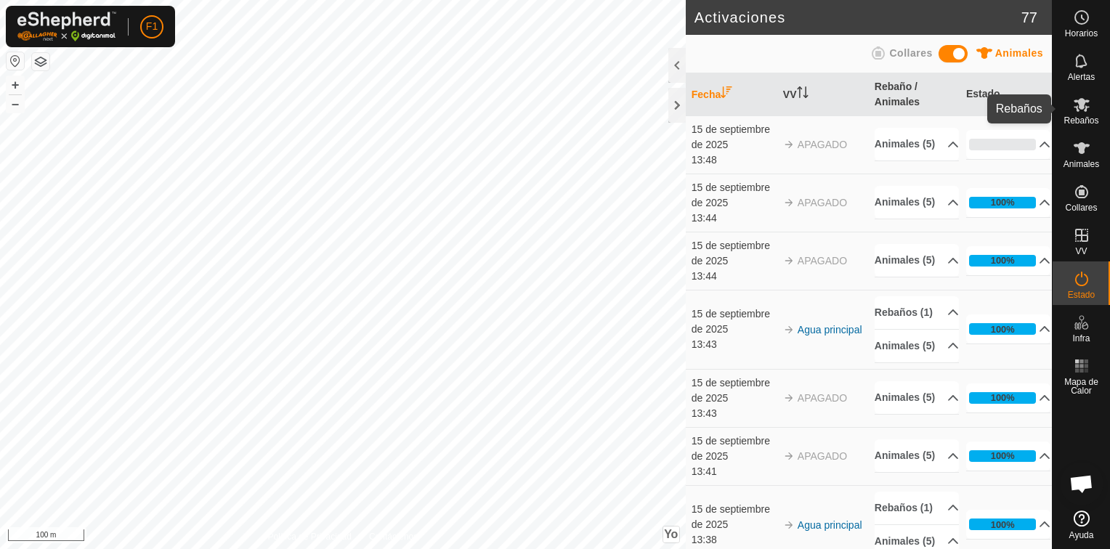
click at [1088, 116] on span "Rebaños" at bounding box center [1080, 120] width 35 height 9
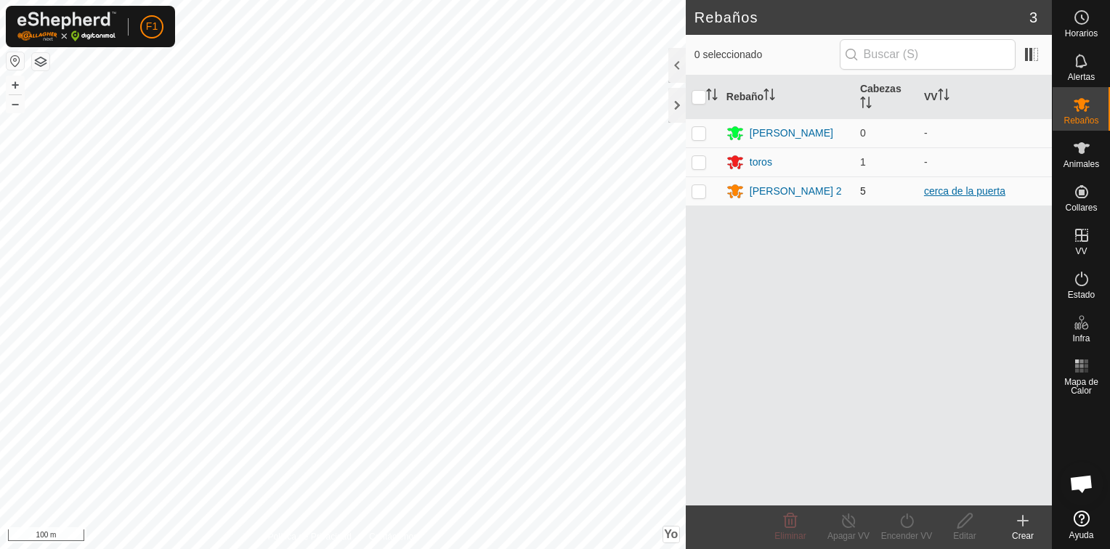
click at [946, 188] on link "cerca de la puerta" at bounding box center [964, 191] width 81 height 12
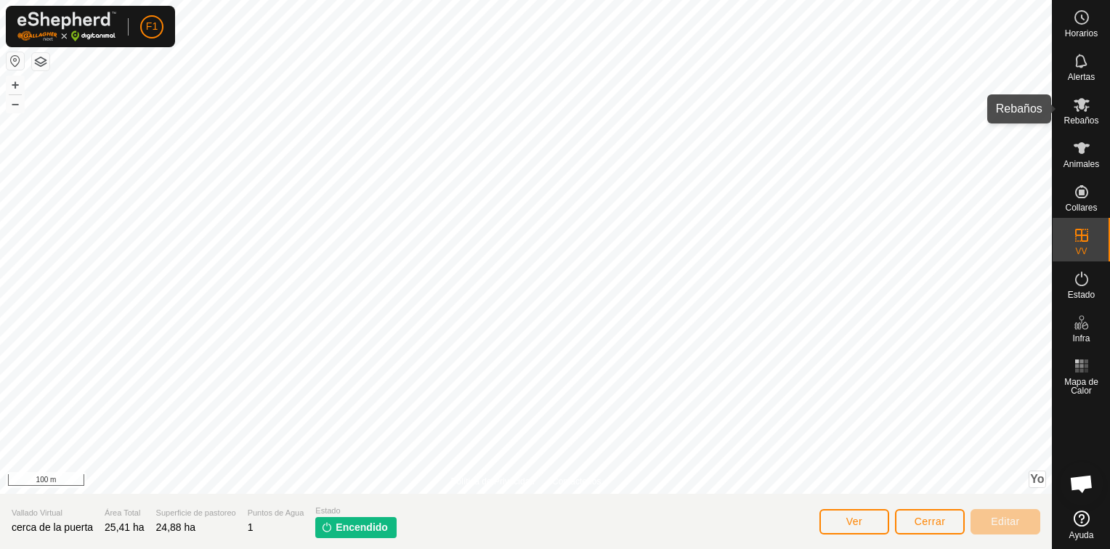
click at [1085, 116] on span "Rebaños" at bounding box center [1080, 120] width 35 height 9
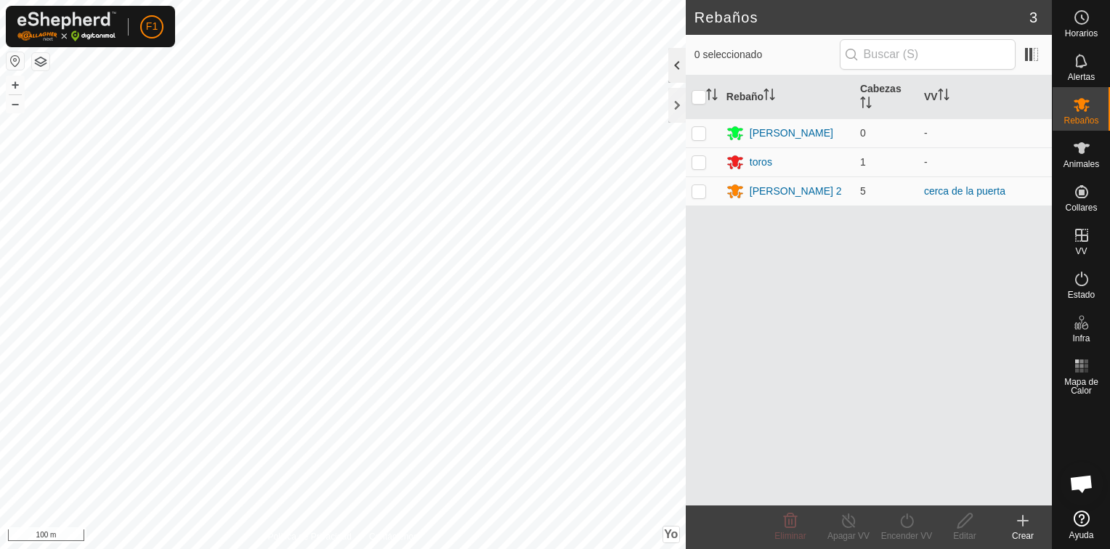
click at [676, 71] on div at bounding box center [676, 65] width 17 height 35
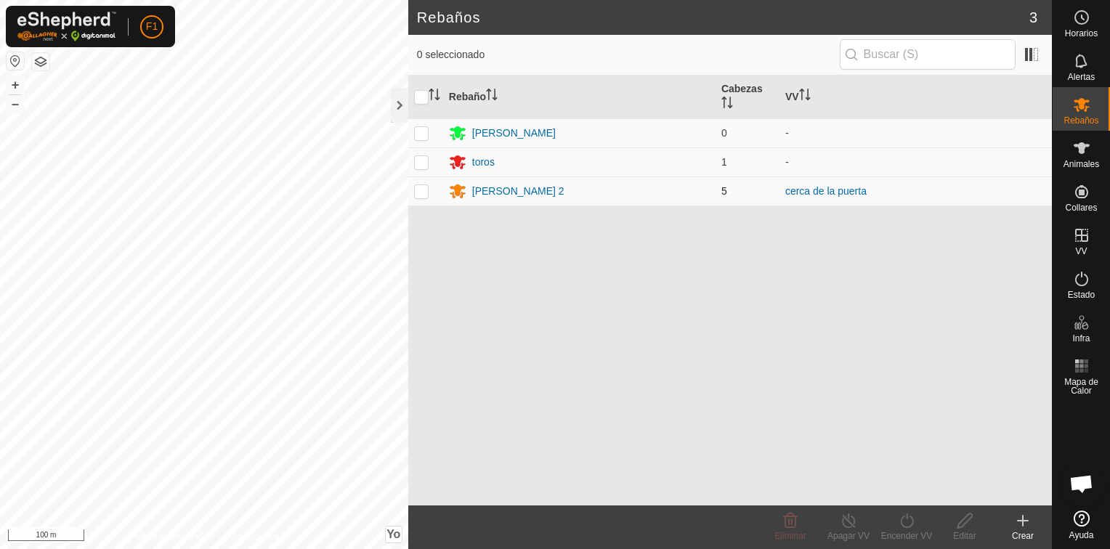
click at [425, 189] on p-checkbox at bounding box center [421, 191] width 15 height 12
drag, startPoint x: 421, startPoint y: 190, endPoint x: 410, endPoint y: 153, distance: 39.5
click at [420, 190] on p-checkbox at bounding box center [421, 191] width 15 height 12
checkbox input "false"
click at [422, 132] on p-checkbox at bounding box center [421, 133] width 15 height 12
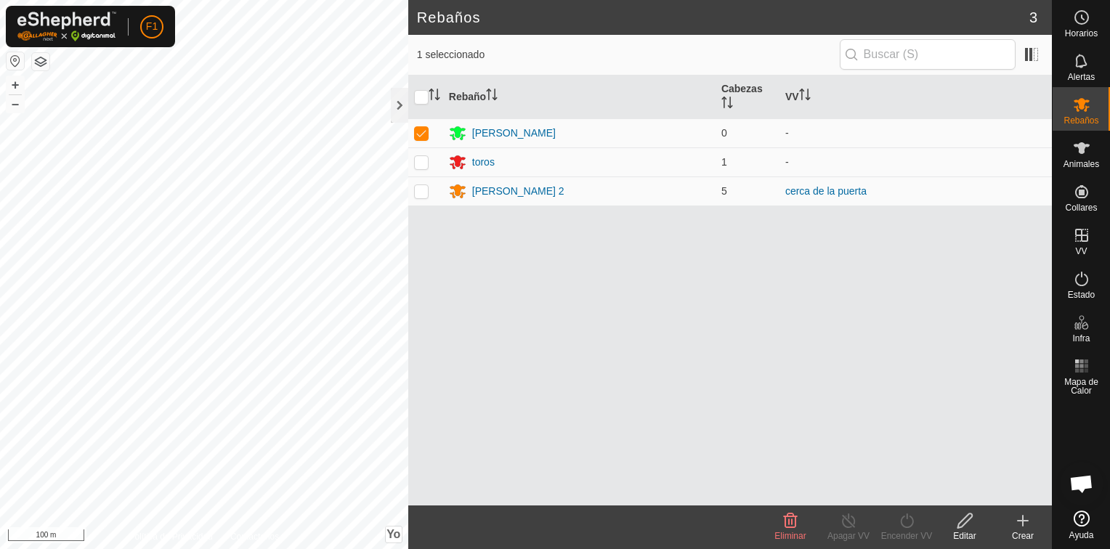
click at [787, 530] on div "Eliminar" at bounding box center [790, 536] width 58 height 13
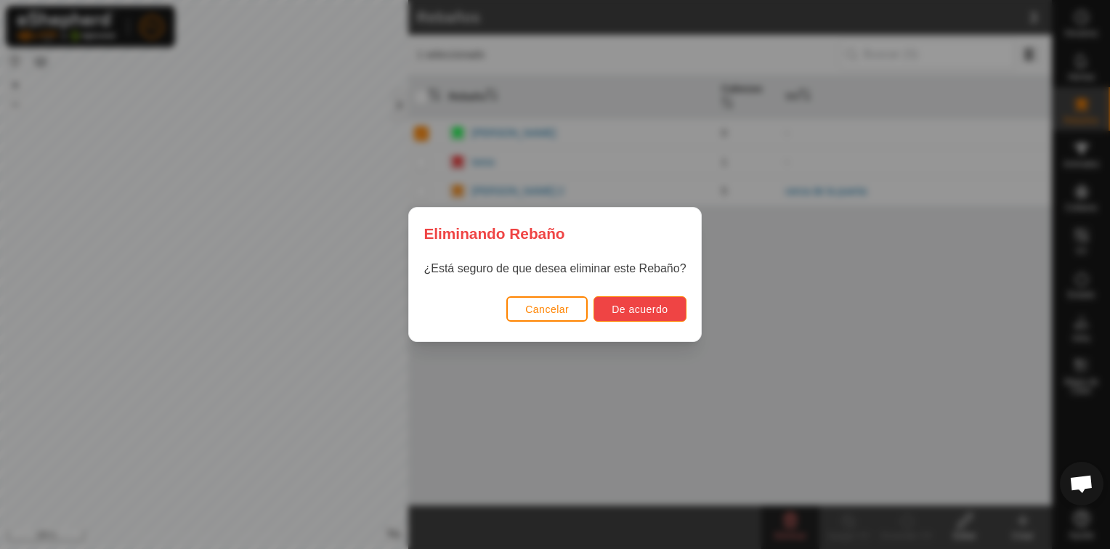
click at [654, 307] on span "De acuerdo" at bounding box center [640, 310] width 56 height 12
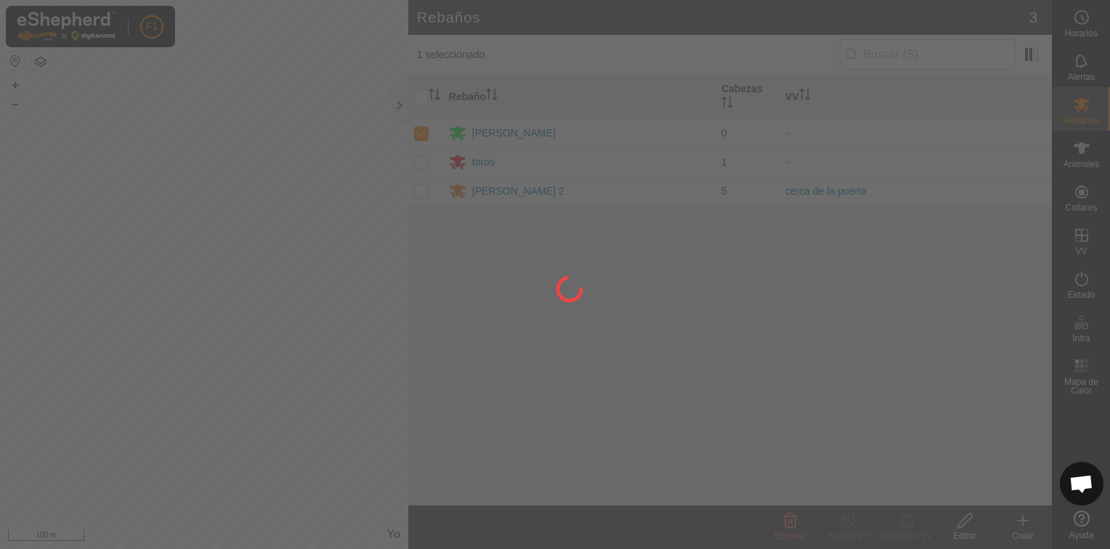
checkbox input "false"
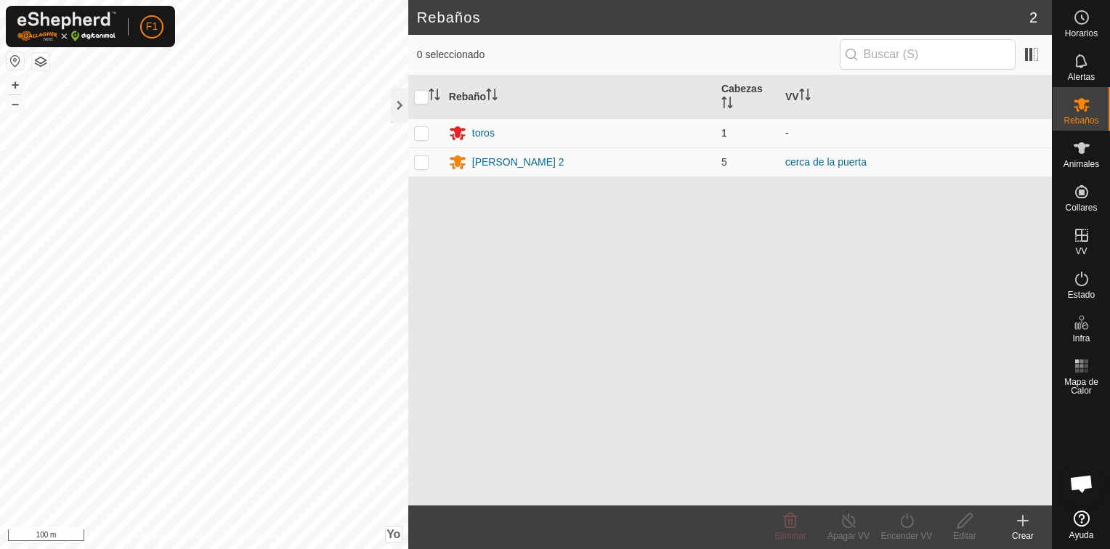
click at [421, 131] on p-checkbox at bounding box center [421, 133] width 15 height 12
click at [792, 516] on icon at bounding box center [791, 521] width 14 height 15
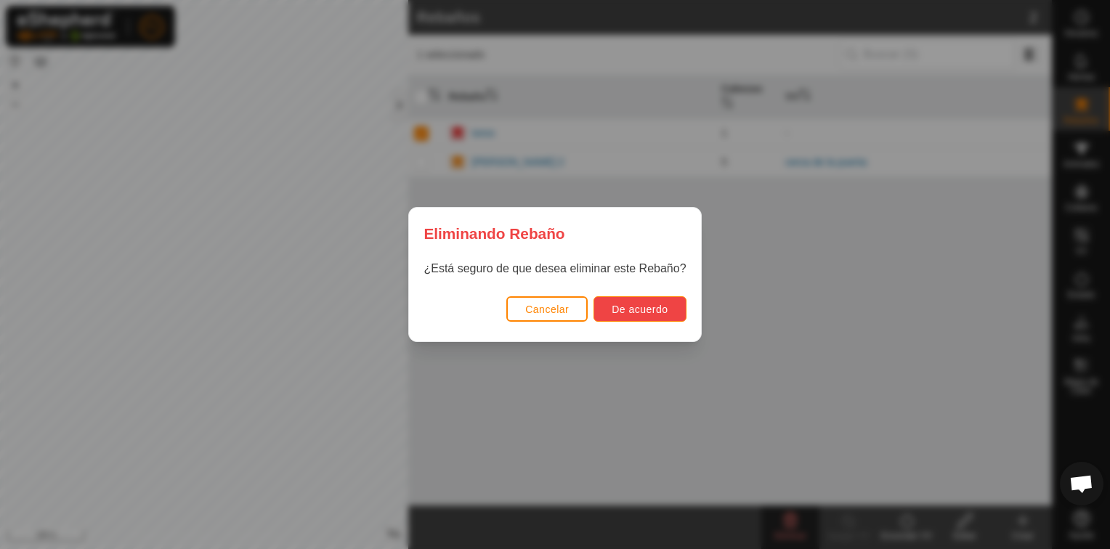
click at [613, 309] on span "De acuerdo" at bounding box center [640, 310] width 56 height 12
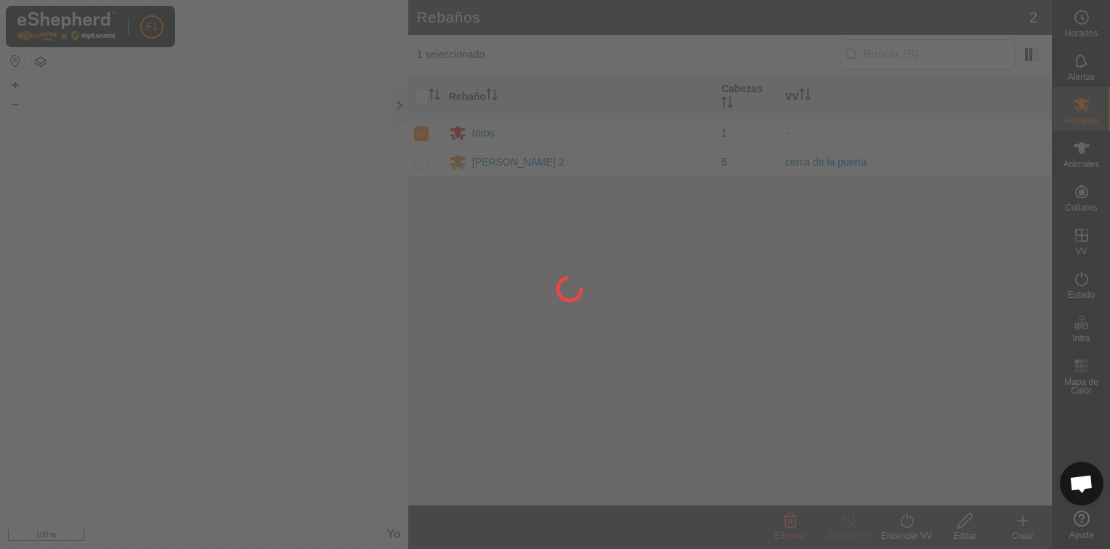
checkbox input "false"
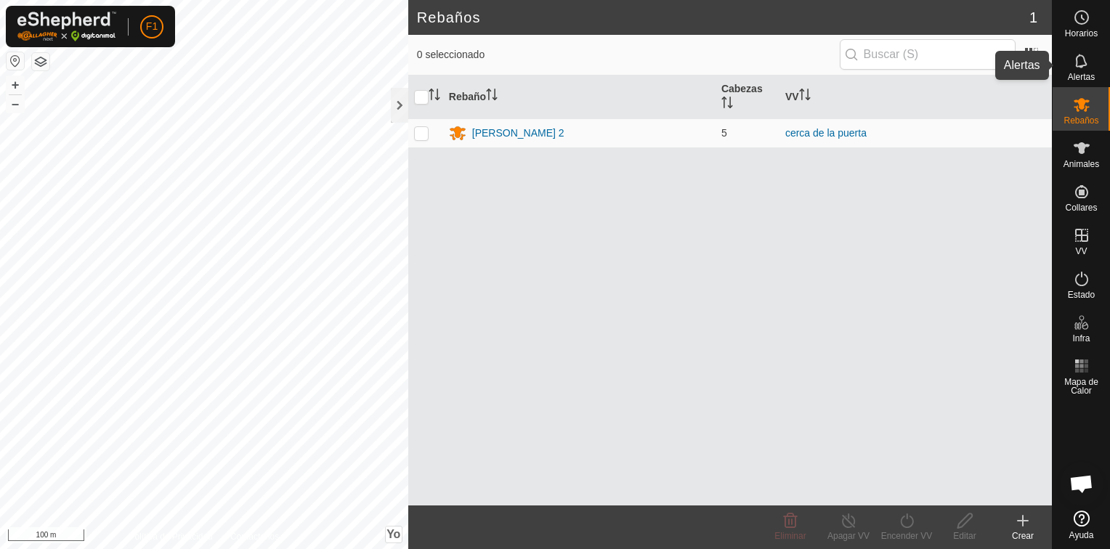
click at [1078, 60] on icon at bounding box center [1081, 60] width 17 height 17
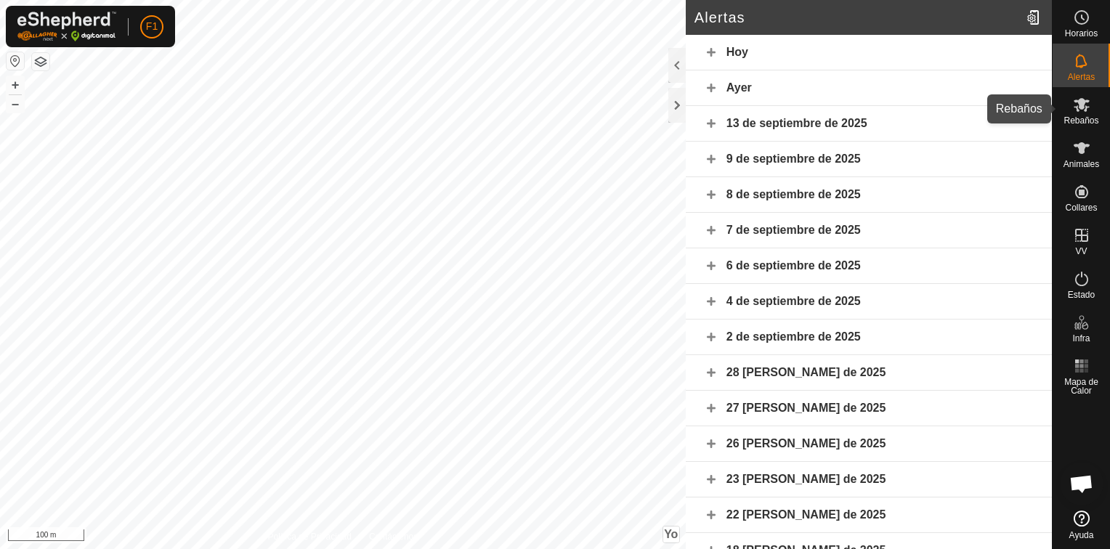
click at [1082, 96] on icon at bounding box center [1081, 104] width 17 height 17
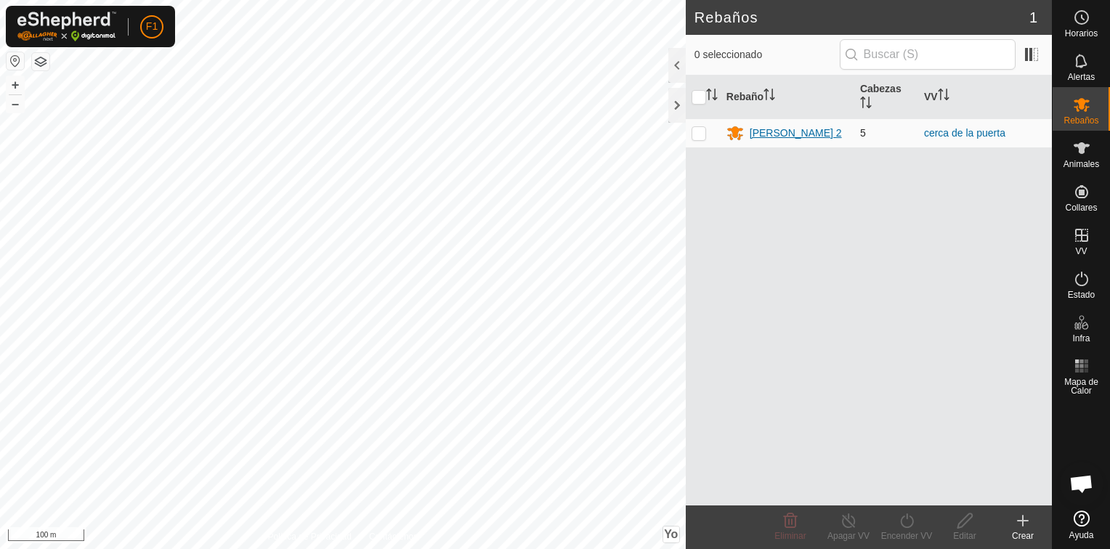
click at [792, 131] on div "[PERSON_NAME] 2" at bounding box center [796, 133] width 92 height 15
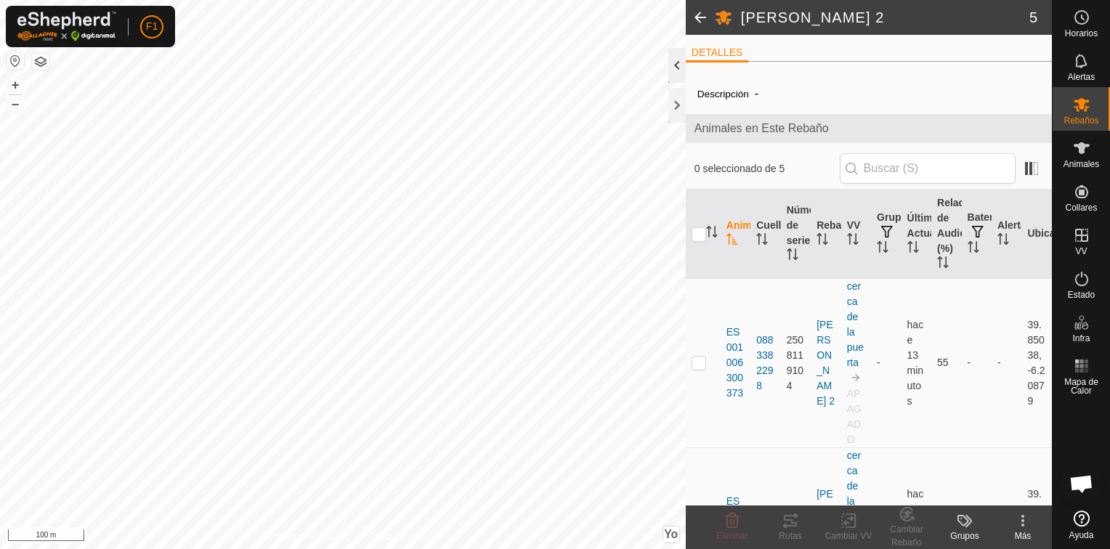
click at [679, 70] on div at bounding box center [676, 65] width 17 height 35
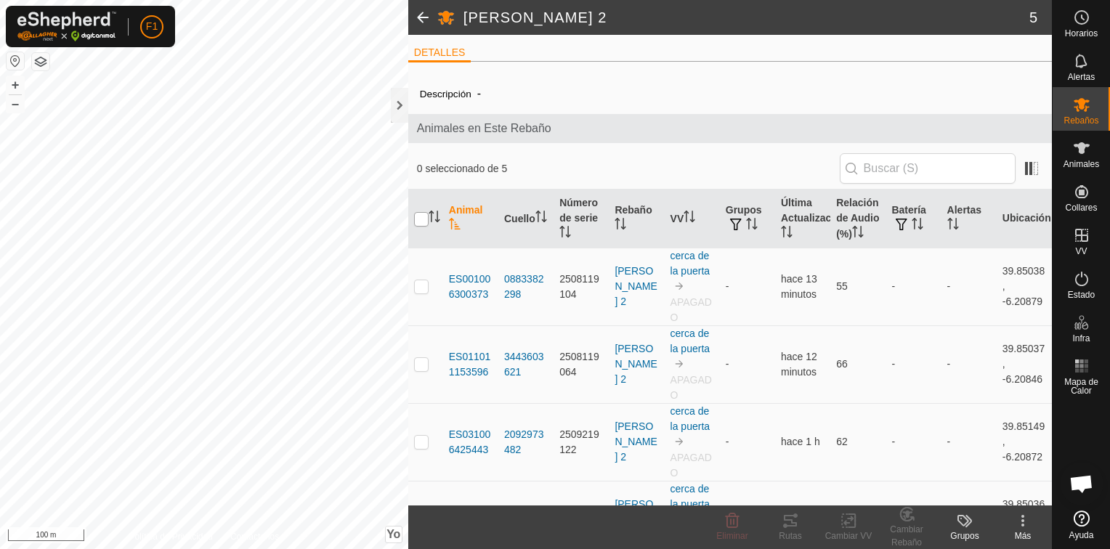
click at [418, 217] on input "checkbox" at bounding box center [421, 219] width 15 height 15
checkbox input "true"
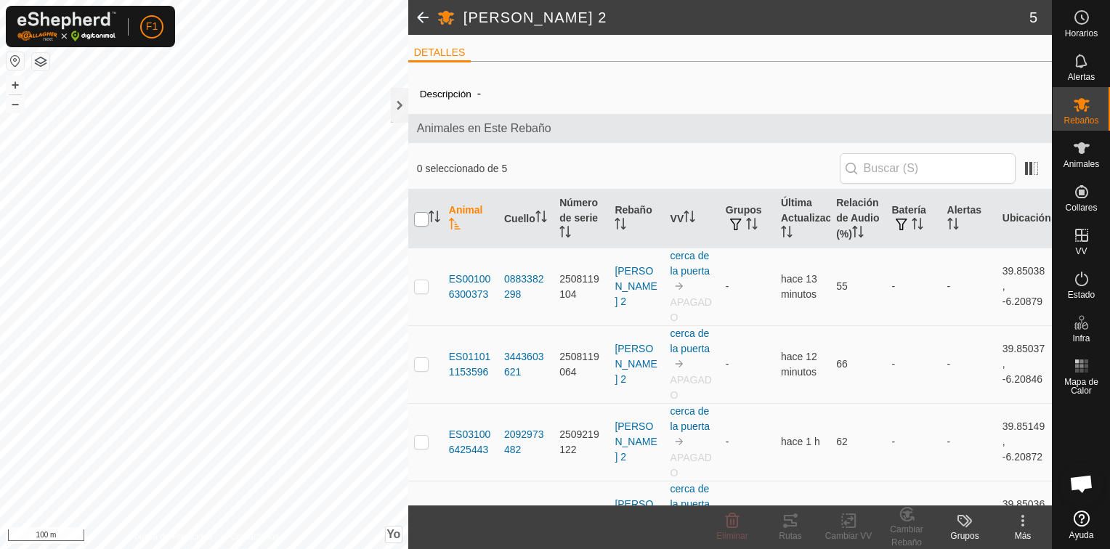
checkbox input "true"
click at [851, 527] on icon at bounding box center [851, 520] width 7 height 13
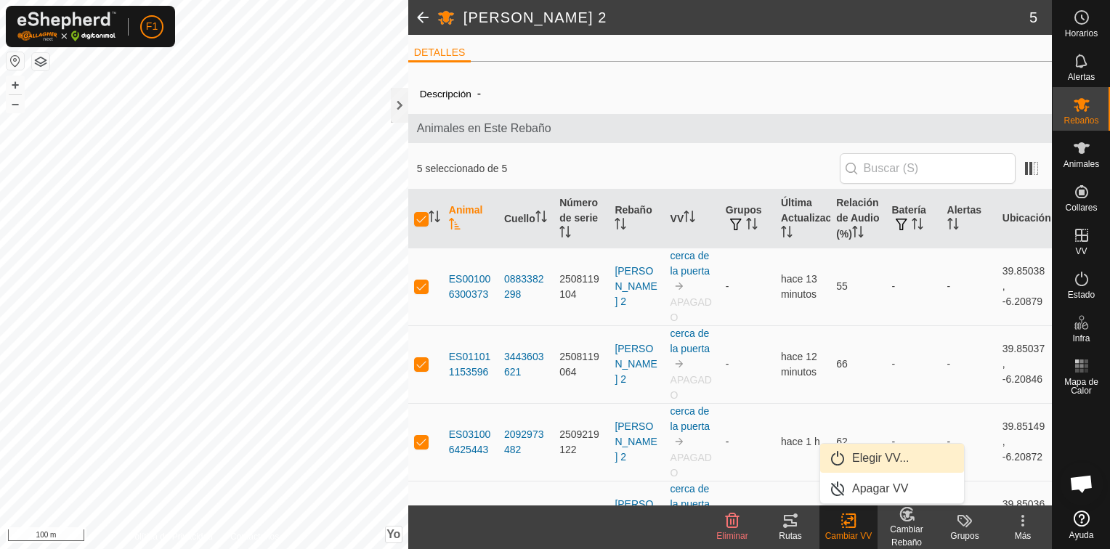
click at [865, 461] on link "Elegir VV..." at bounding box center [892, 458] width 144 height 29
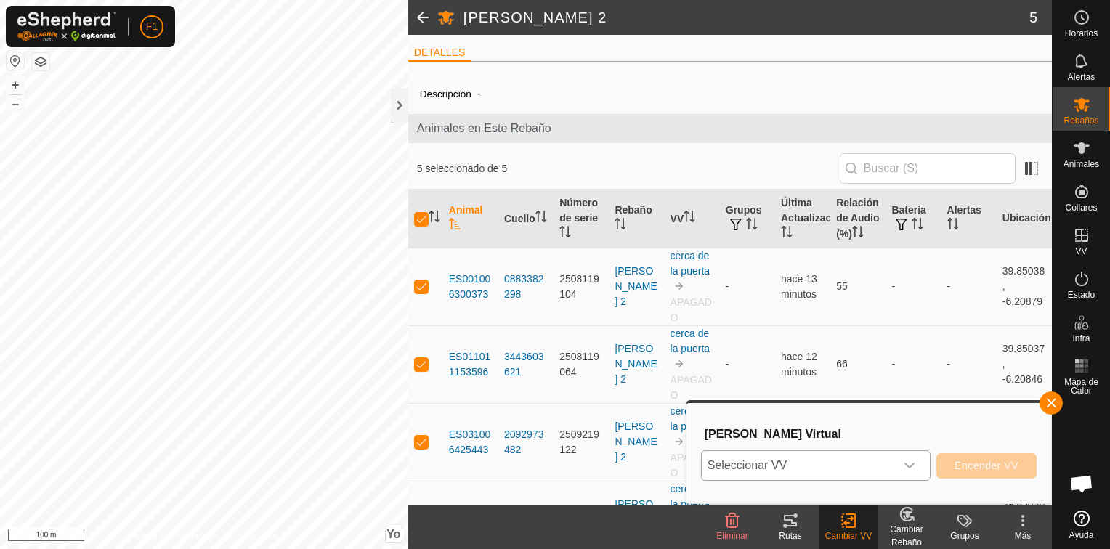
click at [884, 470] on span "Seleccionar VV" at bounding box center [798, 465] width 193 height 29
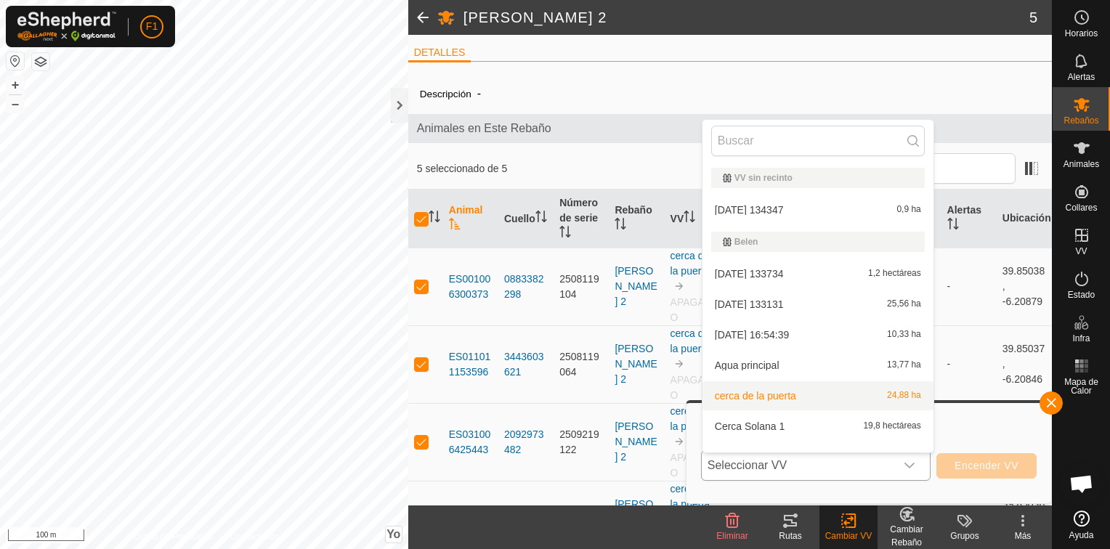
scroll to position [19, 0]
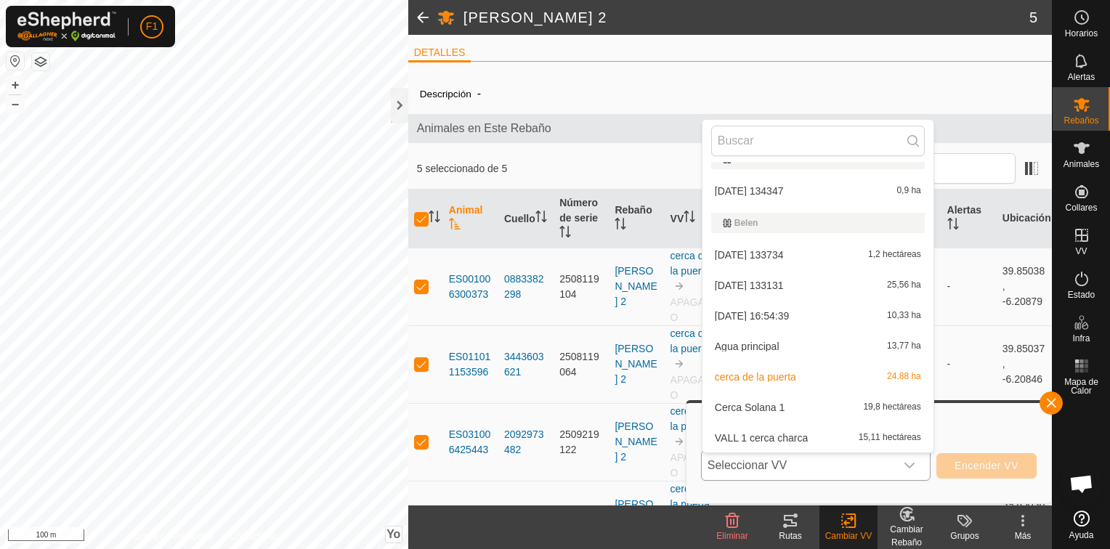
click at [776, 341] on li "Agua principal 13,77 ha" at bounding box center [817, 346] width 231 height 29
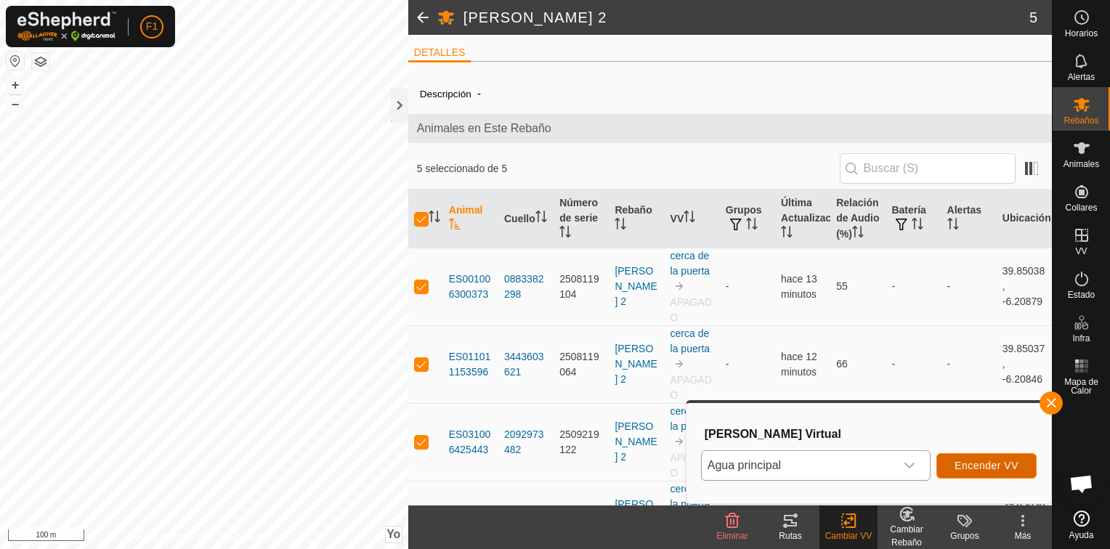
click at [979, 468] on span "Encender VV" at bounding box center [986, 466] width 64 height 12
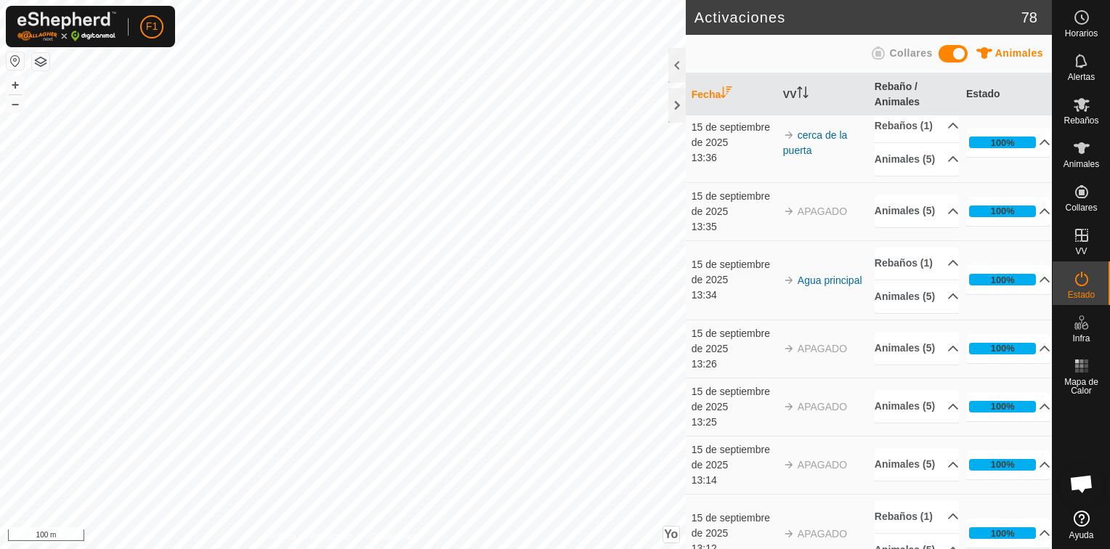
scroll to position [1017, 0]
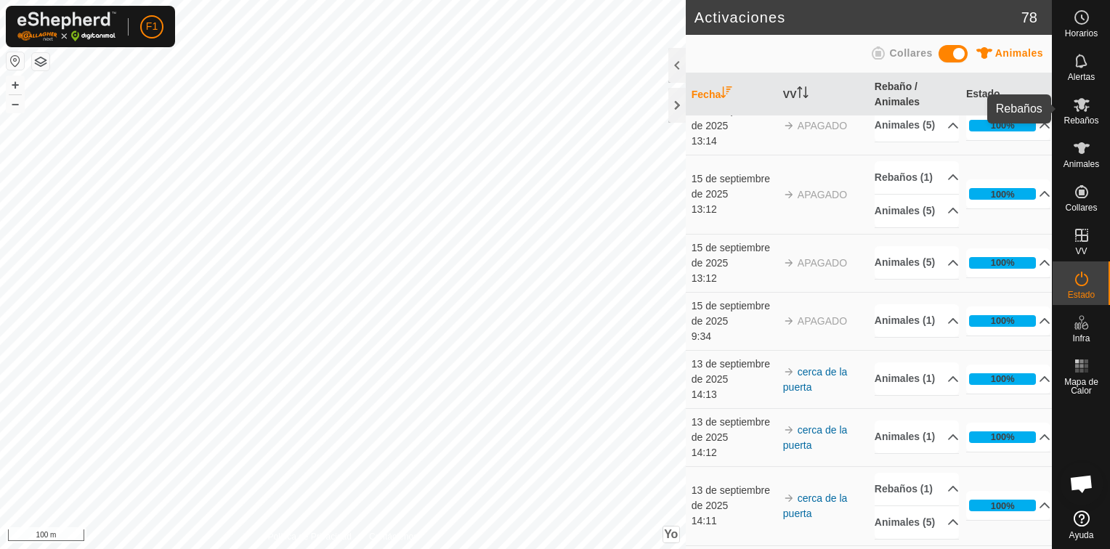
click at [1084, 107] on icon at bounding box center [1082, 105] width 16 height 14
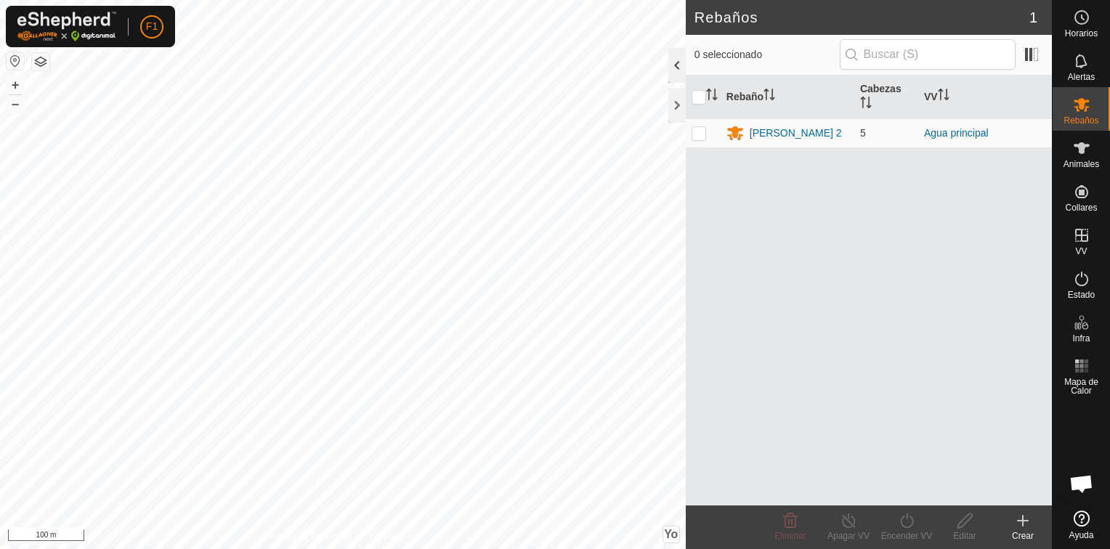
click at [674, 66] on div at bounding box center [676, 65] width 17 height 35
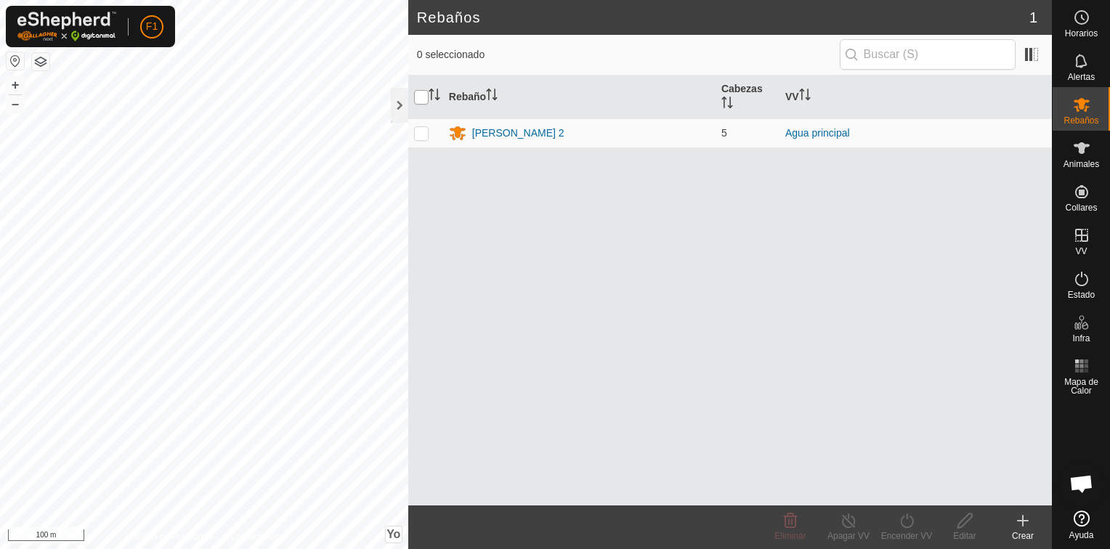
click at [423, 98] on input "checkbox" at bounding box center [421, 97] width 15 height 15
checkbox input "true"
click at [517, 131] on div "[PERSON_NAME] 2" at bounding box center [518, 133] width 92 height 15
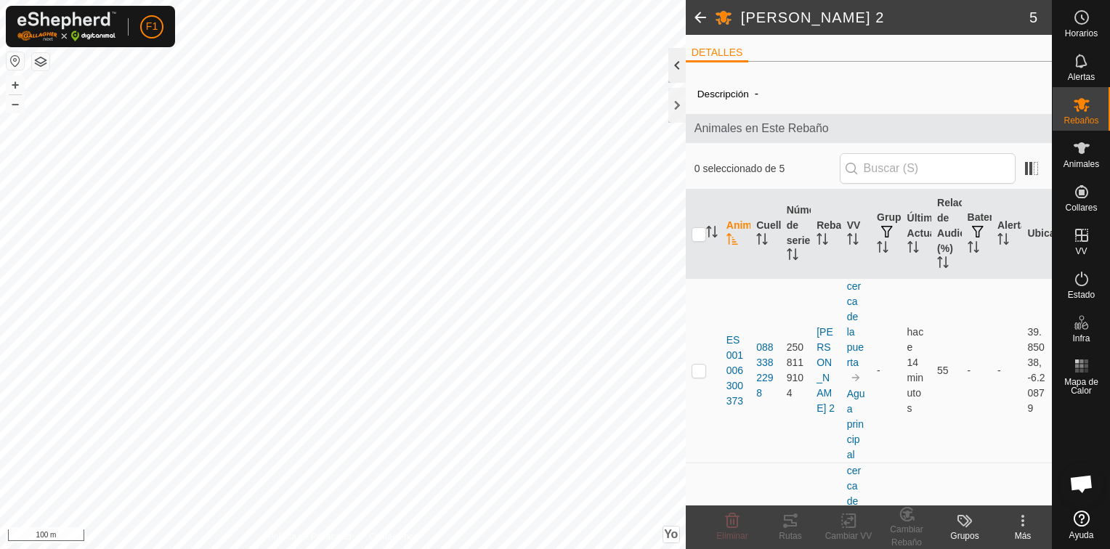
click at [676, 68] on div at bounding box center [676, 65] width 17 height 35
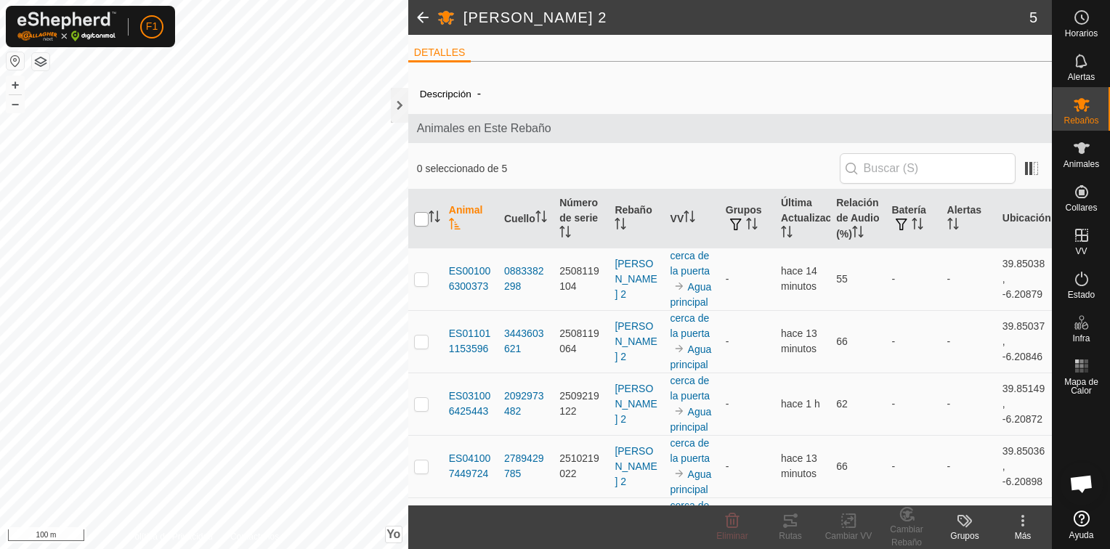
click at [424, 219] on input "checkbox" at bounding box center [421, 219] width 15 height 15
checkbox input "true"
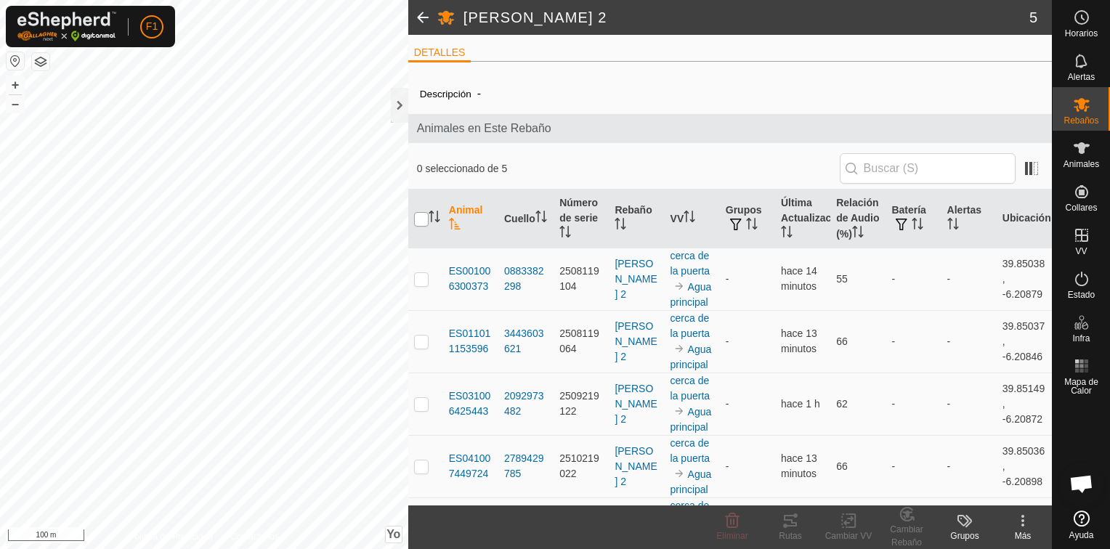
checkbox input "true"
click at [843, 524] on icon at bounding box center [848, 520] width 10 height 9
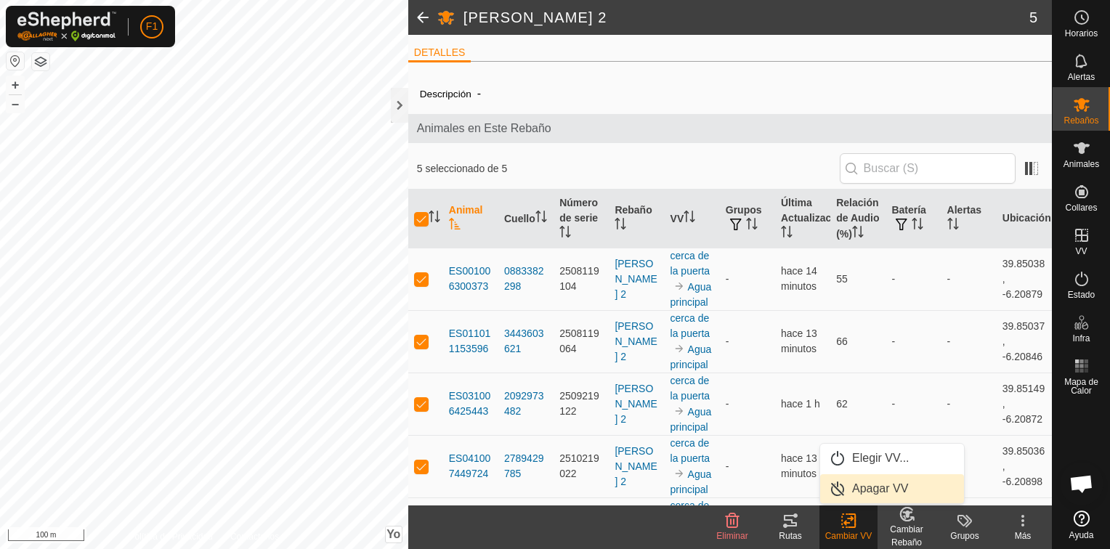
click at [869, 488] on link "Apagar VV" at bounding box center [892, 488] width 144 height 29
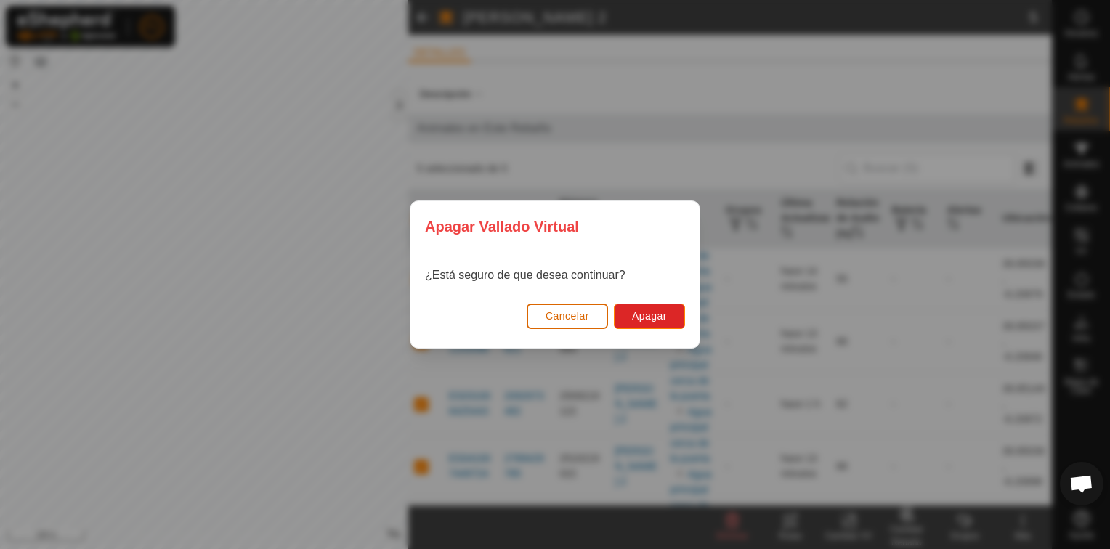
click at [575, 313] on span "Cancelar" at bounding box center [568, 316] width 44 height 12
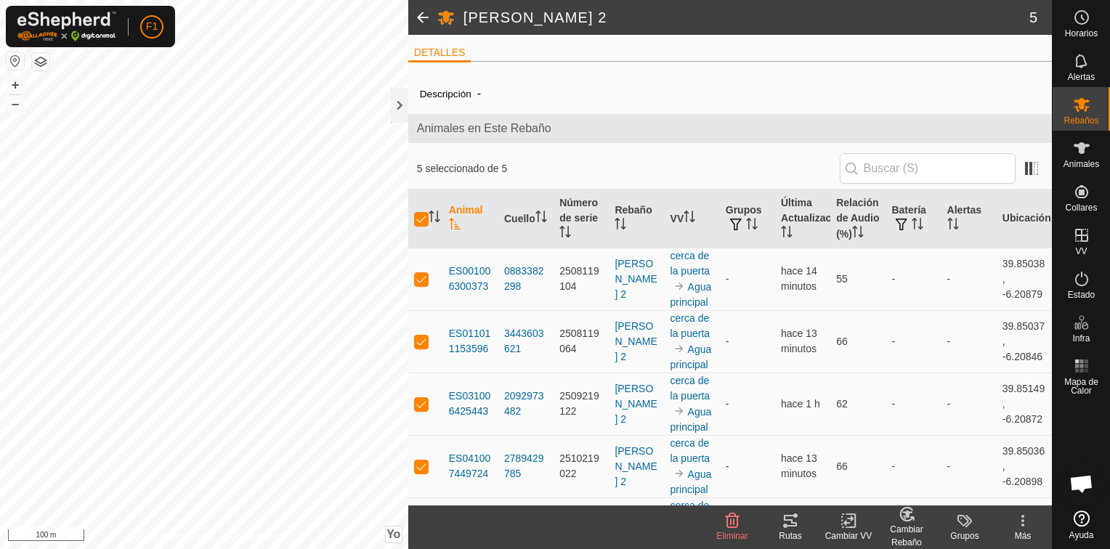
click at [853, 532] on div "Cambiar VV" at bounding box center [848, 536] width 58 height 13
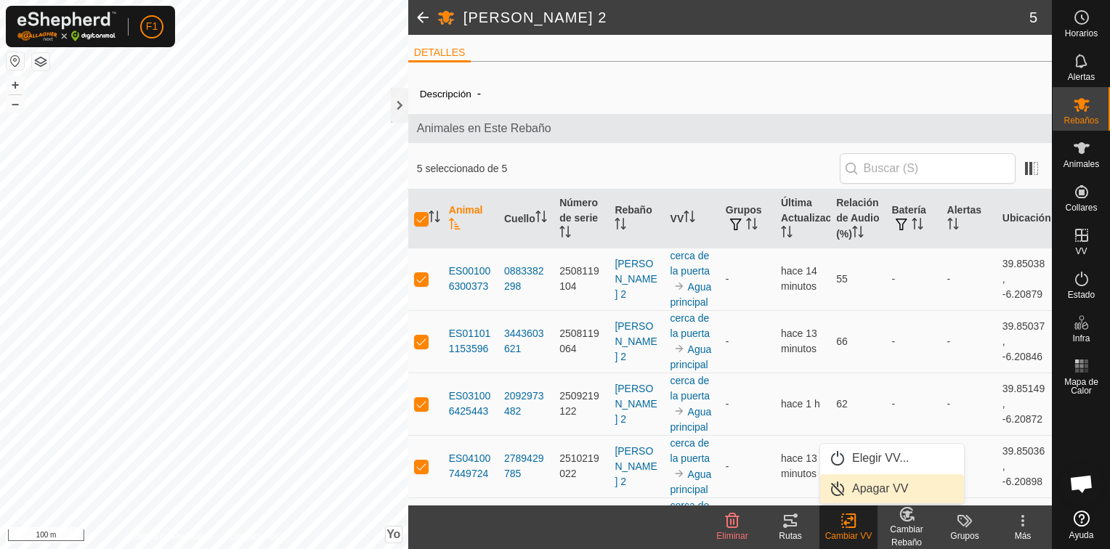
click at [848, 489] on link "Apagar VV" at bounding box center [892, 488] width 144 height 29
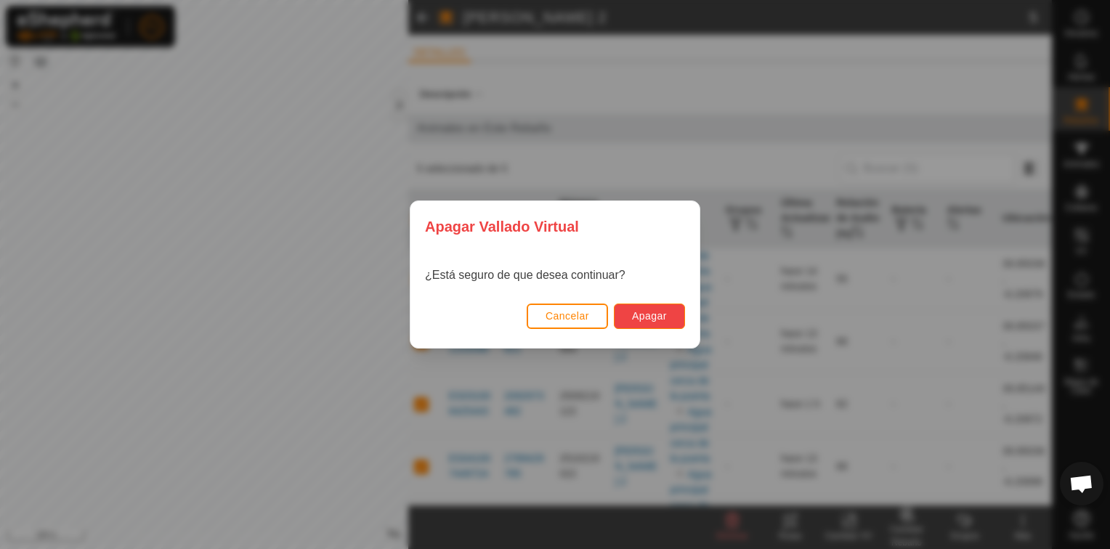
click at [640, 319] on span "Apagar" at bounding box center [649, 316] width 35 height 12
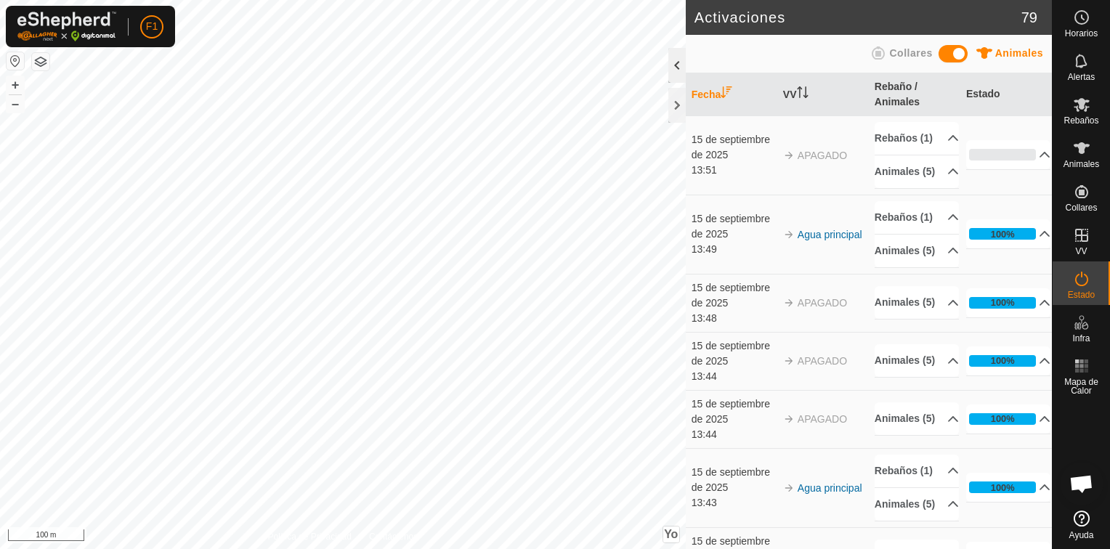
click at [672, 68] on div at bounding box center [676, 65] width 17 height 35
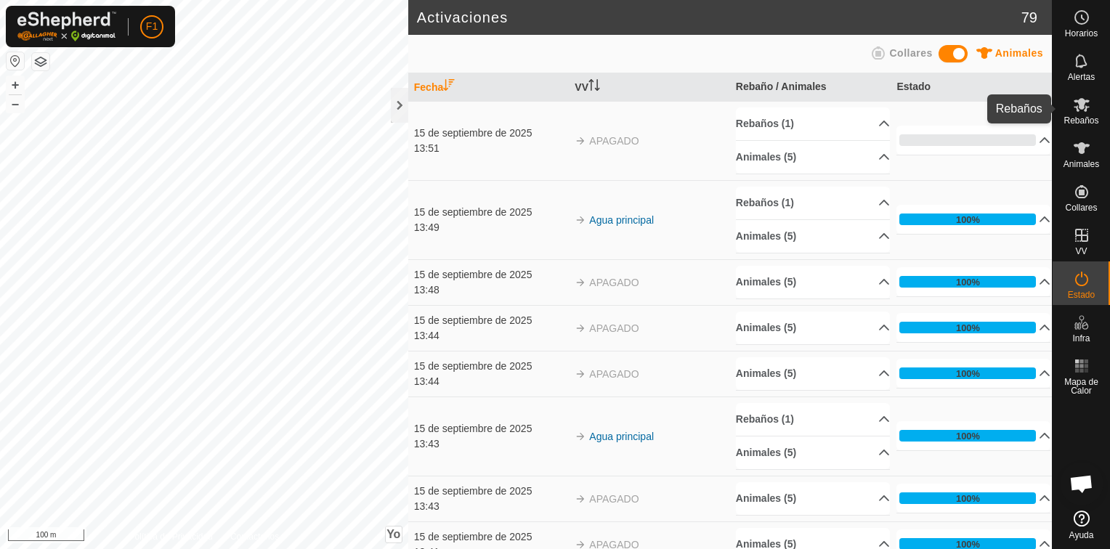
click at [1079, 110] on icon at bounding box center [1081, 104] width 17 height 17
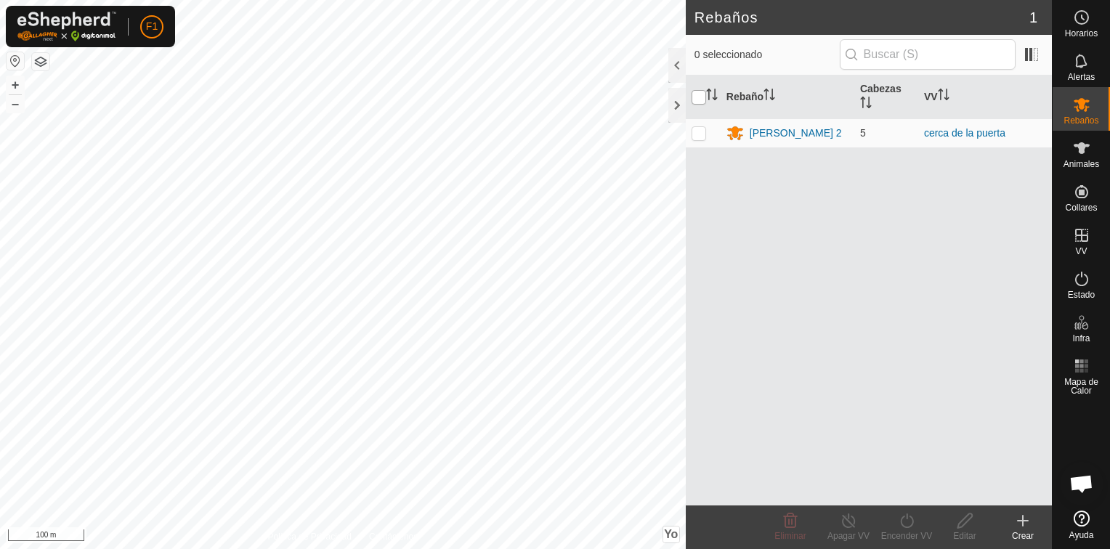
click at [697, 94] on input "checkbox" at bounding box center [699, 97] width 15 height 15
checkbox input "true"
click at [680, 65] on div at bounding box center [676, 65] width 17 height 35
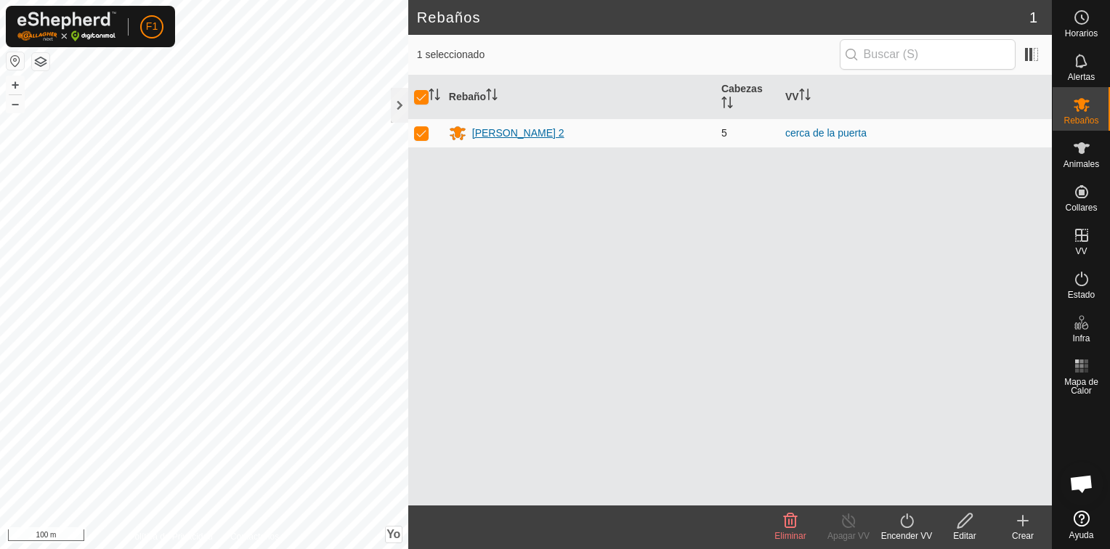
click at [530, 134] on div "[PERSON_NAME] 2" at bounding box center [518, 133] width 92 height 15
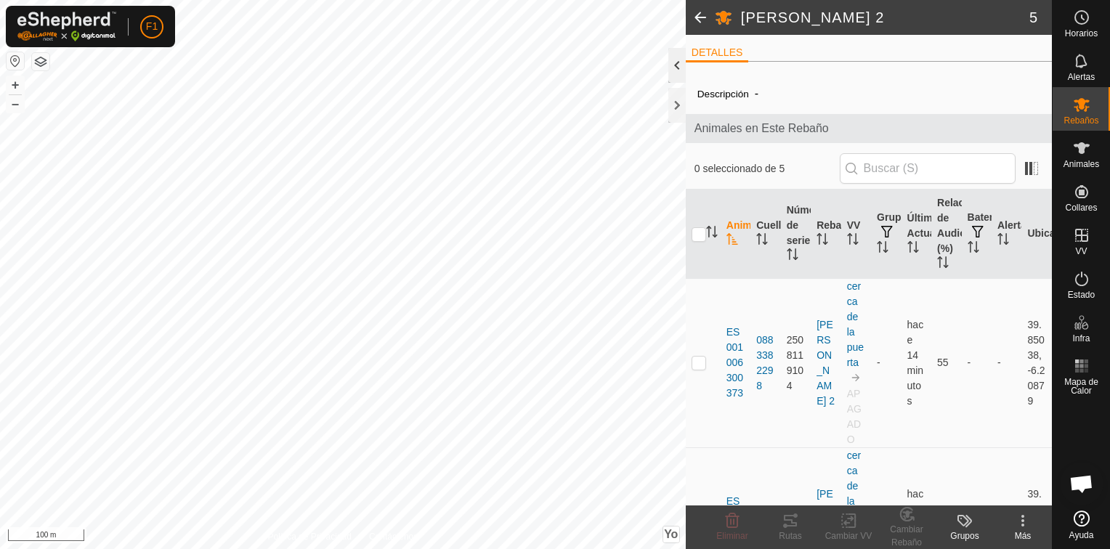
click at [676, 71] on div at bounding box center [676, 65] width 17 height 35
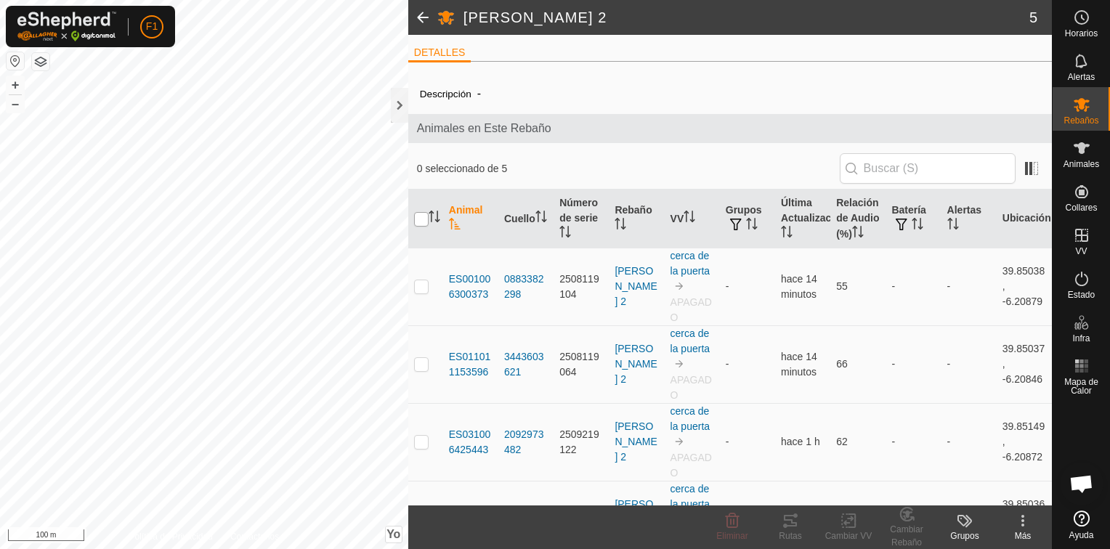
click at [421, 214] on input "checkbox" at bounding box center [421, 219] width 15 height 15
checkbox input "true"
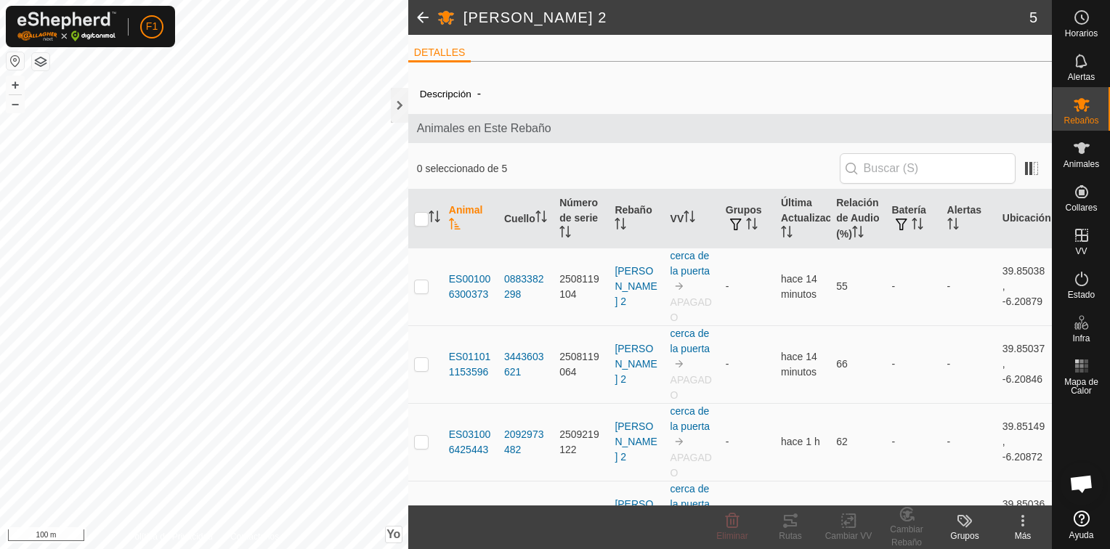
checkbox input "true"
click at [854, 525] on icon at bounding box center [851, 520] width 7 height 13
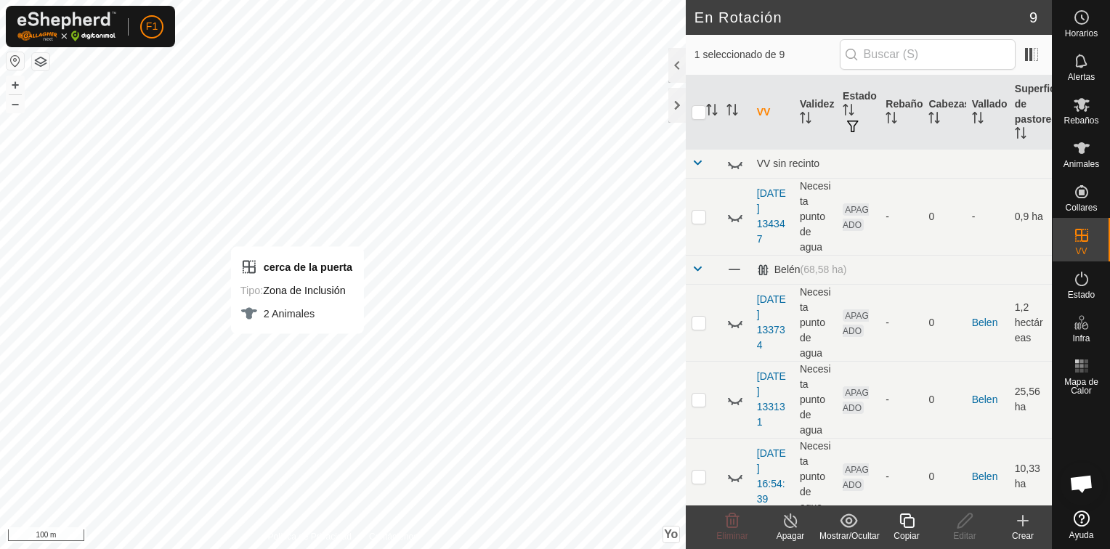
checkbox input "false"
checkbox input "true"
click at [1084, 117] on span "Rebaños" at bounding box center [1080, 120] width 35 height 9
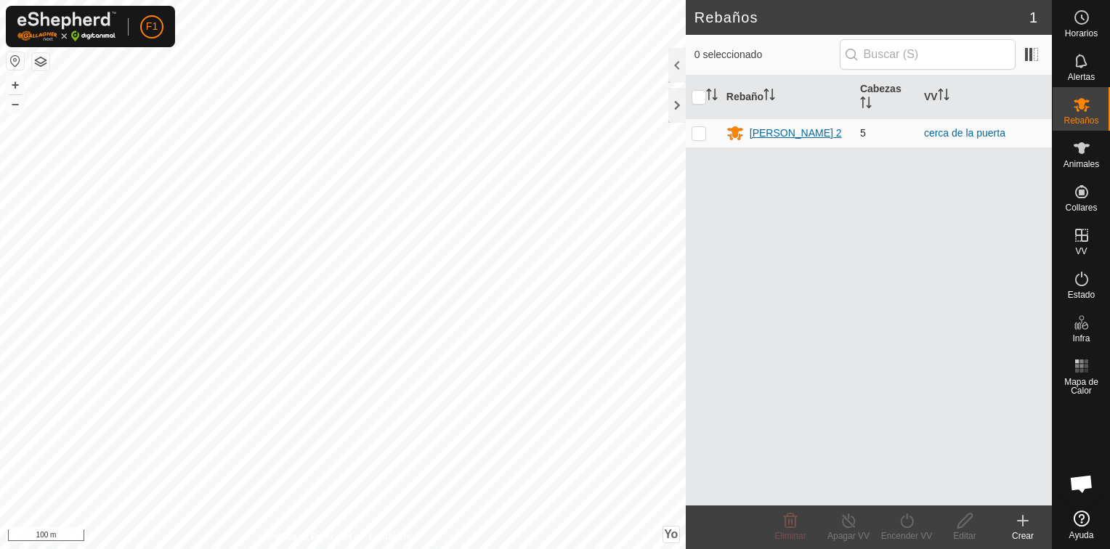
click at [779, 130] on div "[PERSON_NAME] 2" at bounding box center [796, 133] width 92 height 15
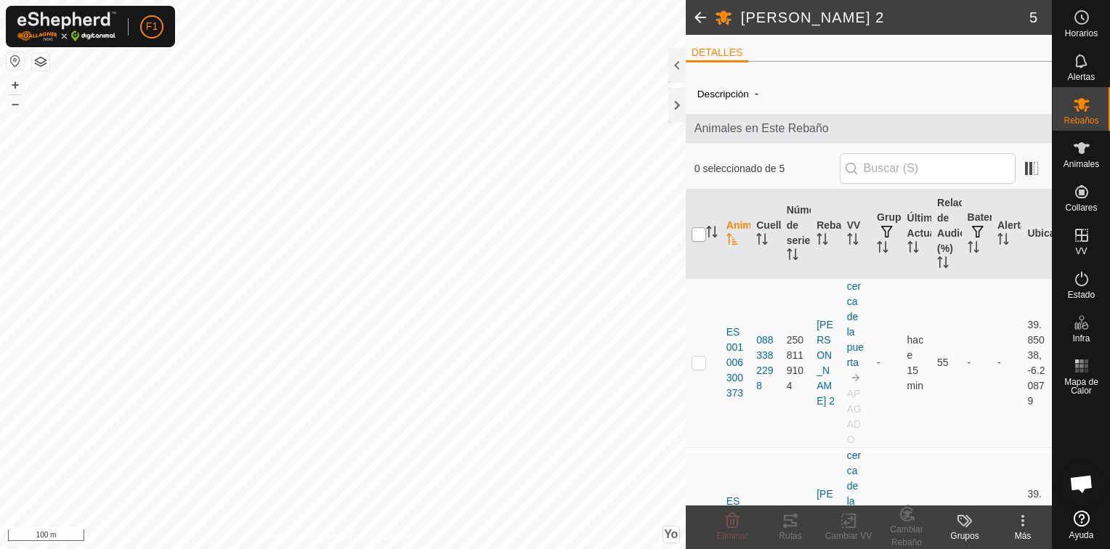
click at [705, 234] on input "checkbox" at bounding box center [699, 234] width 15 height 15
checkbox input "true"
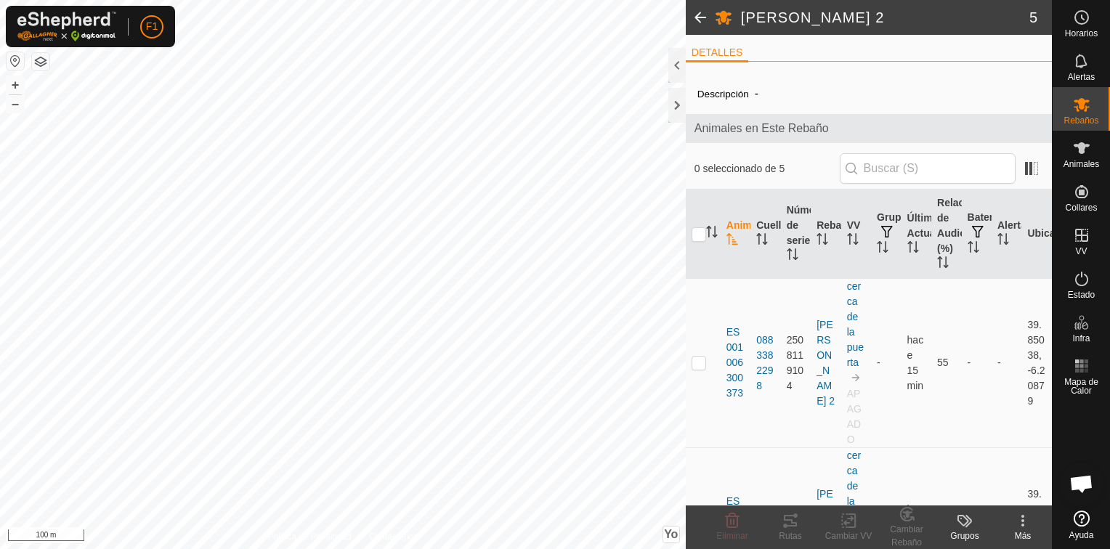
checkbox input "true"
click at [842, 530] on div "Cambiar VV" at bounding box center [848, 536] width 58 height 13
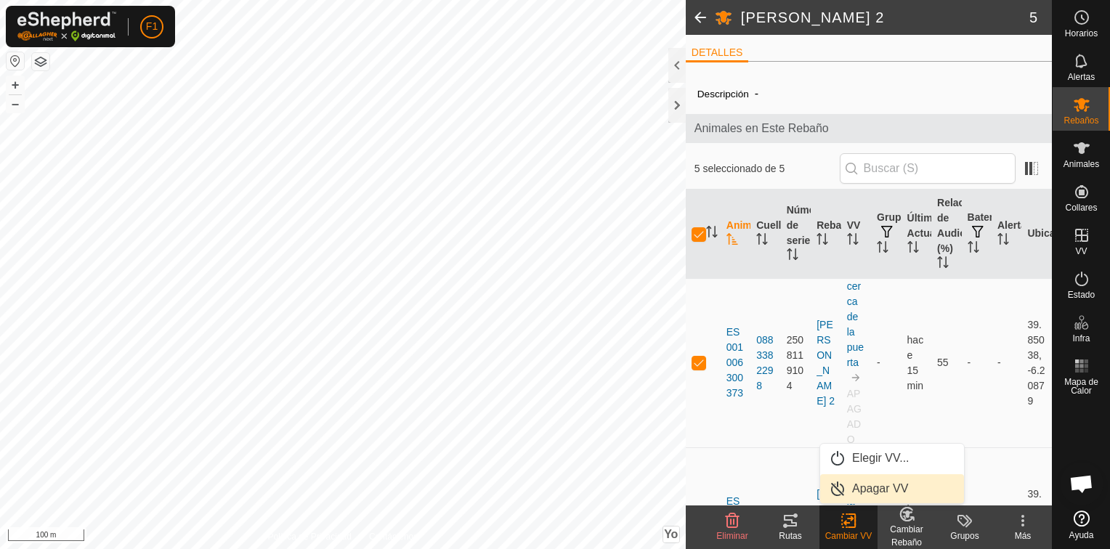
click at [861, 490] on link "Apagar VV" at bounding box center [892, 488] width 144 height 29
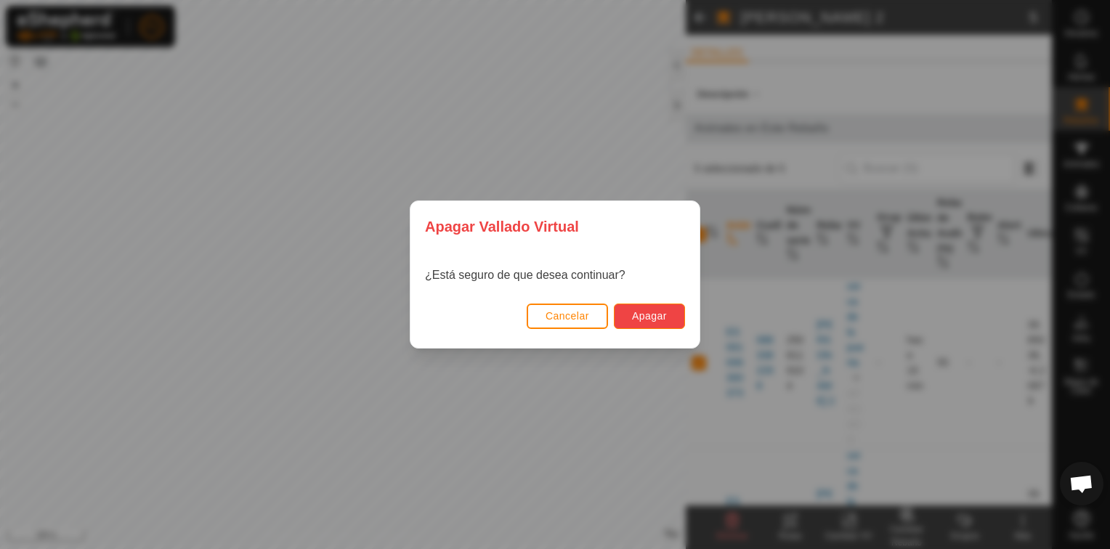
click at [648, 308] on button "Apagar" at bounding box center [649, 316] width 71 height 25
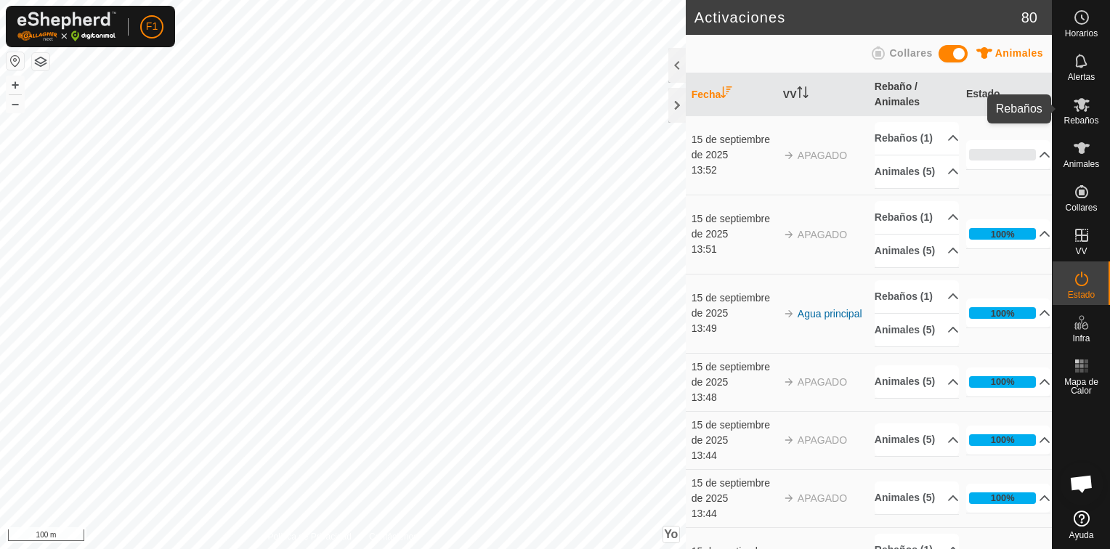
click at [1081, 118] on span "Rebaños" at bounding box center [1080, 120] width 35 height 9
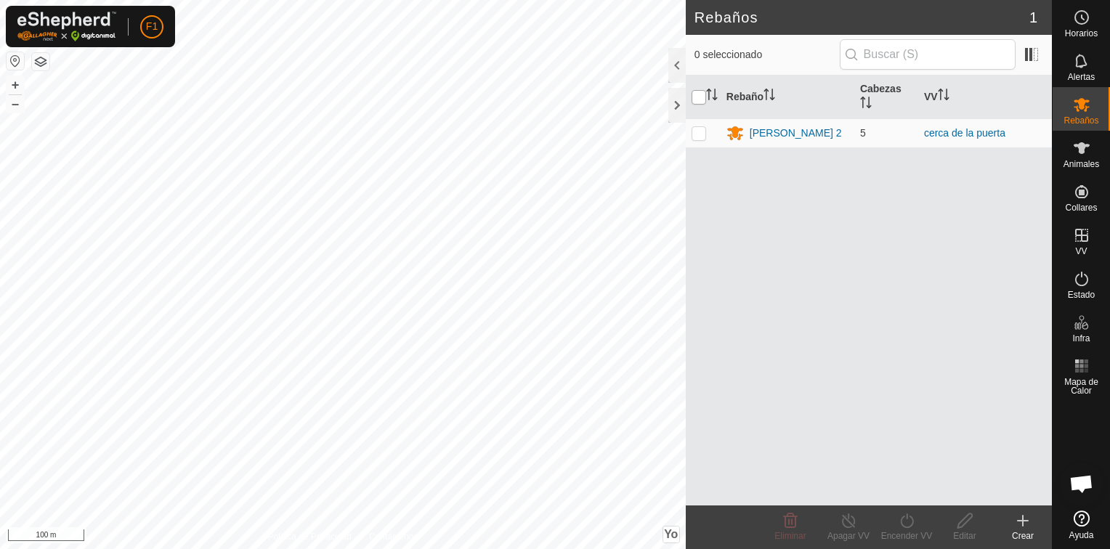
click at [697, 95] on input "checkbox" at bounding box center [699, 97] width 15 height 15
checkbox input "true"
click at [777, 127] on div "[PERSON_NAME] 2" at bounding box center [796, 133] width 92 height 15
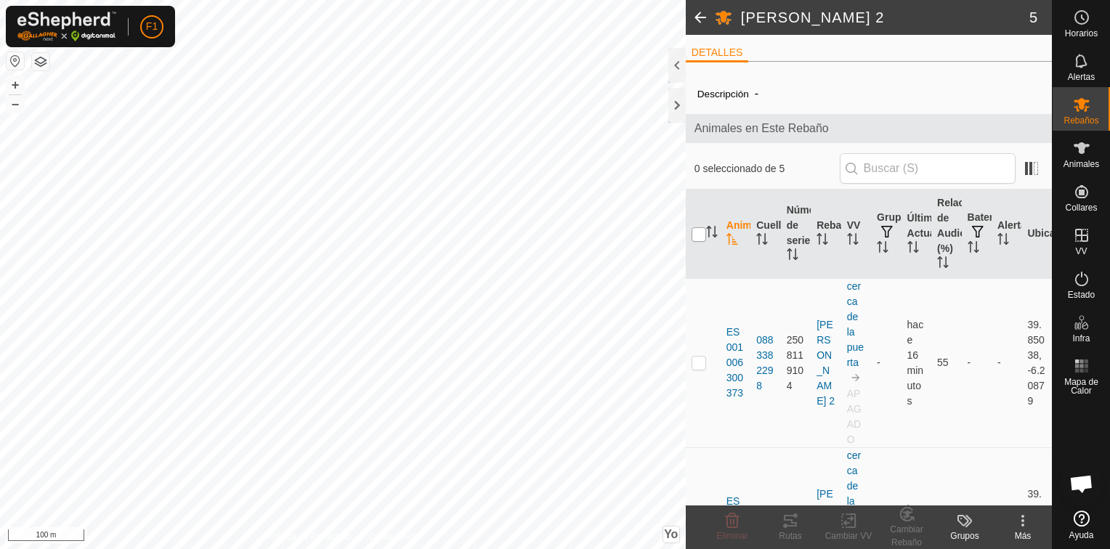
click at [702, 234] on input "checkbox" at bounding box center [699, 234] width 15 height 15
checkbox input "true"
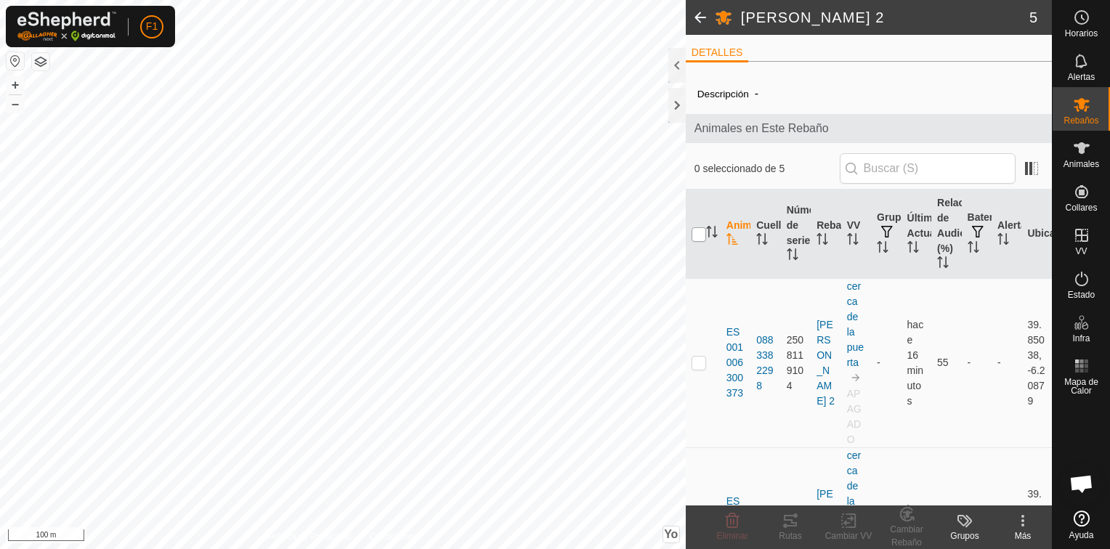
checkbox input "true"
click at [671, 70] on div at bounding box center [676, 65] width 17 height 35
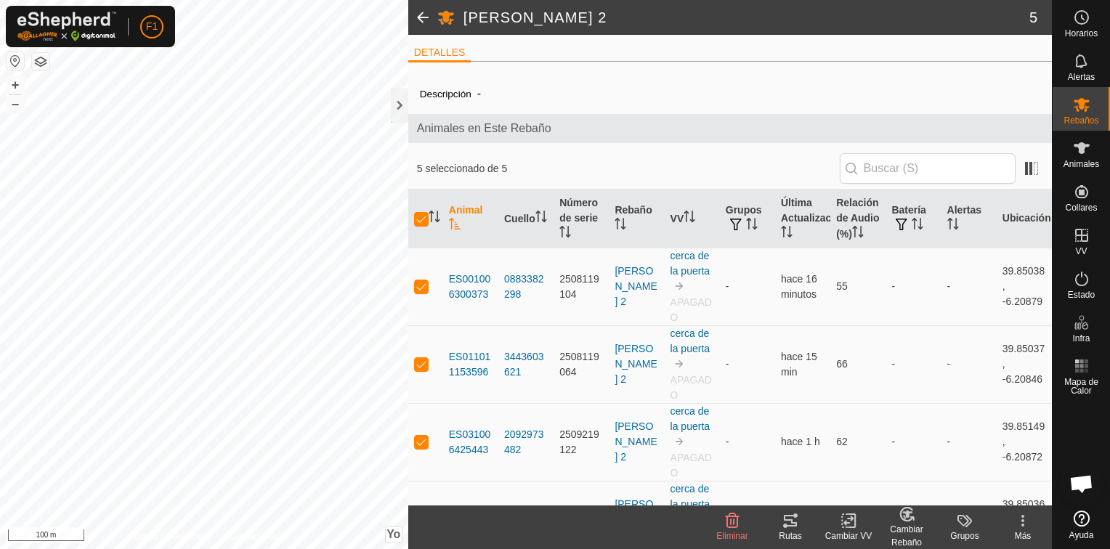
click at [854, 530] on div "Cambiar VV" at bounding box center [848, 536] width 58 height 13
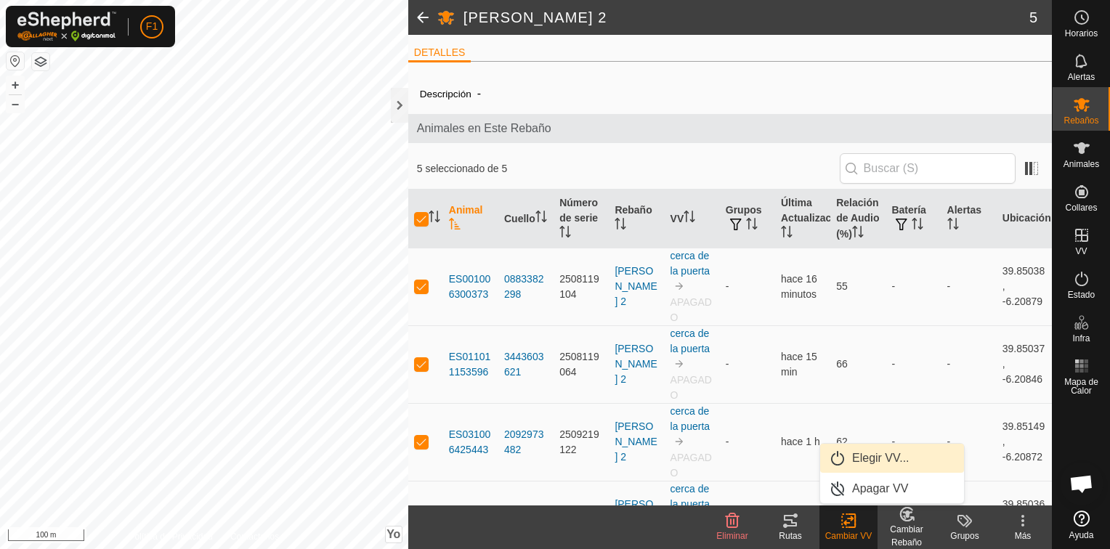
click at [869, 459] on link "Elegir VV..." at bounding box center [892, 458] width 144 height 29
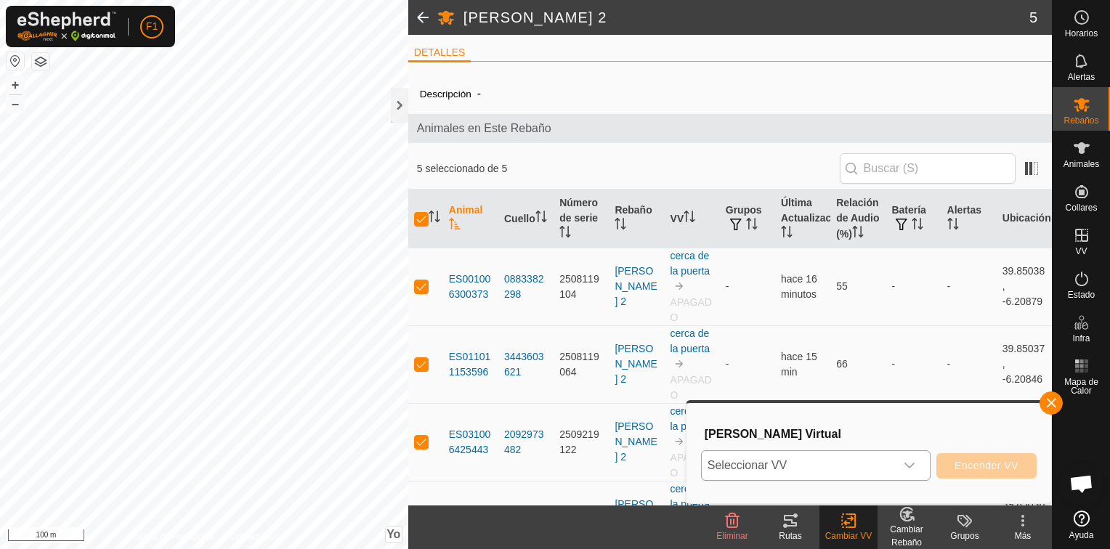
click at [824, 469] on span "Seleccionar VV" at bounding box center [798, 465] width 193 height 29
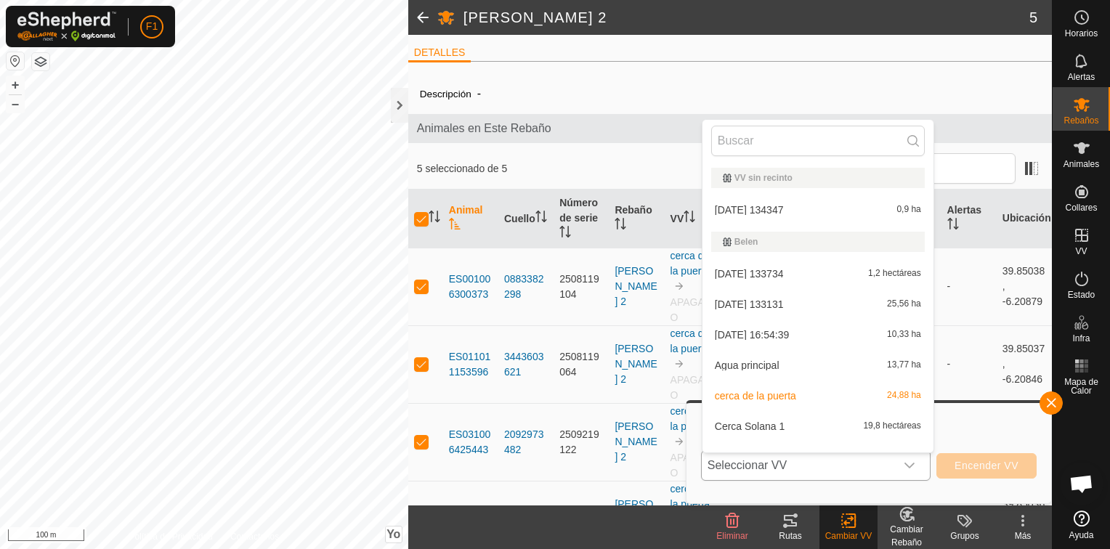
scroll to position [19, 0]
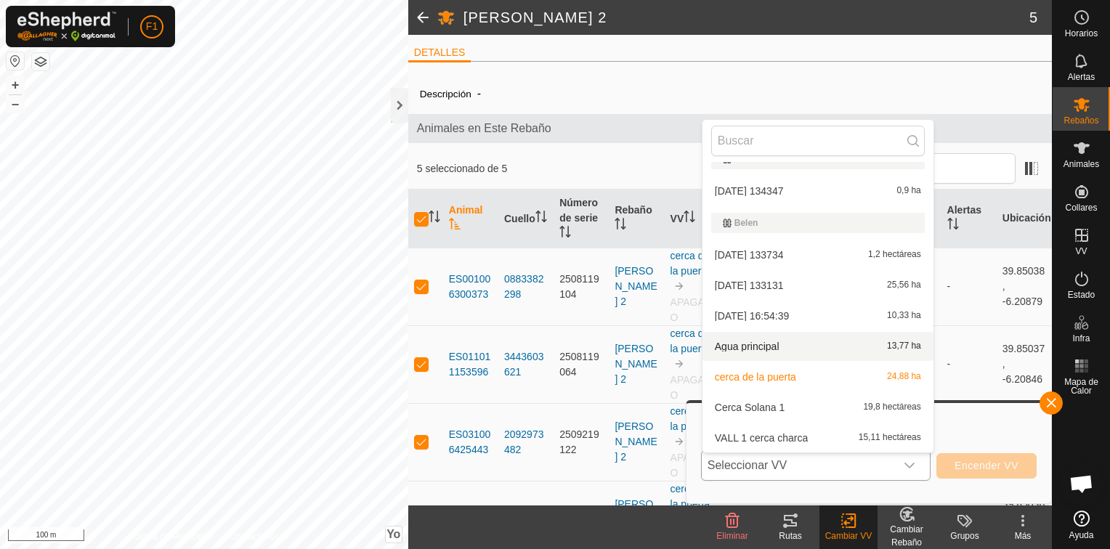
click at [773, 341] on li "Agua principal 13,77 ha" at bounding box center [817, 346] width 231 height 29
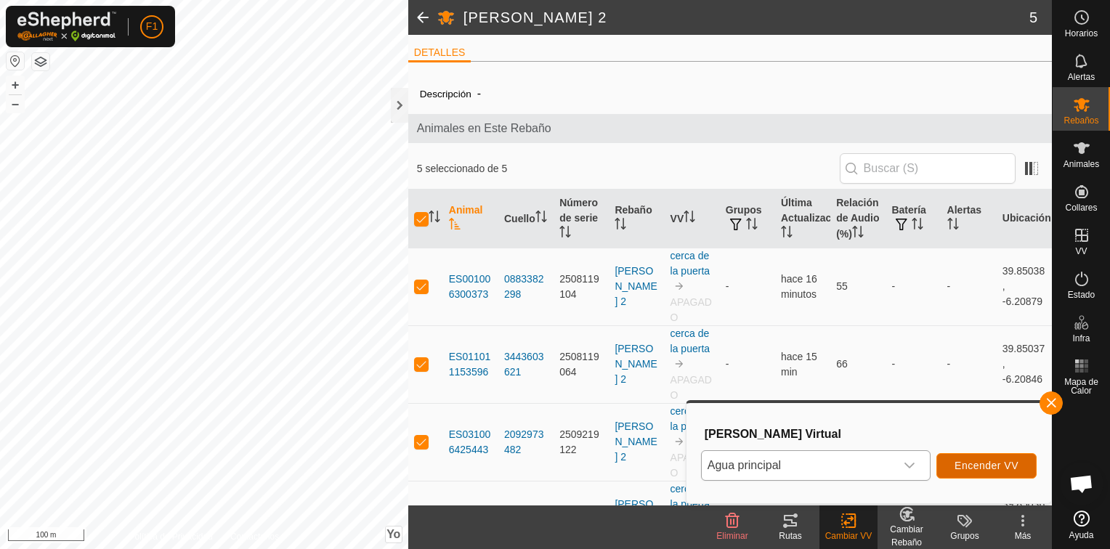
click at [990, 465] on span "Encender VV" at bounding box center [986, 466] width 64 height 12
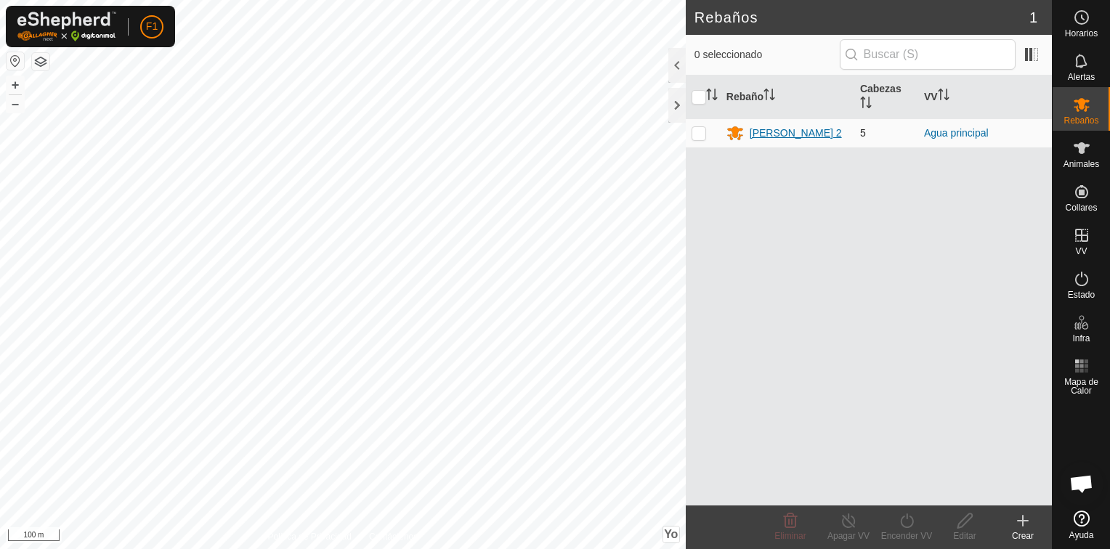
click at [787, 131] on div "[PERSON_NAME] 2" at bounding box center [796, 133] width 92 height 15
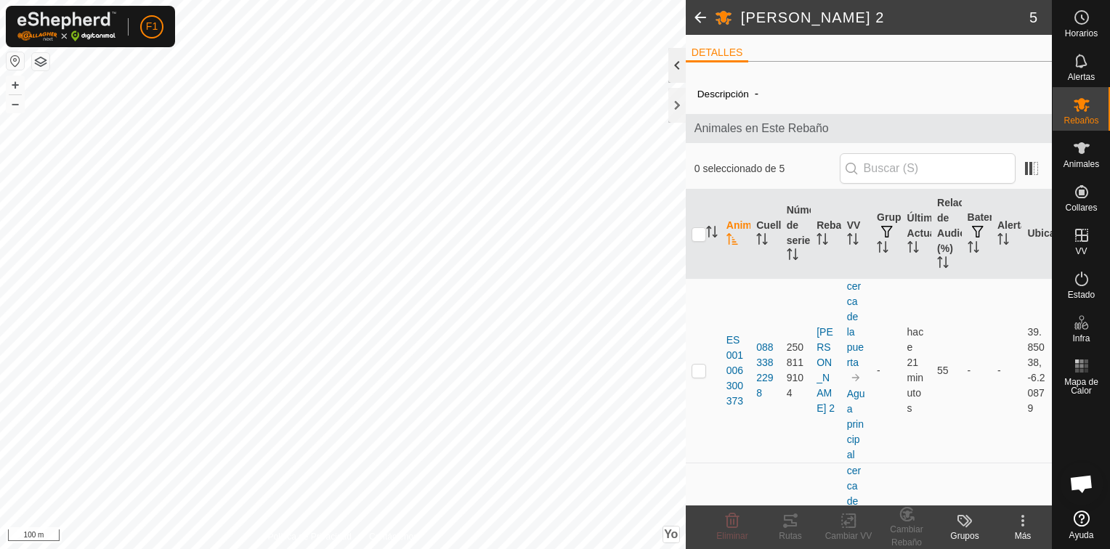
click at [680, 68] on div at bounding box center [676, 65] width 17 height 35
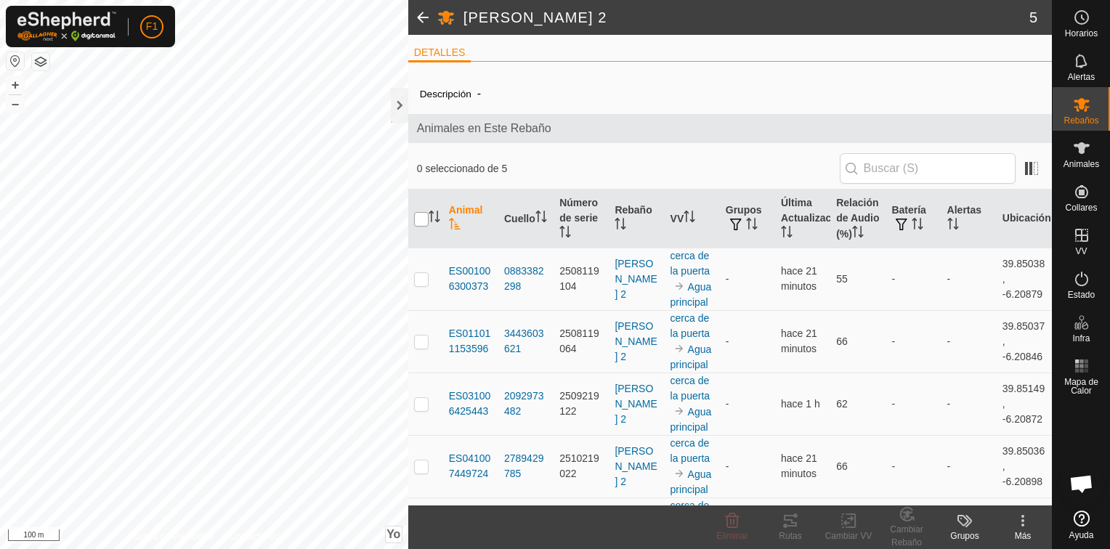
click at [417, 216] on input "checkbox" at bounding box center [421, 219] width 15 height 15
checkbox input "true"
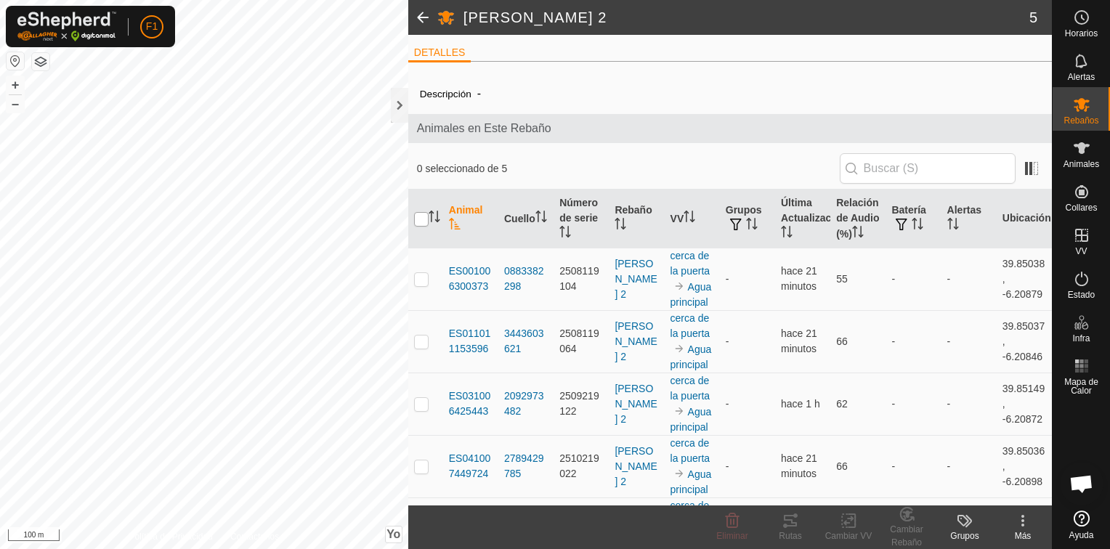
checkbox input "true"
click at [401, 108] on div at bounding box center [399, 105] width 17 height 35
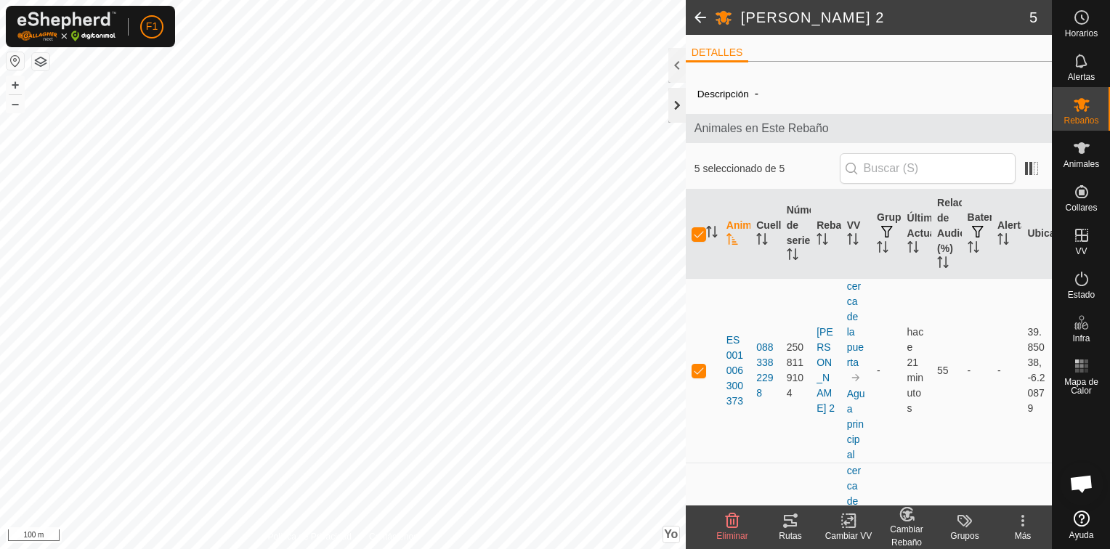
click at [677, 108] on div at bounding box center [676, 105] width 17 height 35
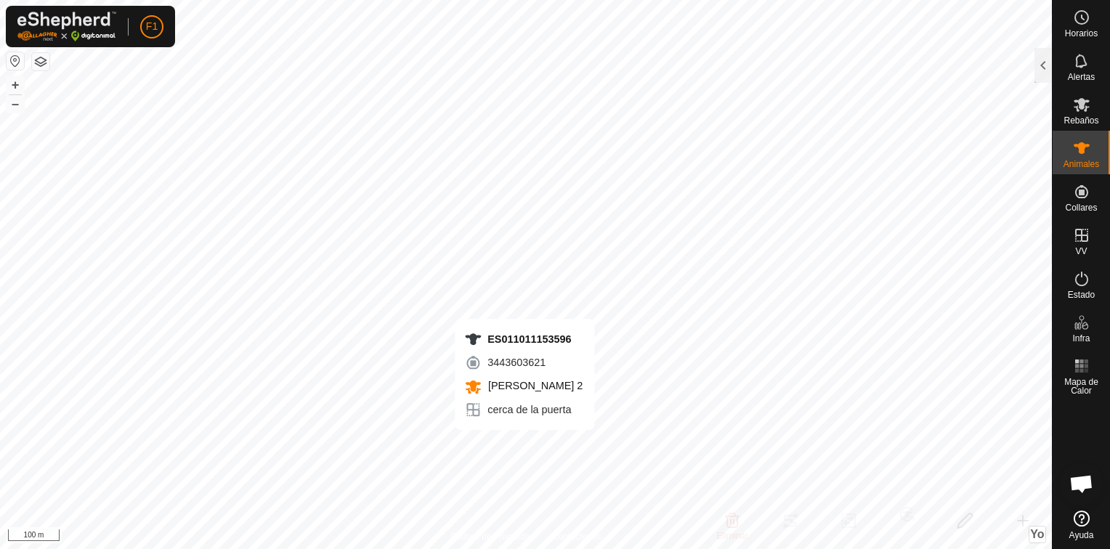
checkbox input "true"
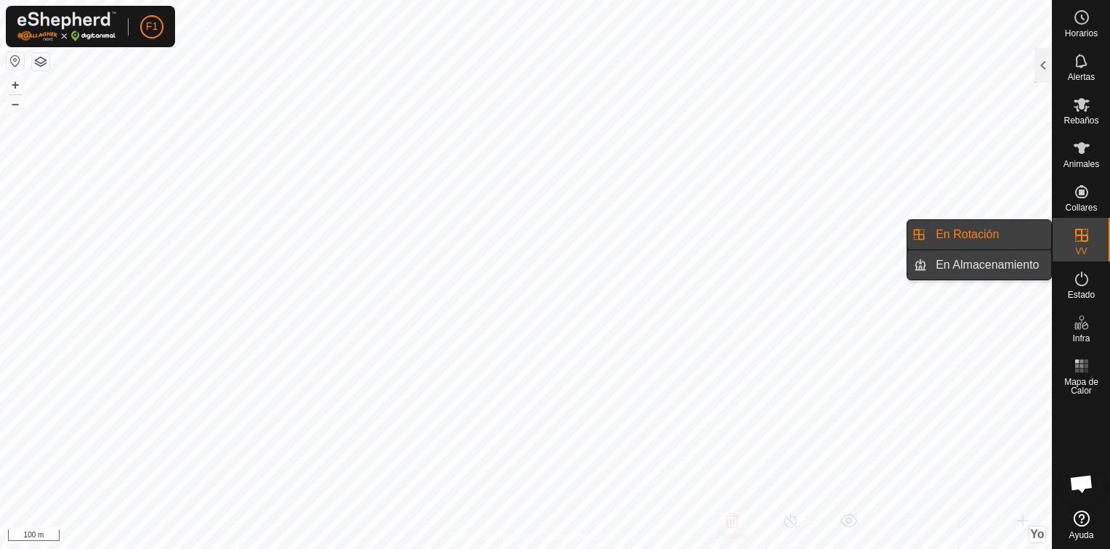
click at [994, 259] on link "En Almacenamiento" at bounding box center [989, 265] width 124 height 29
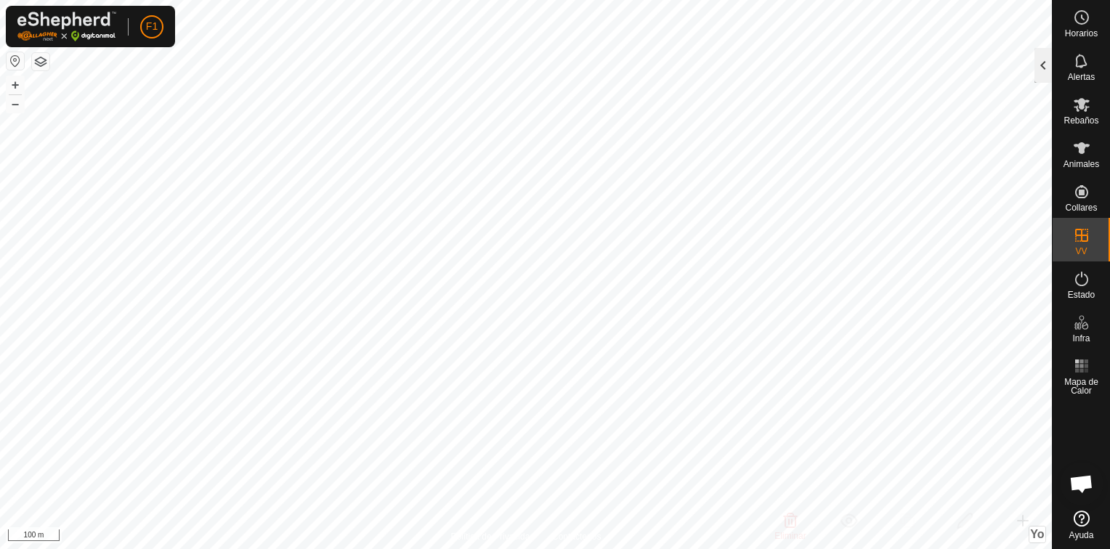
click at [1042, 66] on div at bounding box center [1042, 65] width 17 height 35
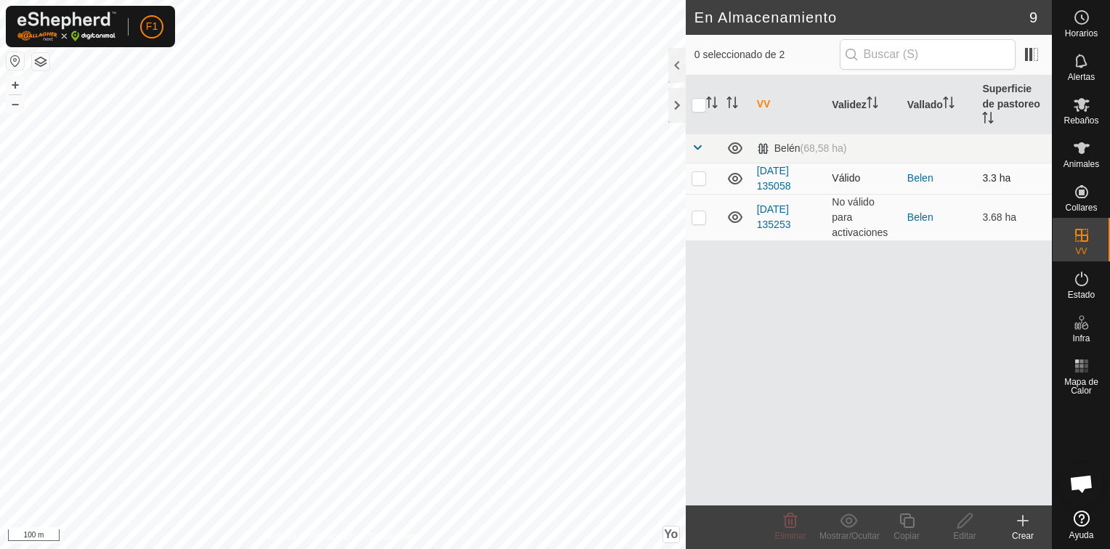
click at [733, 173] on icon at bounding box center [735, 179] width 15 height 12
click at [735, 208] on icon at bounding box center [734, 216] width 17 height 17
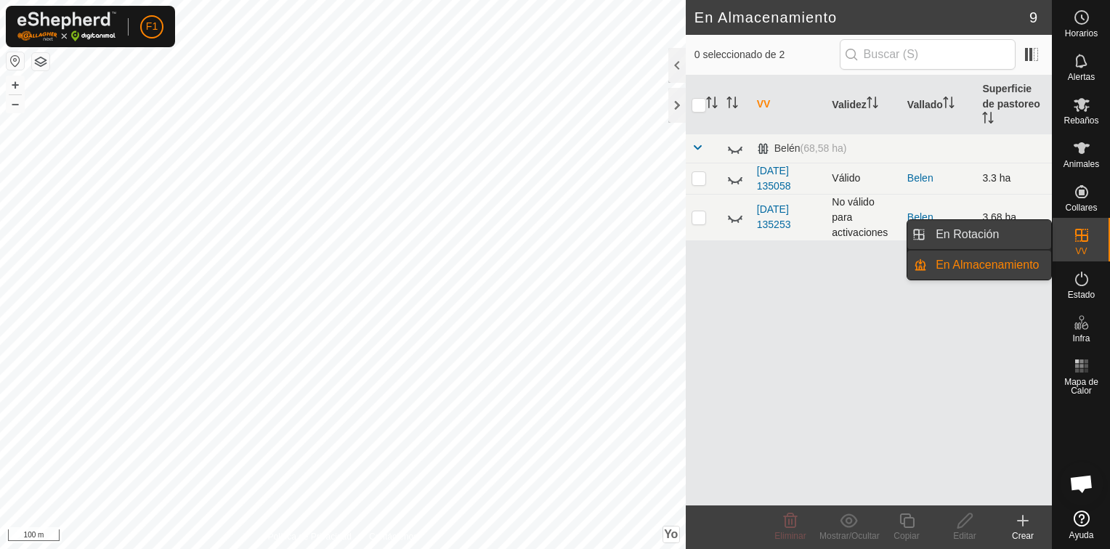
click at [1005, 231] on link "En Rotación" at bounding box center [989, 234] width 124 height 29
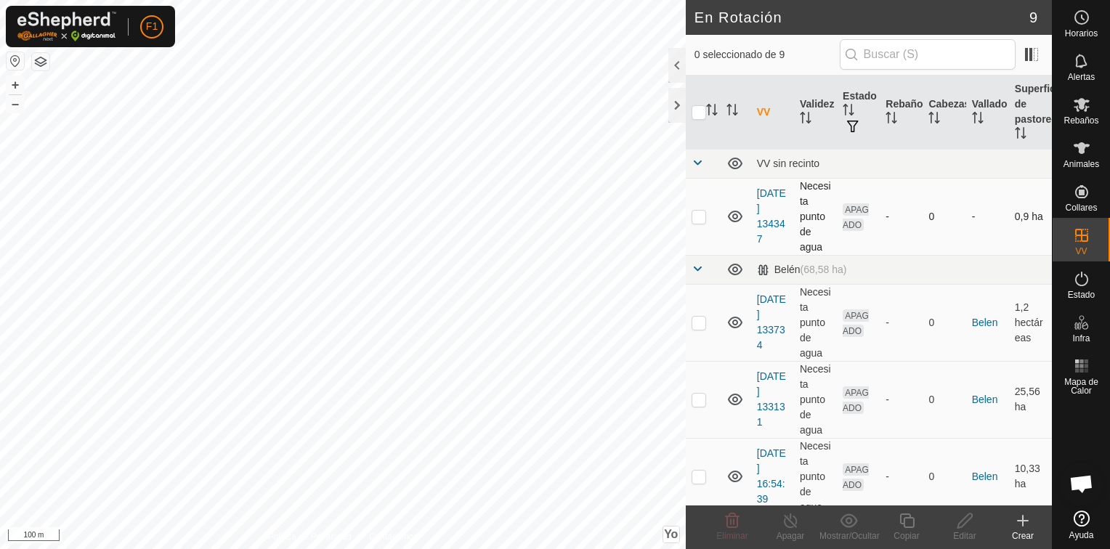
click at [735, 216] on icon at bounding box center [734, 216] width 17 height 17
click at [738, 270] on icon at bounding box center [734, 269] width 17 height 17
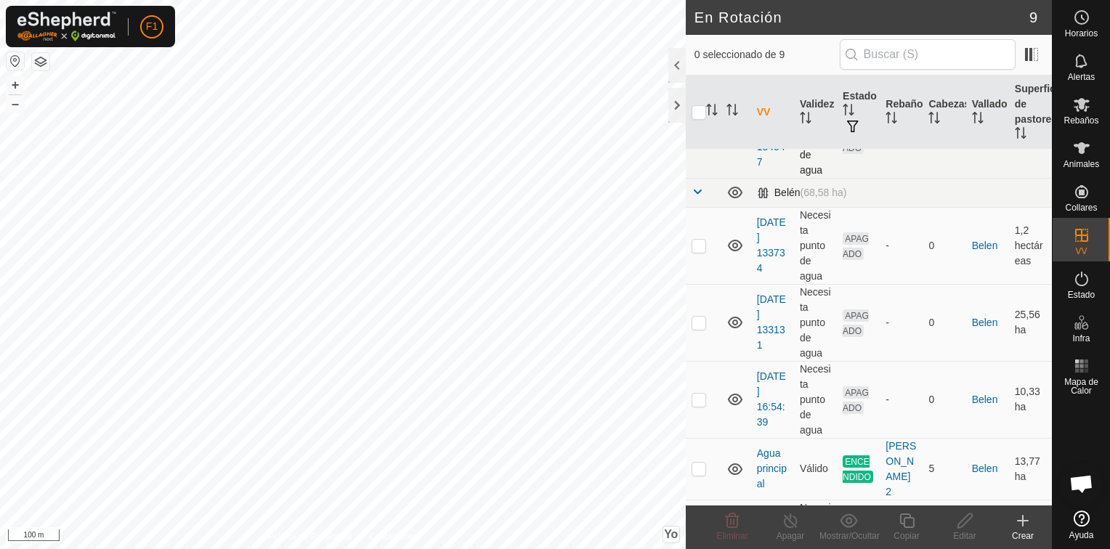
scroll to position [87, 0]
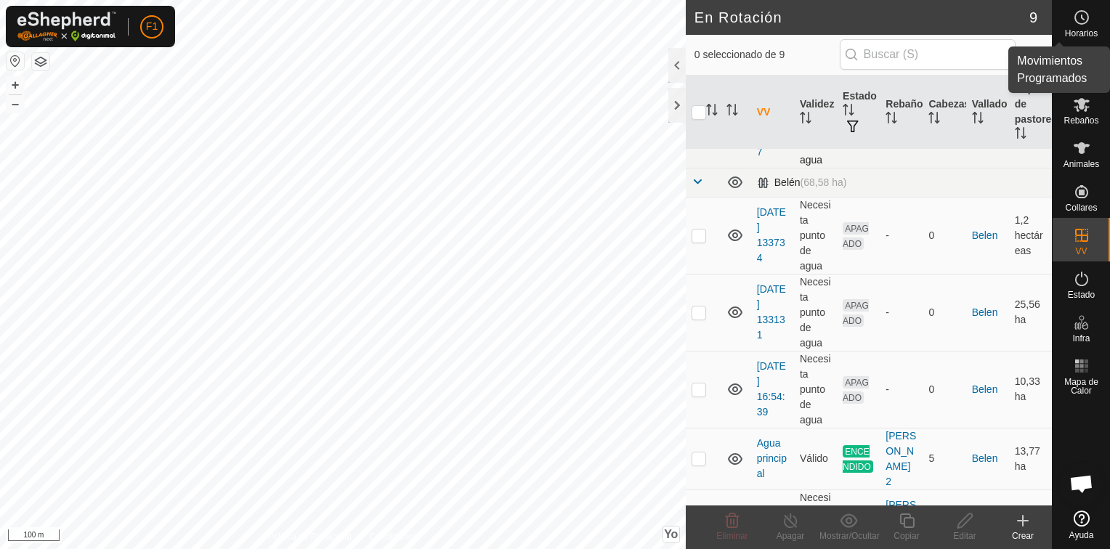
click at [1084, 23] on circle at bounding box center [1081, 17] width 13 height 13
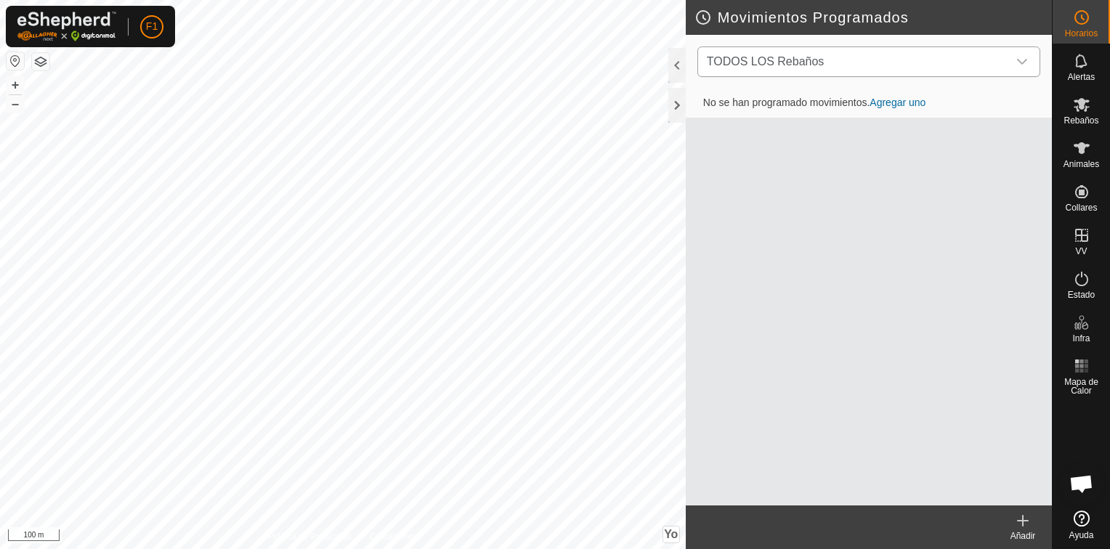
click at [968, 60] on span "TODOS LOS Rebaños" at bounding box center [854, 61] width 307 height 29
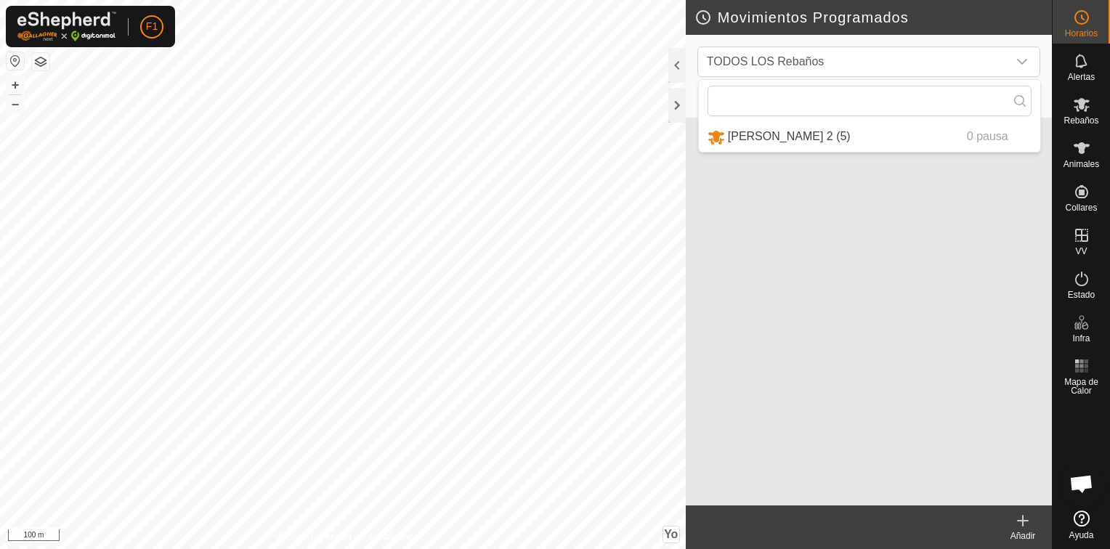
click at [790, 172] on div "No se han programado movimientos. Agregar uno" at bounding box center [869, 297] width 366 height 417
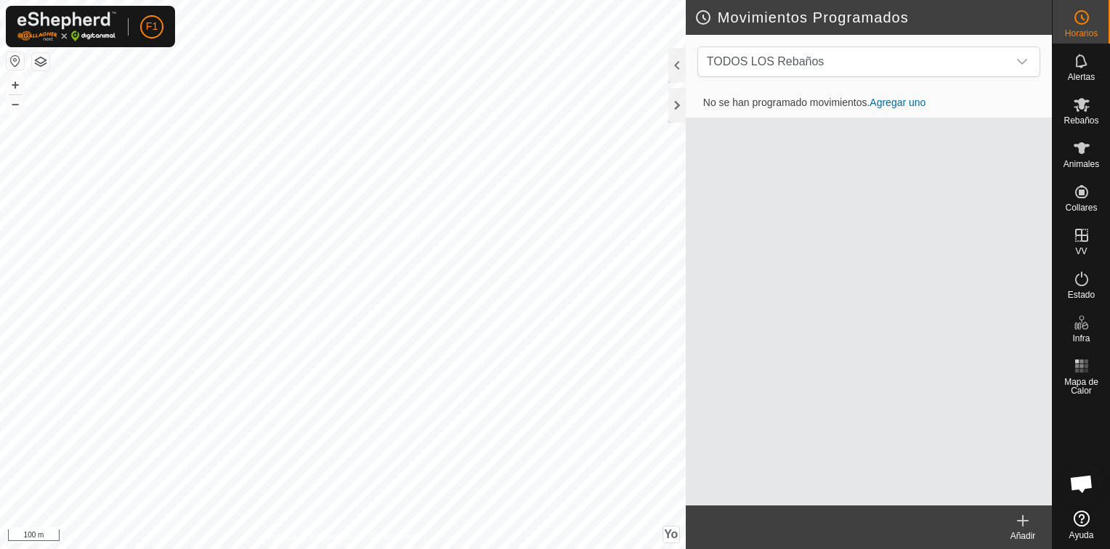
click at [893, 103] on link "Agregar uno" at bounding box center [897, 103] width 56 height 12
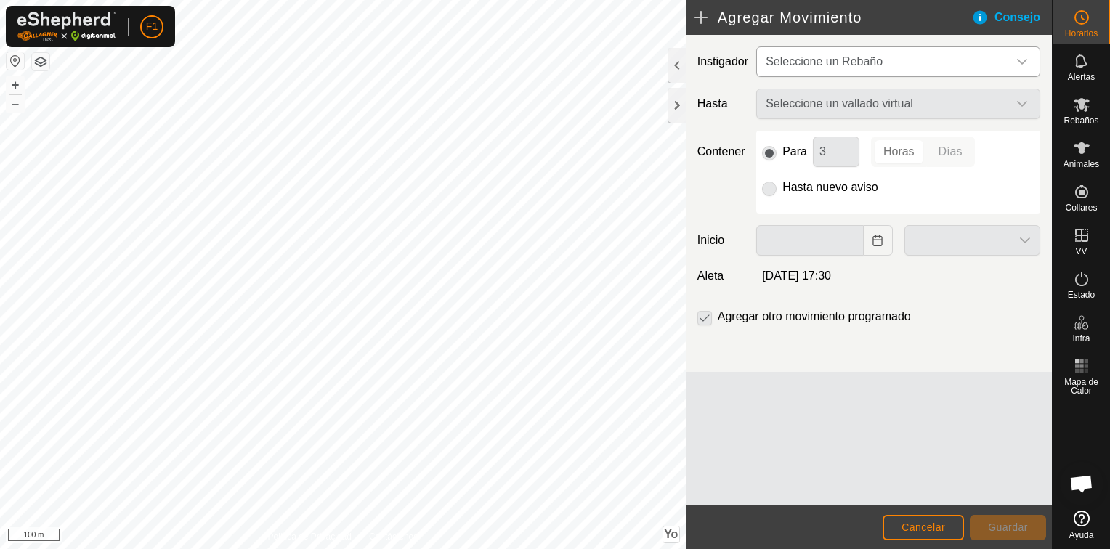
click at [846, 65] on span "Seleccione un Rebaño" at bounding box center [824, 61] width 117 height 12
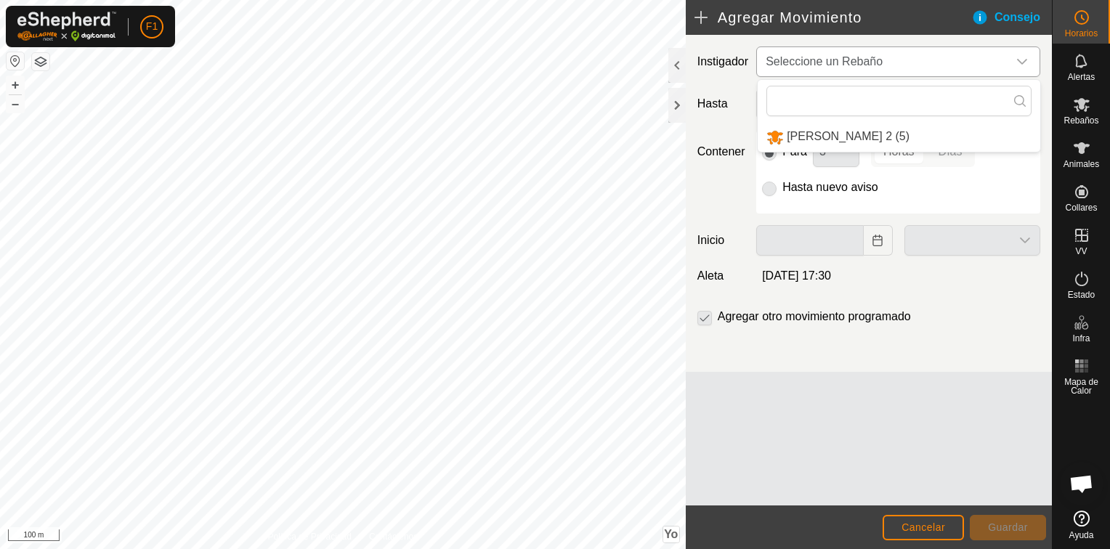
click at [840, 138] on li "VACAS BELÉN 2 (5)" at bounding box center [899, 137] width 283 height 30
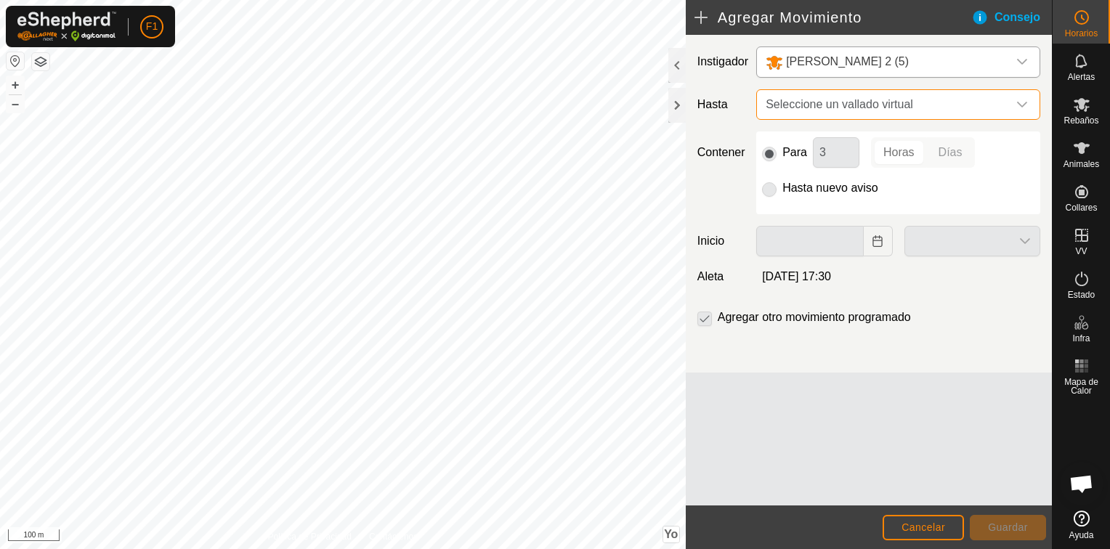
click at [950, 105] on span "Seleccione un vallado virtual" at bounding box center [884, 104] width 248 height 29
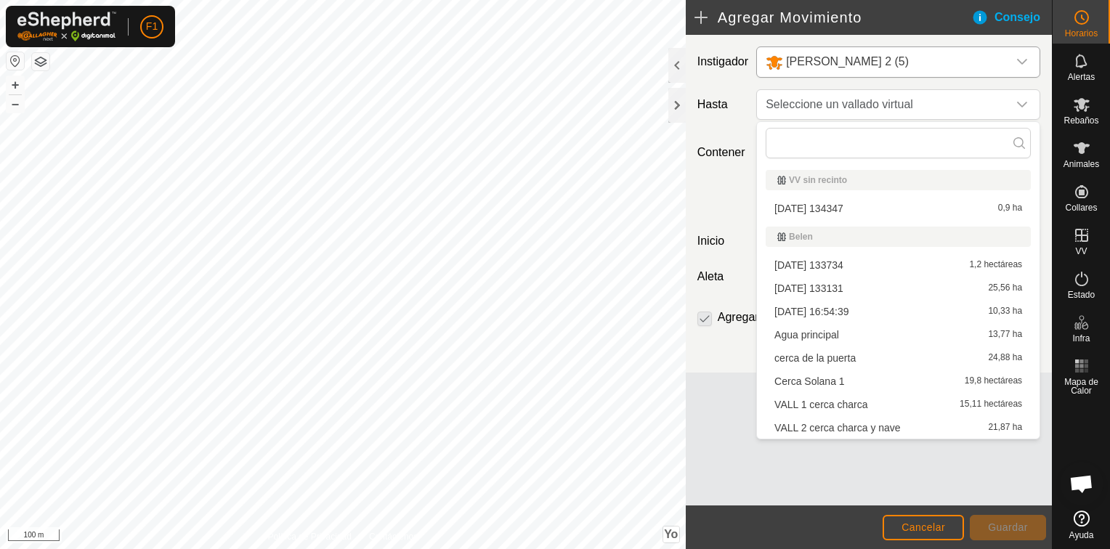
click at [802, 352] on li "cerca de la puerta 24,88 ha" at bounding box center [898, 358] width 265 height 22
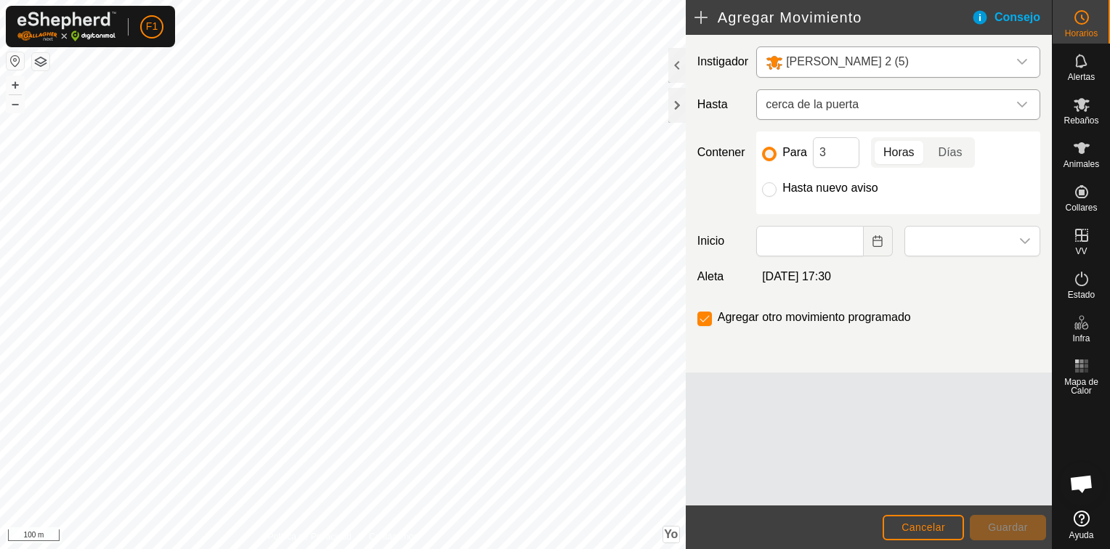
click at [1021, 108] on icon "Disparador desplegable" at bounding box center [1022, 105] width 12 height 12
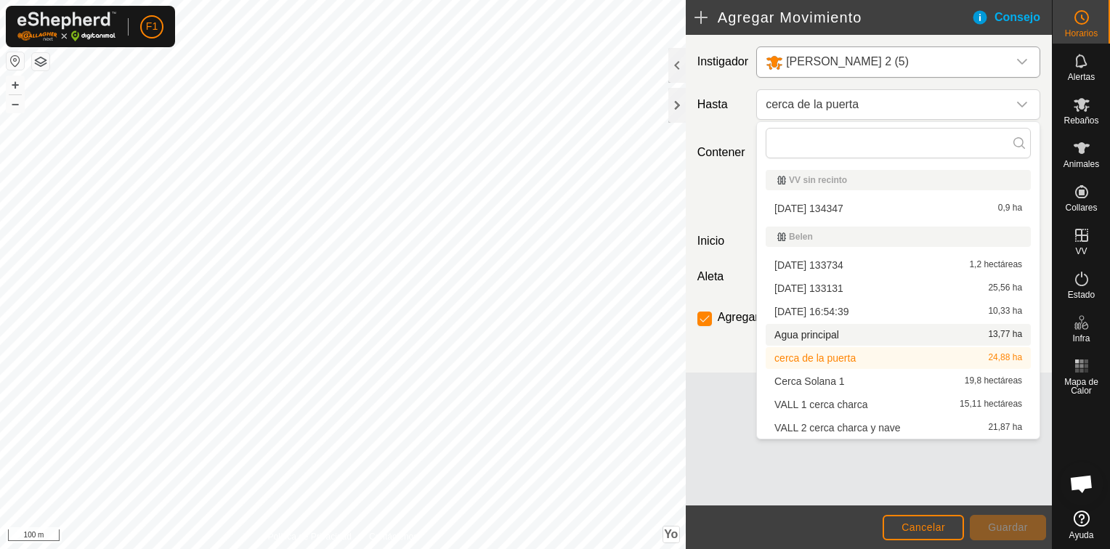
click at [876, 332] on li "Agua principal 13,77 ha" at bounding box center [898, 335] width 265 height 22
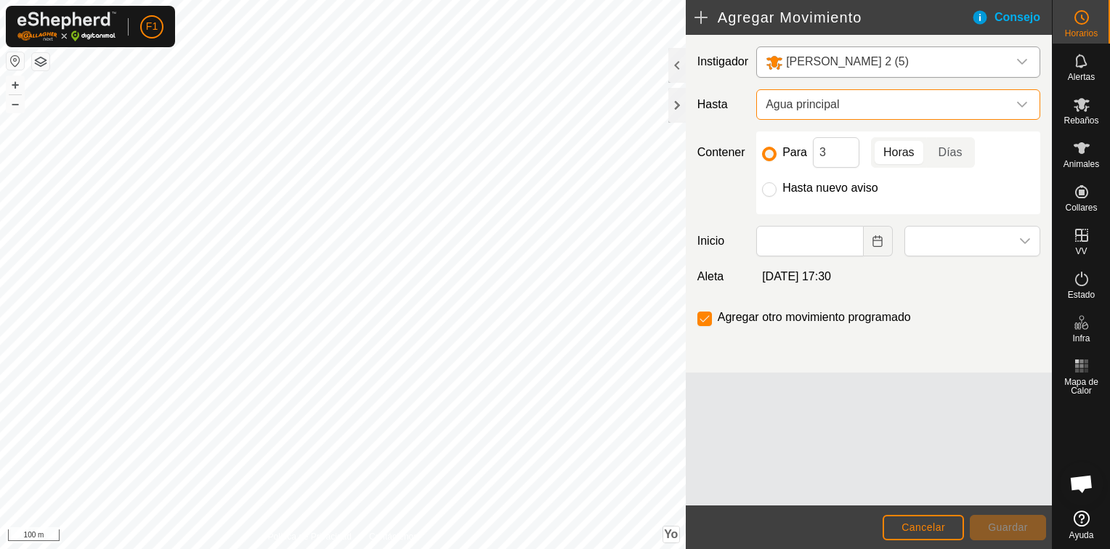
click at [936, 108] on span "Agua principal" at bounding box center [884, 104] width 248 height 29
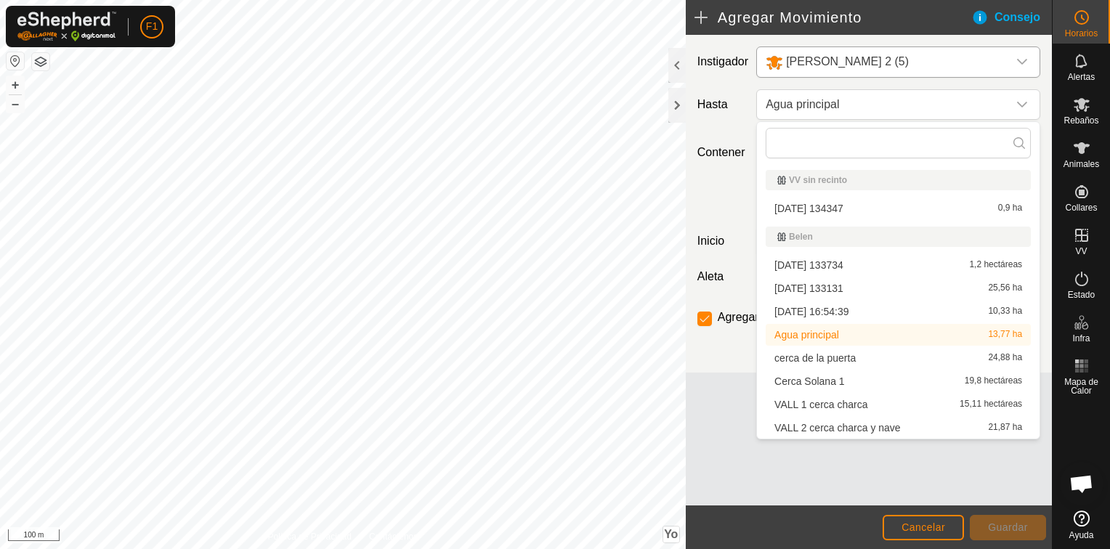
click at [719, 212] on div "Contener Para 3 Horas Días Hasta nuevo aviso" at bounding box center [869, 172] width 354 height 83
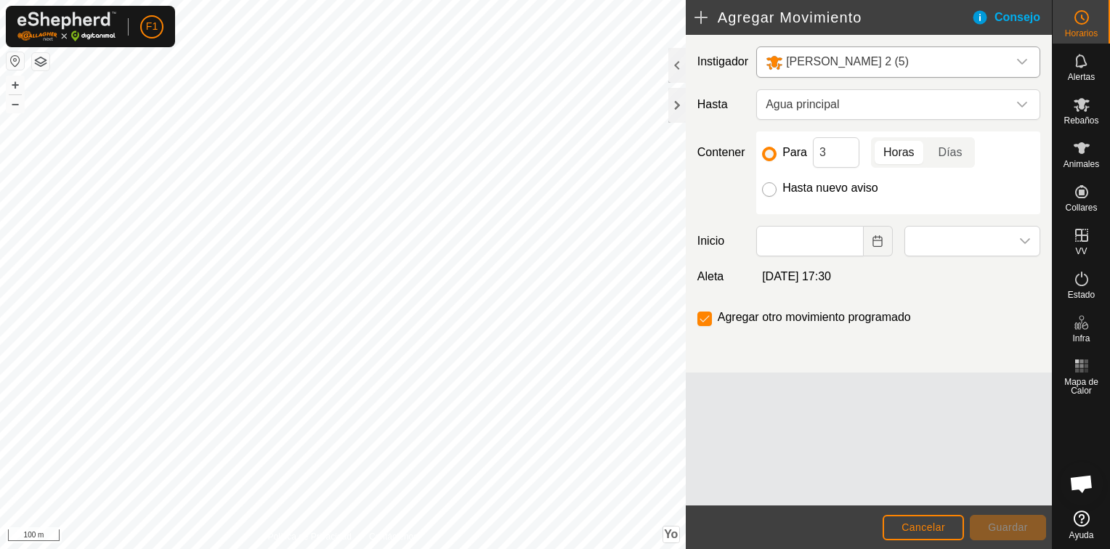
click at [768, 190] on input "Hasta nuevo aviso" at bounding box center [769, 189] width 15 height 15
radio input "true"
checkbox input "false"
click at [877, 243] on icon "Elija la fecha" at bounding box center [878, 241] width 12 height 12
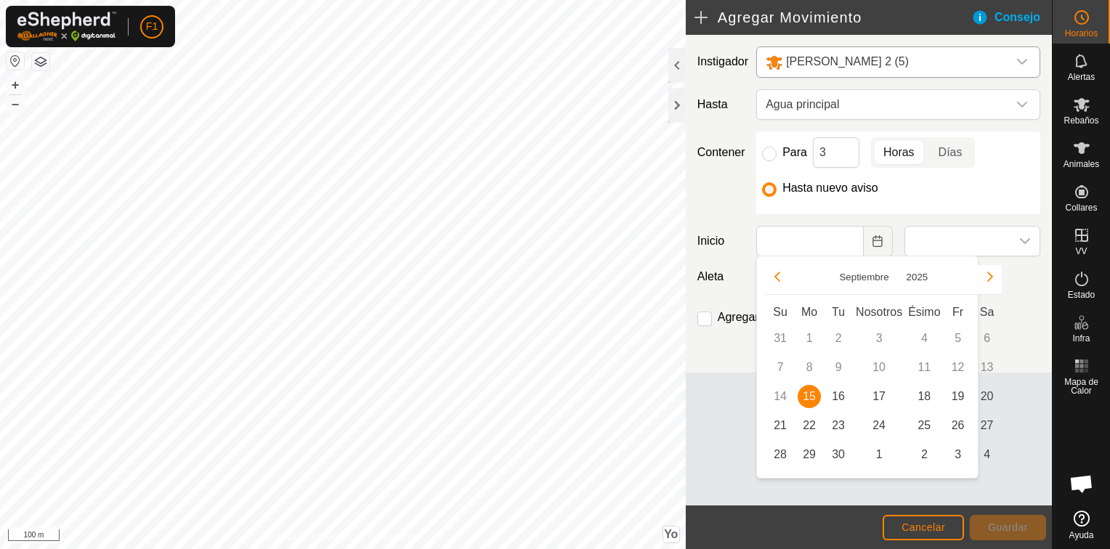
click at [808, 400] on span "15" at bounding box center [809, 396] width 23 height 23
type input "15 Sep, 2025"
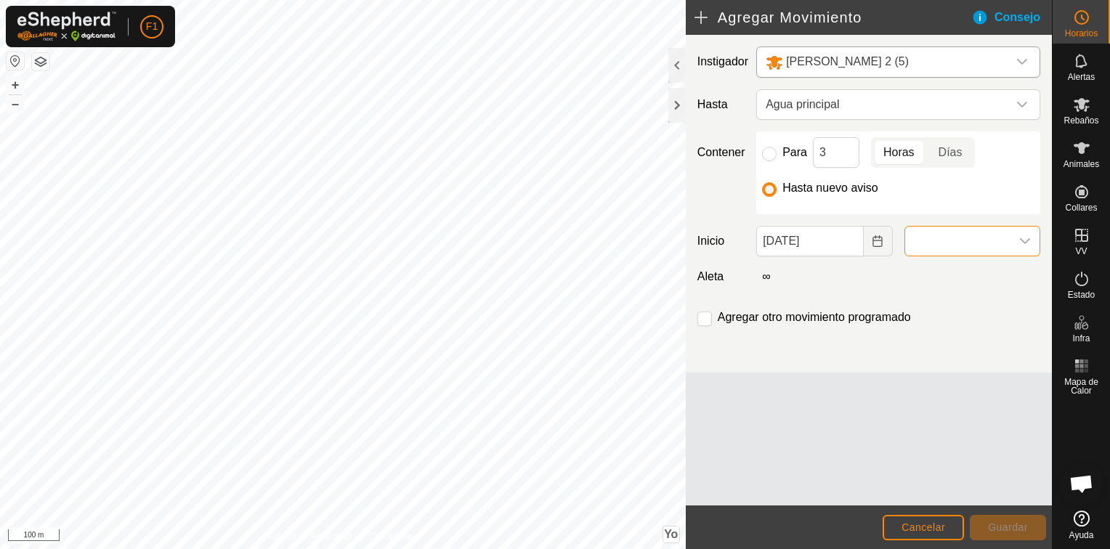
click at [1003, 240] on span at bounding box center [957, 241] width 105 height 29
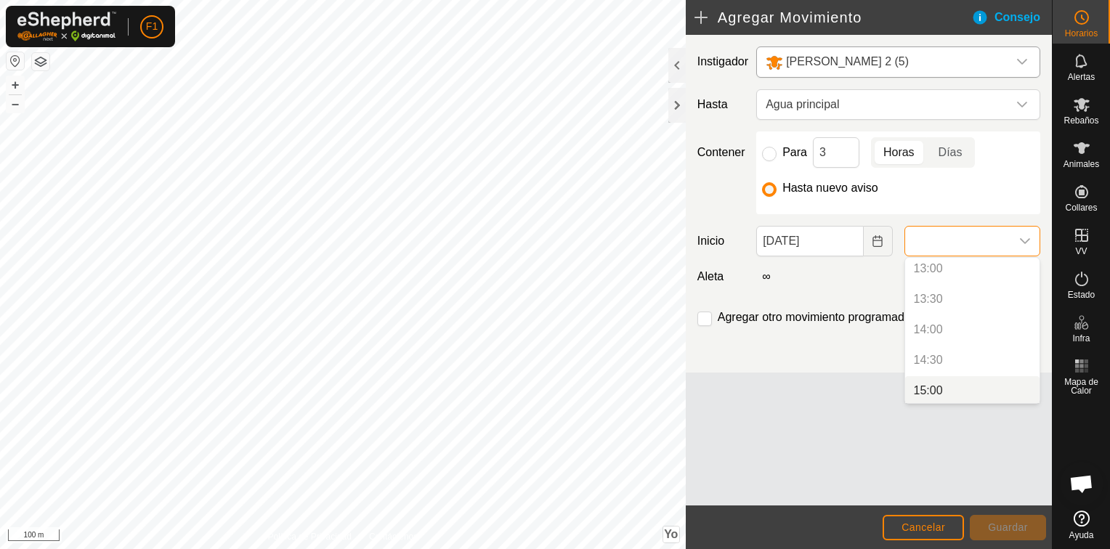
scroll to position [835, 0]
click at [959, 321] on p-selectitem "14:30" at bounding box center [972, 321] width 134 height 29
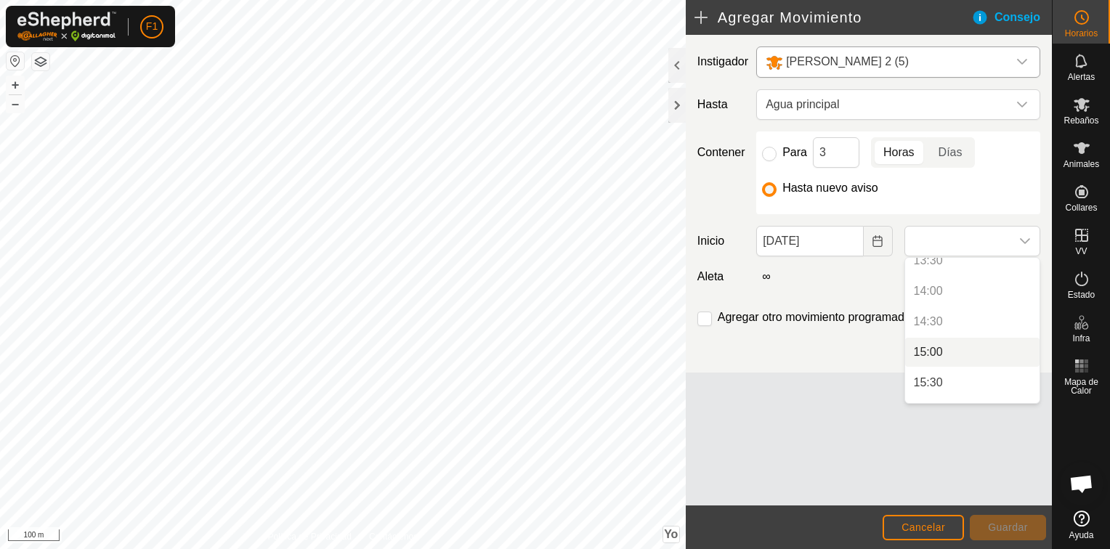
click at [955, 349] on li "15:00" at bounding box center [972, 352] width 134 height 29
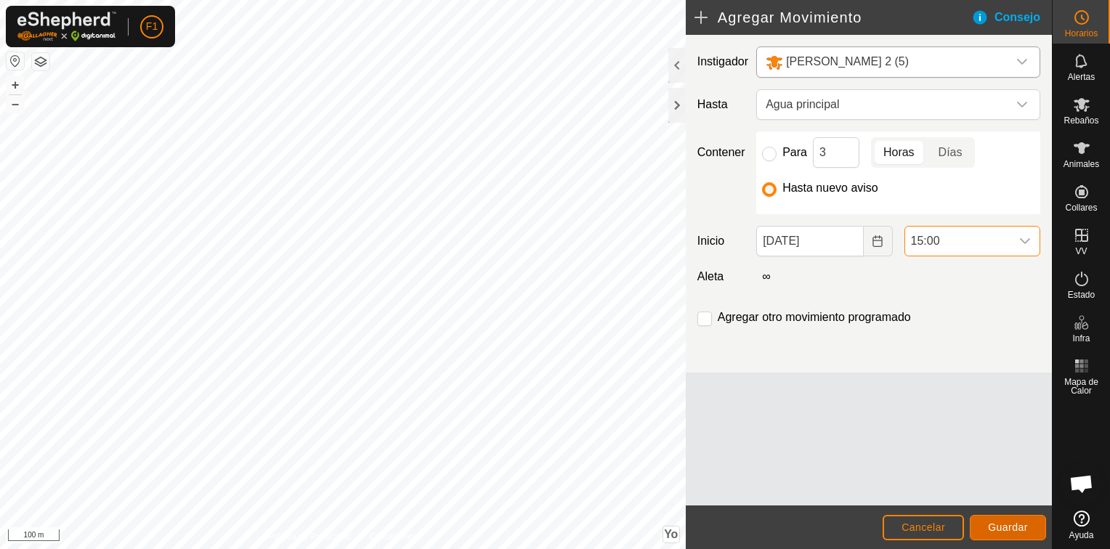
click at [1002, 527] on span "Guardar" at bounding box center [1008, 528] width 40 height 12
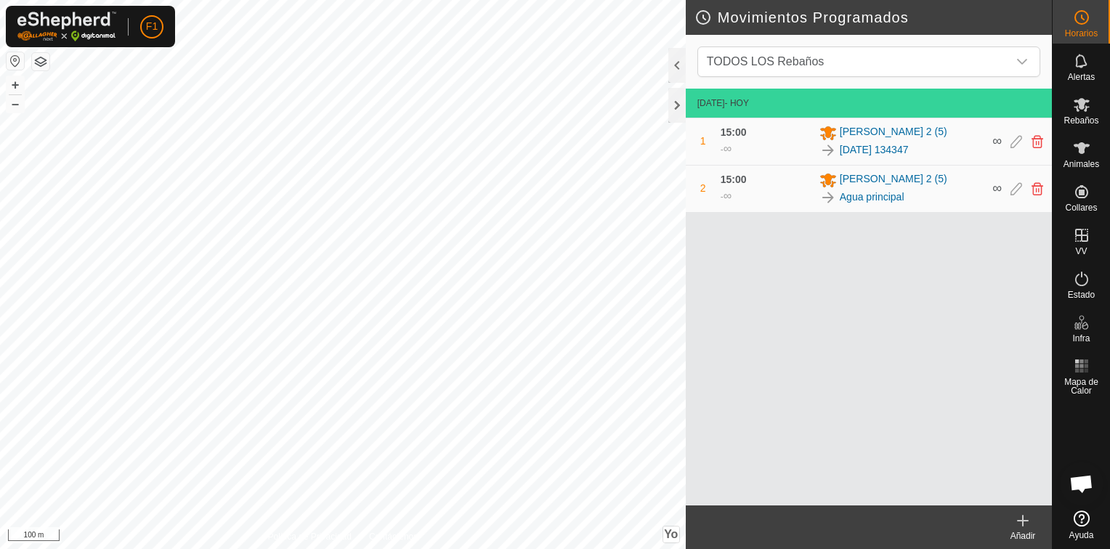
click at [708, 147] on div "1" at bounding box center [702, 141] width 17 height 15
click at [710, 195] on div "2" at bounding box center [702, 188] width 17 height 15
click at [1023, 524] on icon at bounding box center [1023, 521] width 0 height 10
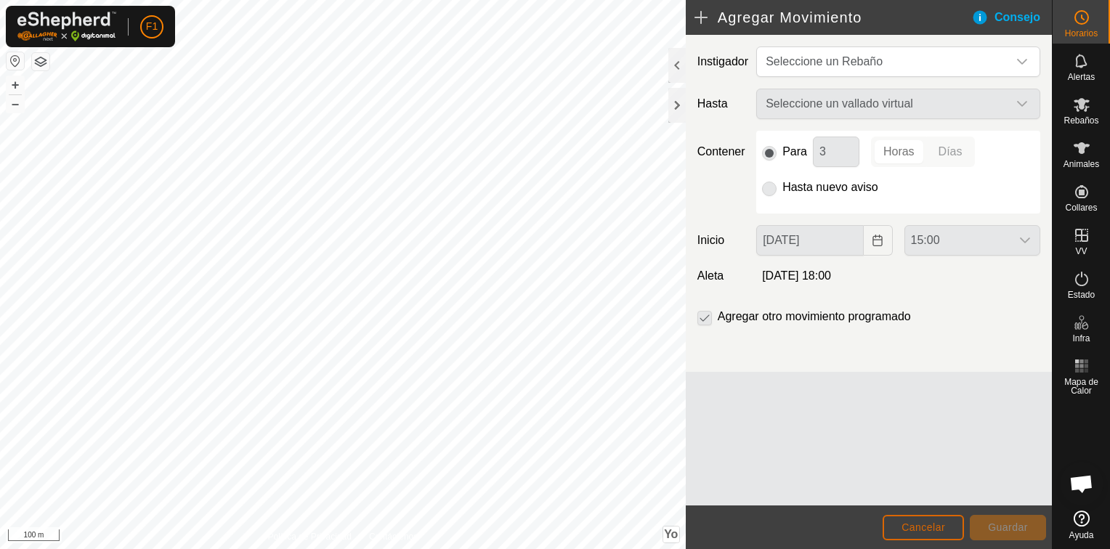
click at [928, 522] on span "Cancelar" at bounding box center [923, 528] width 44 height 12
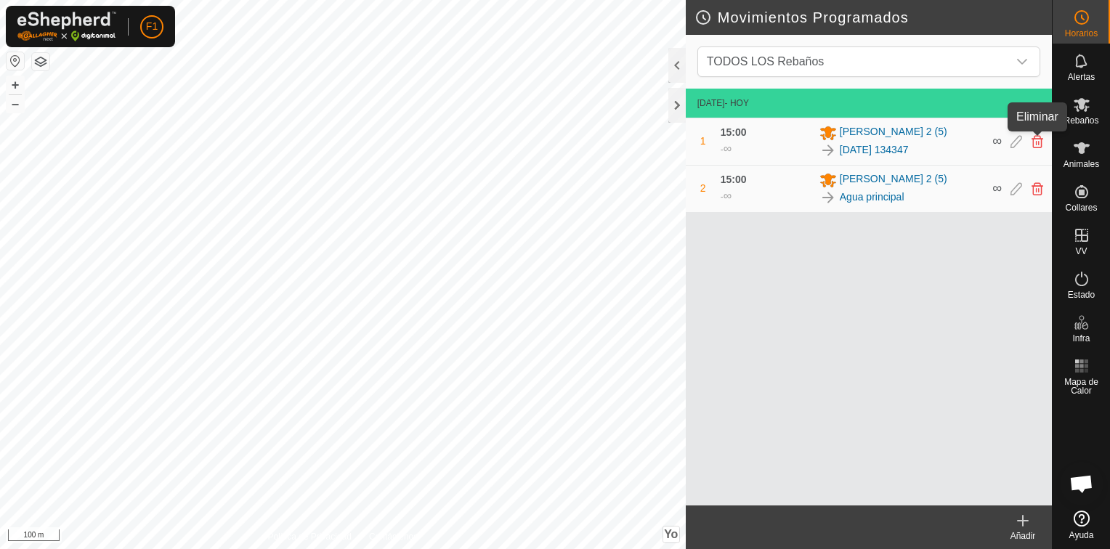
click at [1039, 143] on icon at bounding box center [1037, 141] width 12 height 13
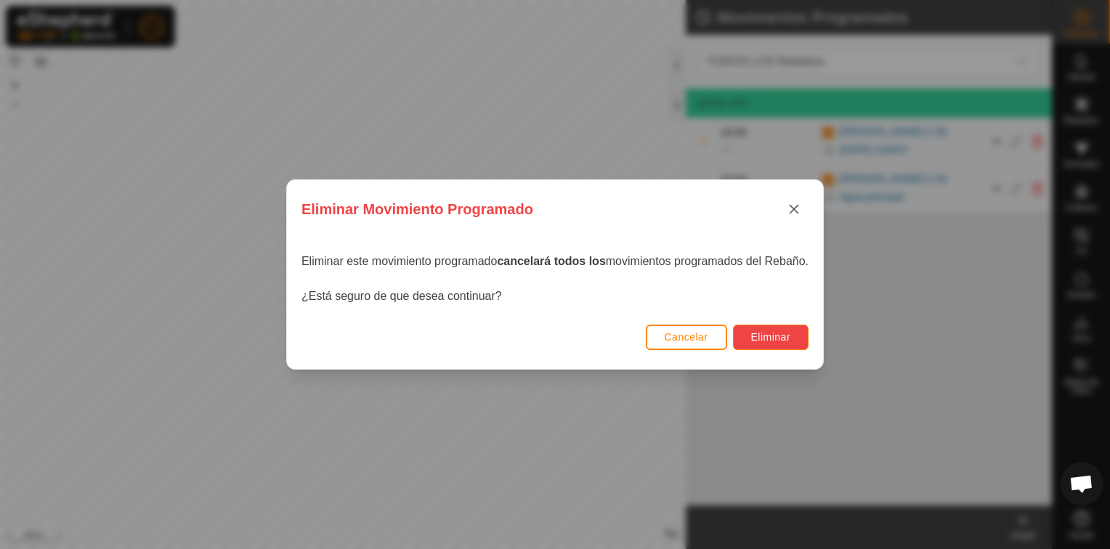
click at [782, 335] on span "Eliminar" at bounding box center [771, 337] width 40 height 12
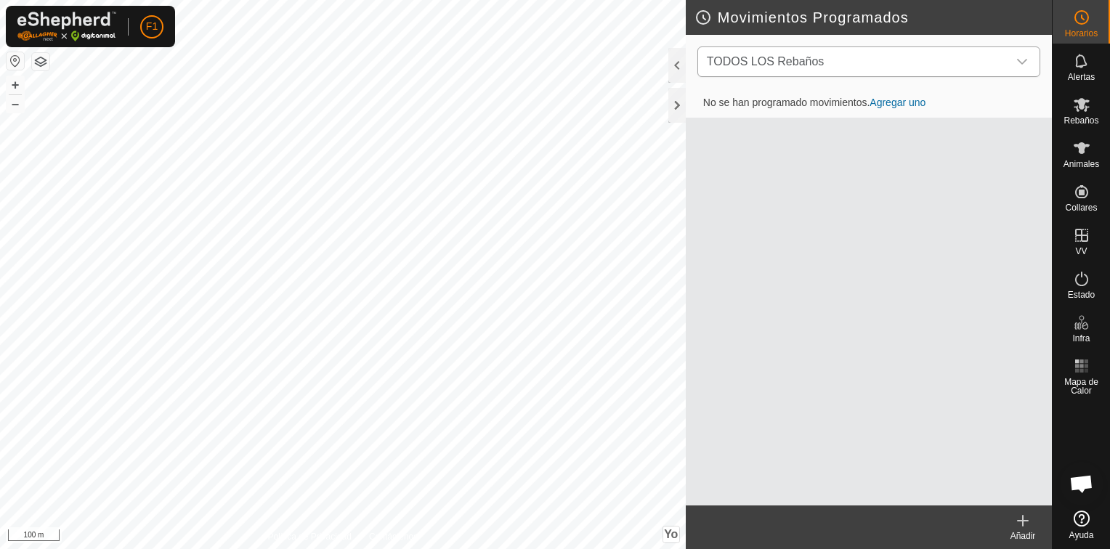
click at [926, 62] on span "TODOS LOS Rebaños" at bounding box center [854, 61] width 307 height 29
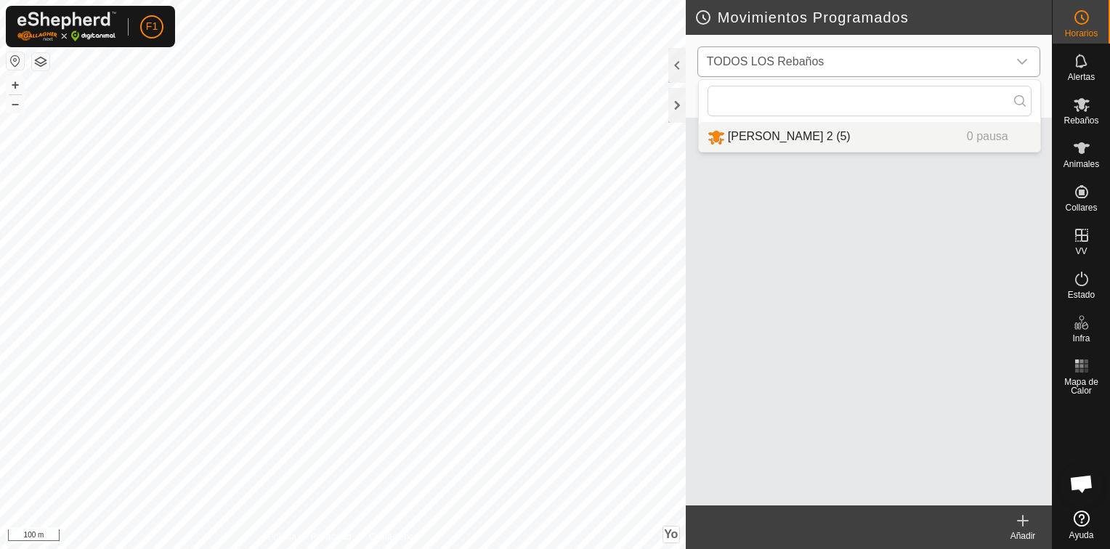
click at [839, 137] on li "VACAS BELÉN 2 (5) 0 pausa" at bounding box center [869, 137] width 341 height 30
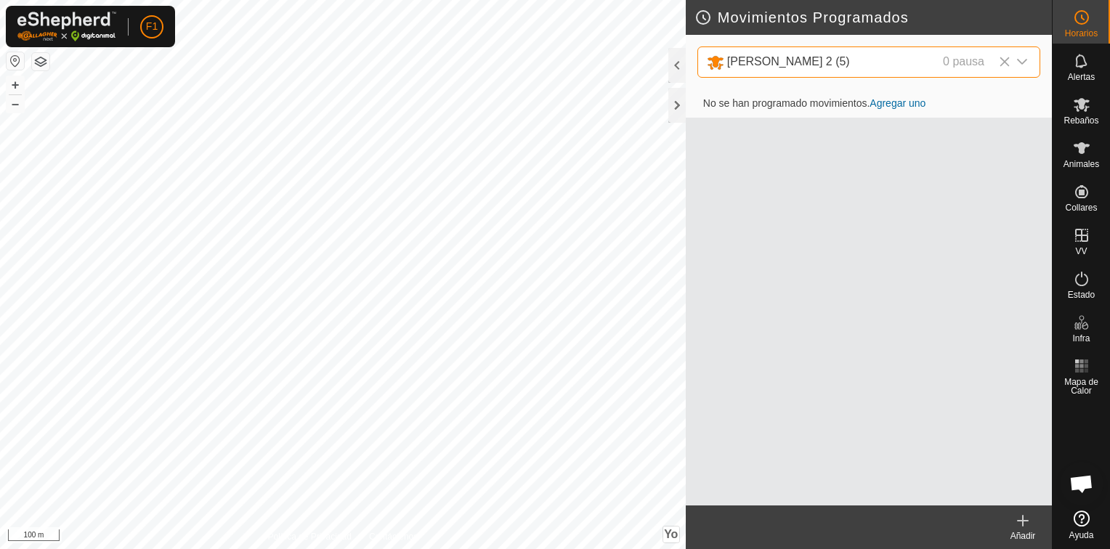
click at [915, 100] on link "Agregar uno" at bounding box center [897, 103] width 56 height 12
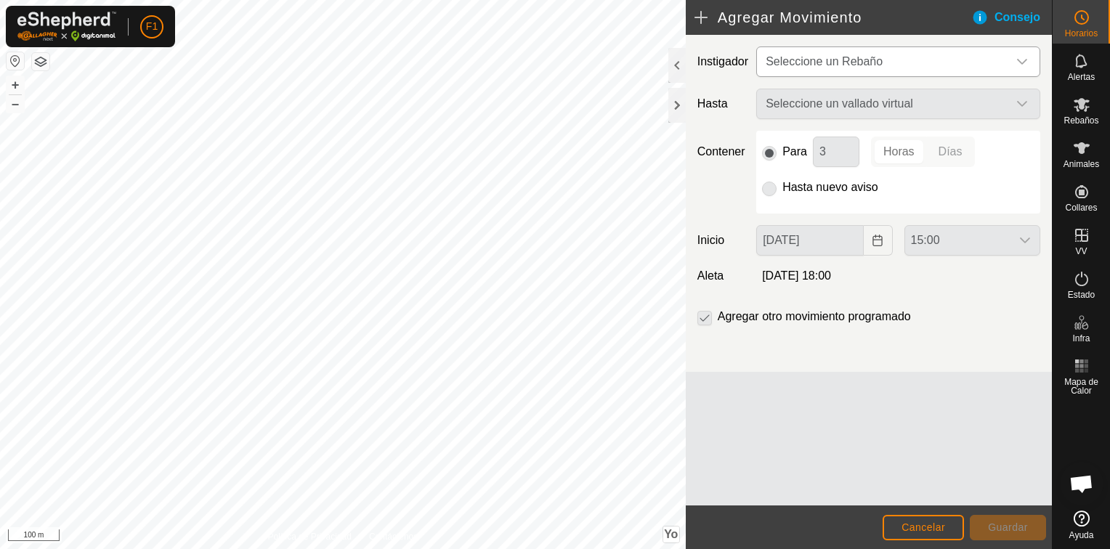
click at [1020, 64] on icon "Disparador desplegable" at bounding box center [1022, 62] width 12 height 12
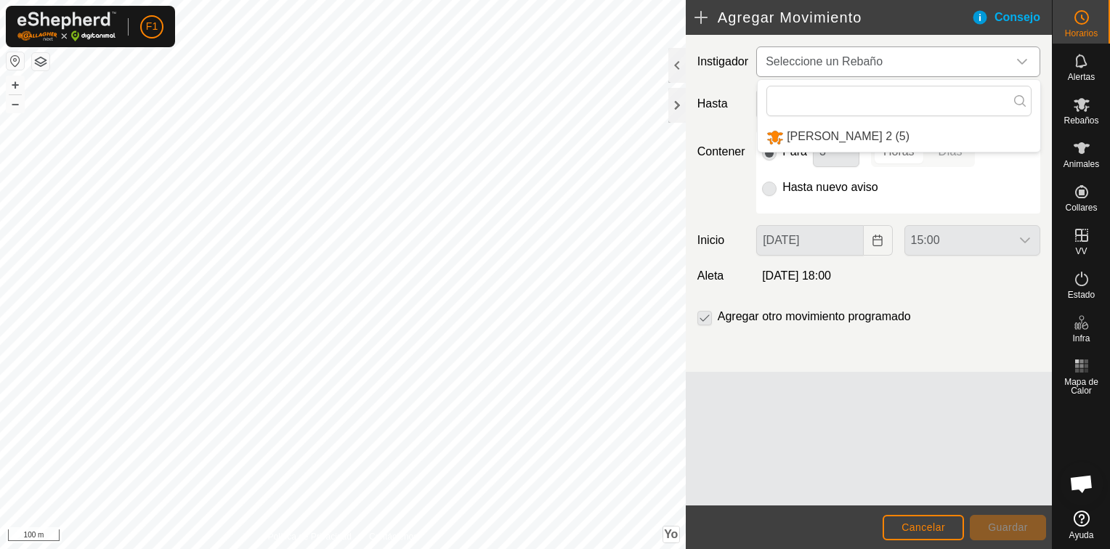
click at [865, 140] on li "VACAS BELÉN 2 (5)" at bounding box center [899, 137] width 283 height 30
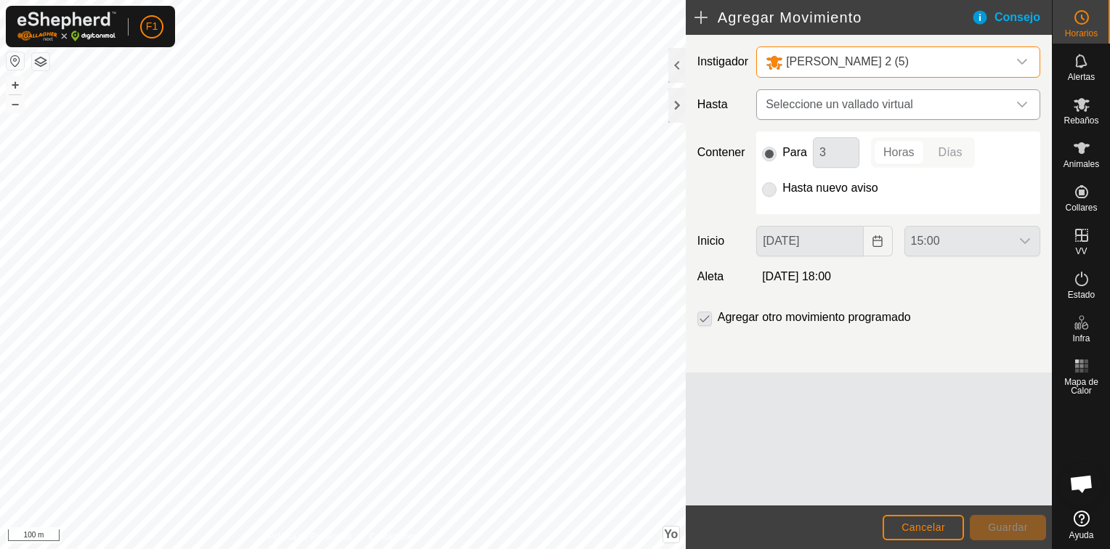
click at [880, 103] on font "Seleccione un vallado virtual" at bounding box center [839, 104] width 147 height 12
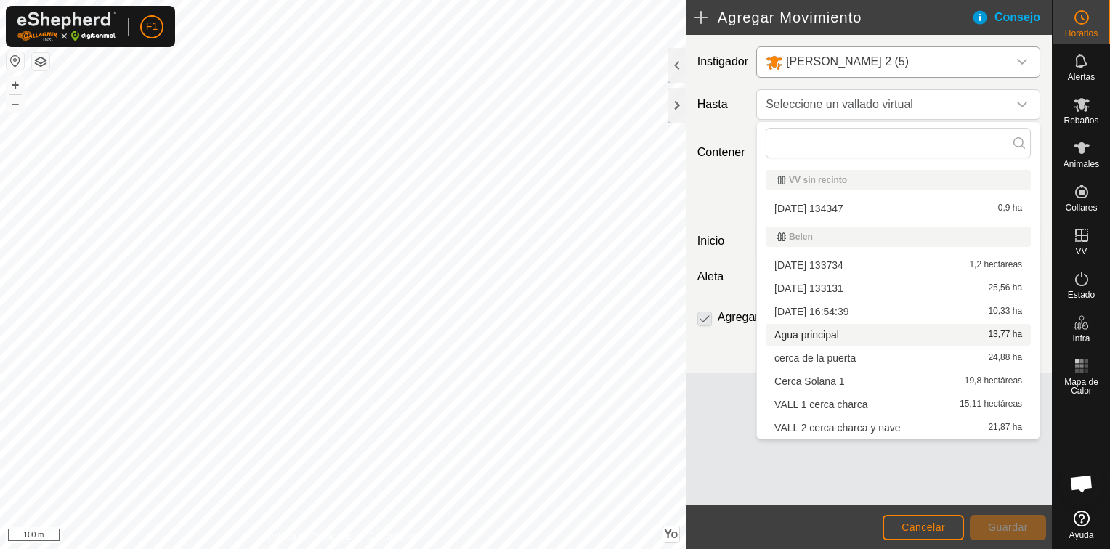
click at [828, 335] on li "Agua principal 13,77 ha" at bounding box center [898, 335] width 265 height 22
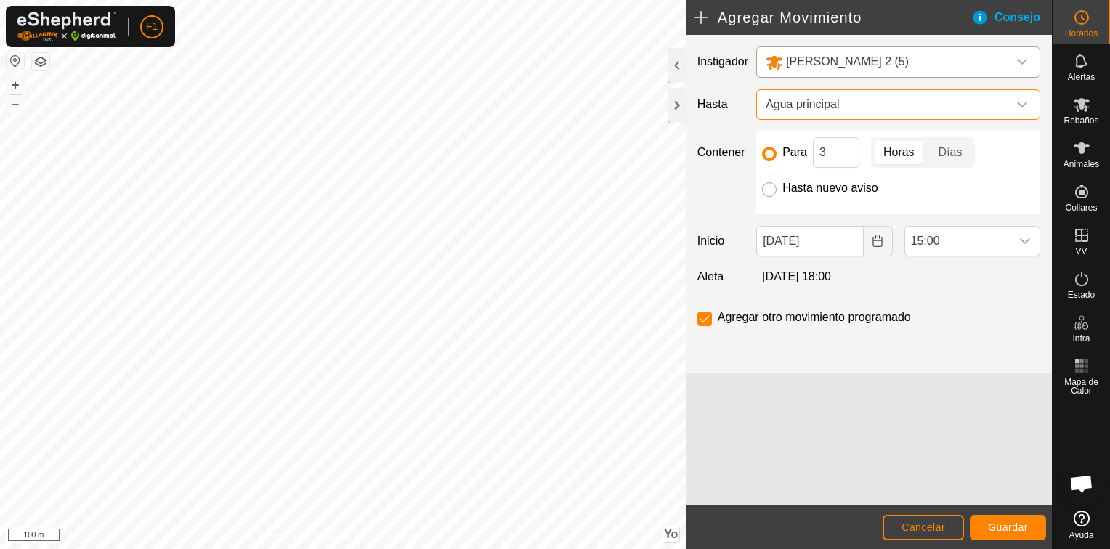
click at [771, 189] on input "Hasta nuevo aviso" at bounding box center [769, 189] width 15 height 15
radio input "true"
checkbox input "false"
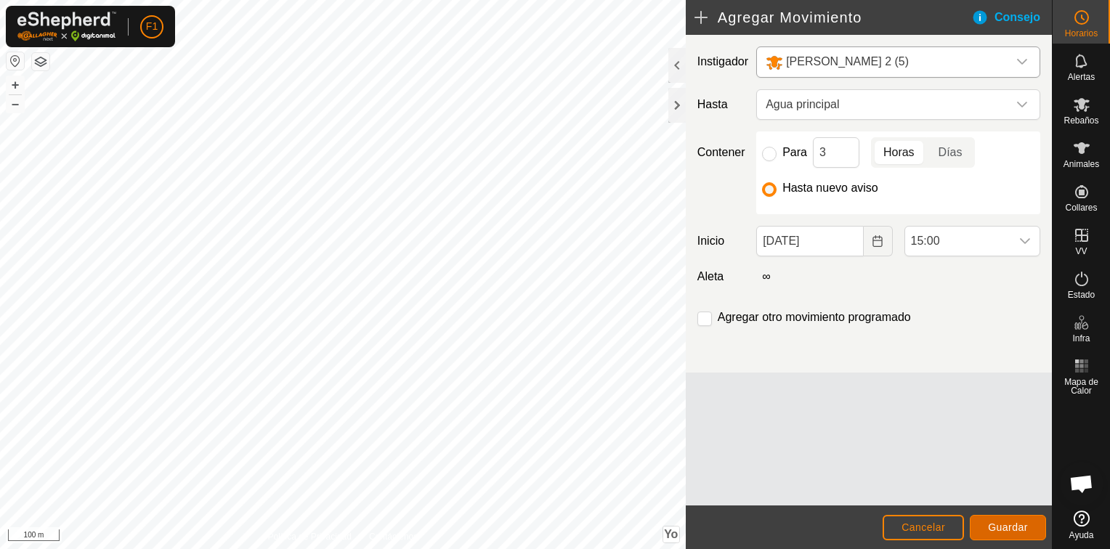
click at [1023, 526] on span "Guardar" at bounding box center [1008, 528] width 40 height 12
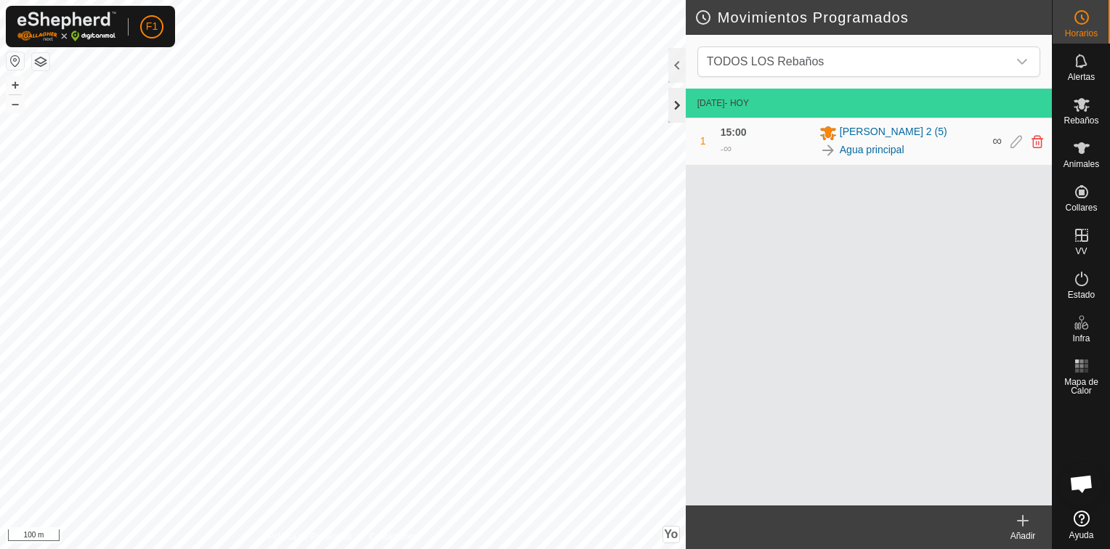
click at [681, 102] on div at bounding box center [676, 105] width 17 height 35
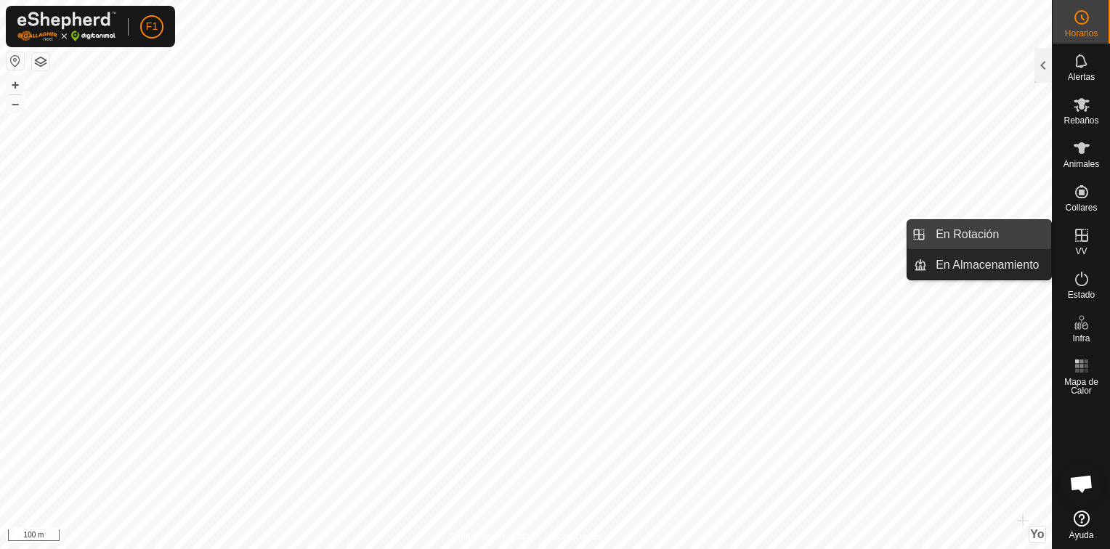
click at [979, 236] on link "En Rotación" at bounding box center [989, 234] width 124 height 29
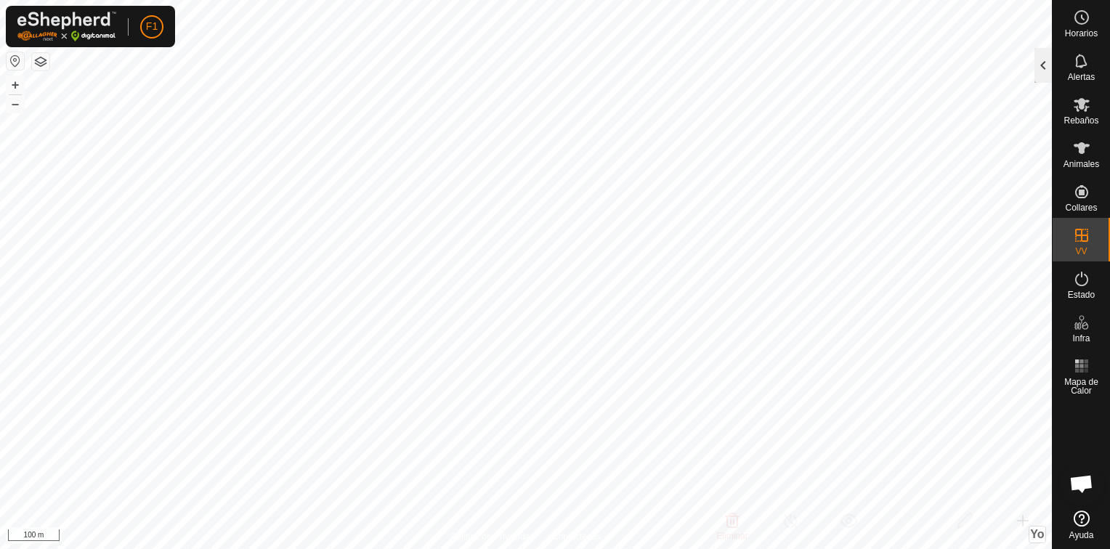
click at [1040, 74] on div at bounding box center [1042, 65] width 17 height 35
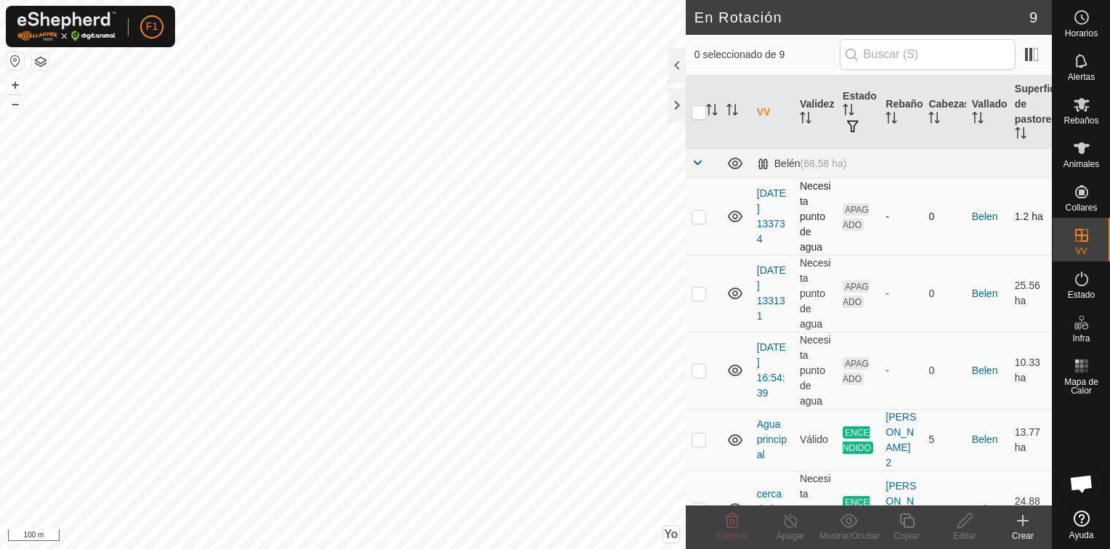
click at [732, 220] on icon at bounding box center [735, 217] width 15 height 12
click at [735, 293] on icon at bounding box center [734, 293] width 17 height 17
click at [736, 368] on icon at bounding box center [735, 371] width 15 height 12
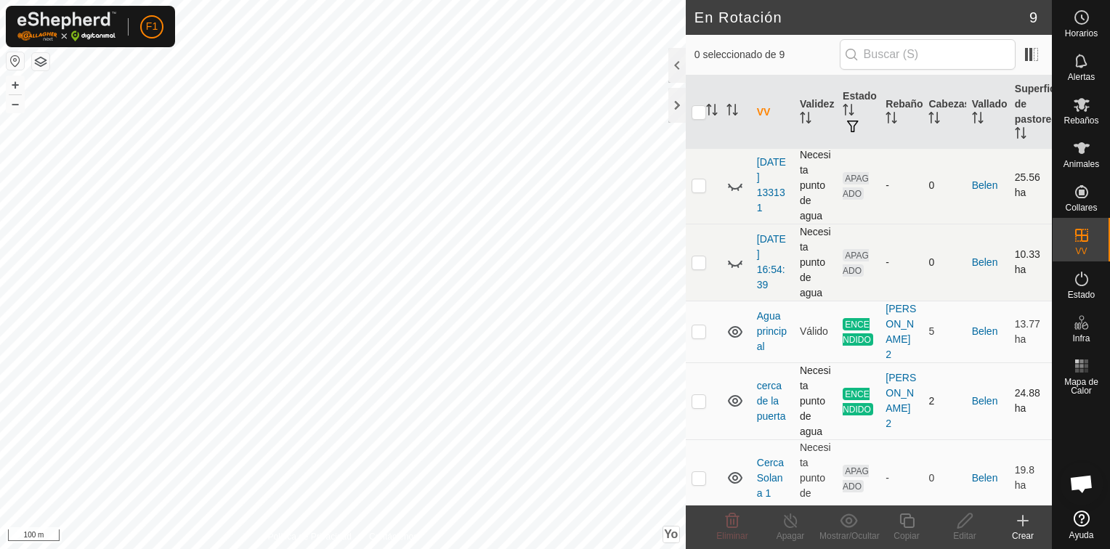
scroll to position [116, 0]
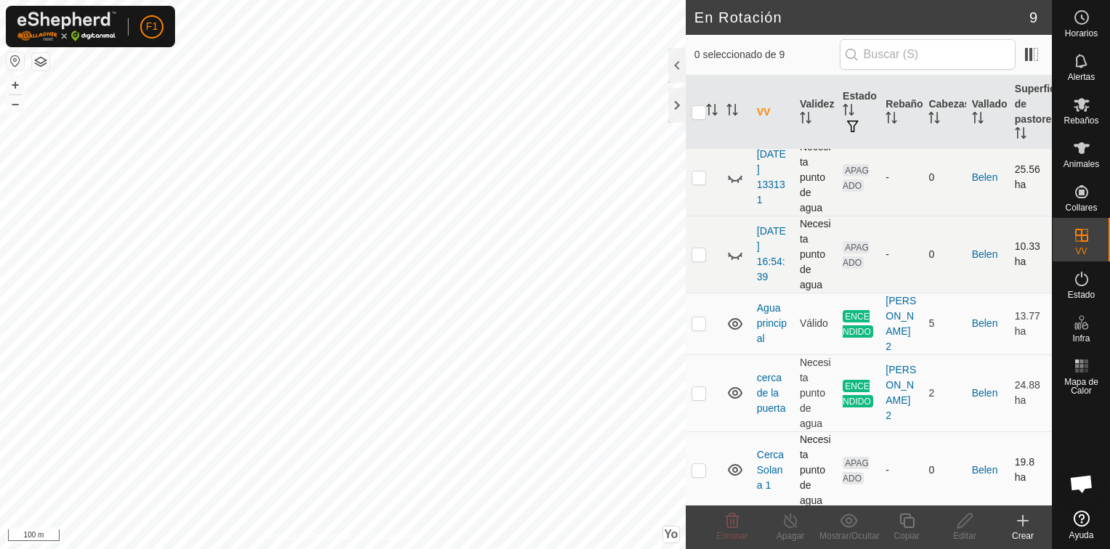
click at [735, 469] on icon at bounding box center [734, 469] width 17 height 17
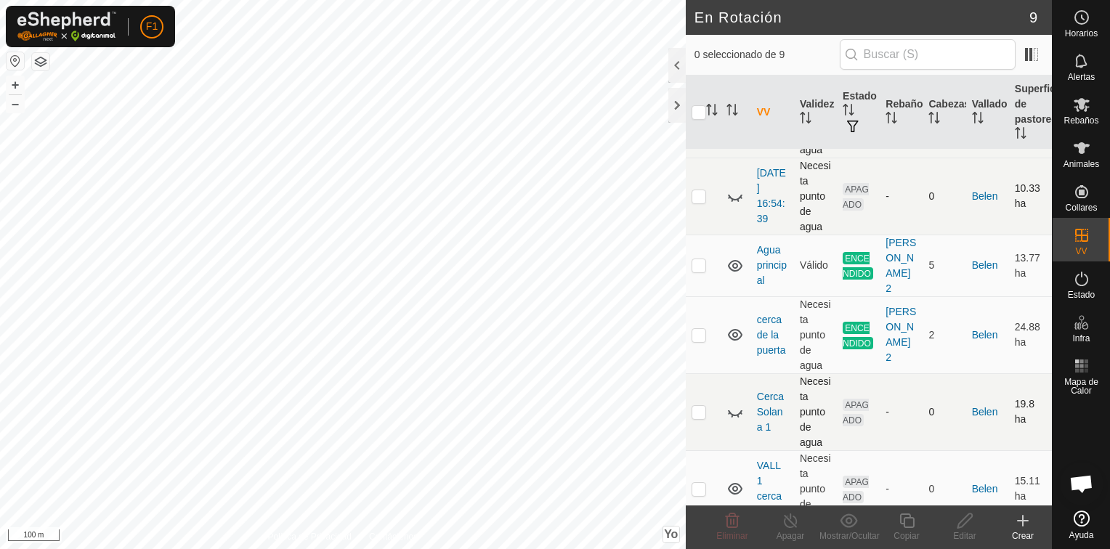
scroll to position [203, 0]
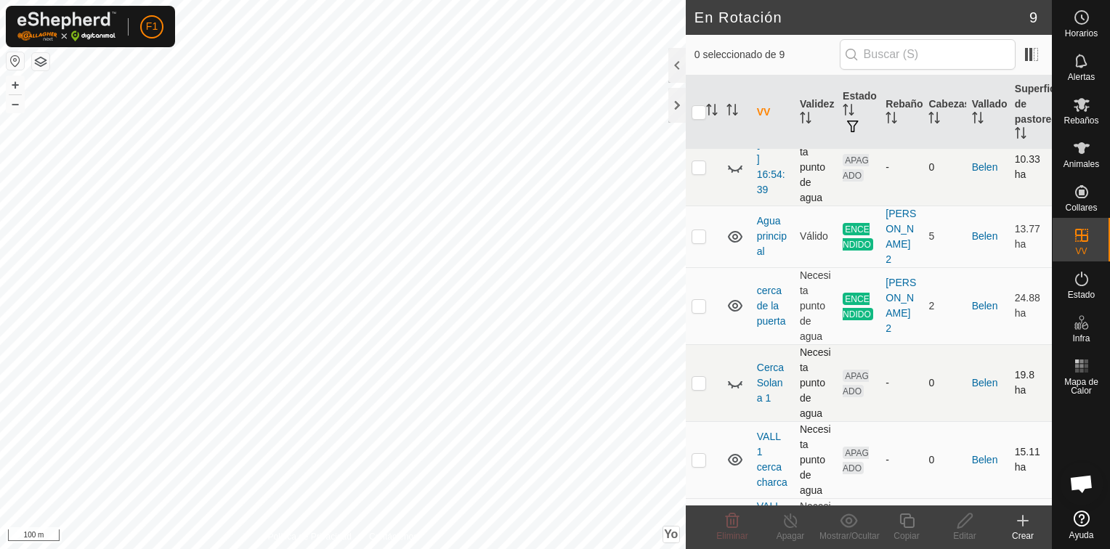
click at [735, 461] on icon at bounding box center [735, 460] width 15 height 12
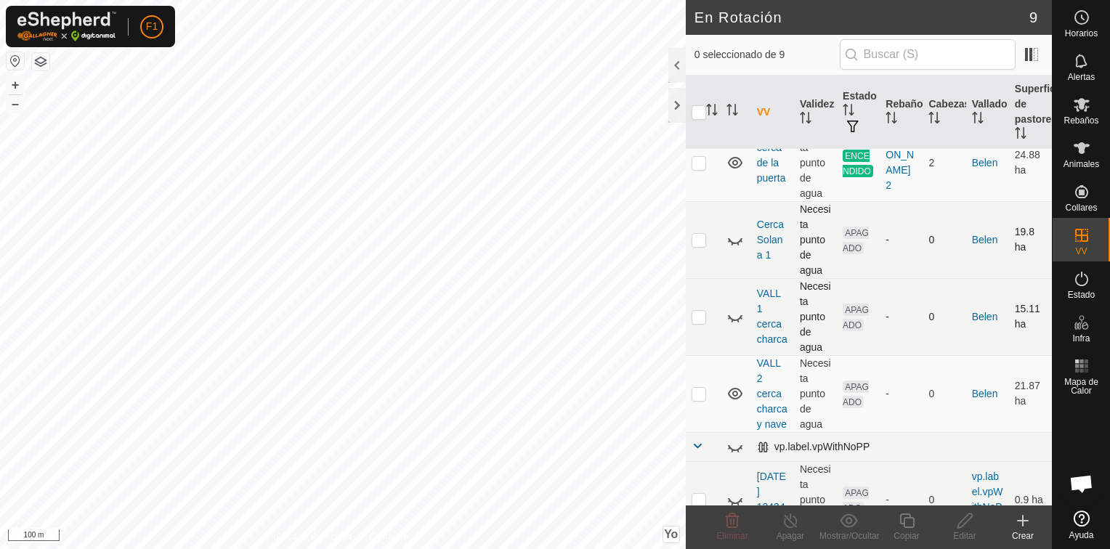
scroll to position [349, 0]
click at [739, 397] on icon at bounding box center [734, 391] width 17 height 17
